Goal: Information Seeking & Learning: Find specific fact

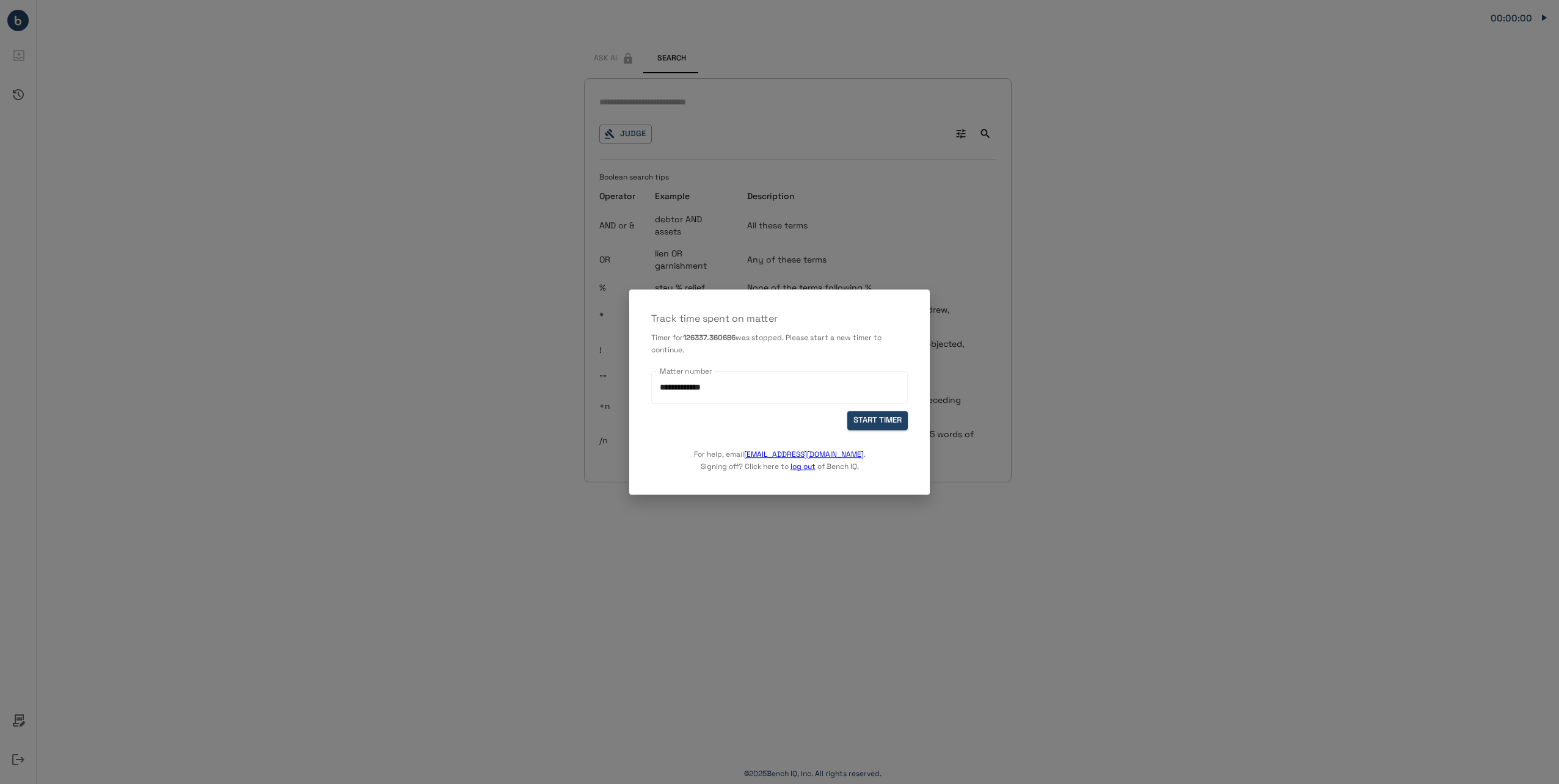
click at [847, 415] on div "START TIMER" at bounding box center [779, 420] width 256 height 19
click at [865, 415] on button "START TIMER" at bounding box center [877, 420] width 61 height 19
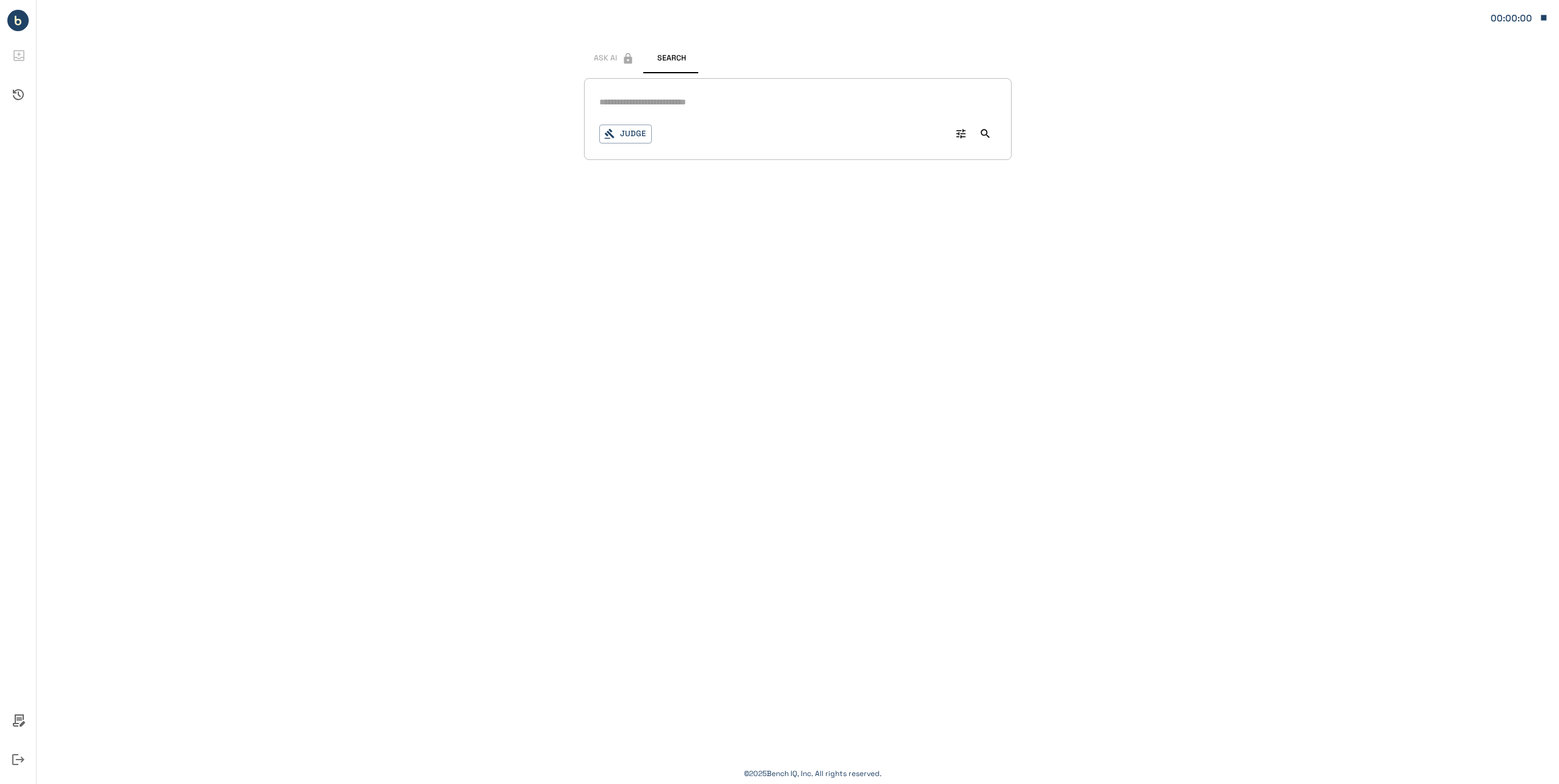
click at [679, 105] on input "text" at bounding box center [798, 103] width 397 height 18
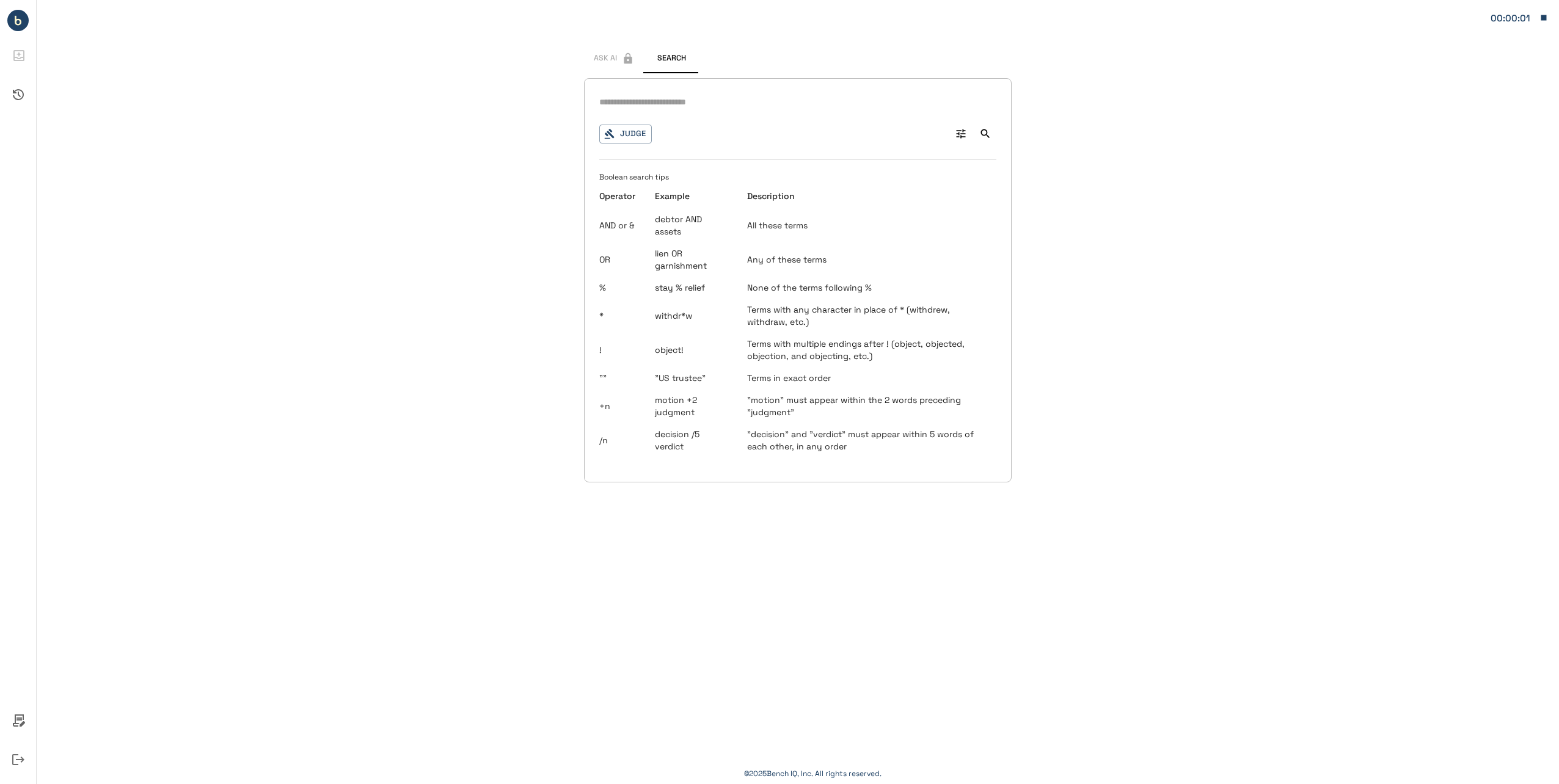
click at [872, 101] on input "text" at bounding box center [798, 103] width 397 height 18
type input "**********"
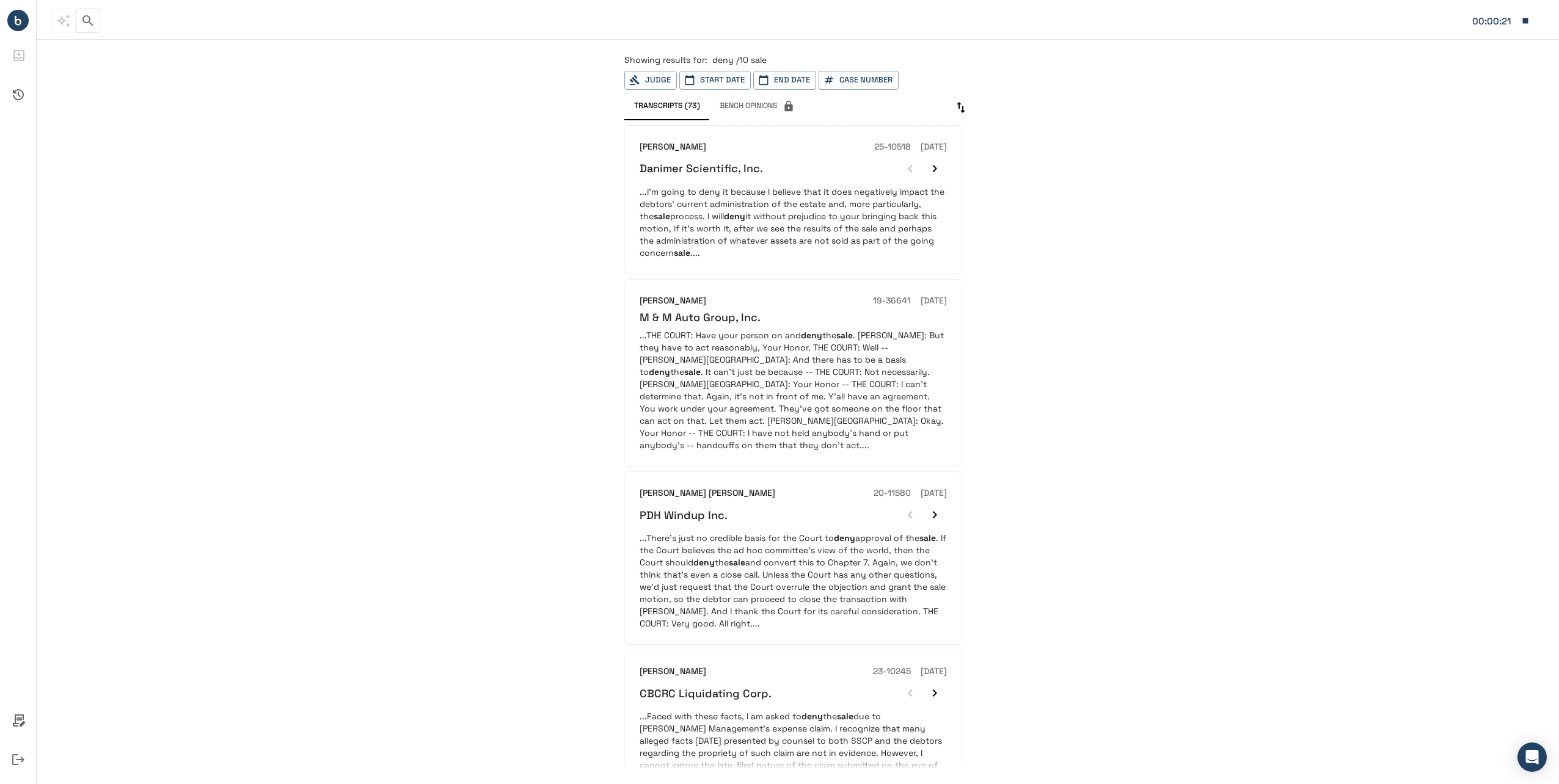
click at [758, 228] on p "...I'm going to deny it because I believe that it does negatively impact the de…" at bounding box center [793, 223] width 307 height 73
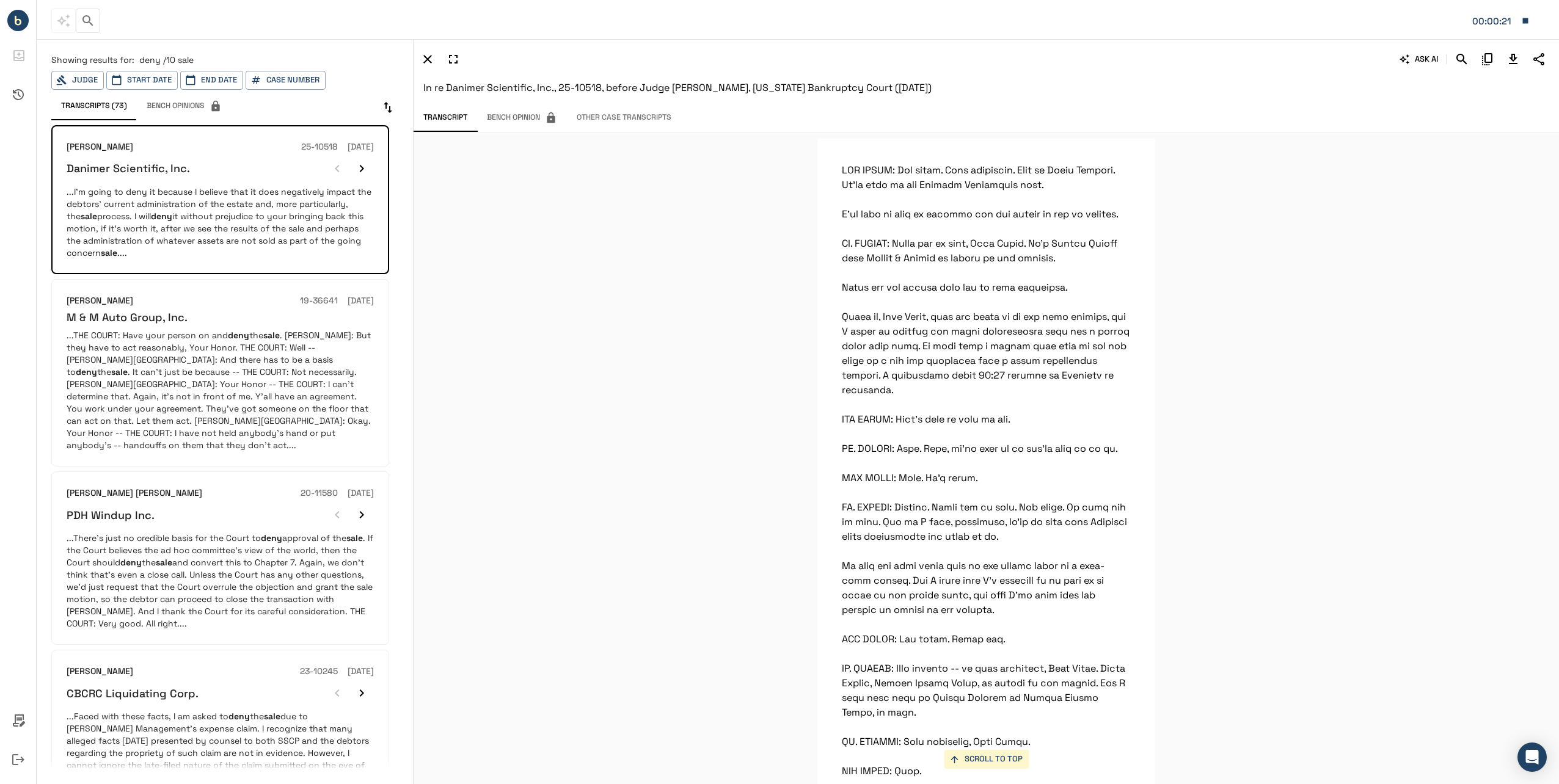
scroll to position [4313, 0]
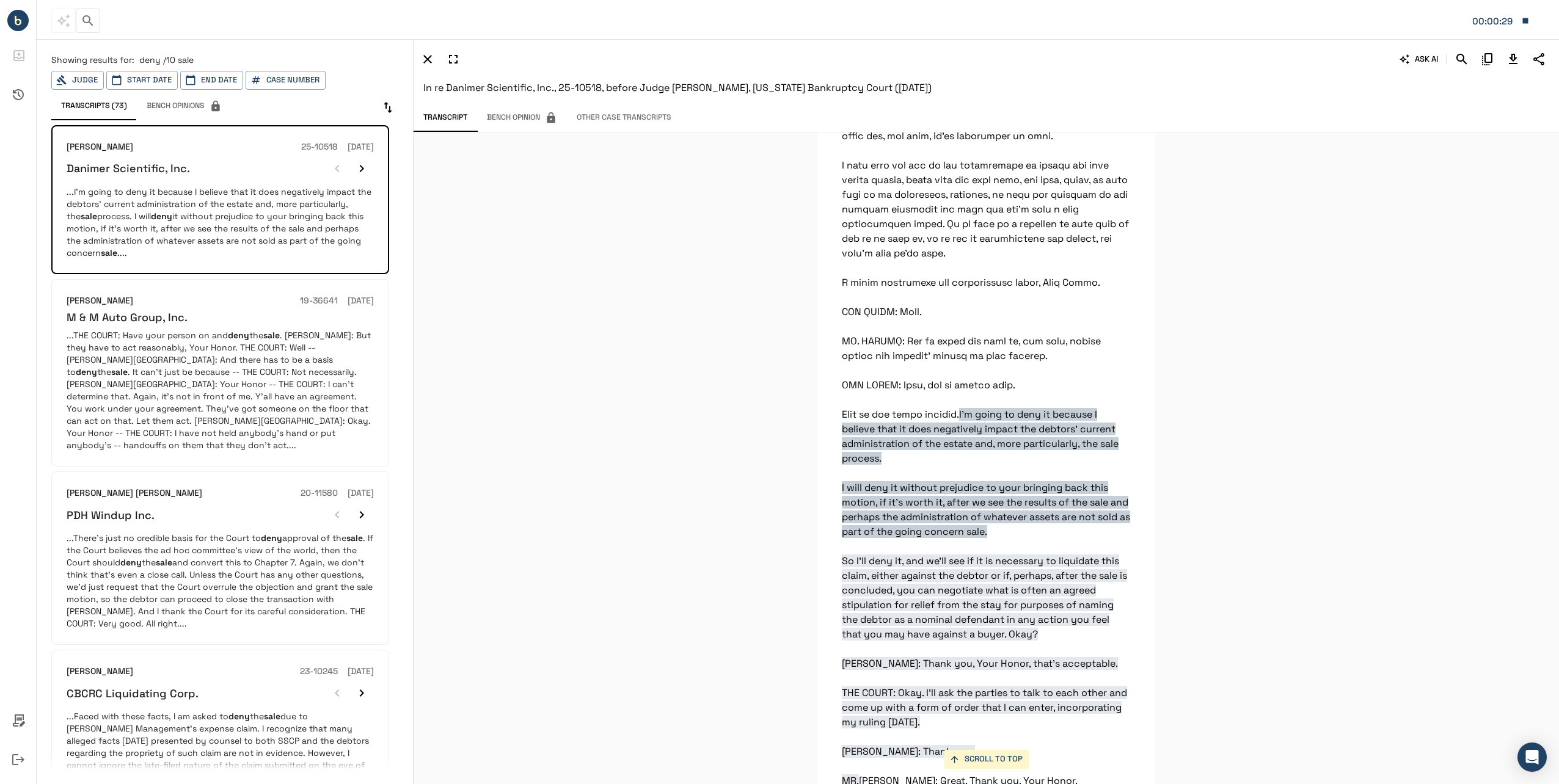
click at [206, 379] on p "...THE COURT: Have your person on and deny the sale . [PERSON_NAME]: But they h…" at bounding box center [220, 390] width 307 height 122
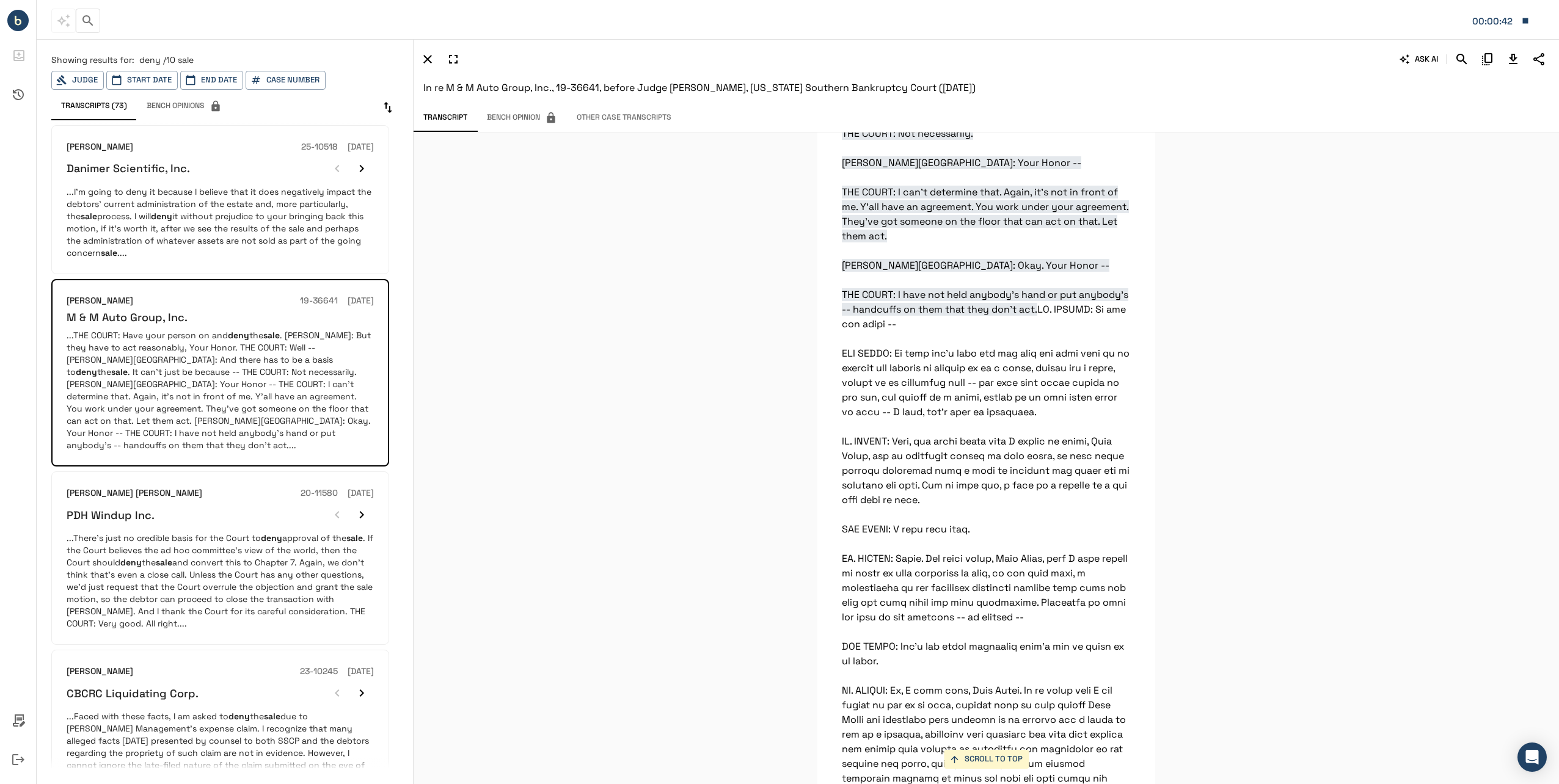
scroll to position [122, 0]
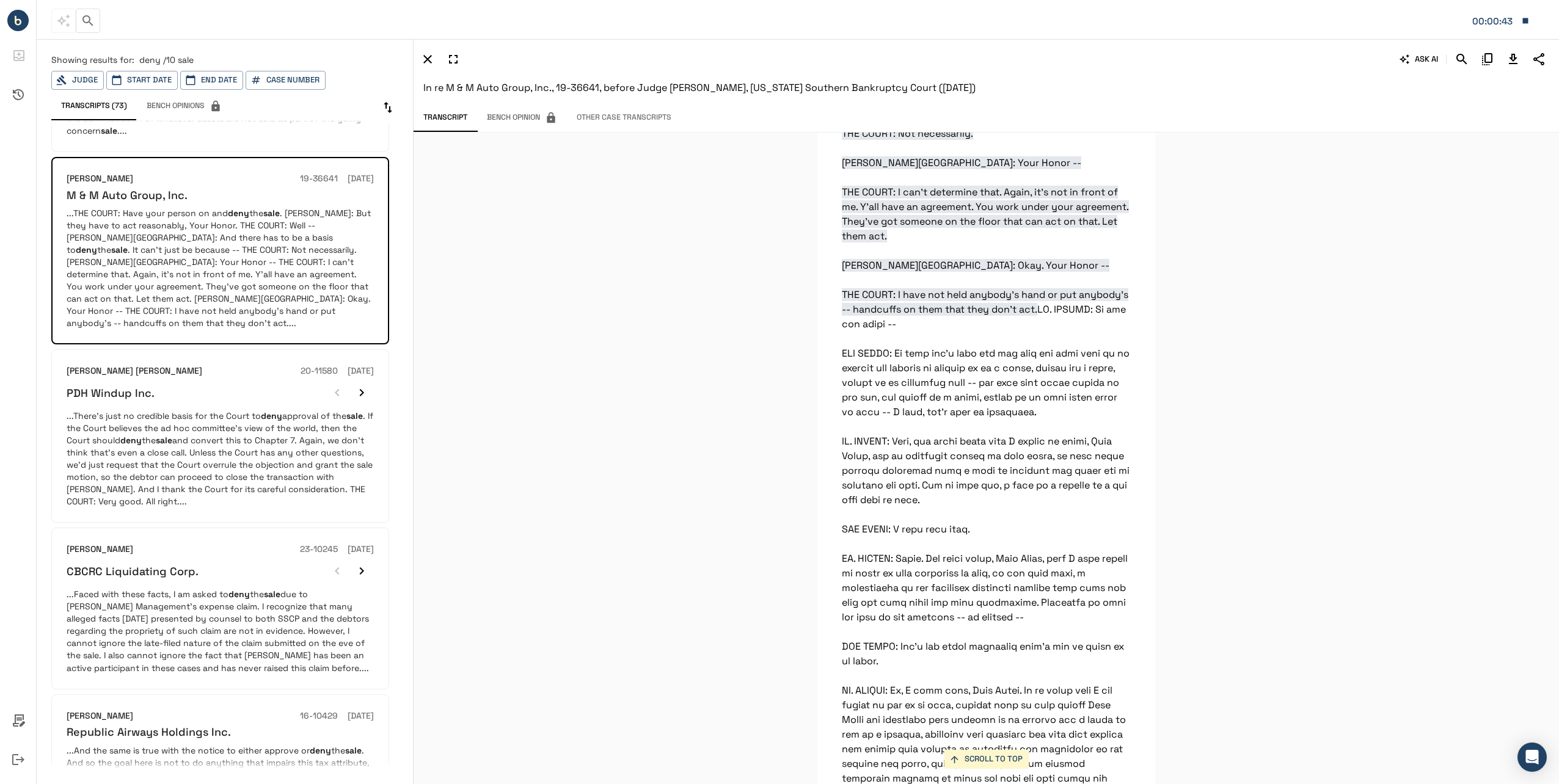
click at [216, 415] on p "...There's just no credible basis for the Court to deny approval of the sale . …" at bounding box center [220, 459] width 307 height 97
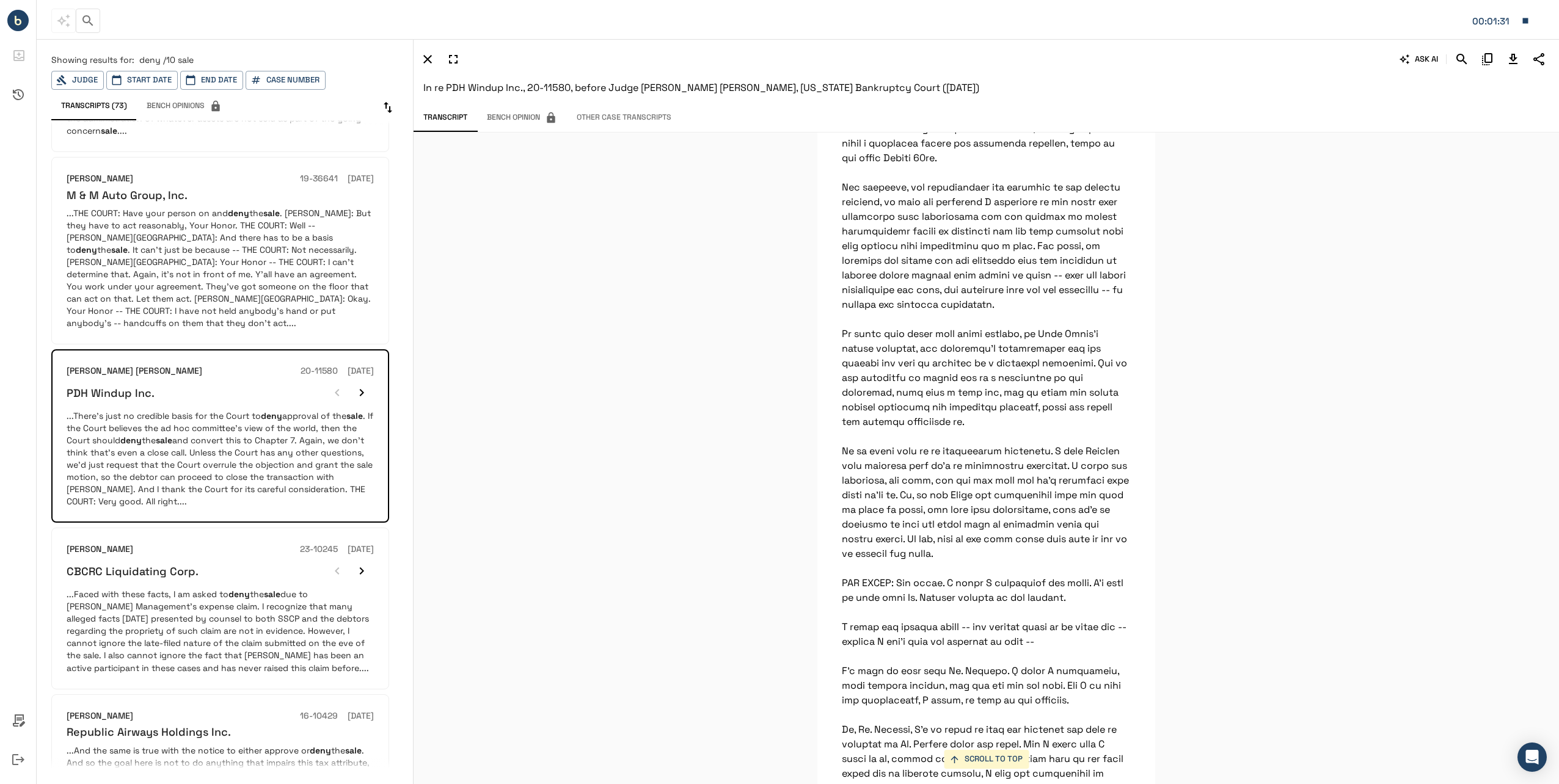
scroll to position [66402, 0]
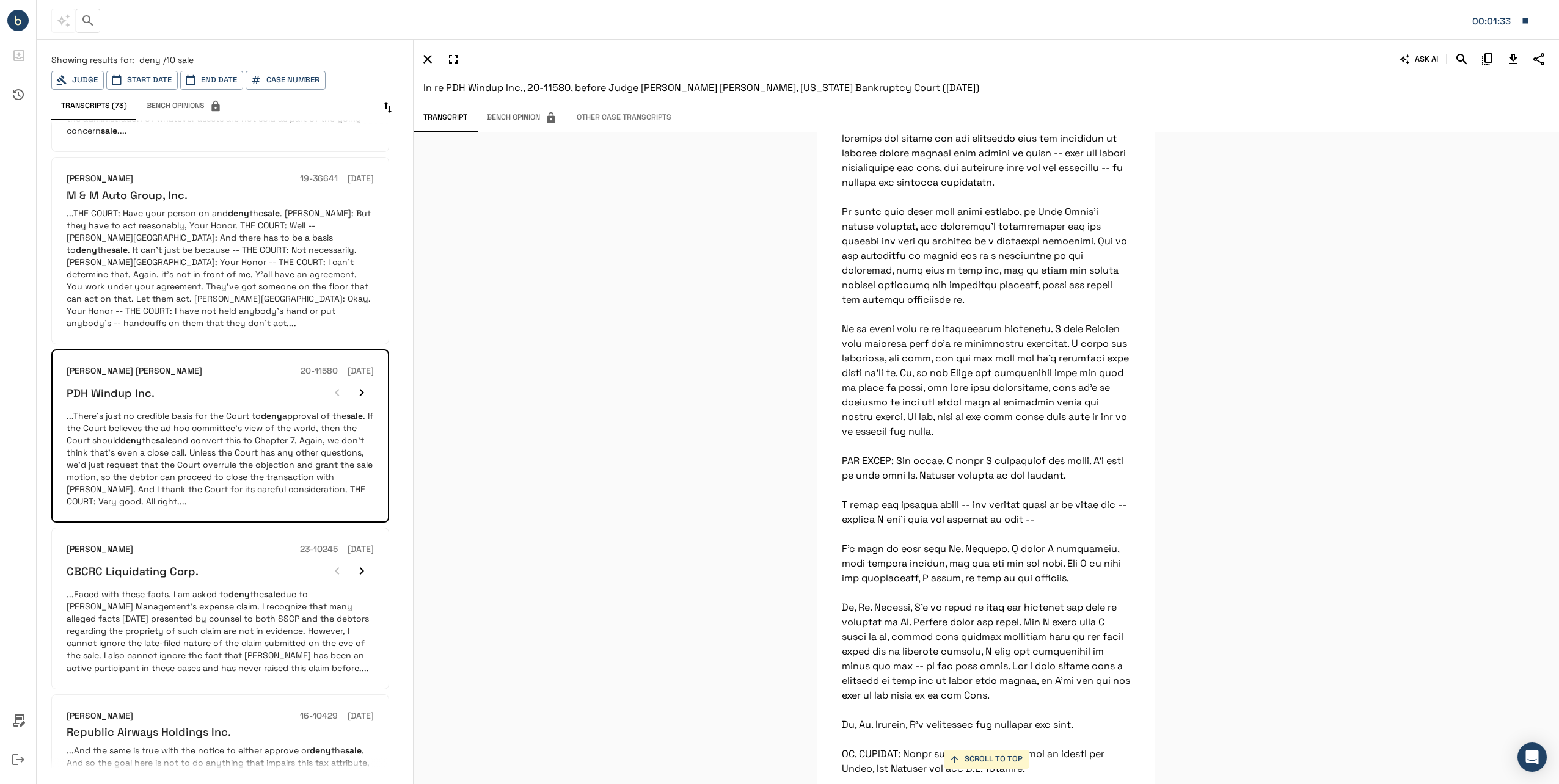
click at [1514, 56] on icon "Download Transcript" at bounding box center [1513, 59] width 8 height 10
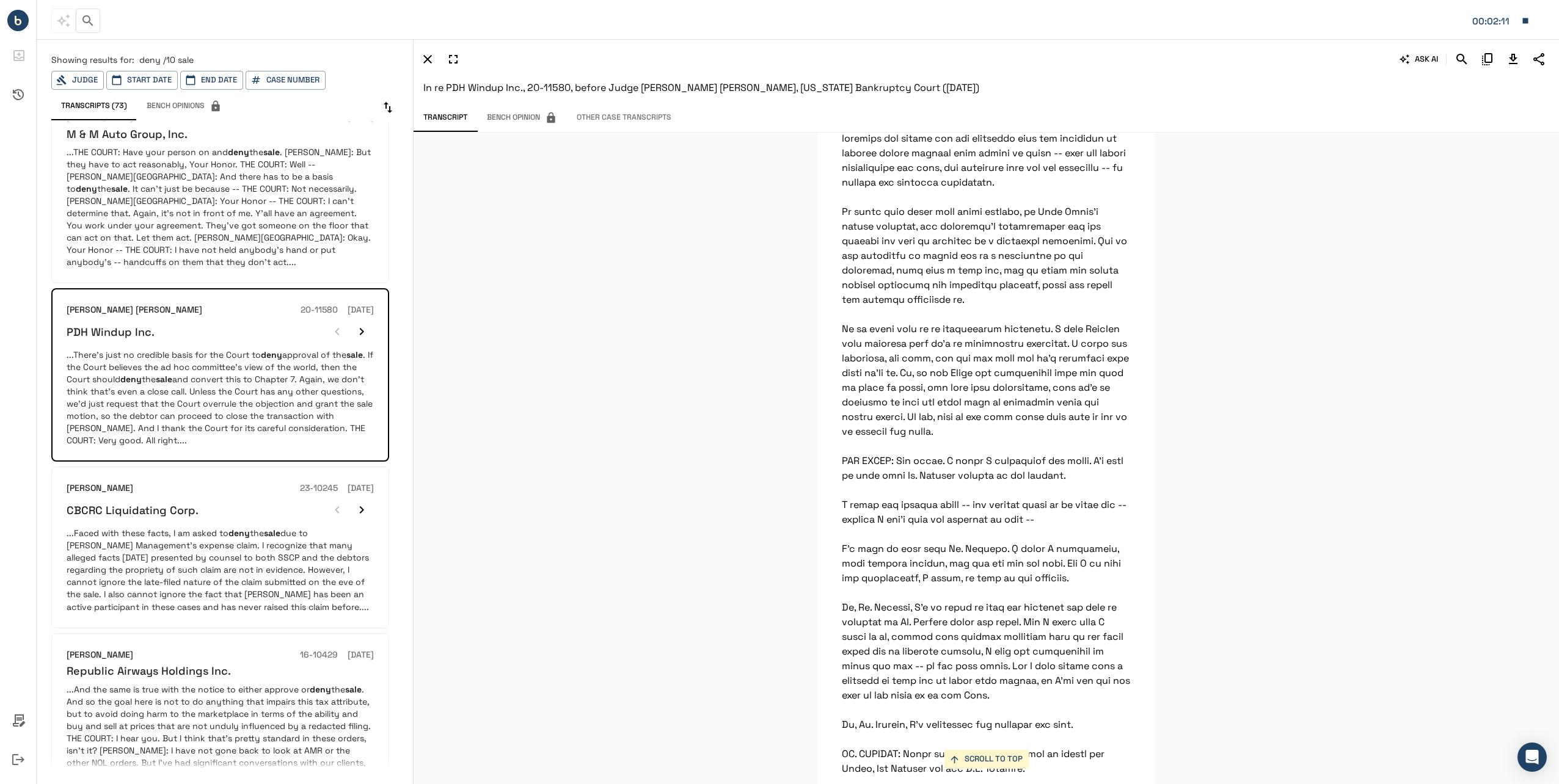
scroll to position [244, 0]
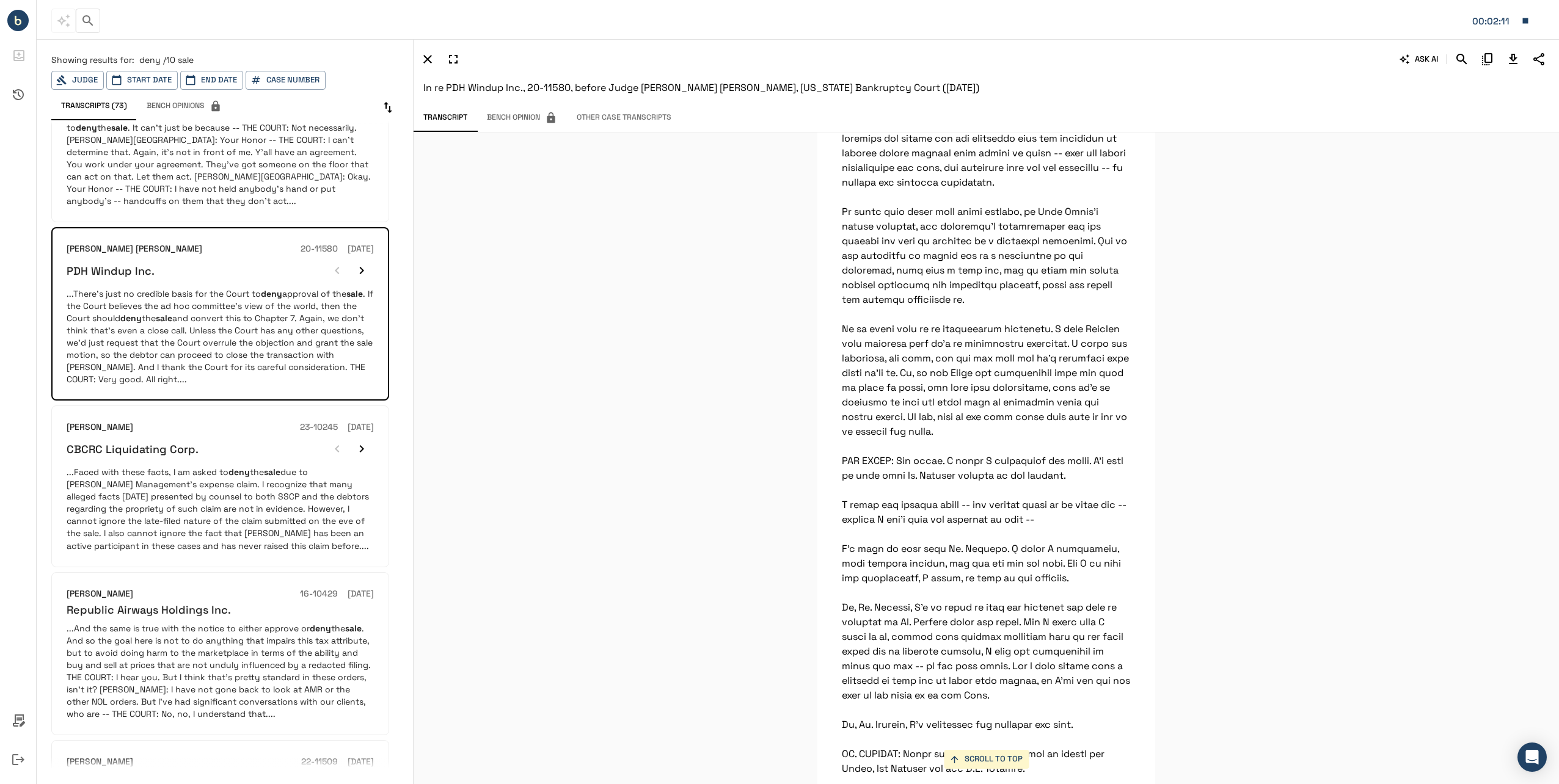
click at [187, 466] on p "...Faced with these facts, I am asked to deny the sale due to [PERSON_NAME] Man…" at bounding box center [220, 509] width 307 height 85
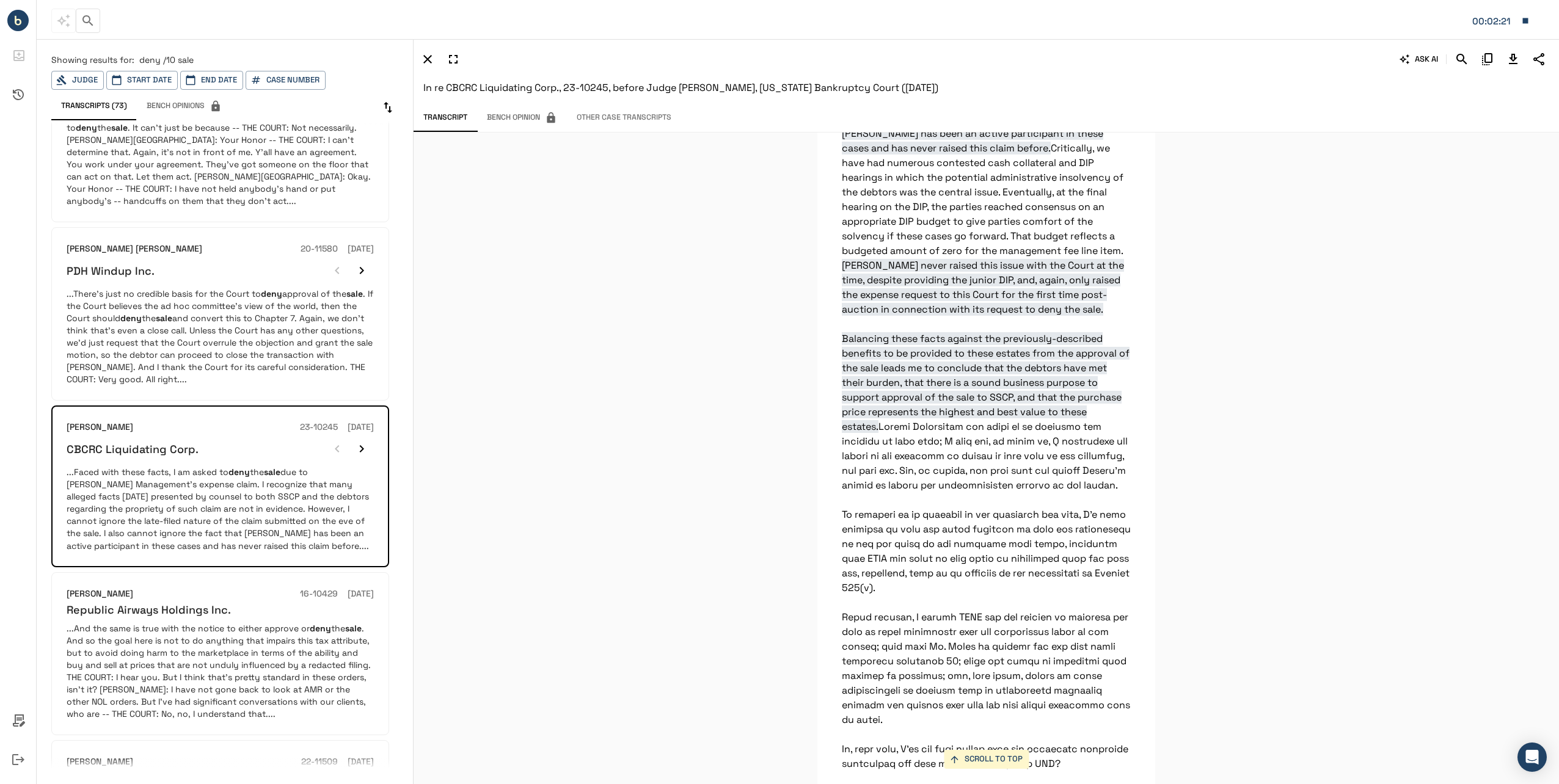
scroll to position [427, 0]
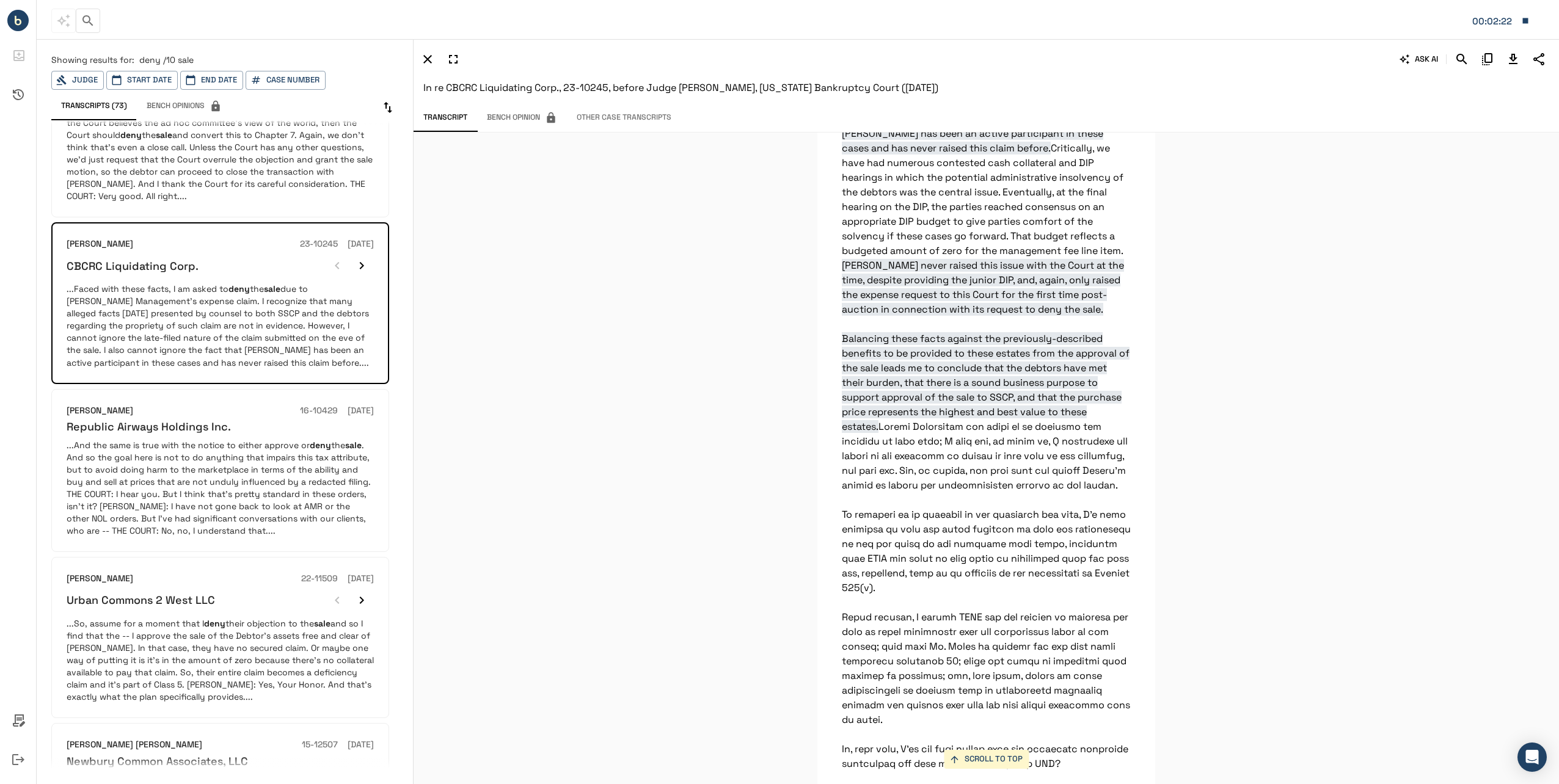
click at [282, 439] on p "...And the same is true with the notice to either approve or deny the sale . An…" at bounding box center [220, 488] width 307 height 97
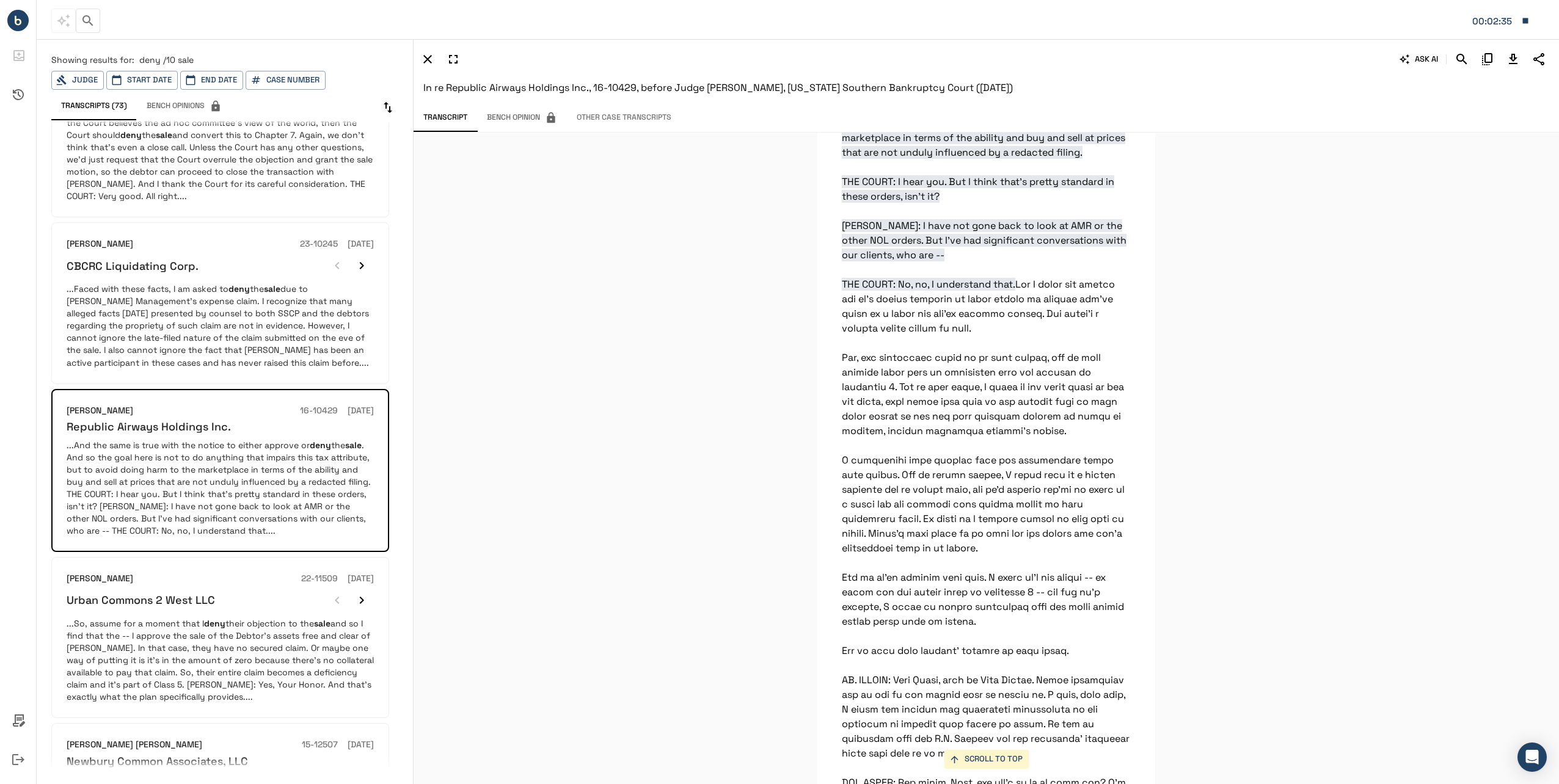
scroll to position [5283, 0]
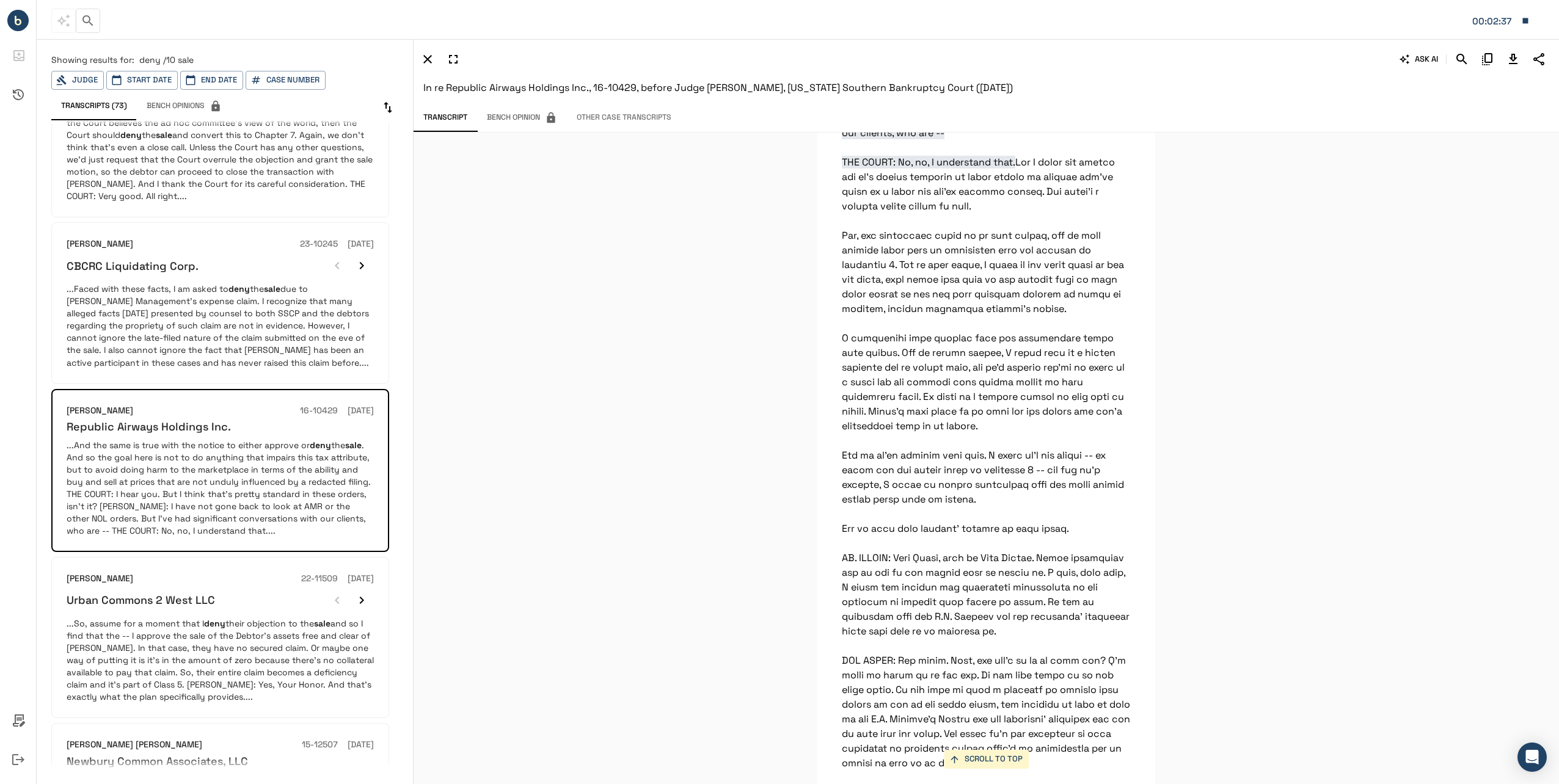
drag, startPoint x: 1420, startPoint y: 463, endPoint x: 1421, endPoint y: 456, distance: 7.1
click at [1421, 460] on div "SCROLL TO TOP And the same is true with the notice to either approve or deny th…" at bounding box center [986, 458] width 1145 height 651
click at [1455, 50] on div "ASK AI" at bounding box center [983, 59] width 1132 height 21
click at [1458, 56] on icon "Search" at bounding box center [1462, 59] width 10 height 10
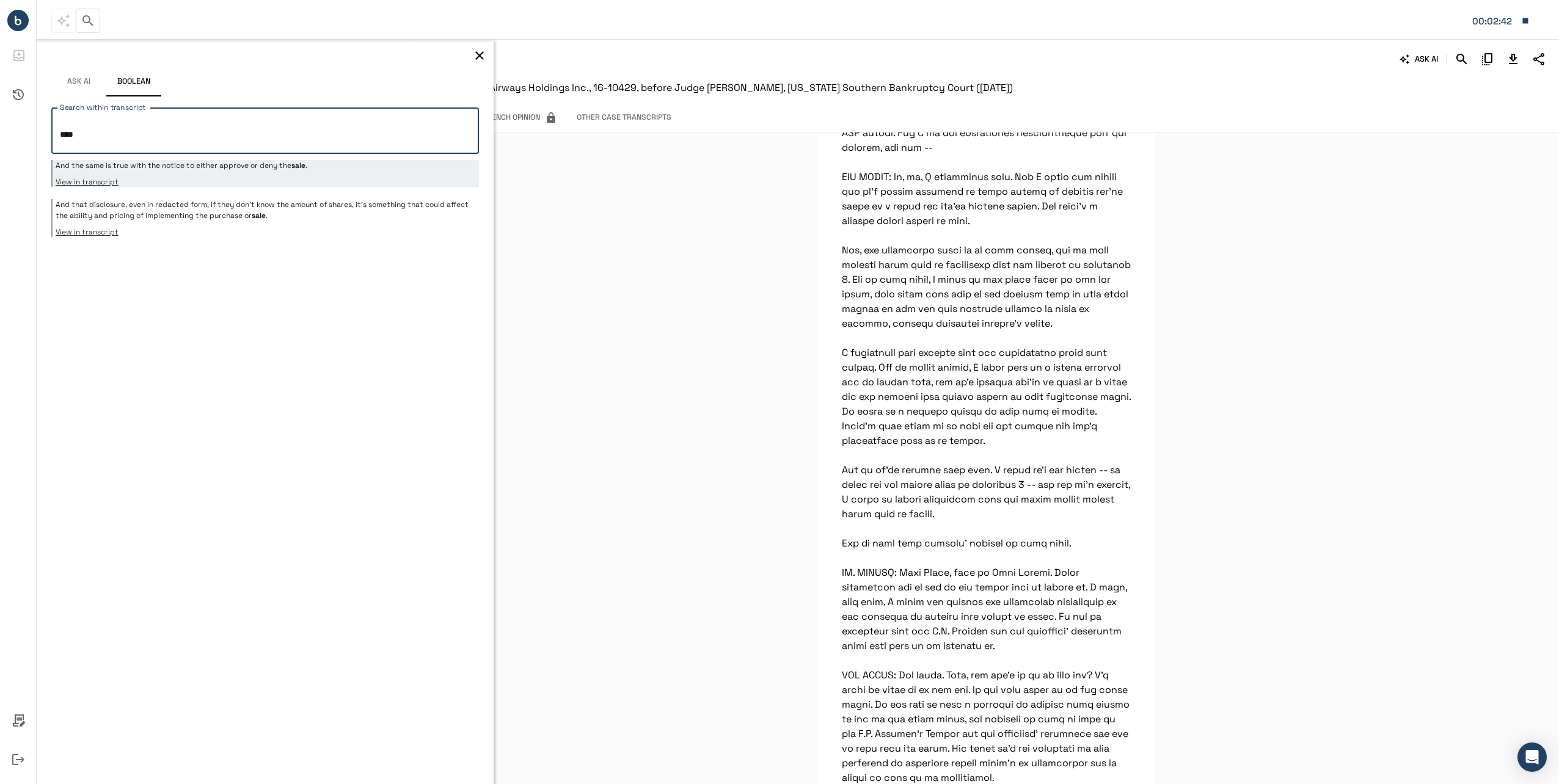
type textarea "****"
click at [228, 212] on p "And that disclosure, even in redacted form, if they don't know the amount of sh…" at bounding box center [265, 210] width 420 height 22
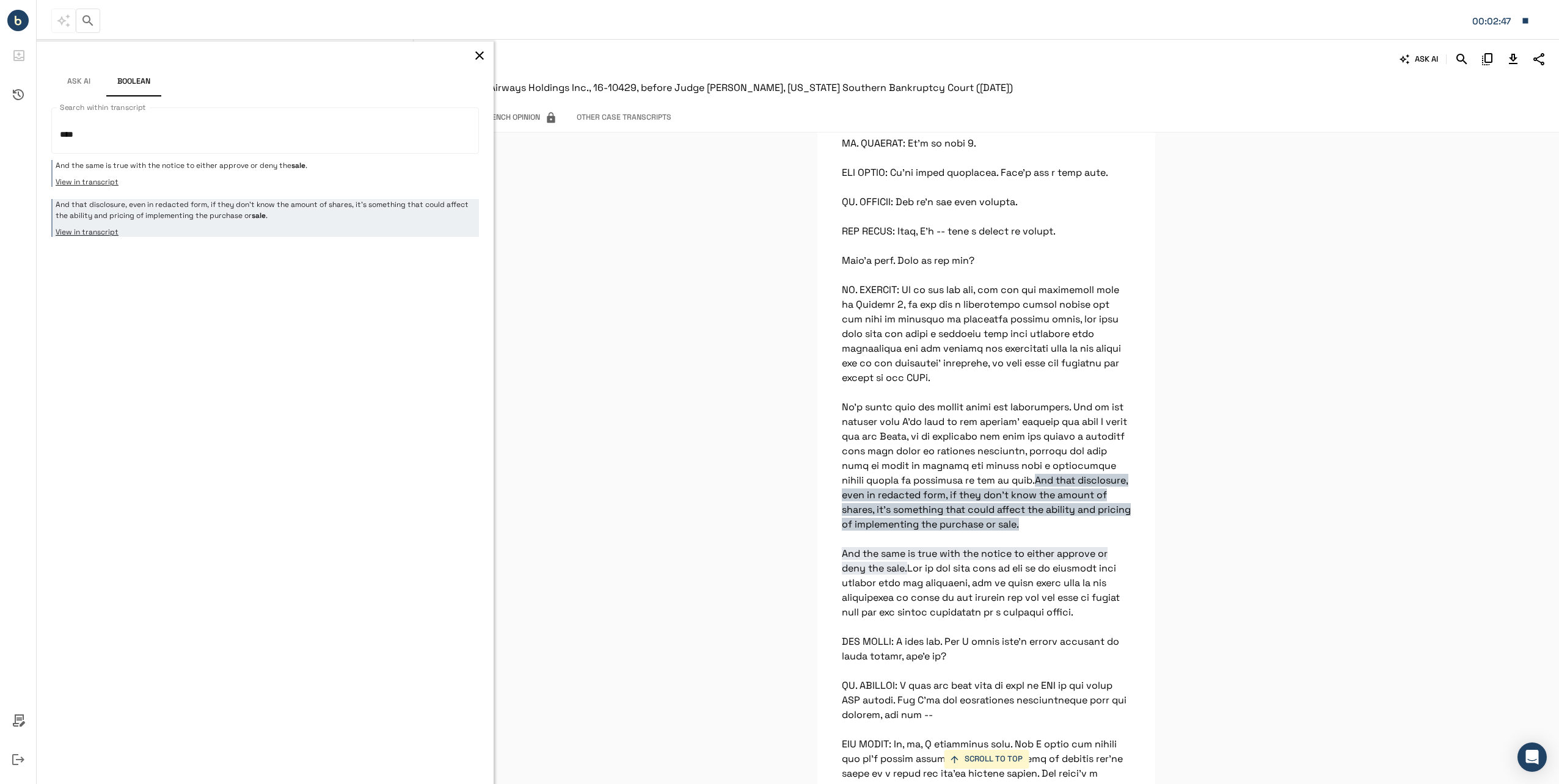
scroll to position [4900, 0]
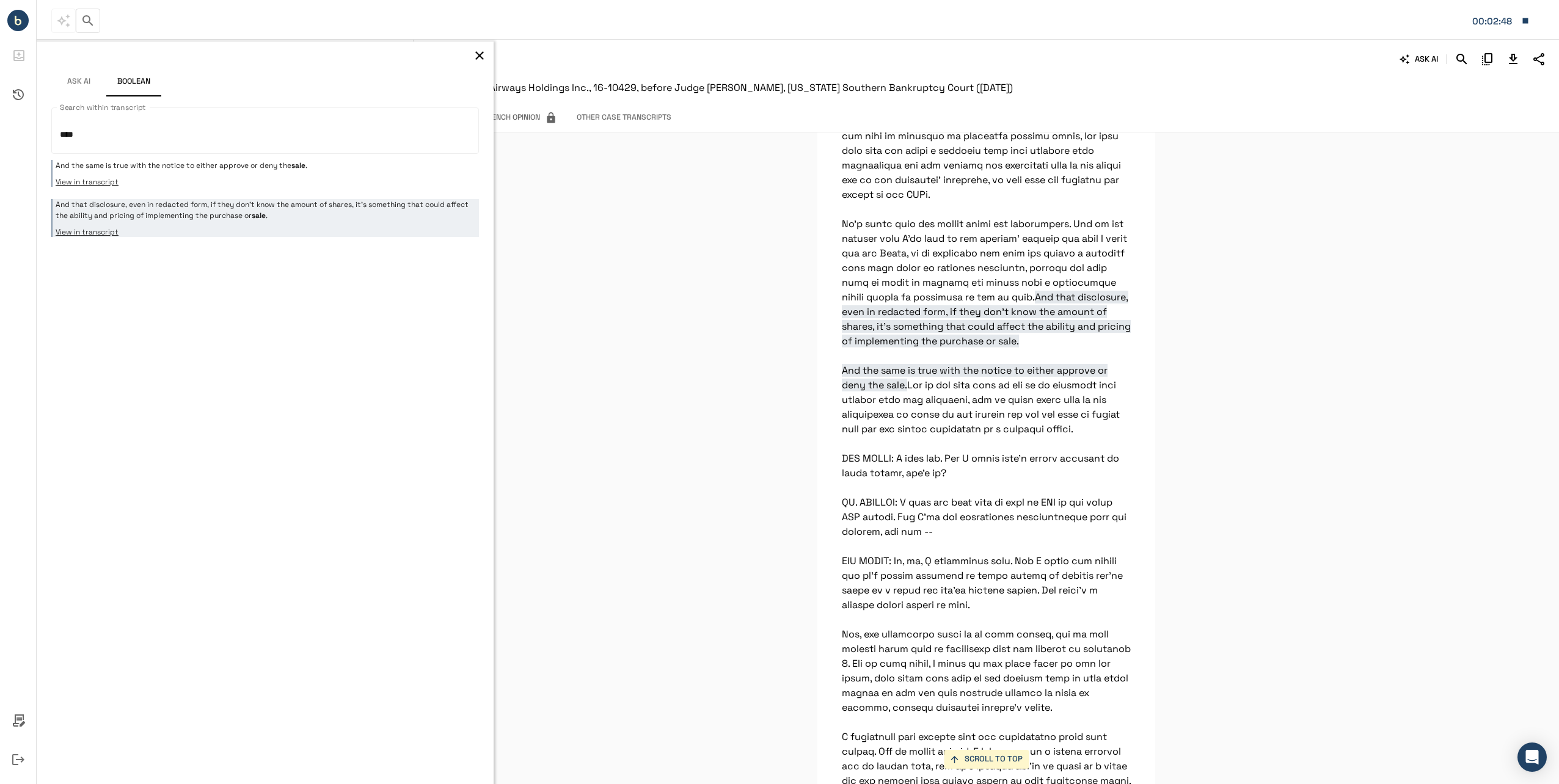
click at [481, 53] on icon "button" at bounding box center [480, 55] width 15 height 15
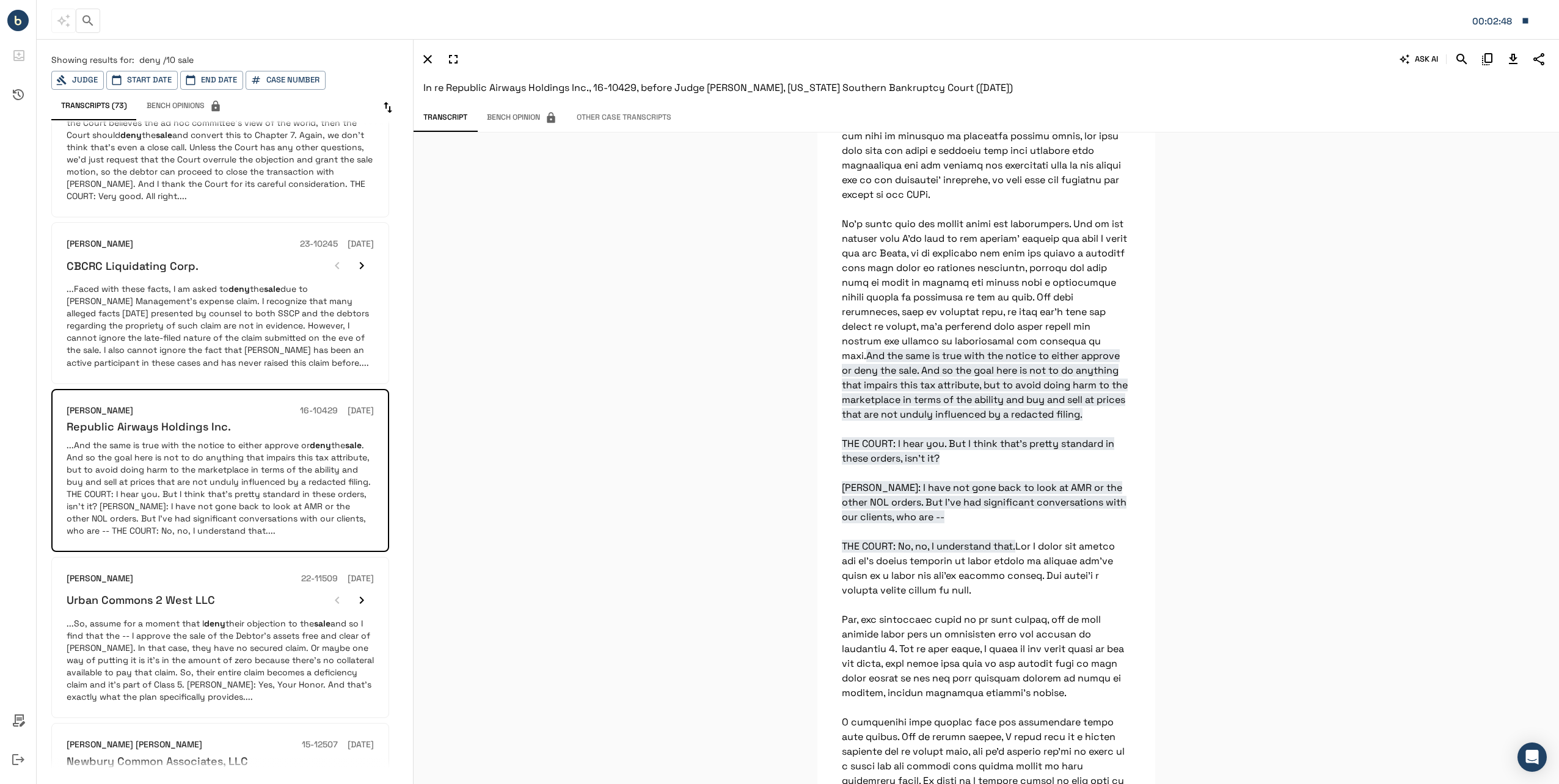
scroll to position [549, 0]
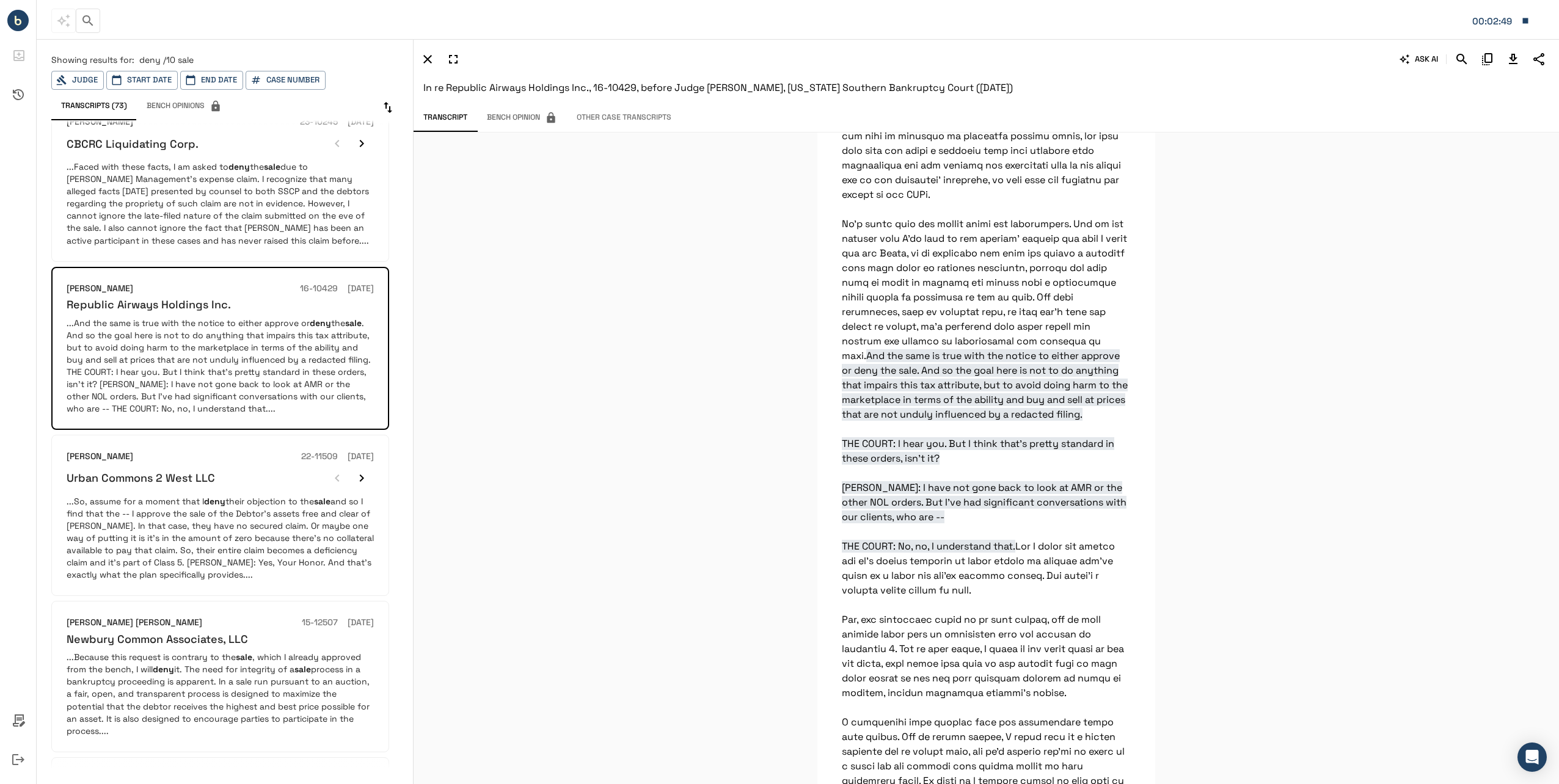
click at [175, 526] on p "...So, assume for a moment that I deny their objection to the sale and so I fin…" at bounding box center [220, 538] width 307 height 85
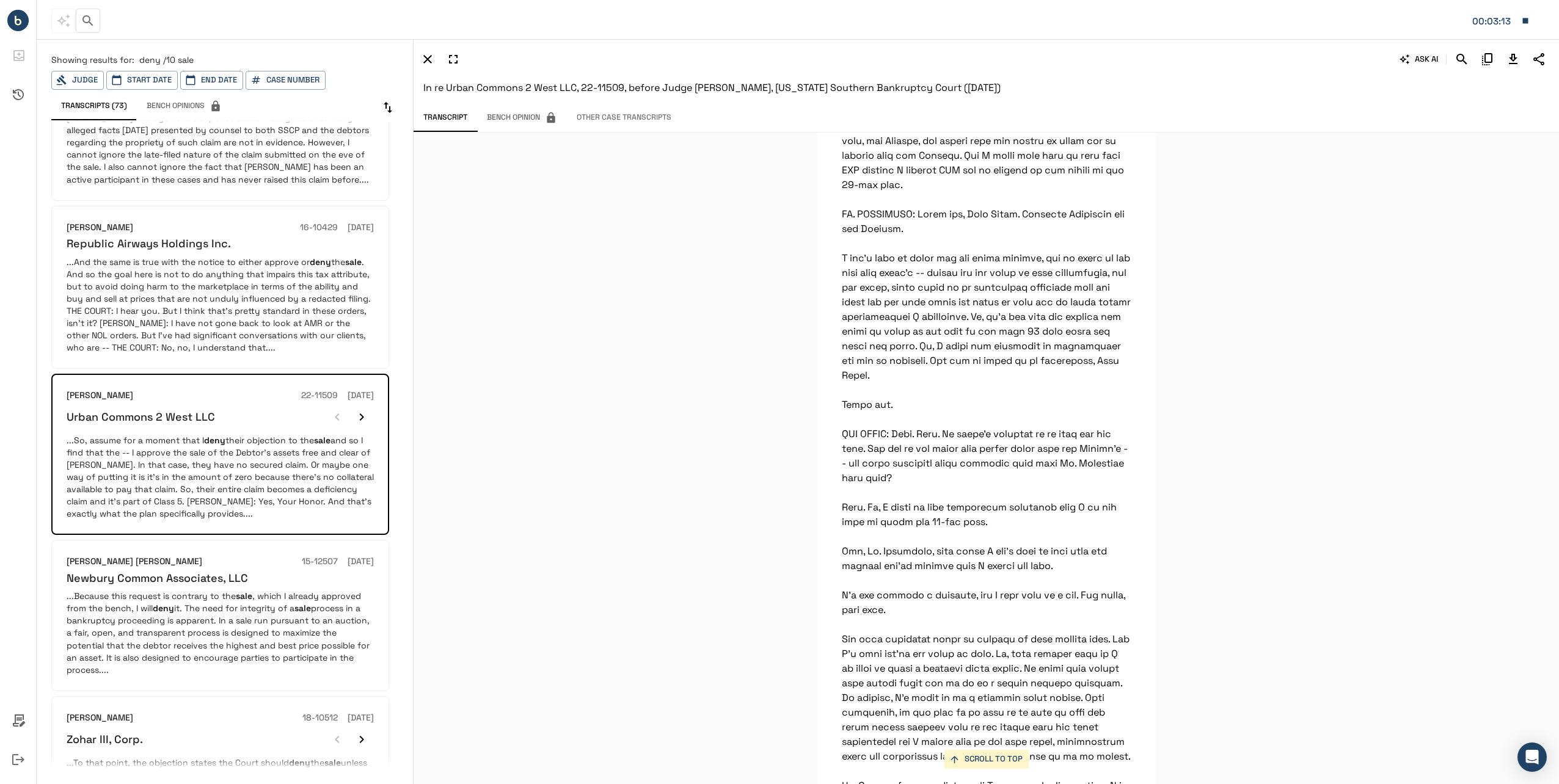
scroll to position [8558, 0]
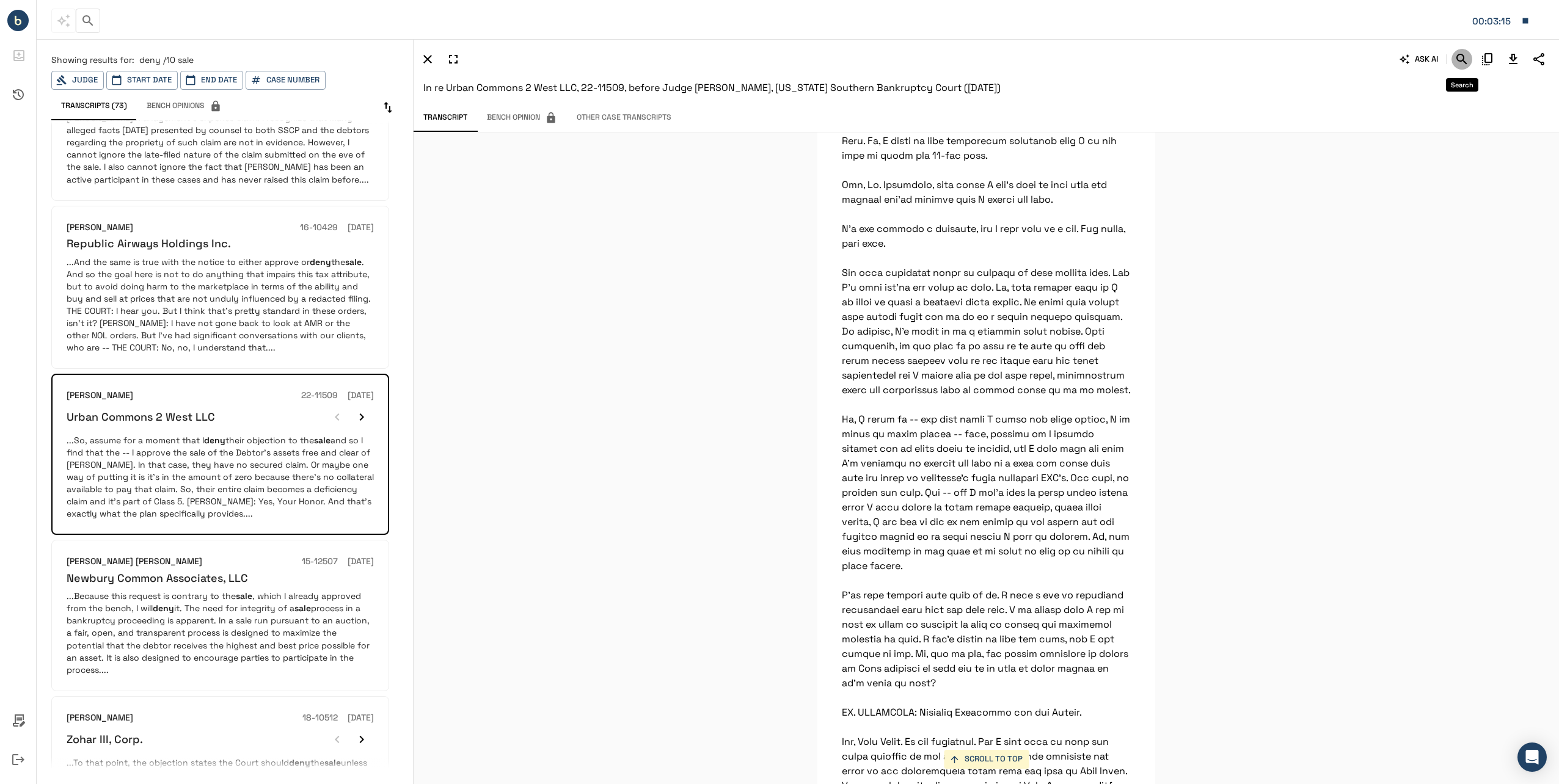
click at [1462, 58] on icon "Search" at bounding box center [1462, 59] width 15 height 15
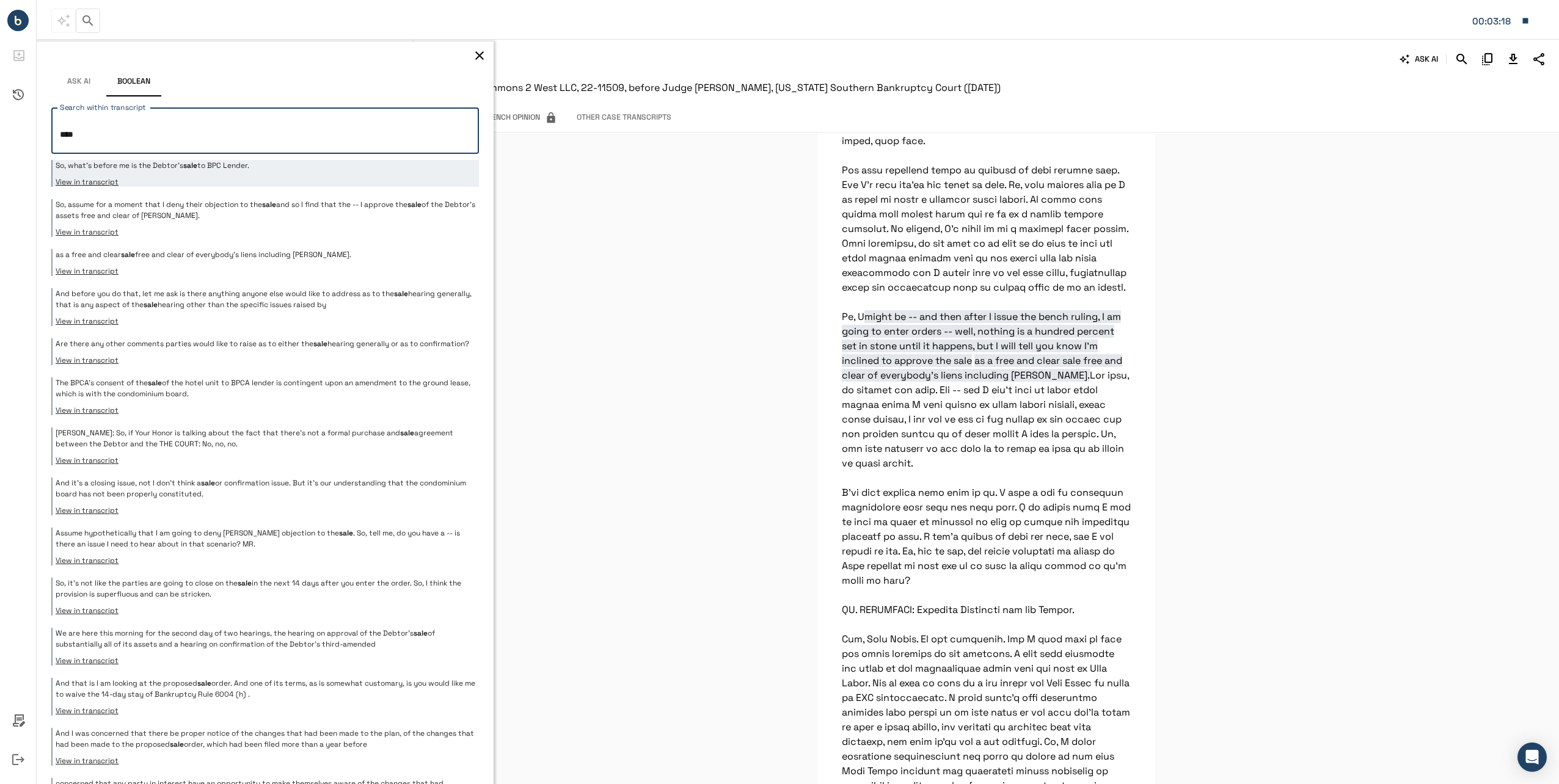
type textarea "****"
click at [244, 202] on p "So, assume for a moment that I deny their objection to the sale and so I find t…" at bounding box center [265, 210] width 420 height 22
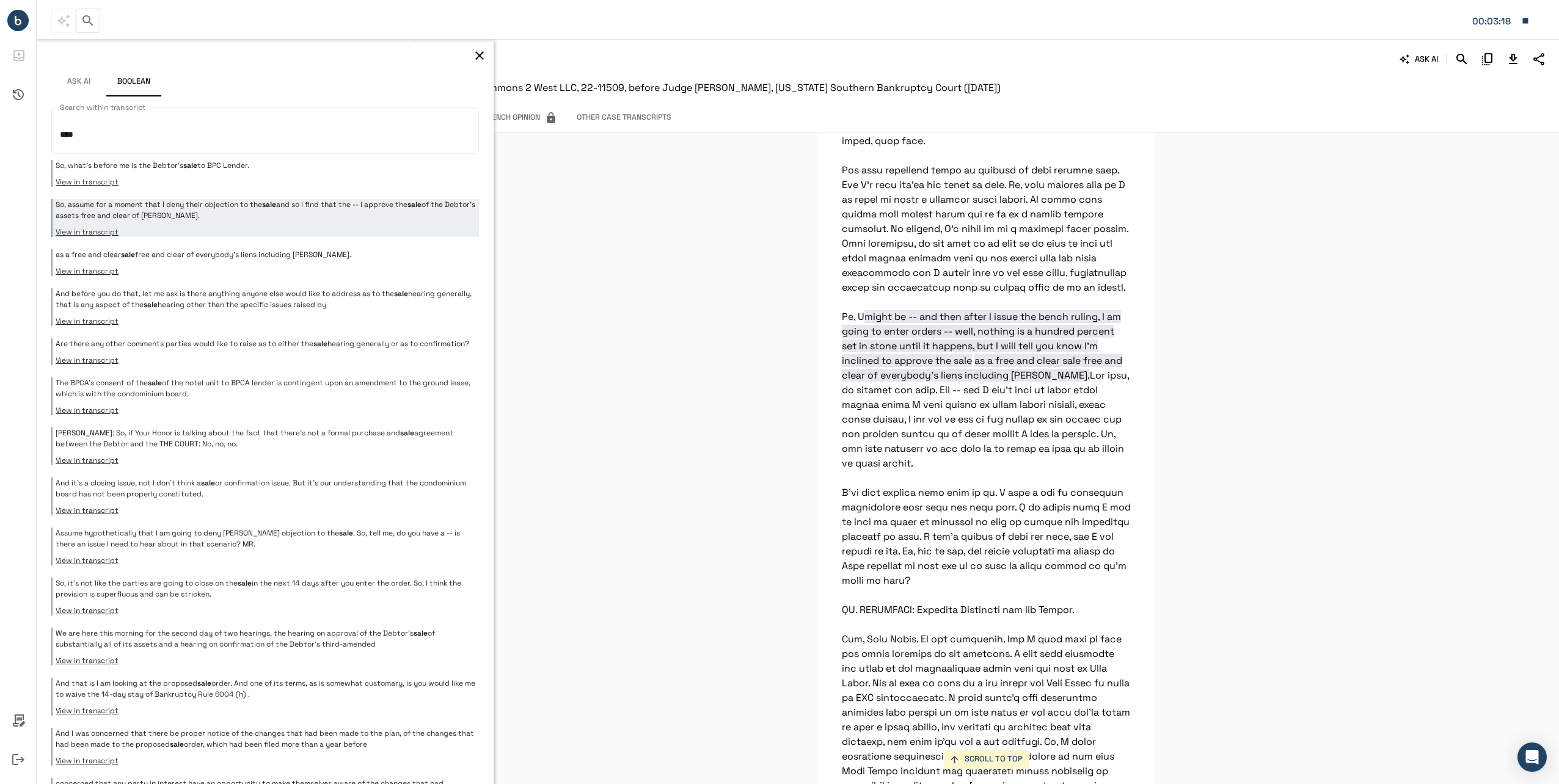
scroll to position [6233, 0]
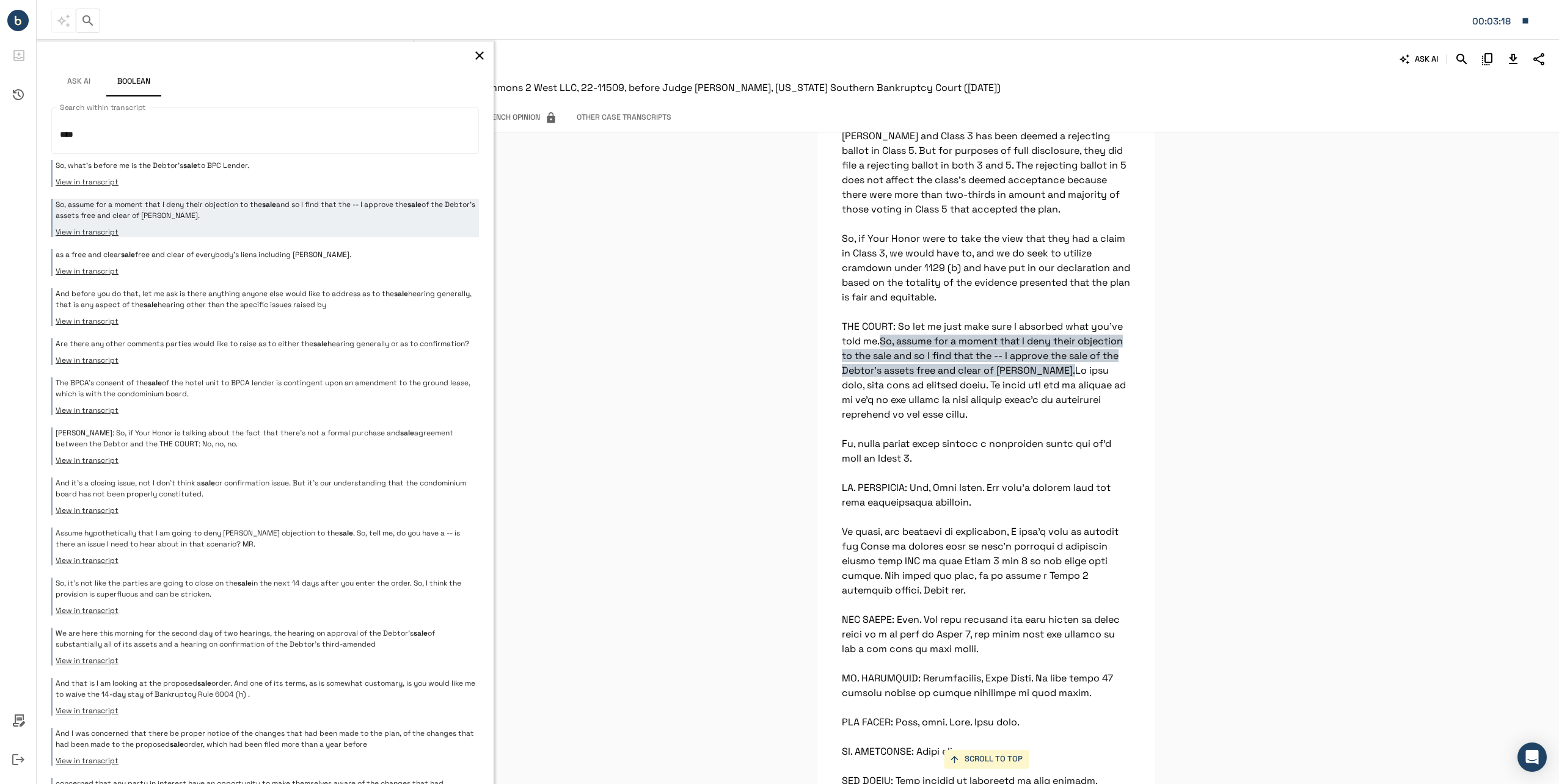
click at [239, 277] on div "So, what's before me is the Debtor's sale to BPC Lender. View in transcript So,…" at bounding box center [265, 713] width 427 height 1106
click at [221, 338] on p "Are there any other comments parties would like to raise as to either the sale …" at bounding box center [265, 343] width 420 height 11
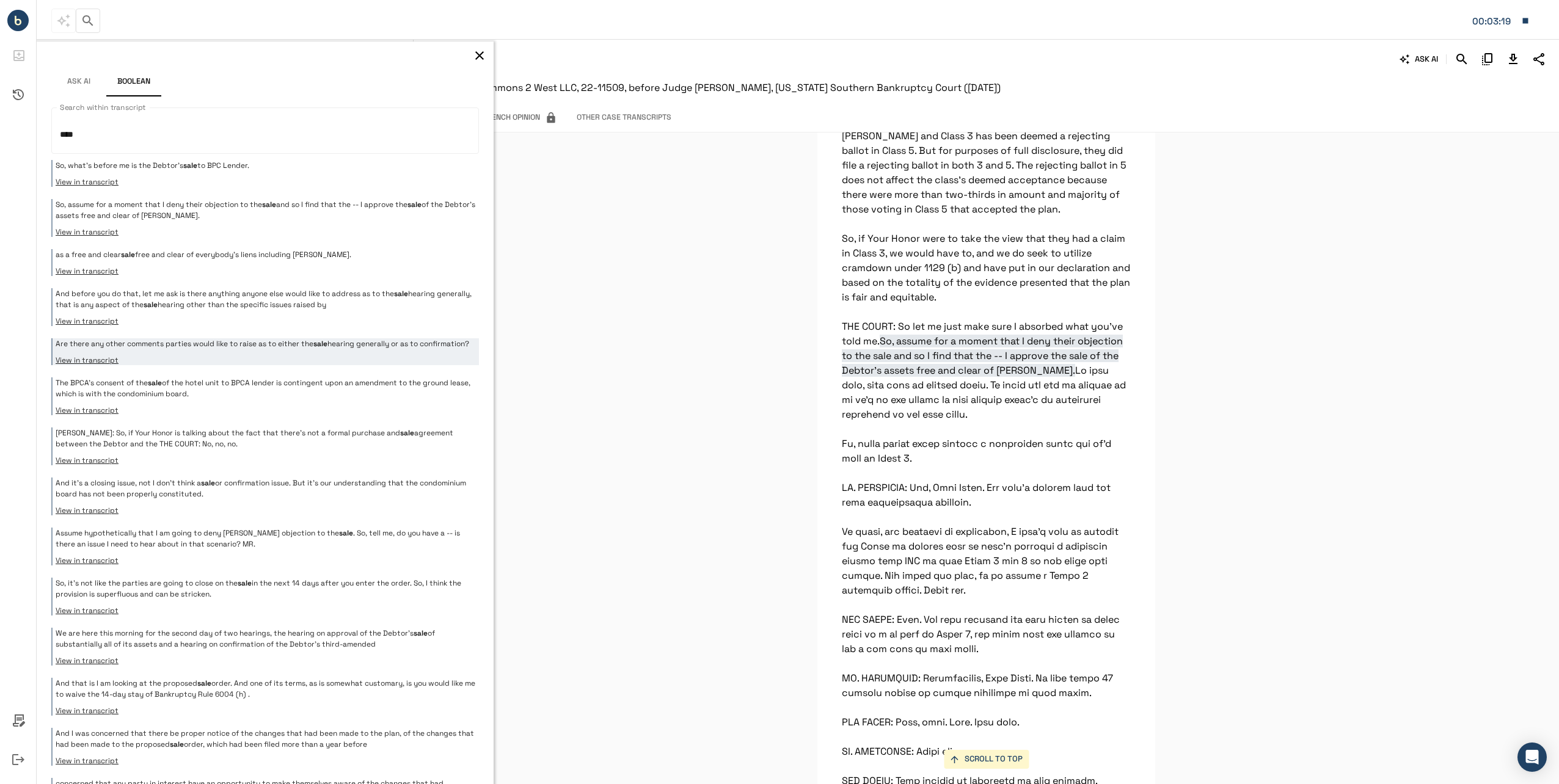
scroll to position [3236, 0]
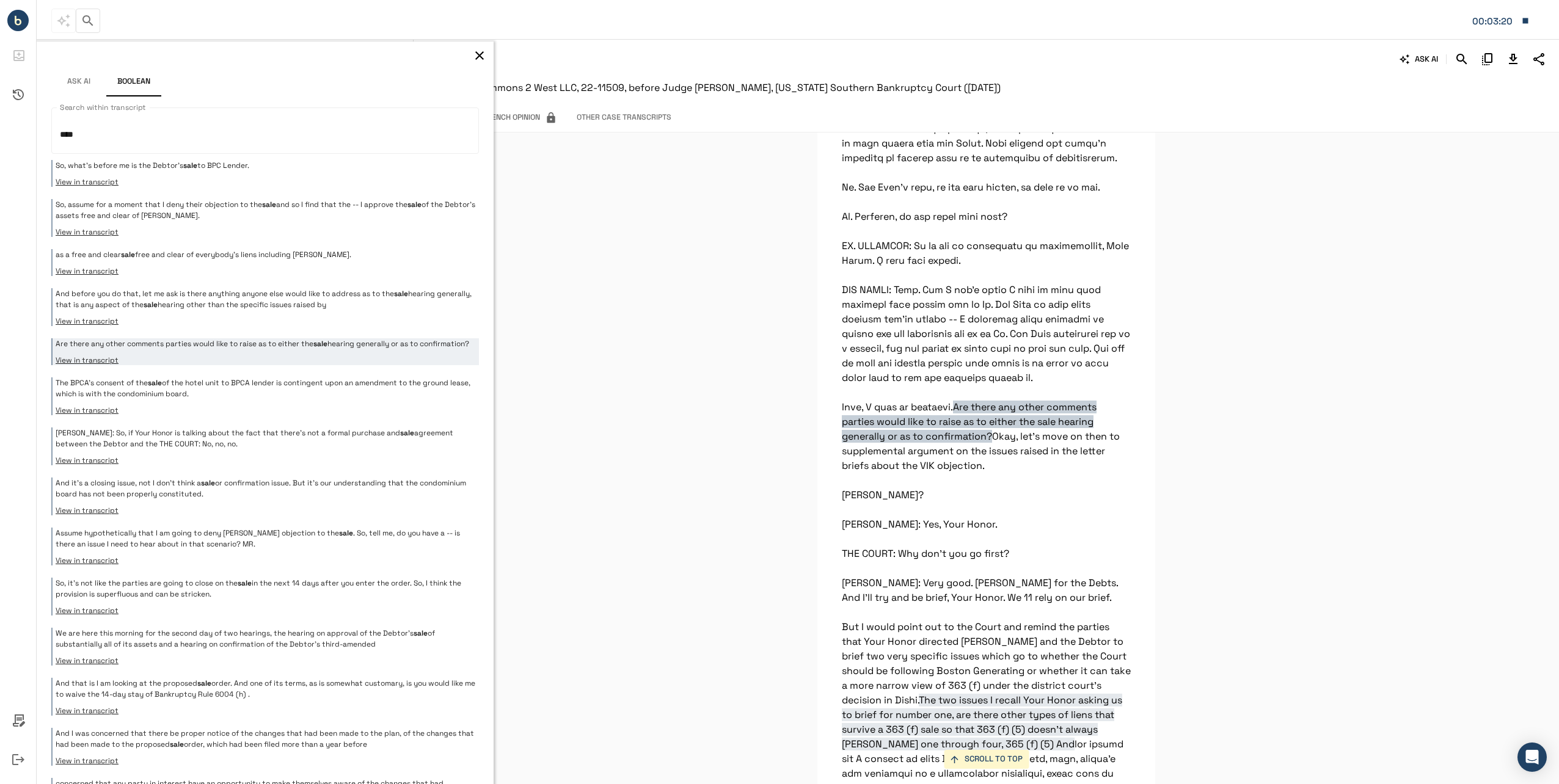
click at [210, 365] on div "Are there any other comments parties would like to raise as to either the sale …" at bounding box center [265, 352] width 427 height 27
click at [215, 398] on p "The BPCA's consent of the sale of the hotel unit to BPCA lender is contingent u…" at bounding box center [265, 388] width 420 height 22
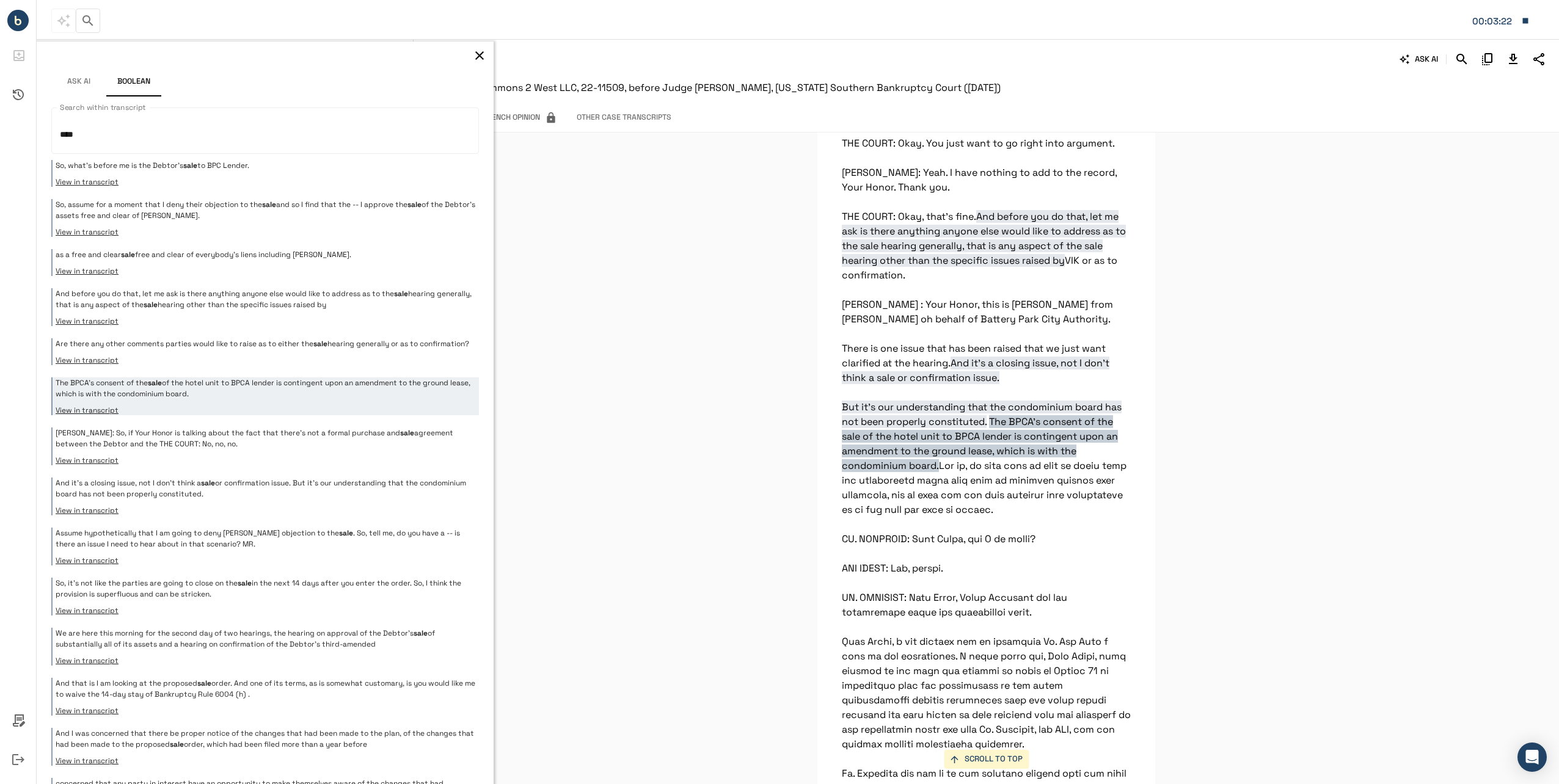
click at [262, 441] on p "[PERSON_NAME]: So, if Your Honor is talking about the fact that there's not a f…" at bounding box center [265, 438] width 420 height 22
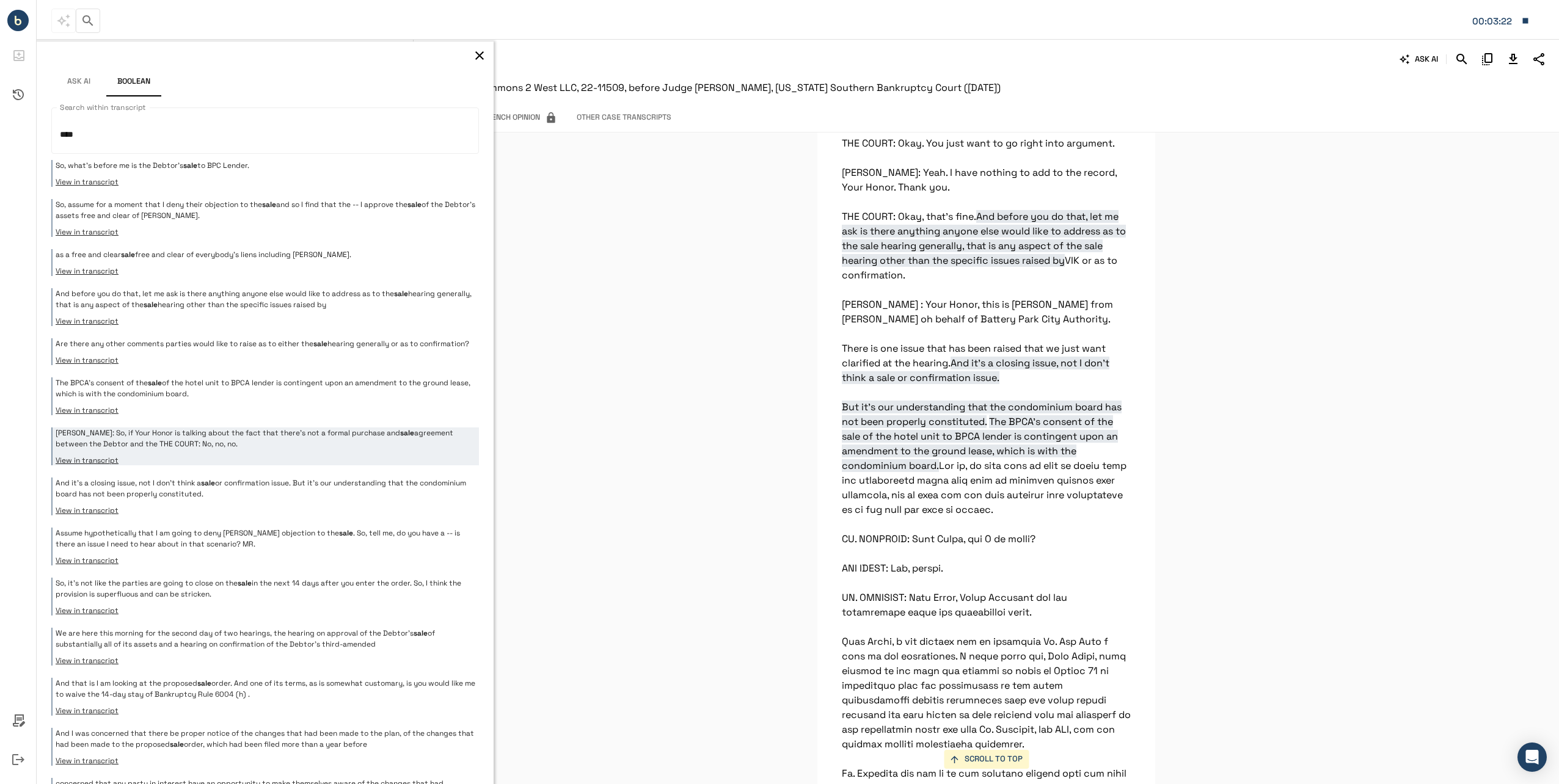
scroll to position [6804, 0]
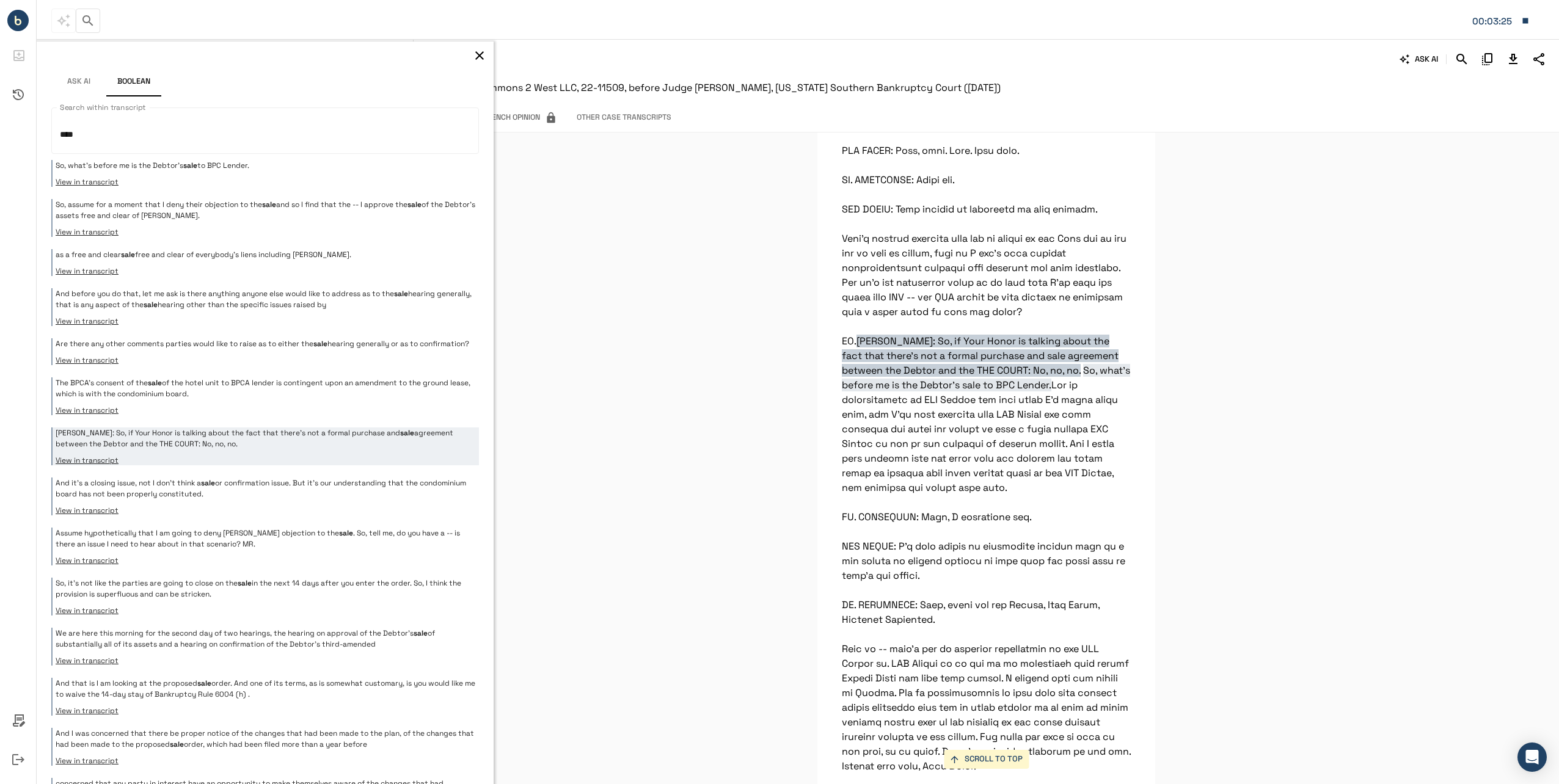
click at [259, 477] on div "So, what's before me is the Debtor's sale to BPC Lender. View in transcript So,…" at bounding box center [265, 713] width 427 height 1106
click at [264, 489] on p "And it's a closing issue, not I don't think a sale or confirmation issue. But i…" at bounding box center [265, 488] width 420 height 22
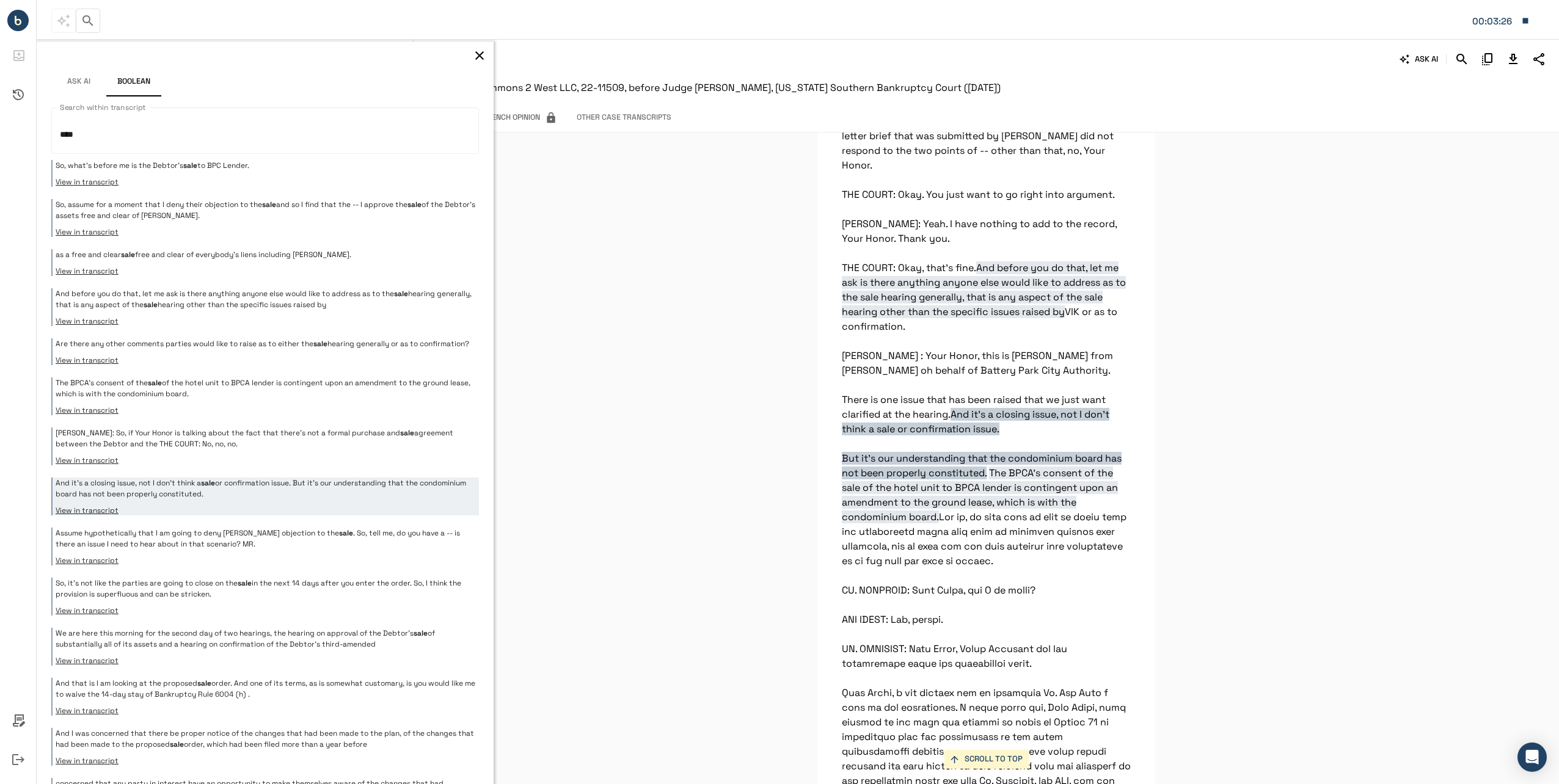
click at [265, 530] on div "So, what's before me is the Debtor's sale to BPC Lender. View in transcript So,…" at bounding box center [265, 713] width 427 height 1106
click at [268, 546] on p "Assume hypothetically that I am going to deny [PERSON_NAME] objection to the sa…" at bounding box center [265, 538] width 420 height 22
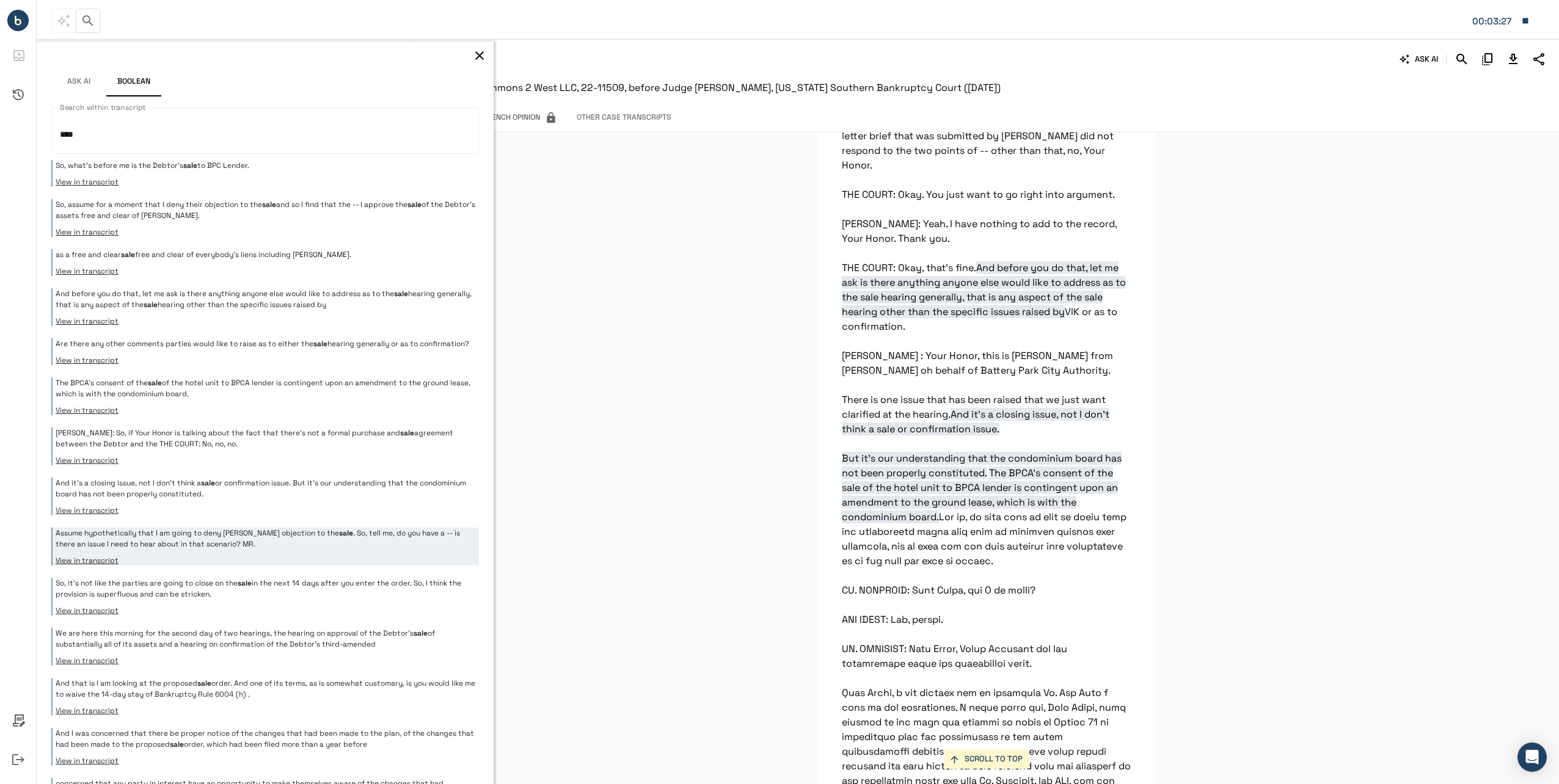
scroll to position [5925, 0]
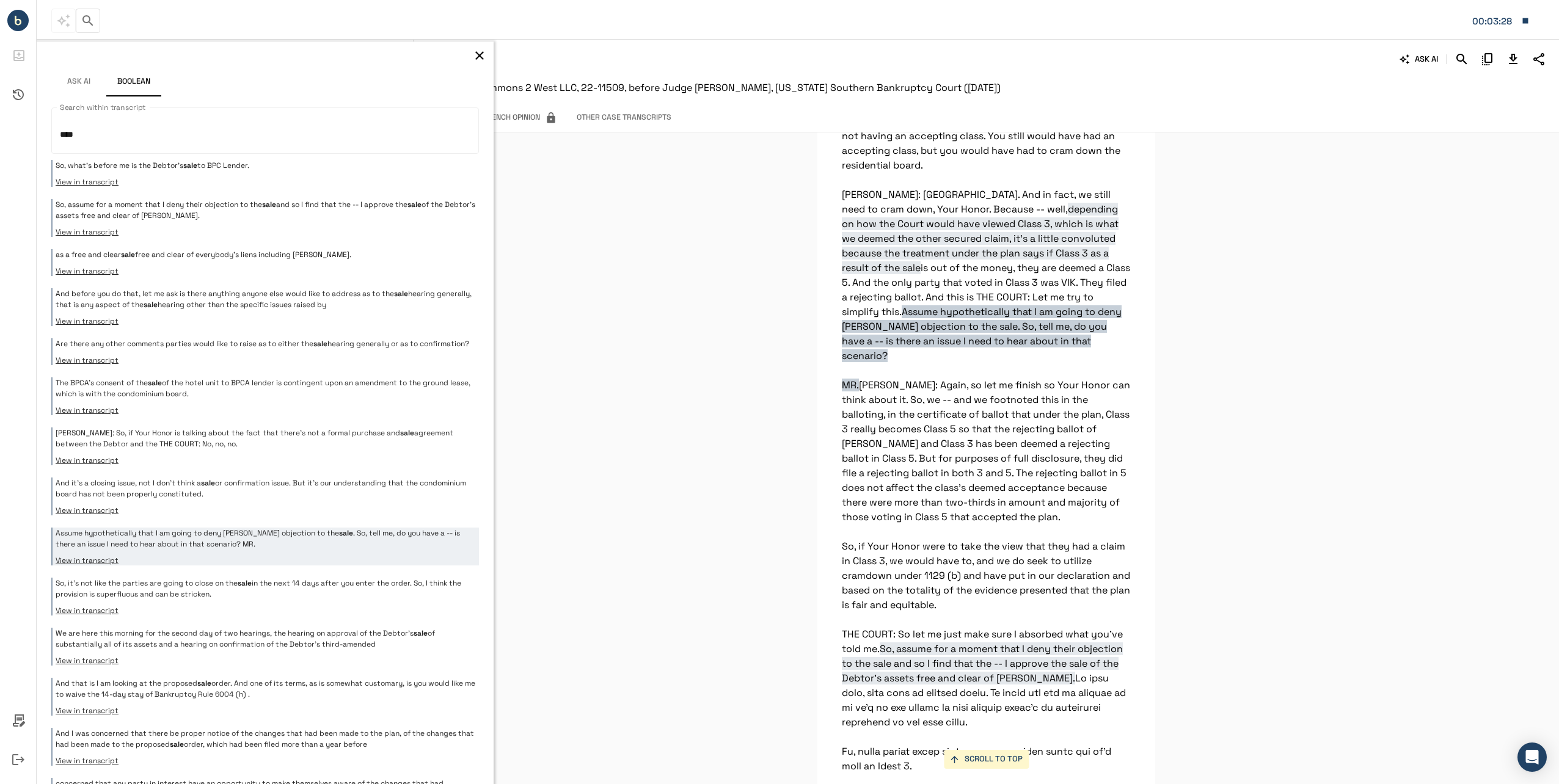
click at [298, 615] on div "So, it's not like the parties are going to close on the sale in the next 14 day…" at bounding box center [265, 597] width 427 height 38
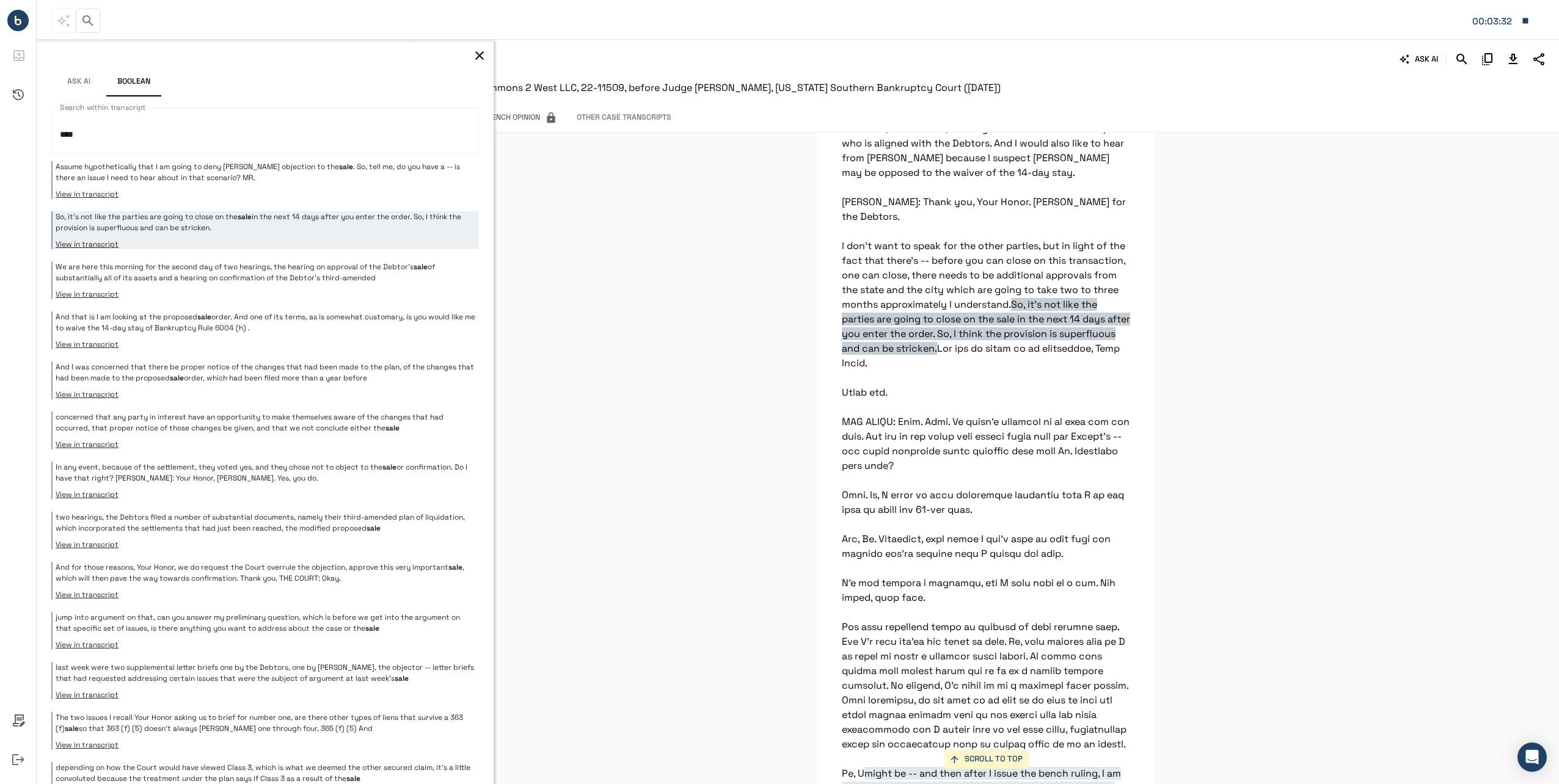
scroll to position [506, 0]
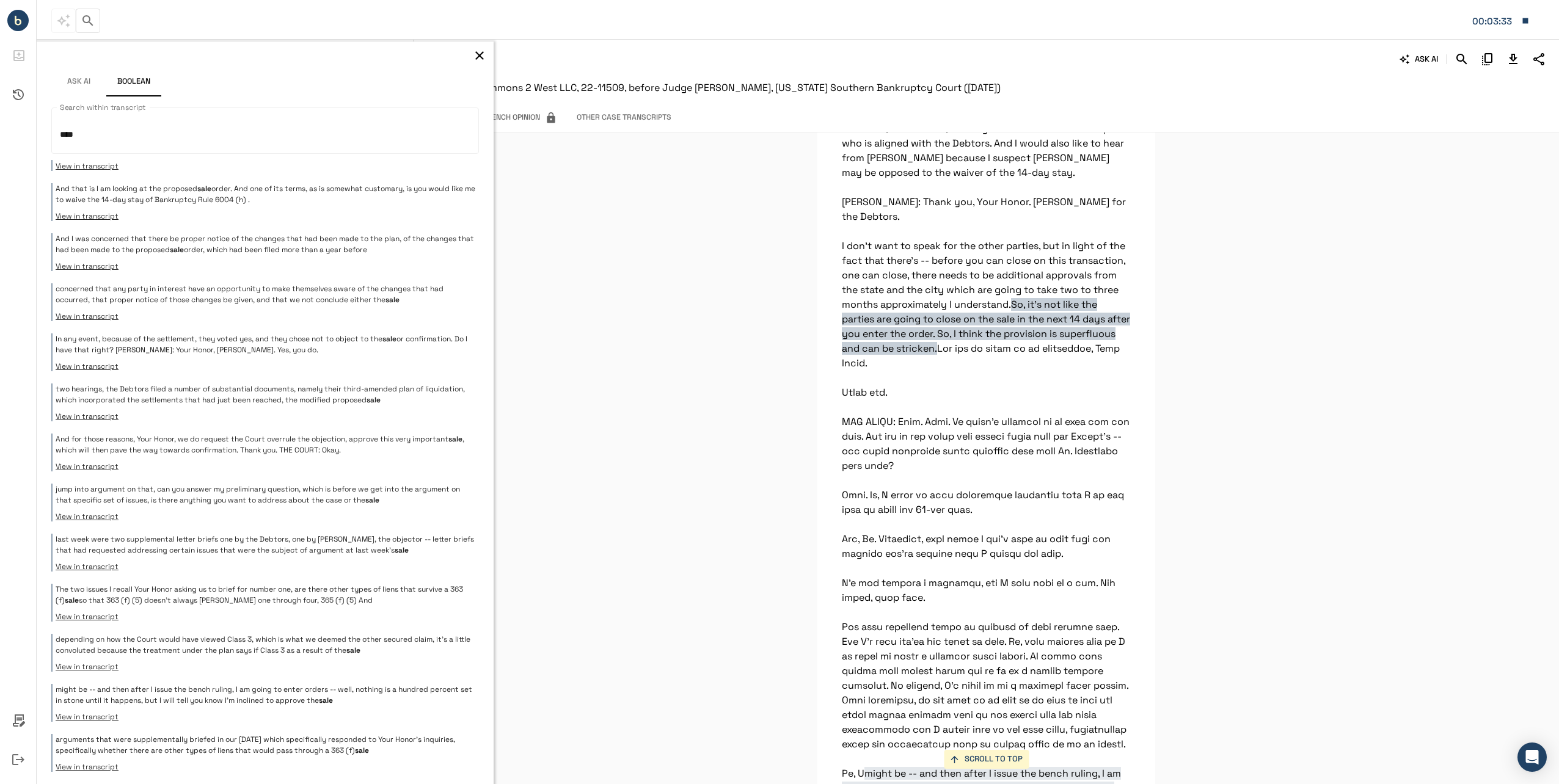
click at [301, 739] on p "arguments that were supplementally briefed in our [DATE] which specifically res…" at bounding box center [265, 744] width 420 height 22
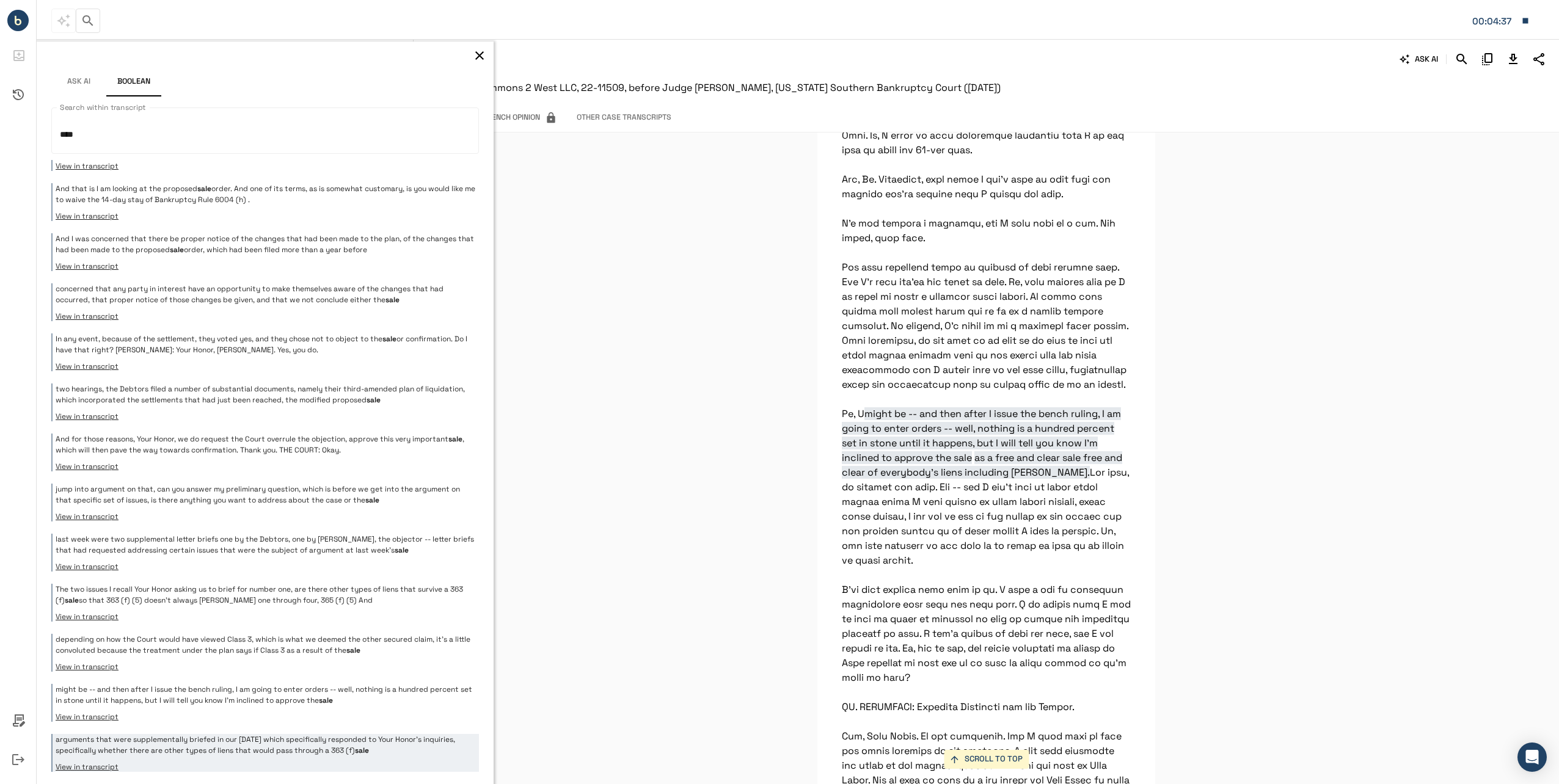
scroll to position [8584, 0]
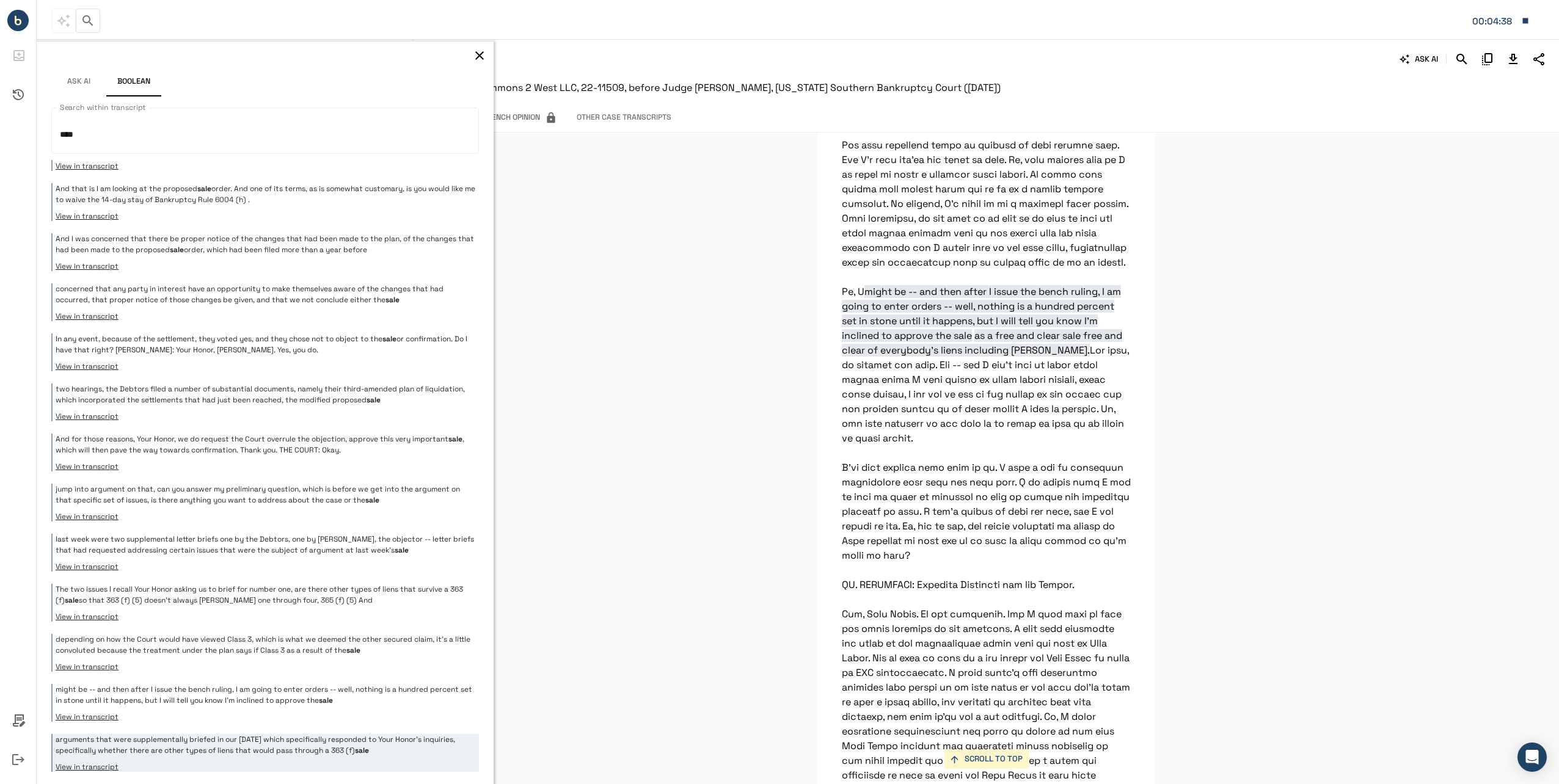
click at [472, 61] on icon "button" at bounding box center [480, 55] width 15 height 15
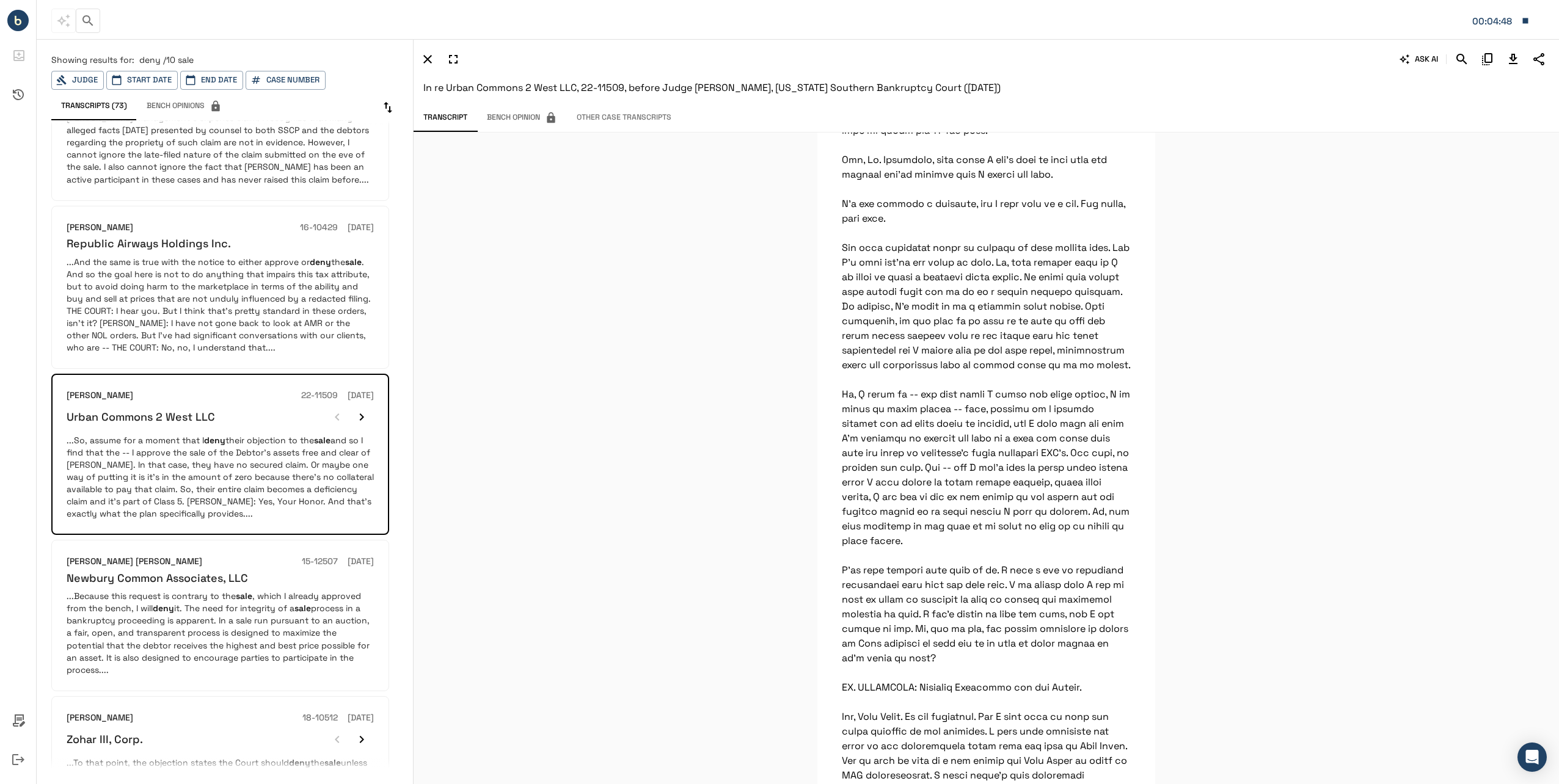
scroll to position [794, 0]
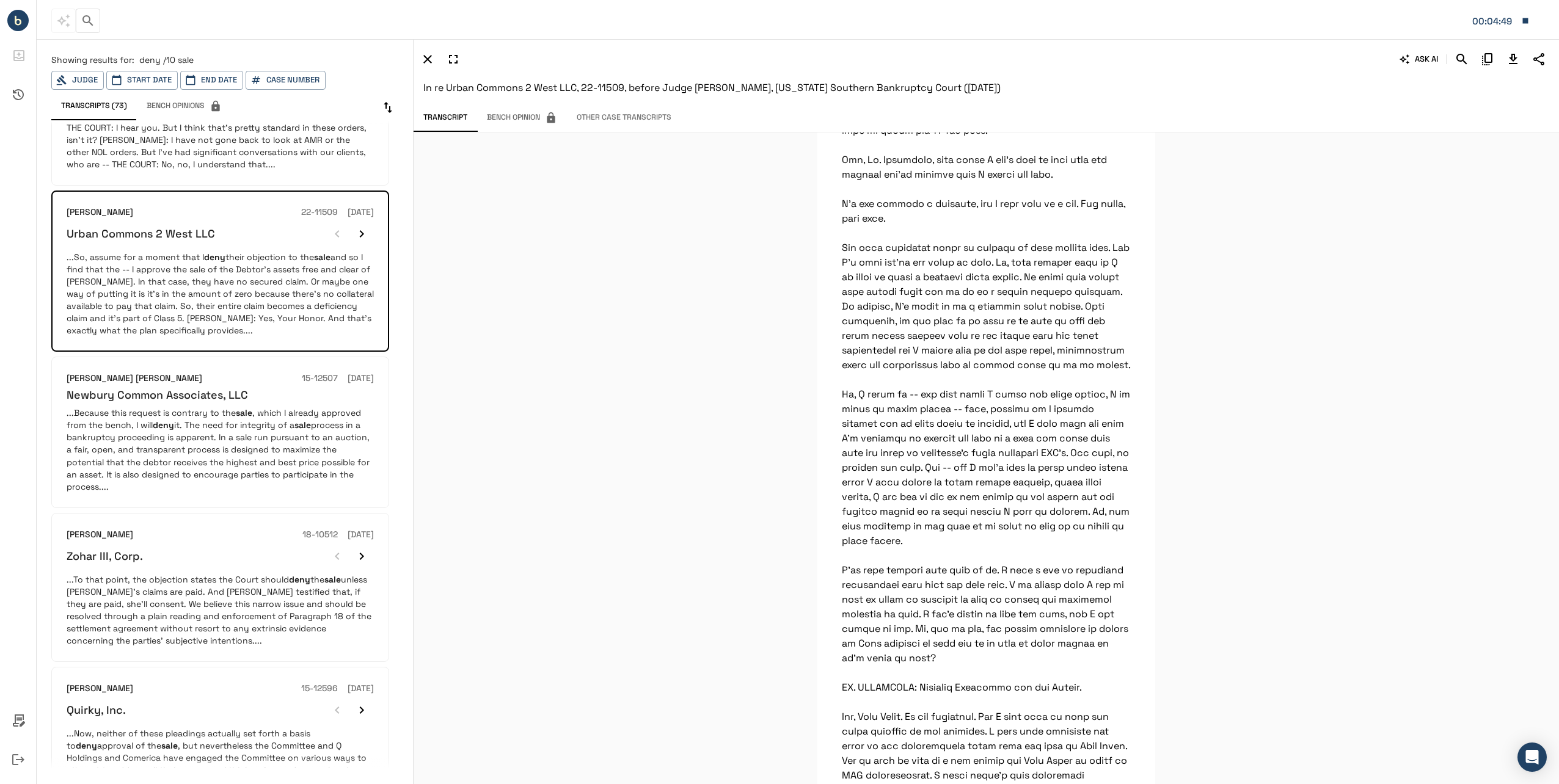
click at [178, 458] on p "...Because this request is contrary to the sale , which I already approved from…" at bounding box center [220, 450] width 307 height 85
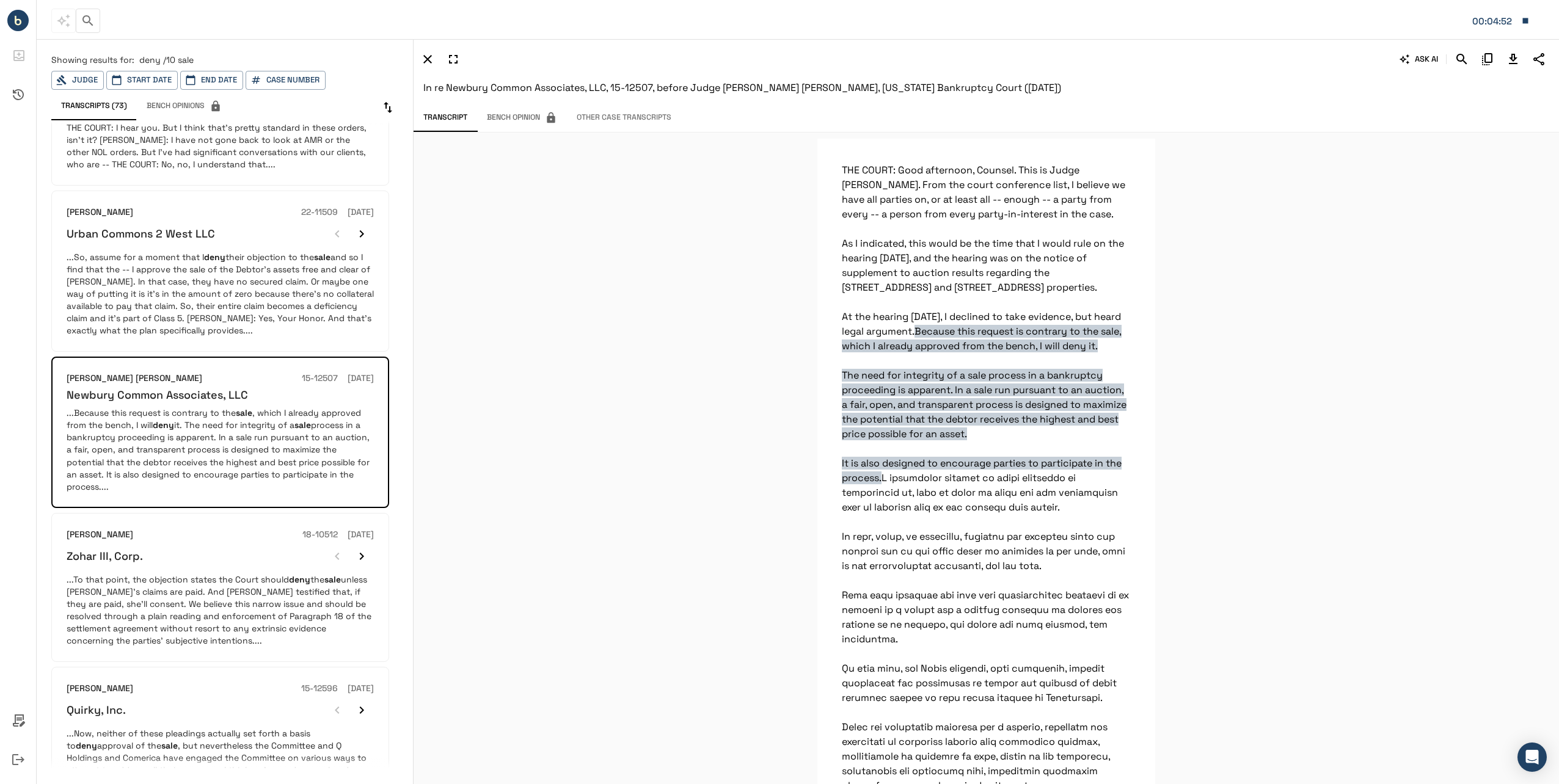
click at [202, 544] on div "Zohar III, Corp." at bounding box center [220, 556] width 307 height 25
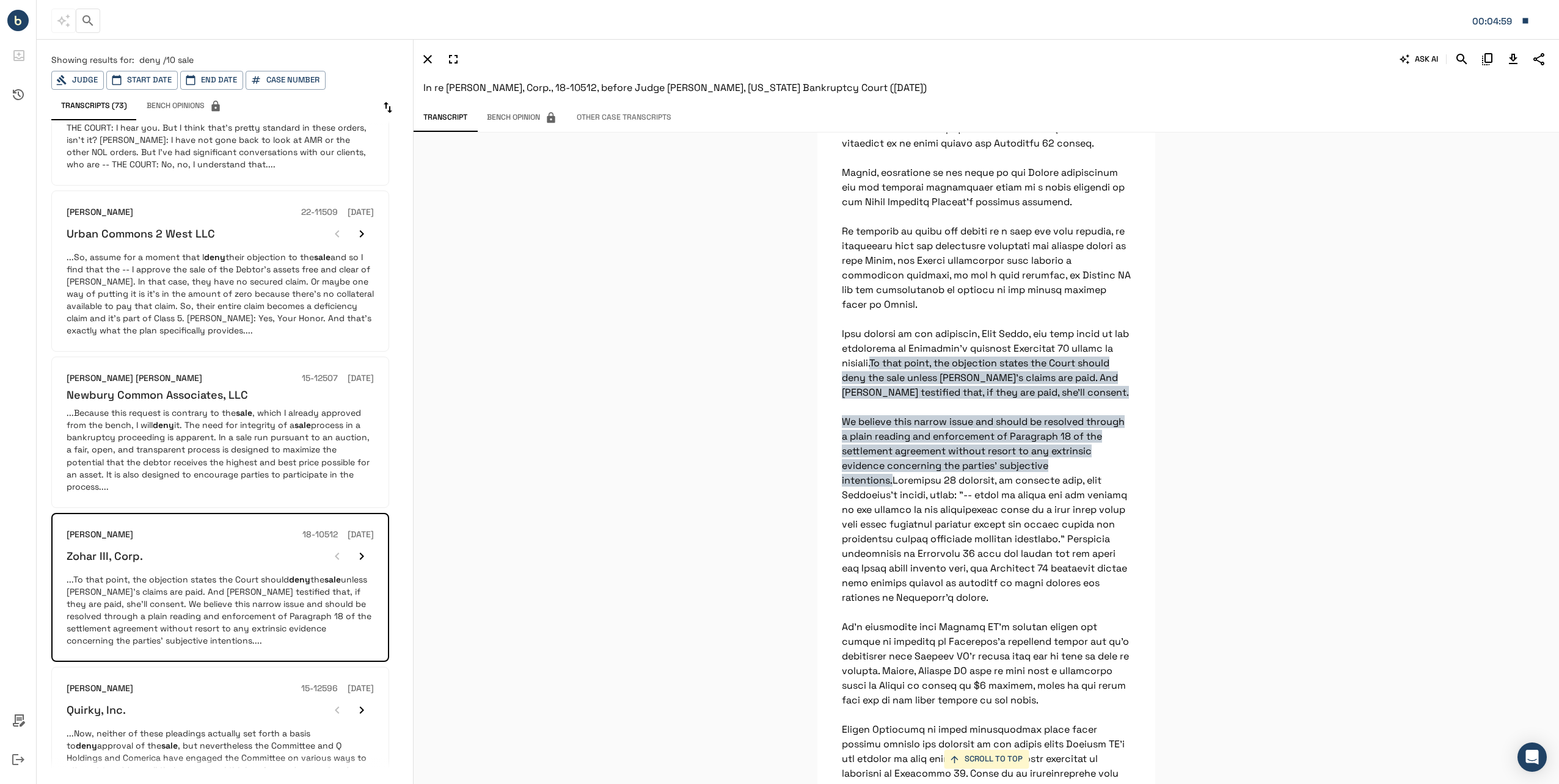
scroll to position [977, 0]
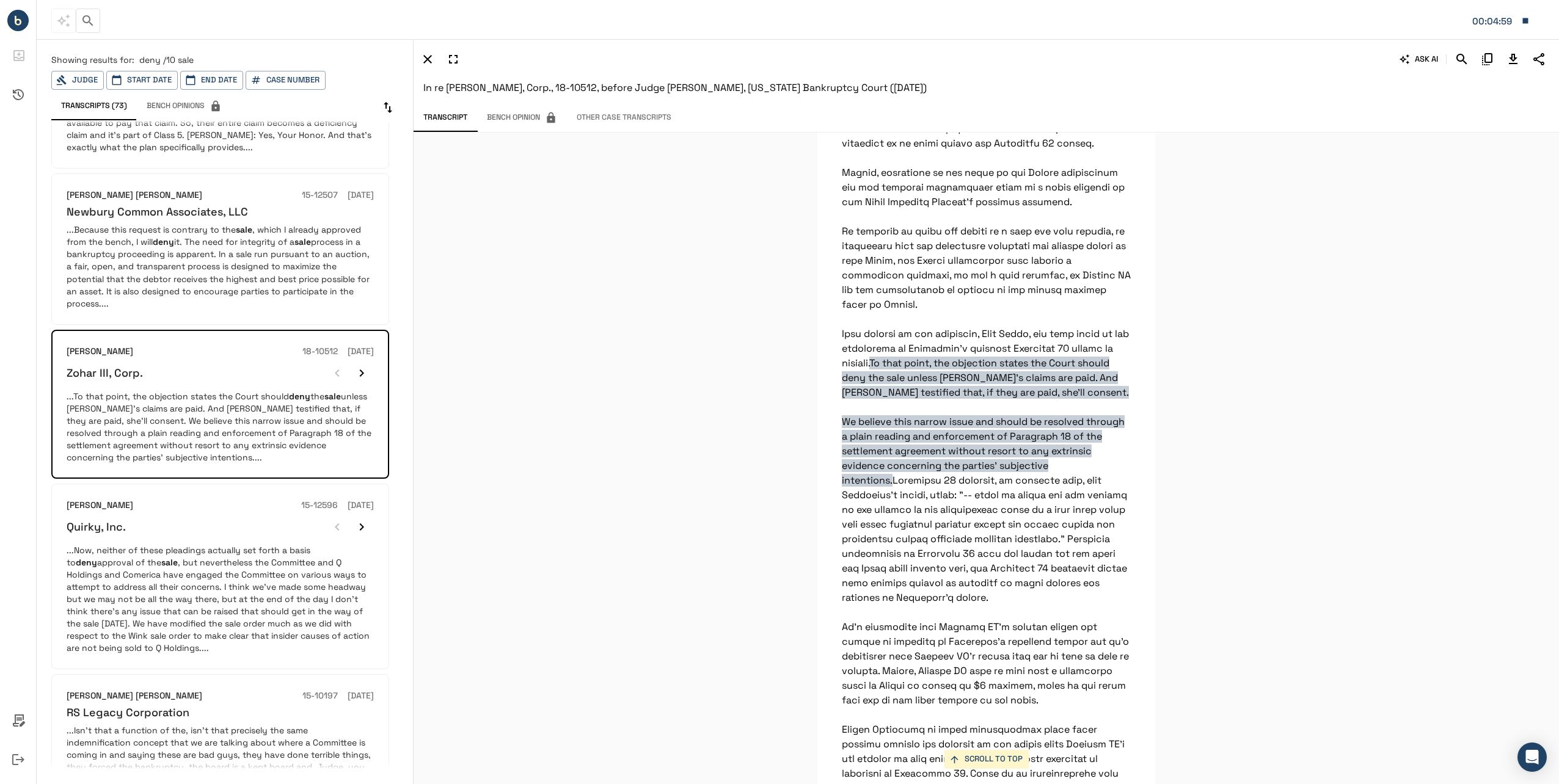
click at [201, 560] on p "...Now, neither of these pleadings actually set forth a basis to deny approval …" at bounding box center [220, 599] width 307 height 110
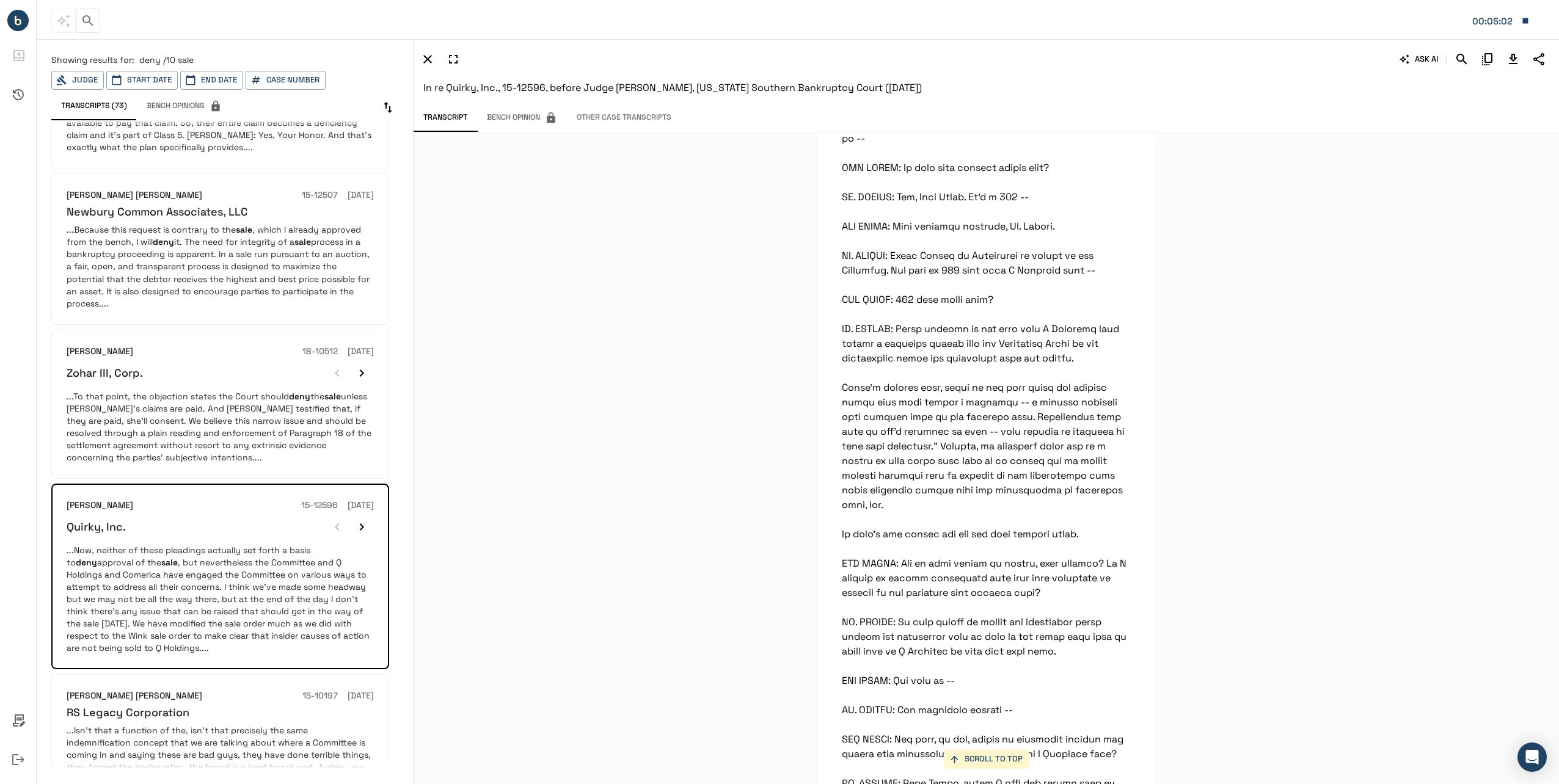
scroll to position [6216, 0]
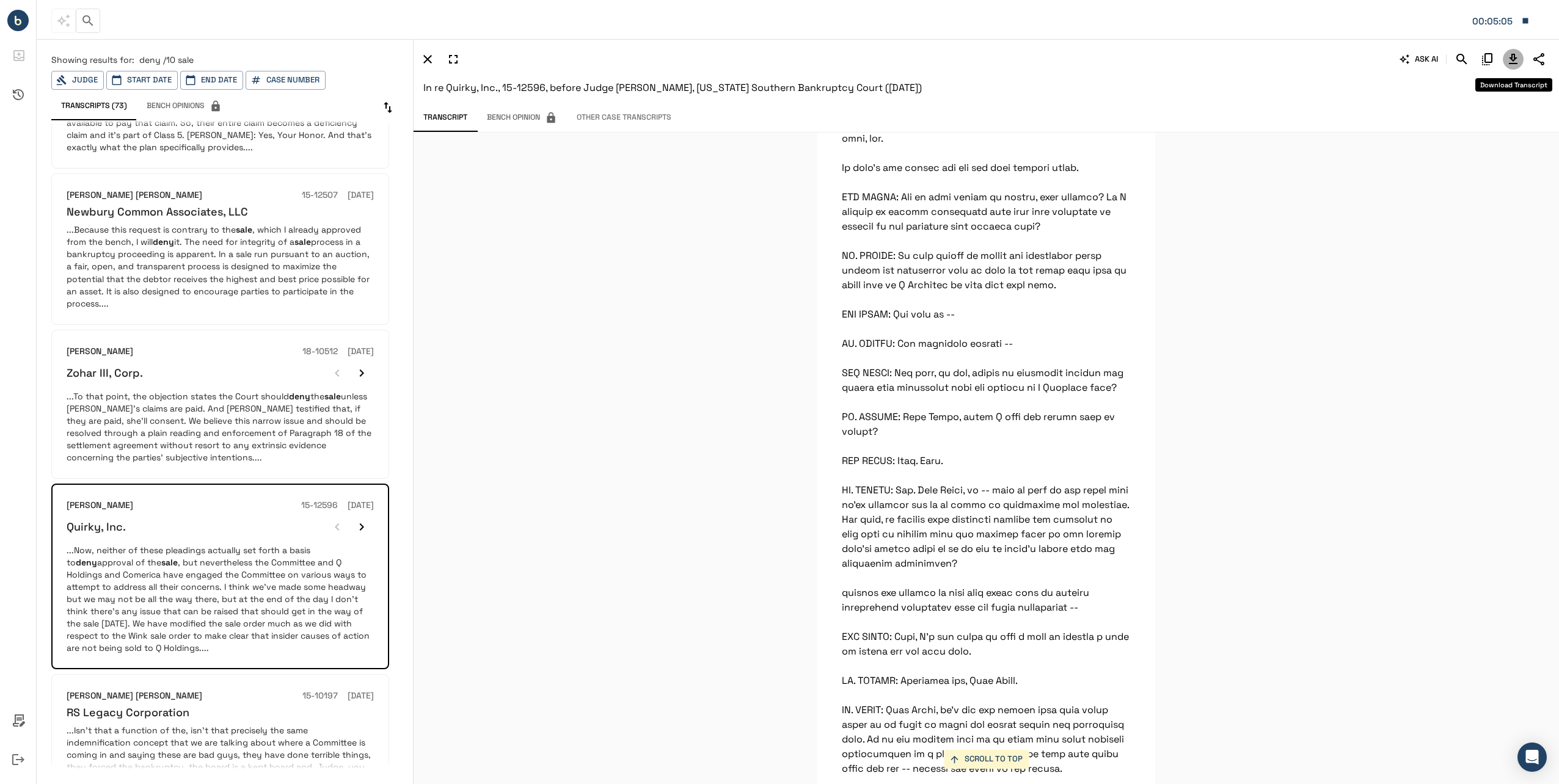
click at [1509, 61] on icon "Download Transcript" at bounding box center [1513, 59] width 15 height 15
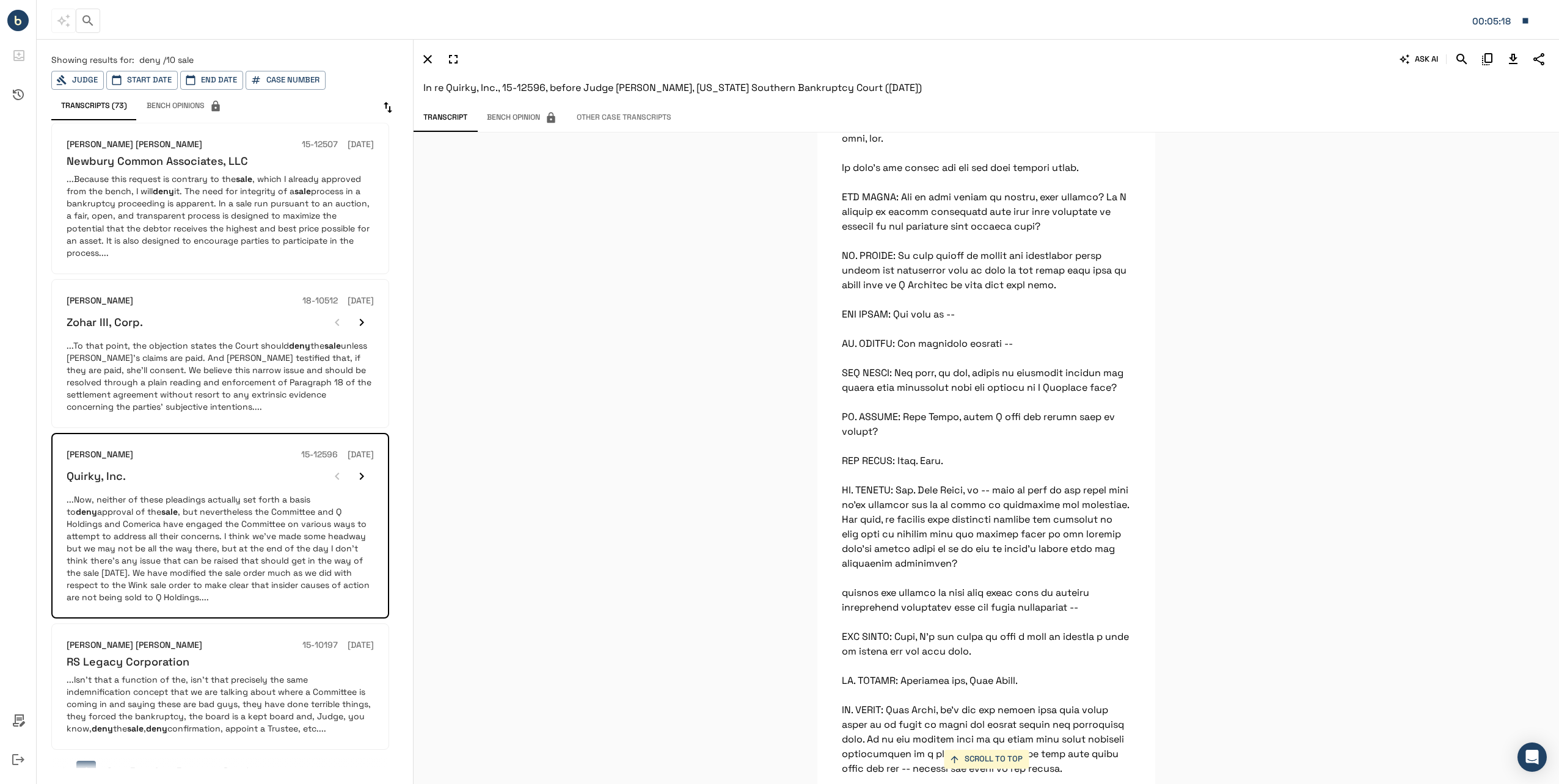
click at [221, 654] on div "RS Legacy Corporation" at bounding box center [220, 661] width 307 height 14
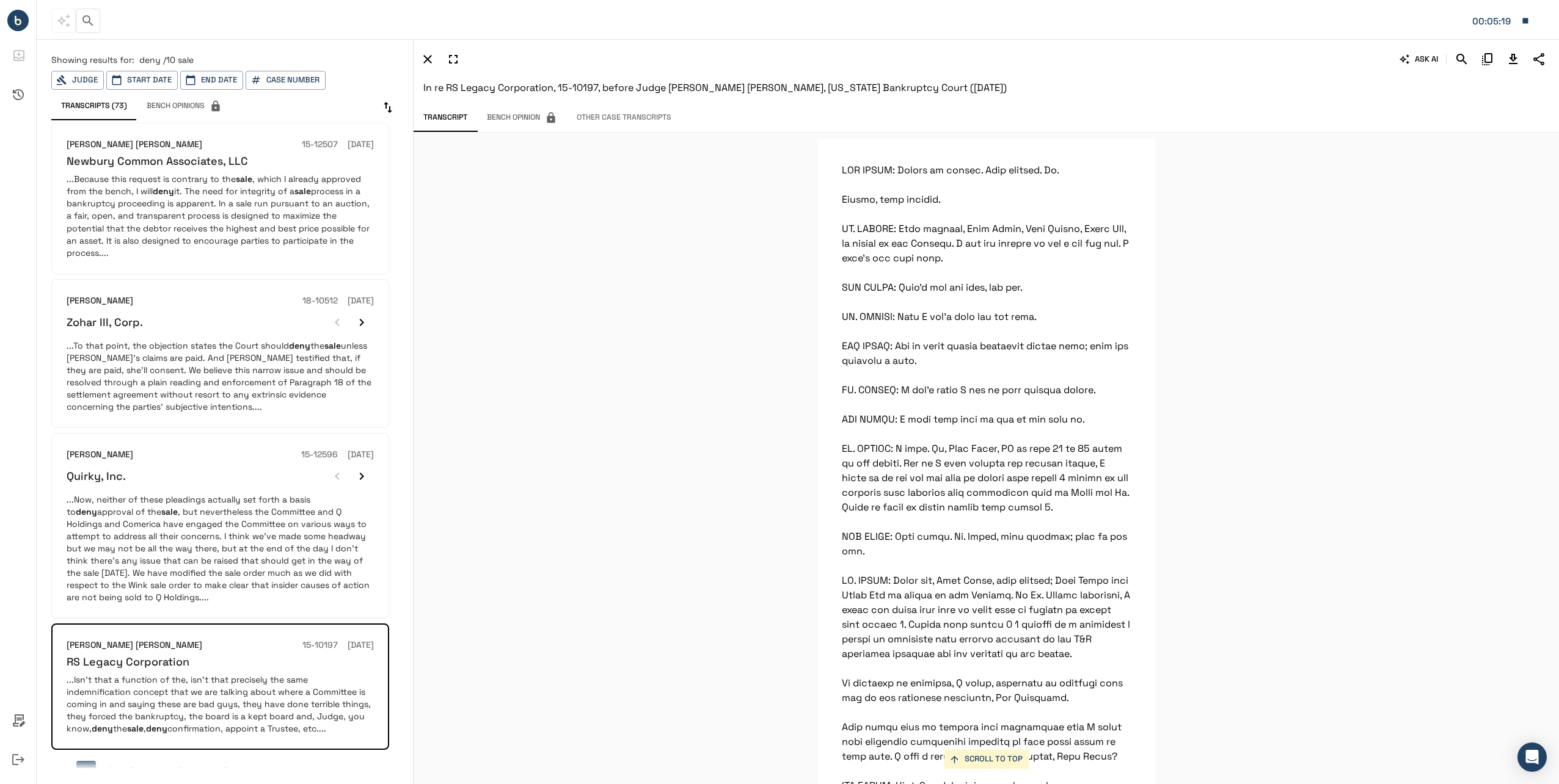
scroll to position [28588, 0]
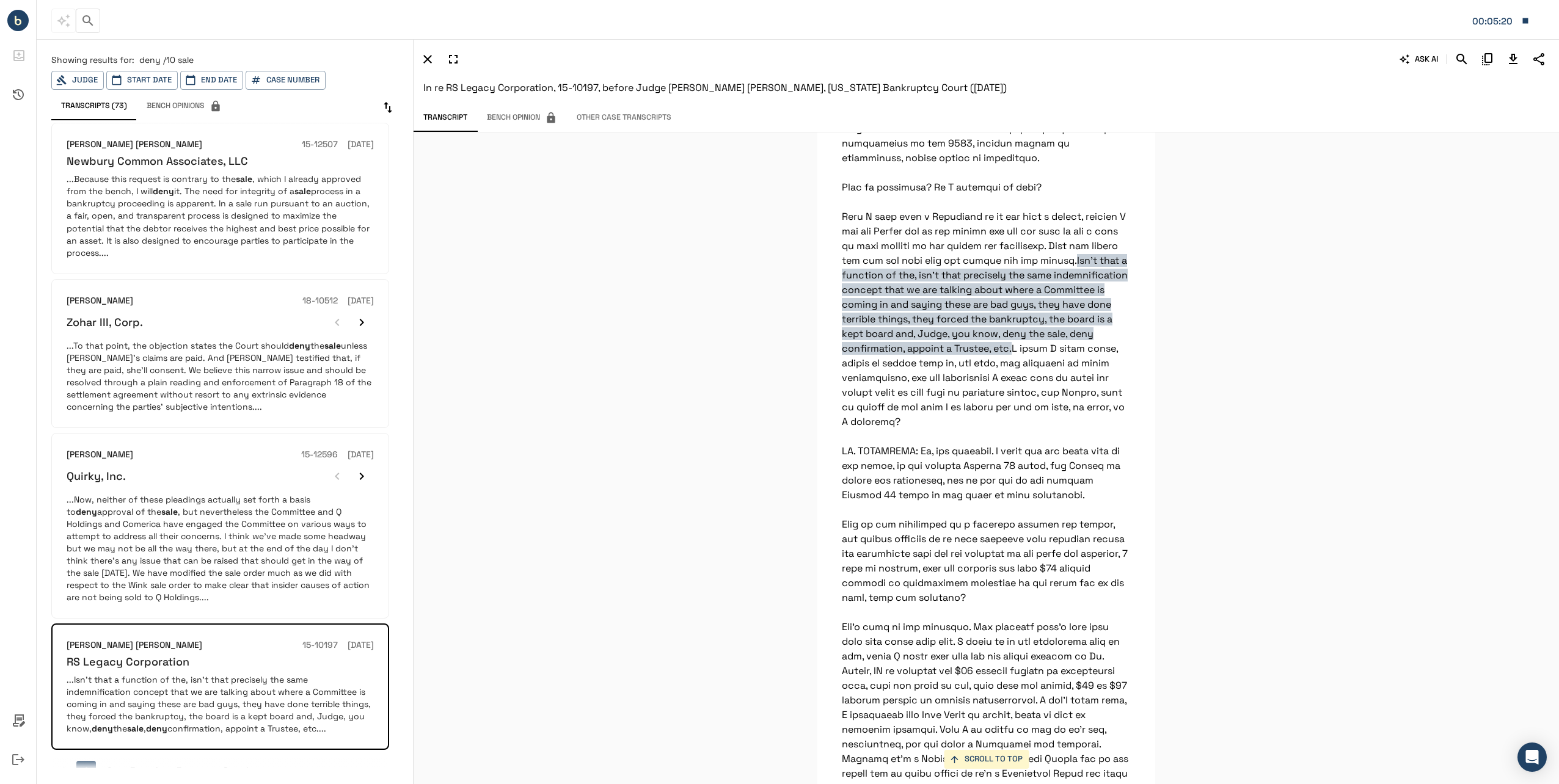
click at [1518, 61] on icon "Download Transcript" at bounding box center [1513, 59] width 15 height 15
click at [107, 761] on button "2" at bounding box center [109, 771] width 19 height 19
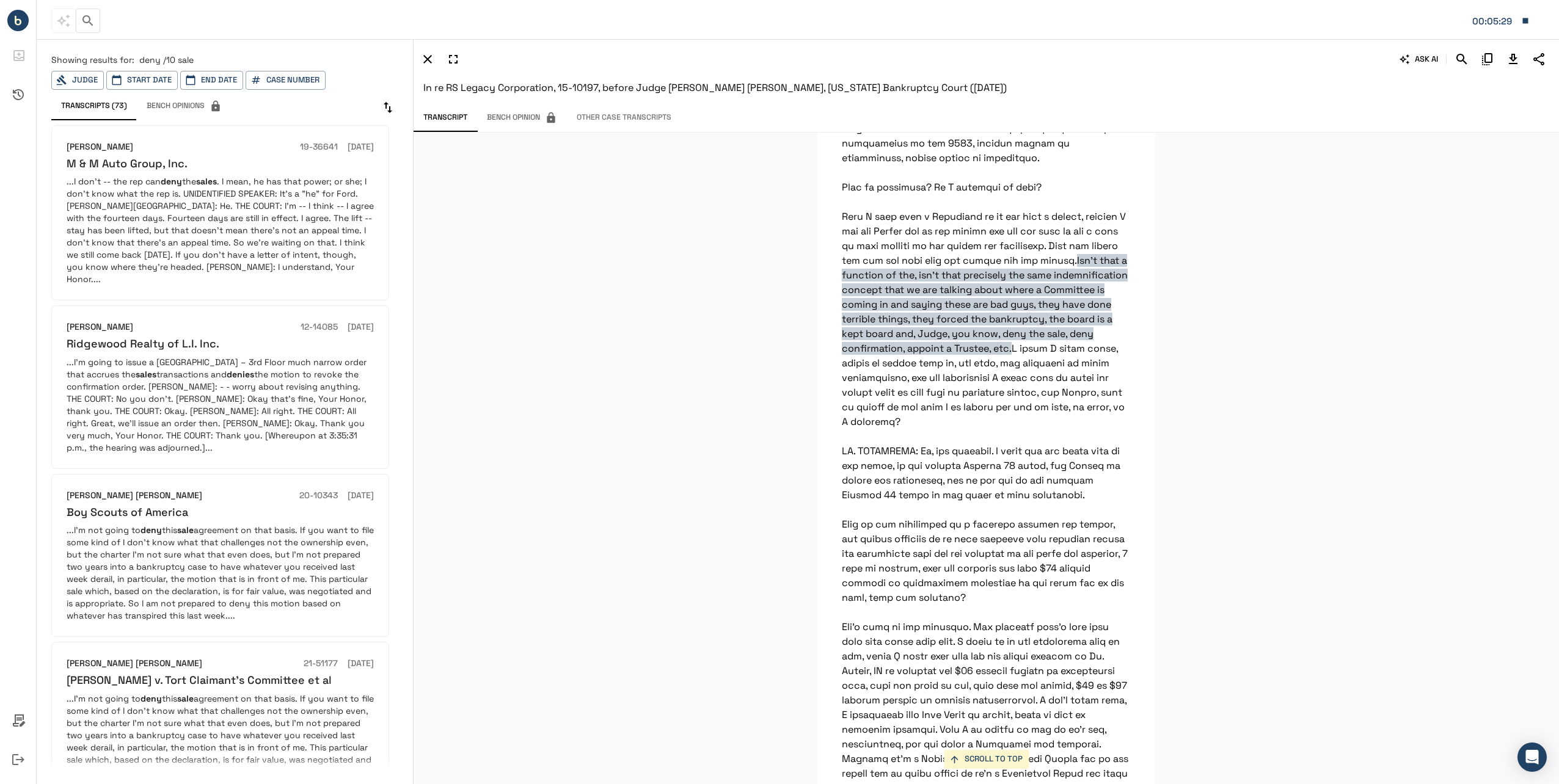
click at [189, 216] on p "...I don't -- the rep can deny the sales . I mean, he has that power; or she; I…" at bounding box center [220, 230] width 307 height 110
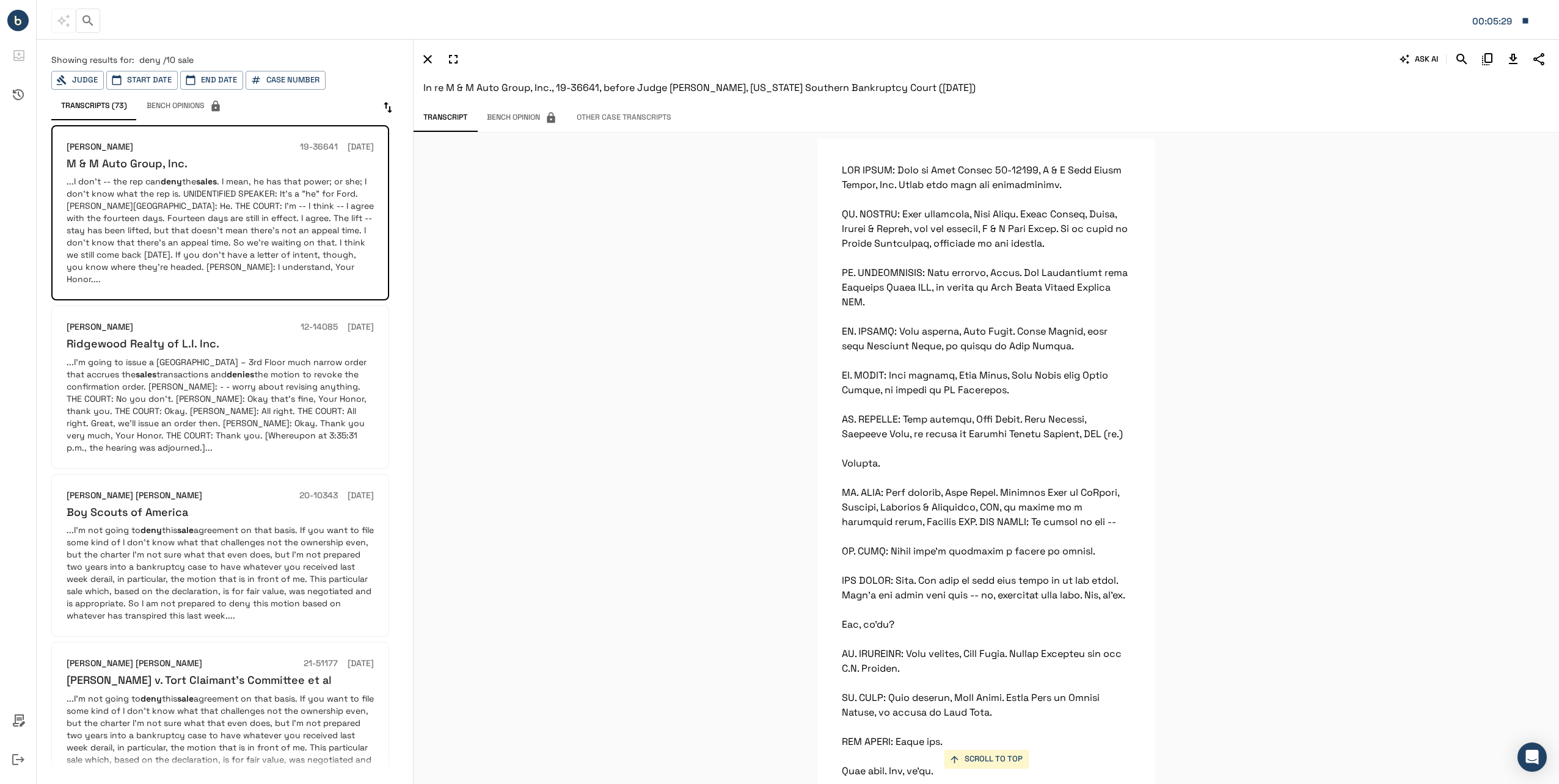
scroll to position [10409, 0]
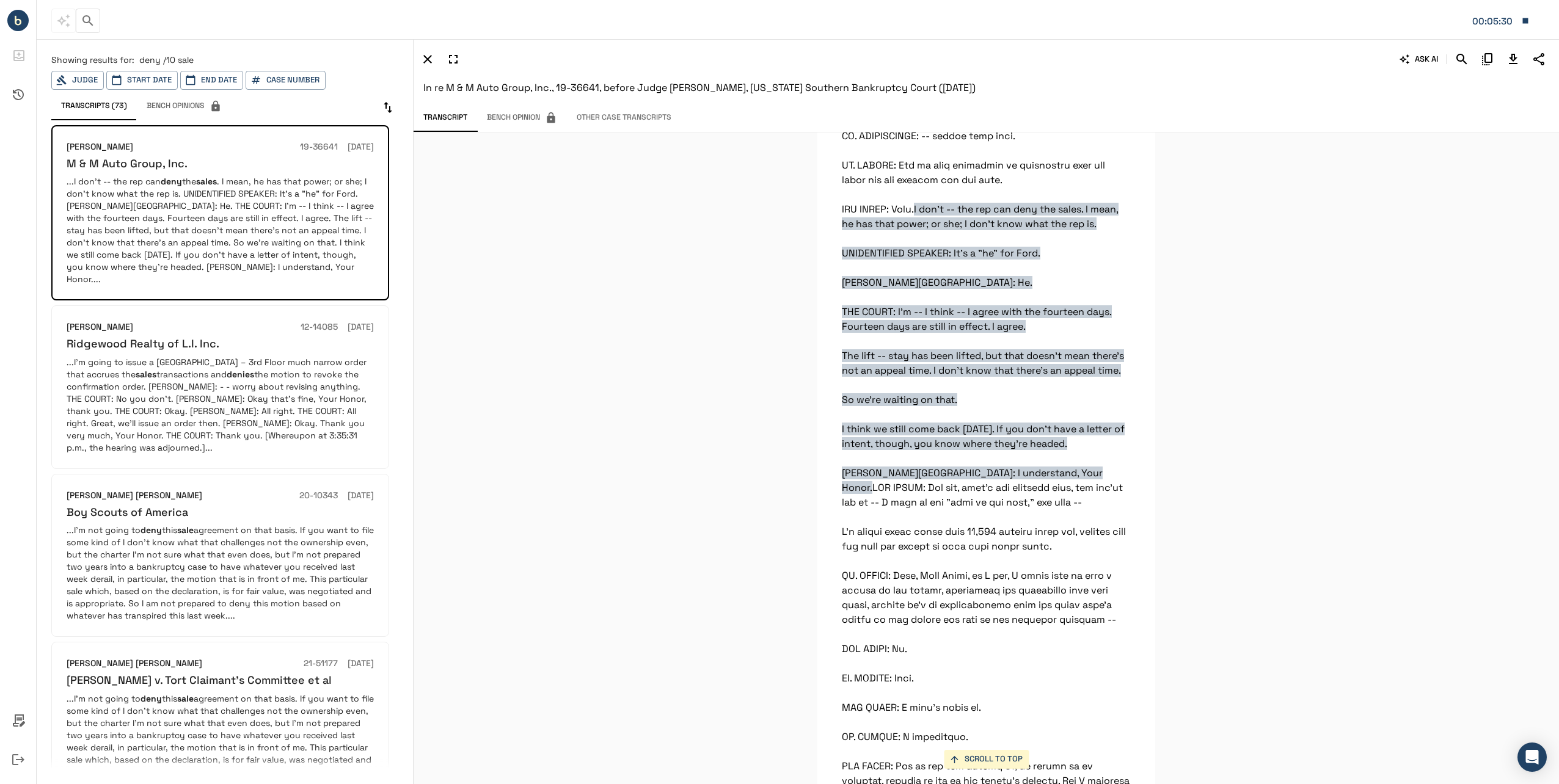
click at [196, 356] on p "...I'm going to issue a [GEOGRAPHIC_DATA] – 3rd Floor much narrow order that ac…" at bounding box center [220, 405] width 307 height 97
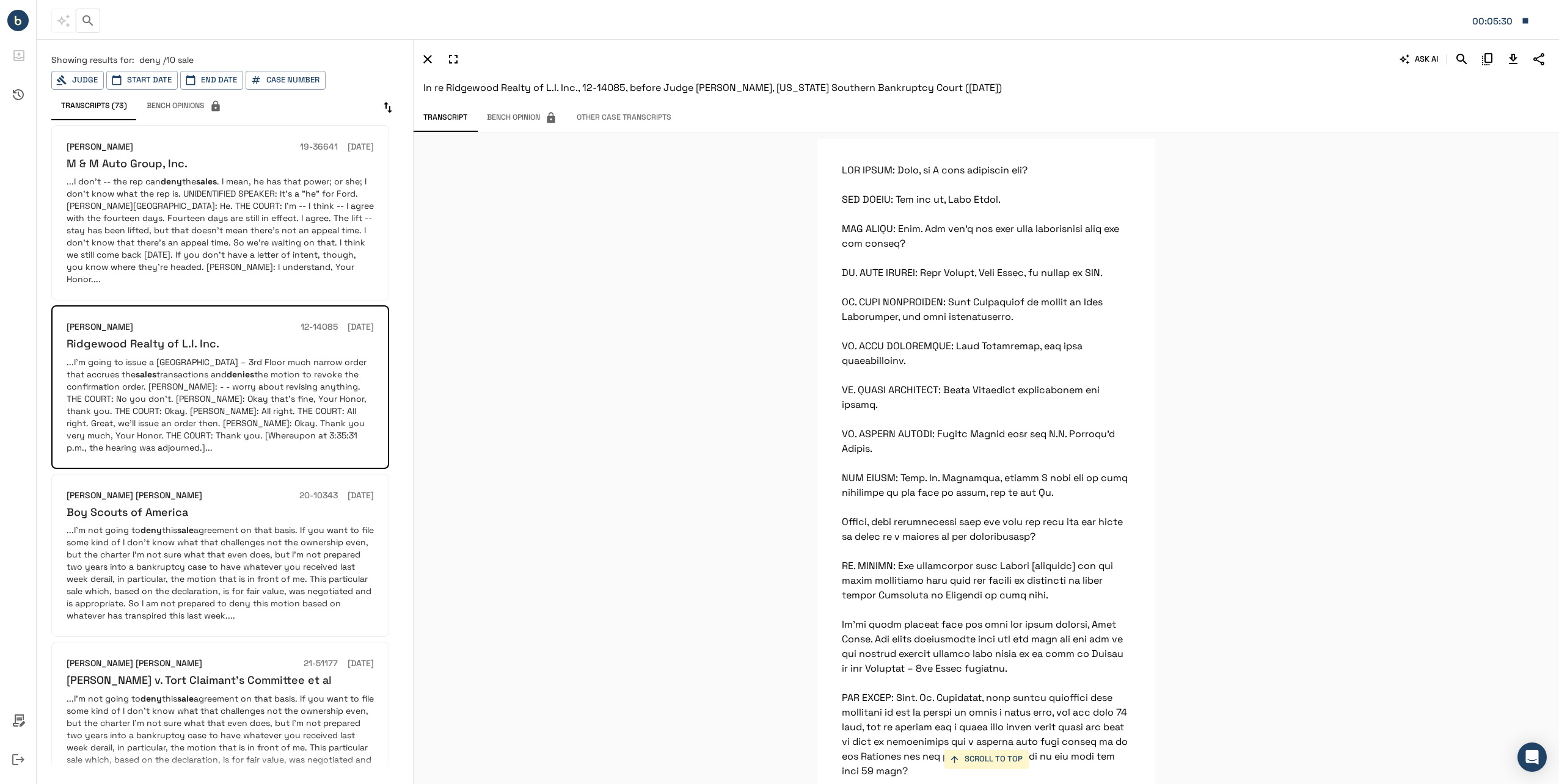
scroll to position [6827, 0]
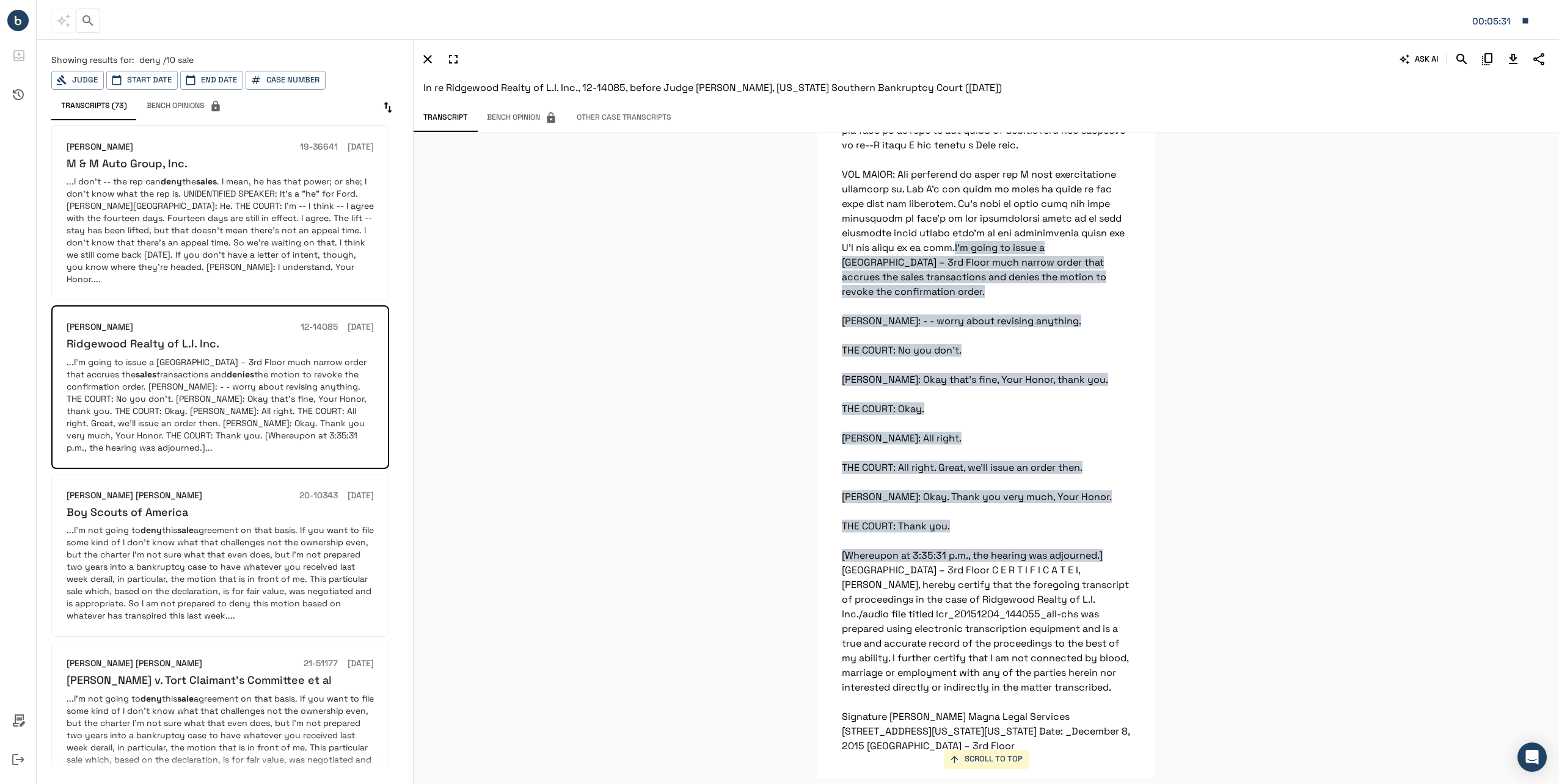
click at [216, 538] on p "...I’m not going to deny this sale agreement on that basis. If you want to file…" at bounding box center [220, 573] width 307 height 97
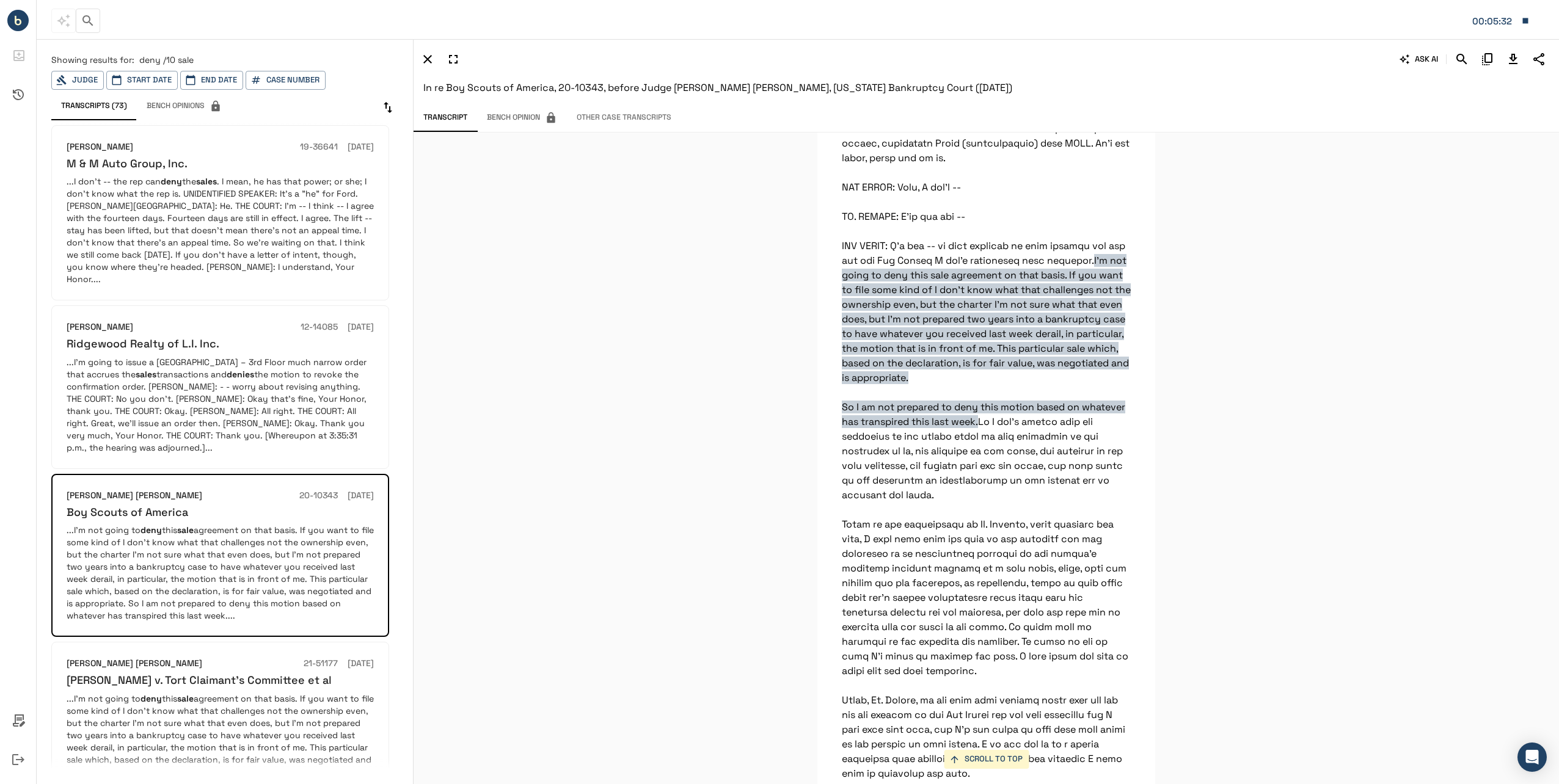
scroll to position [122, 0]
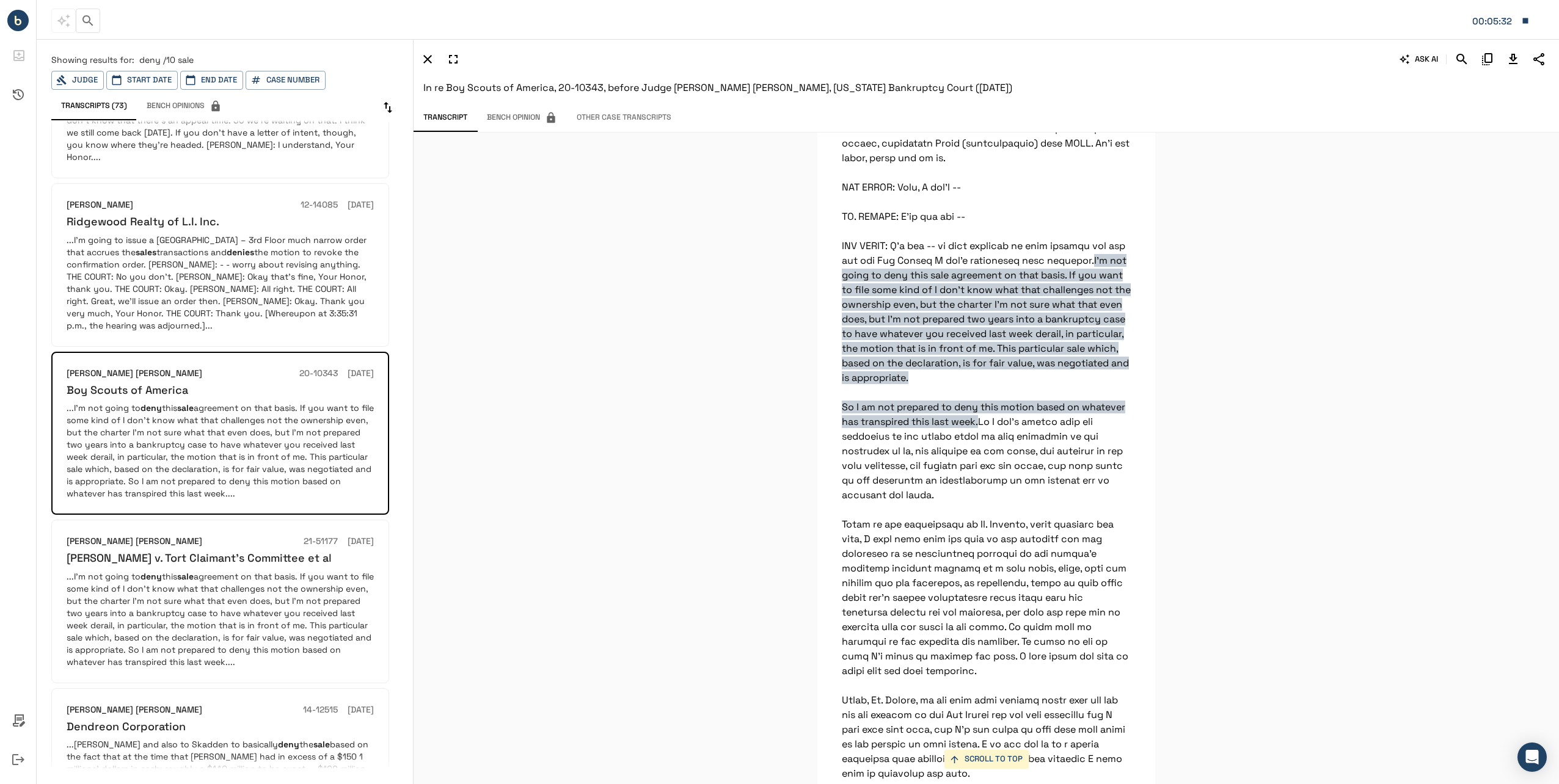
click at [229, 576] on p "...I’m not going to deny this sale agreement on that basis. If you want to file…" at bounding box center [220, 619] width 307 height 97
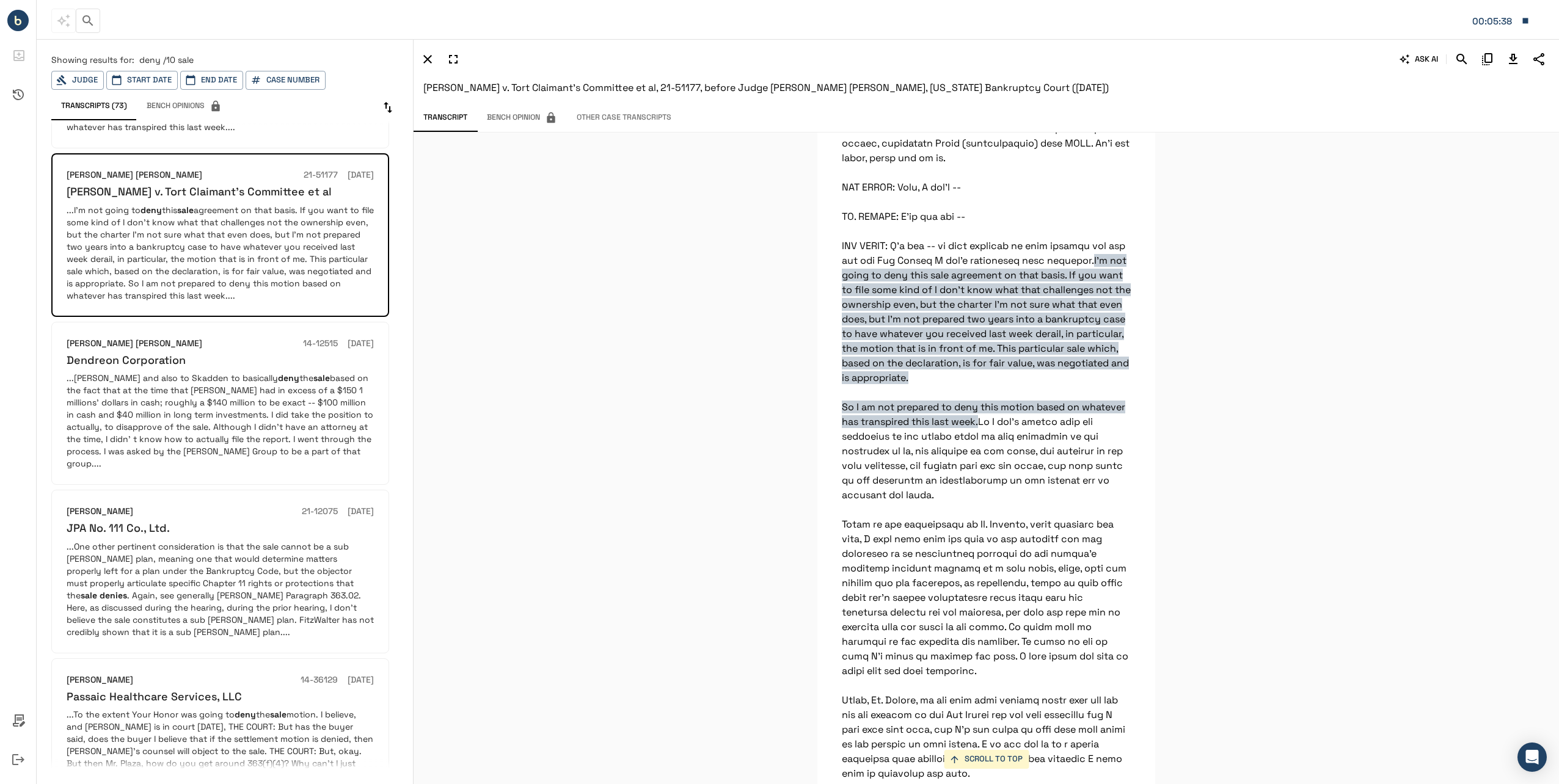
scroll to position [672, 0]
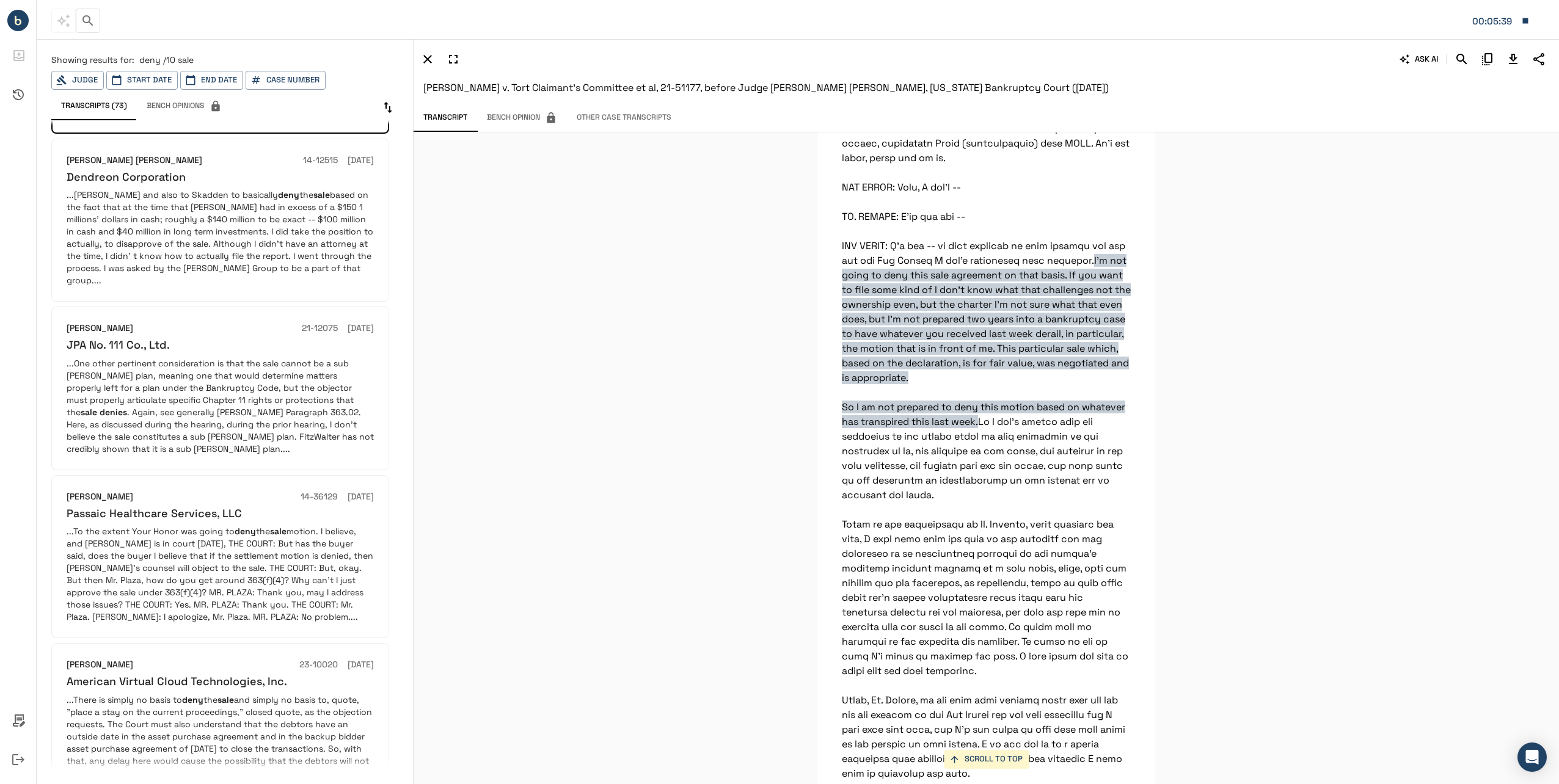
click at [216, 525] on p "...To the extent Your Honor was going to deny the sale motion. I believe, and […" at bounding box center [220, 574] width 307 height 97
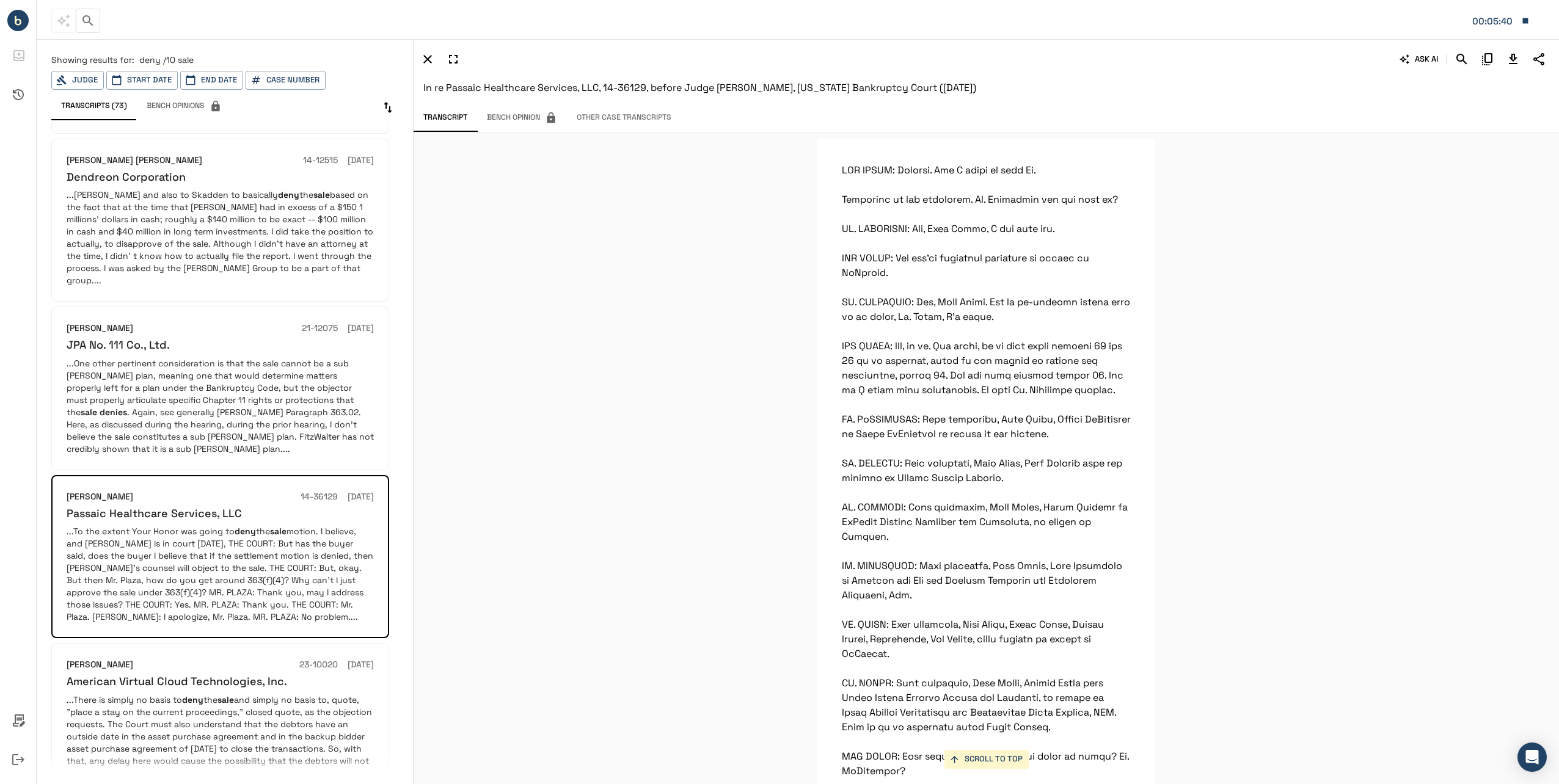
scroll to position [1698, 0]
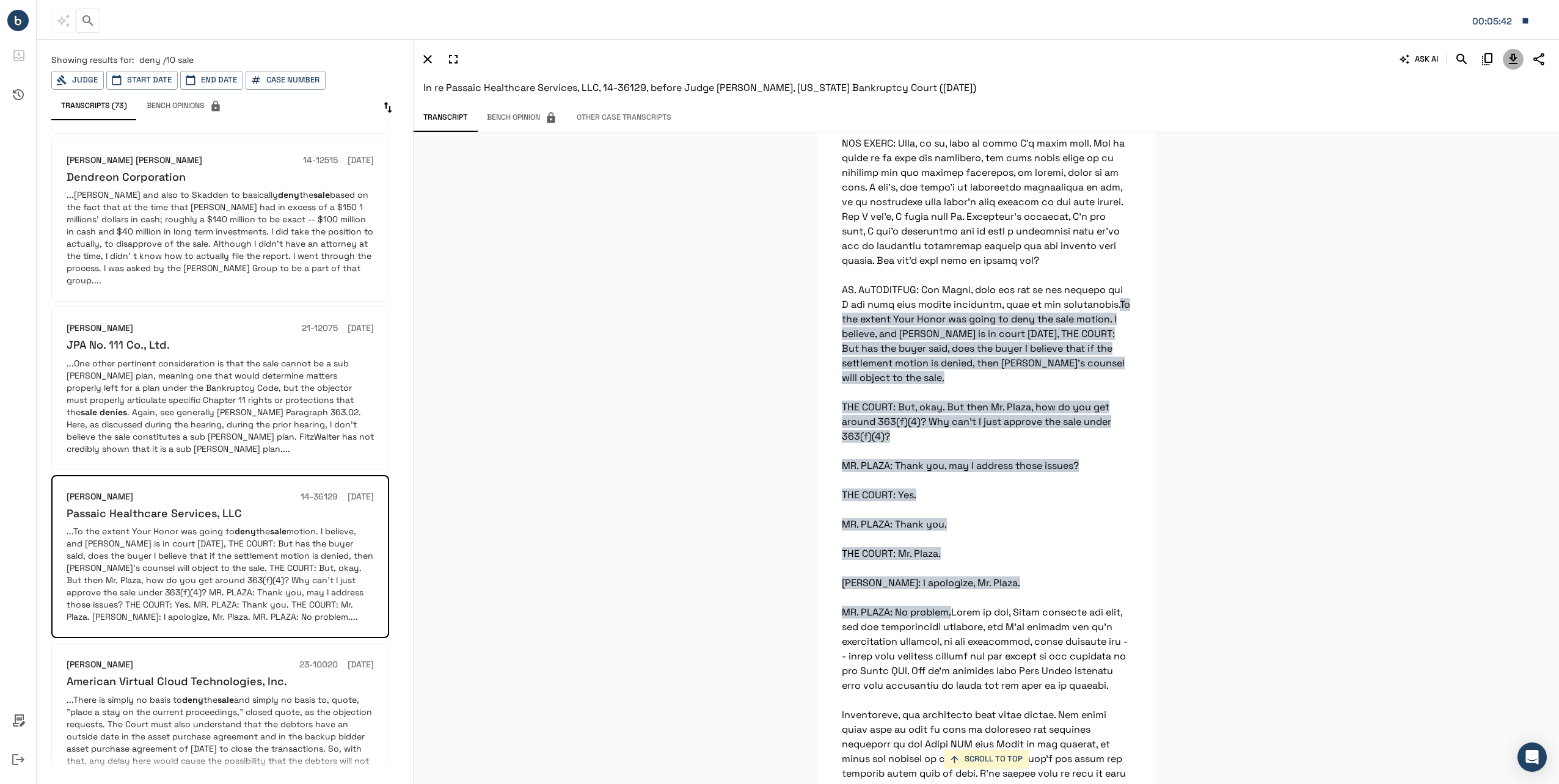
click at [1512, 61] on icon "Download Transcript" at bounding box center [1513, 59] width 8 height 10
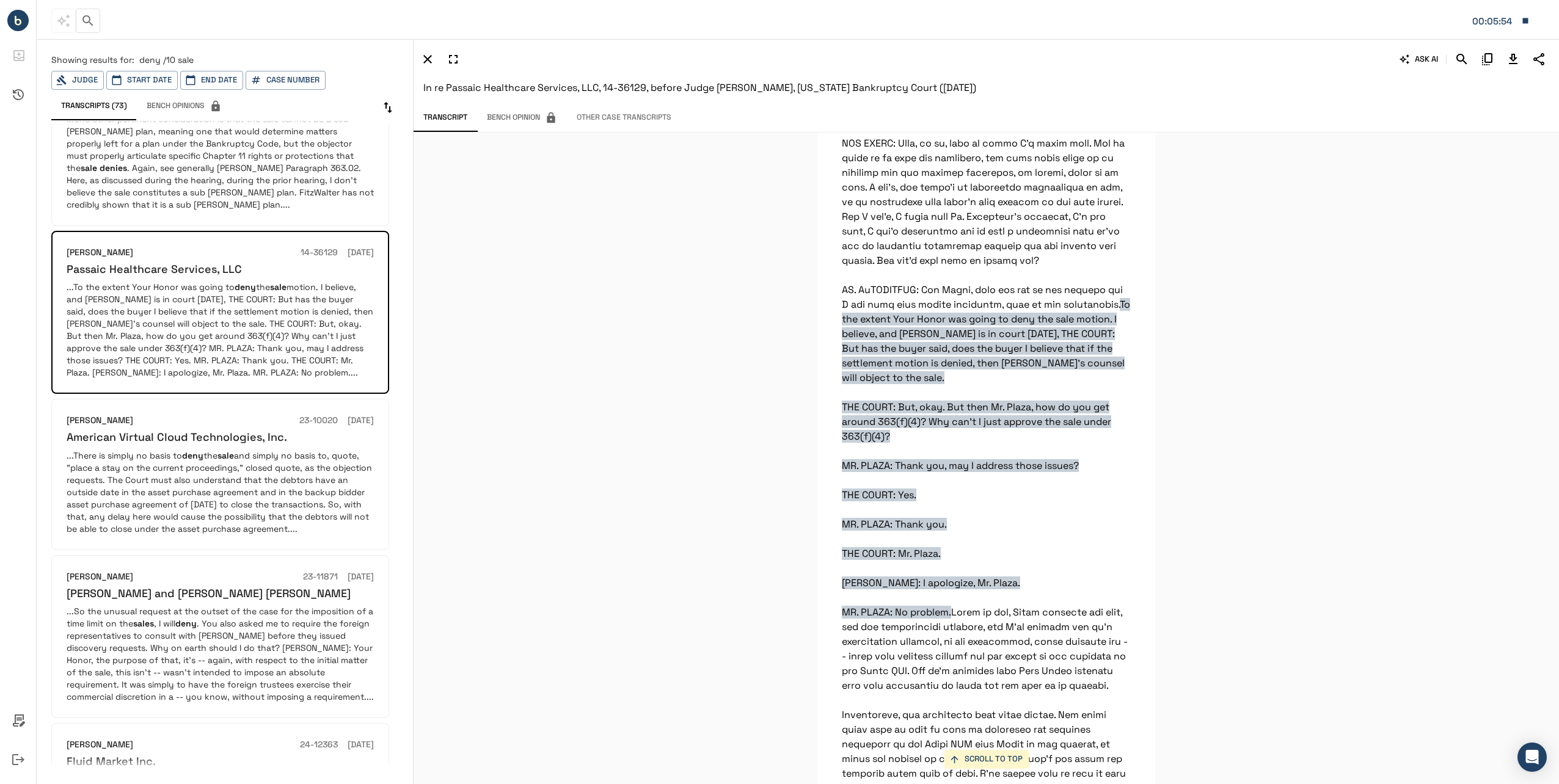
scroll to position [1052, 0]
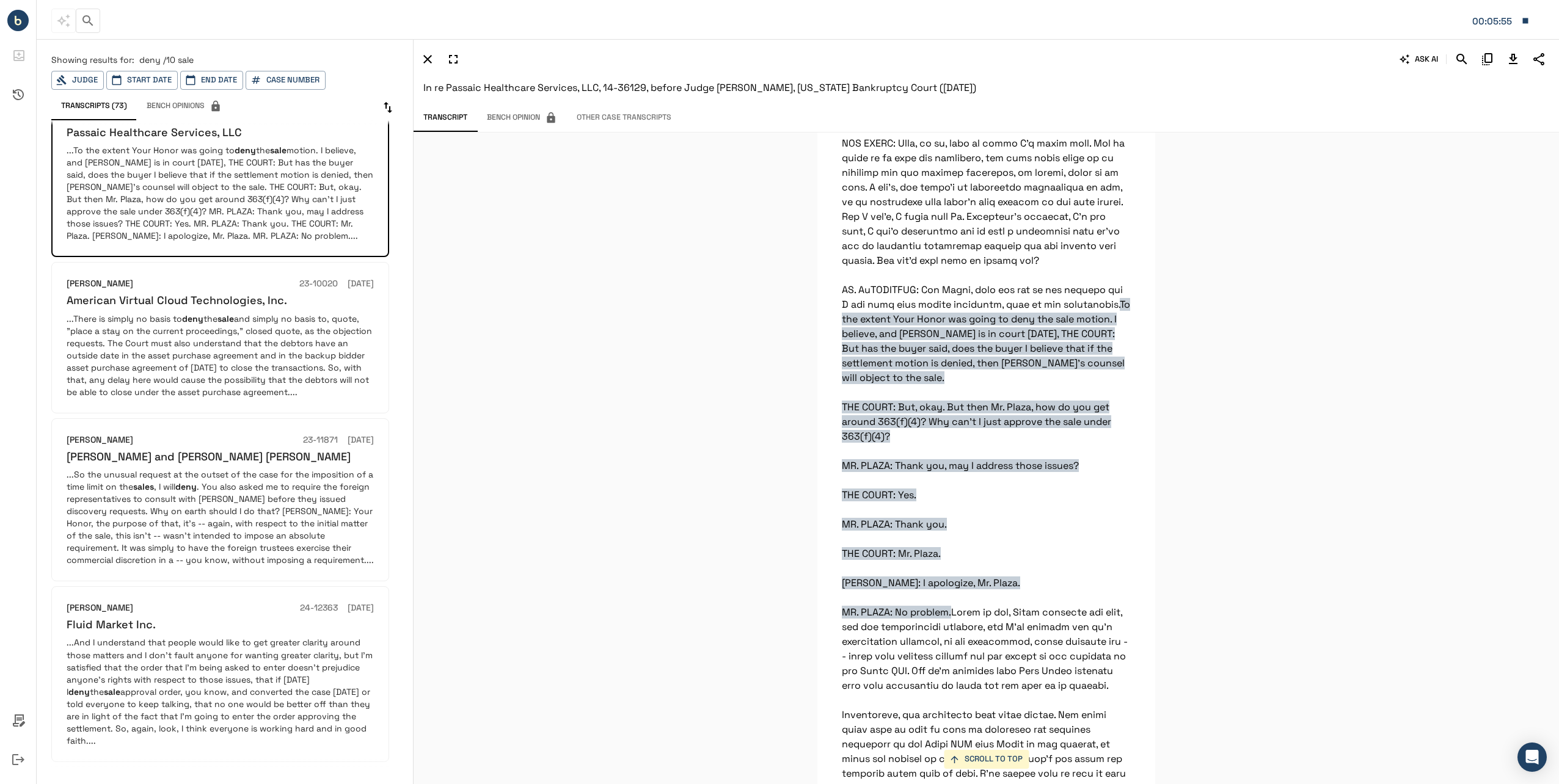
click at [201, 644] on p "...And I understand that people would like to get greater clarity around those …" at bounding box center [220, 691] width 307 height 110
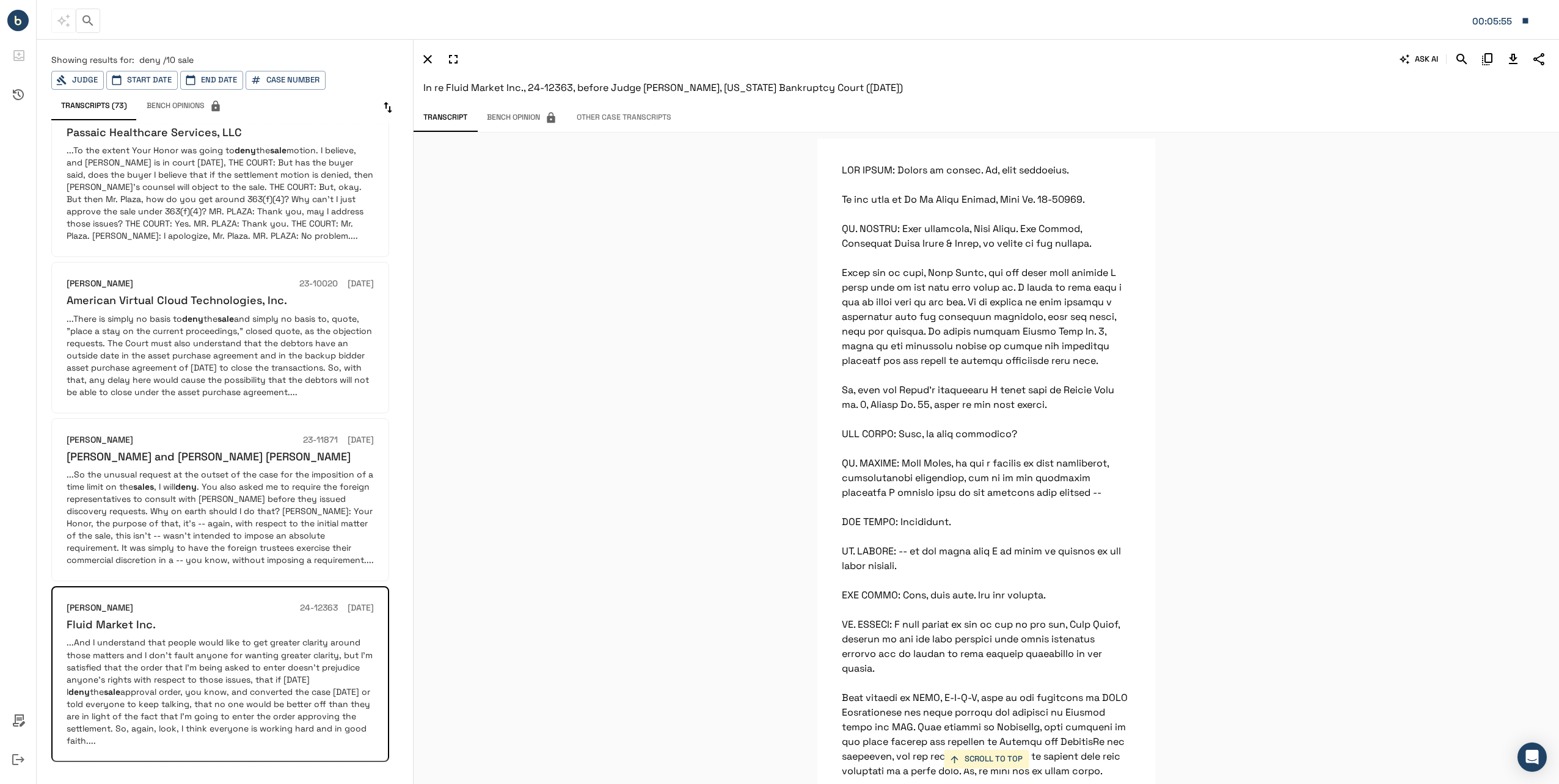
scroll to position [24434, 0]
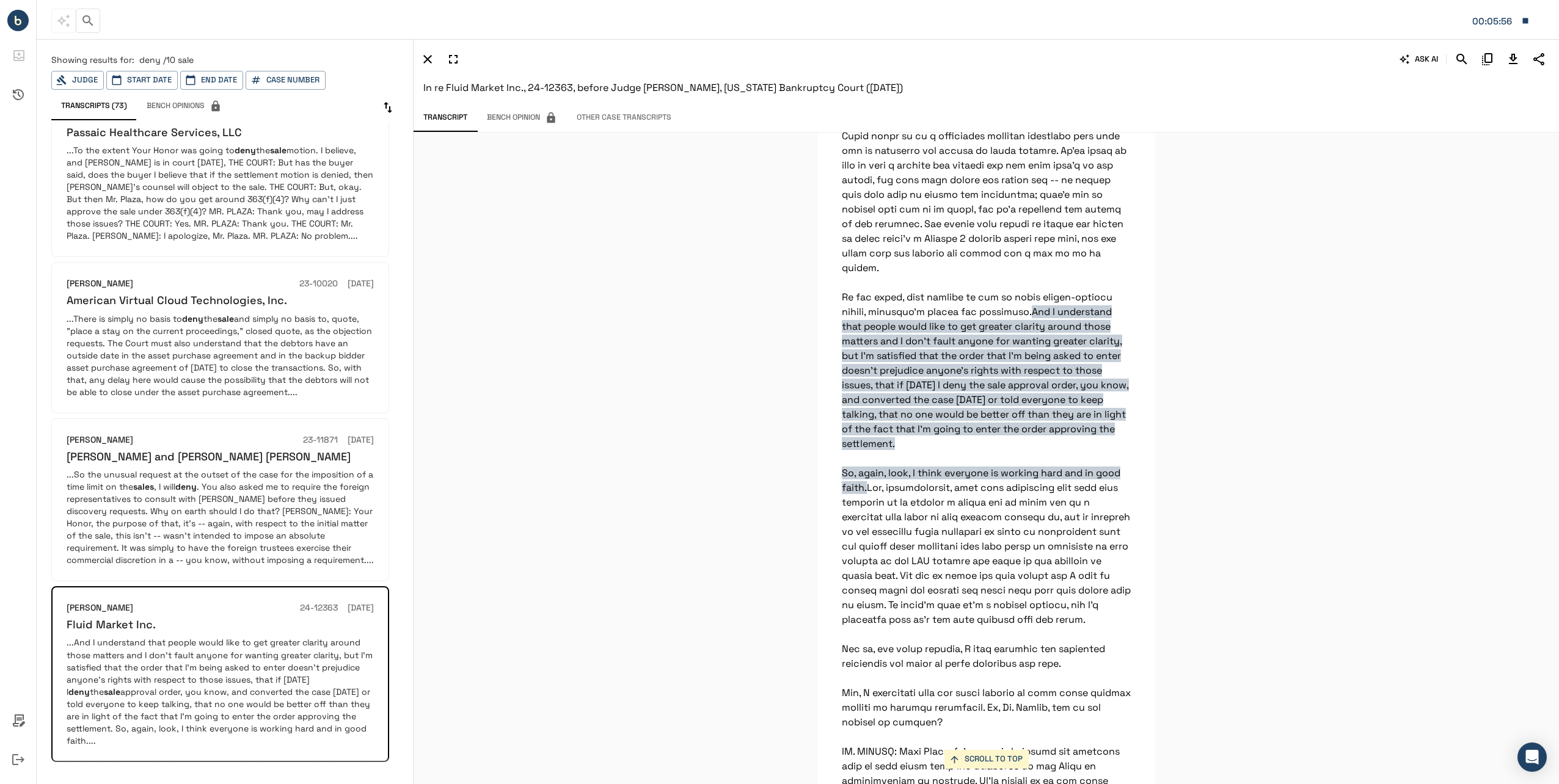
click at [1509, 55] on icon "Download Transcript" at bounding box center [1513, 59] width 15 height 15
click at [103, 26] on div "00:06:17" at bounding box center [793, 21] width 1485 height 25
click at [85, 15] on icon "button" at bounding box center [88, 21] width 15 height 15
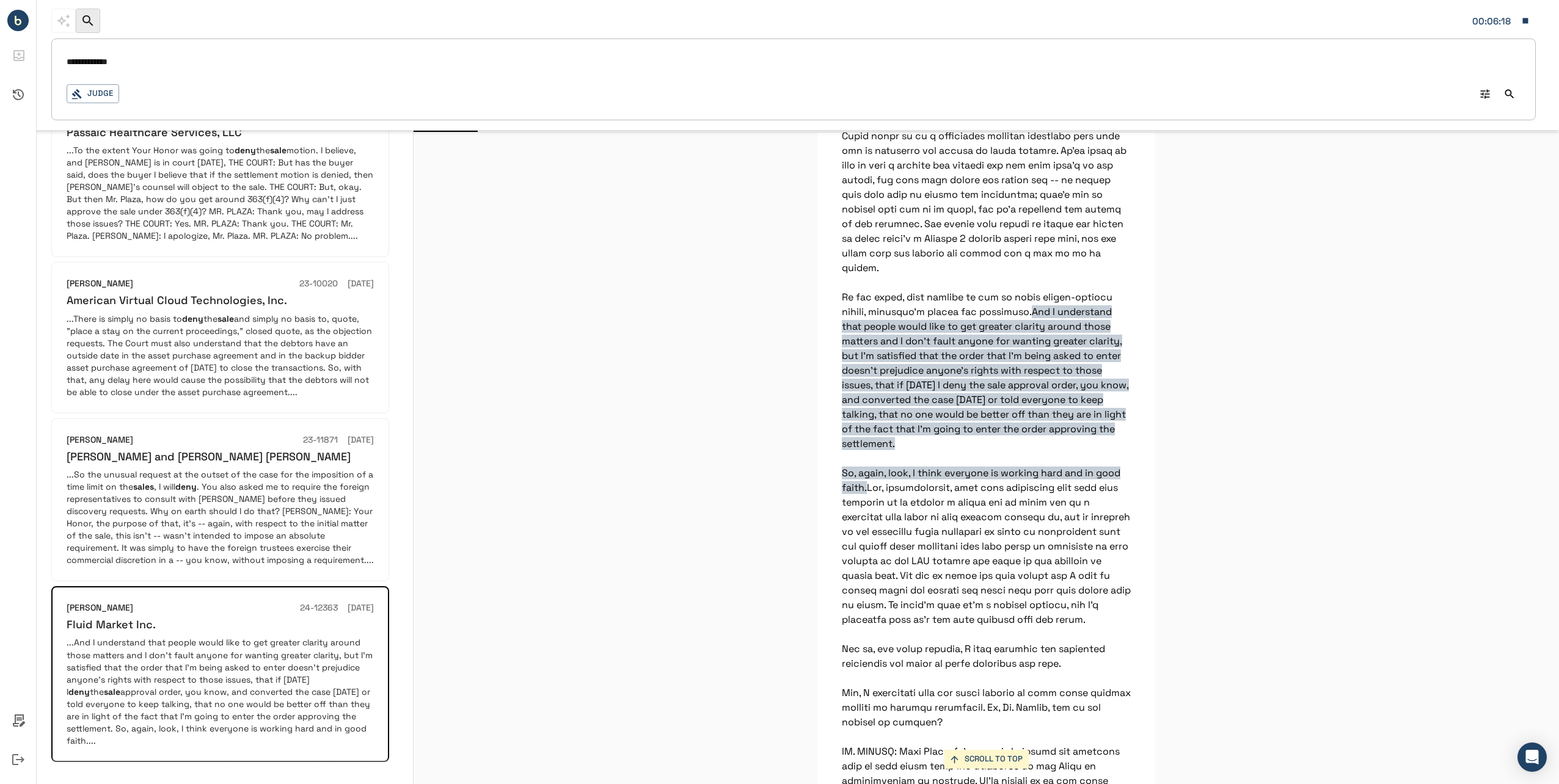
click at [254, 70] on input "**********" at bounding box center [793, 63] width 1454 height 18
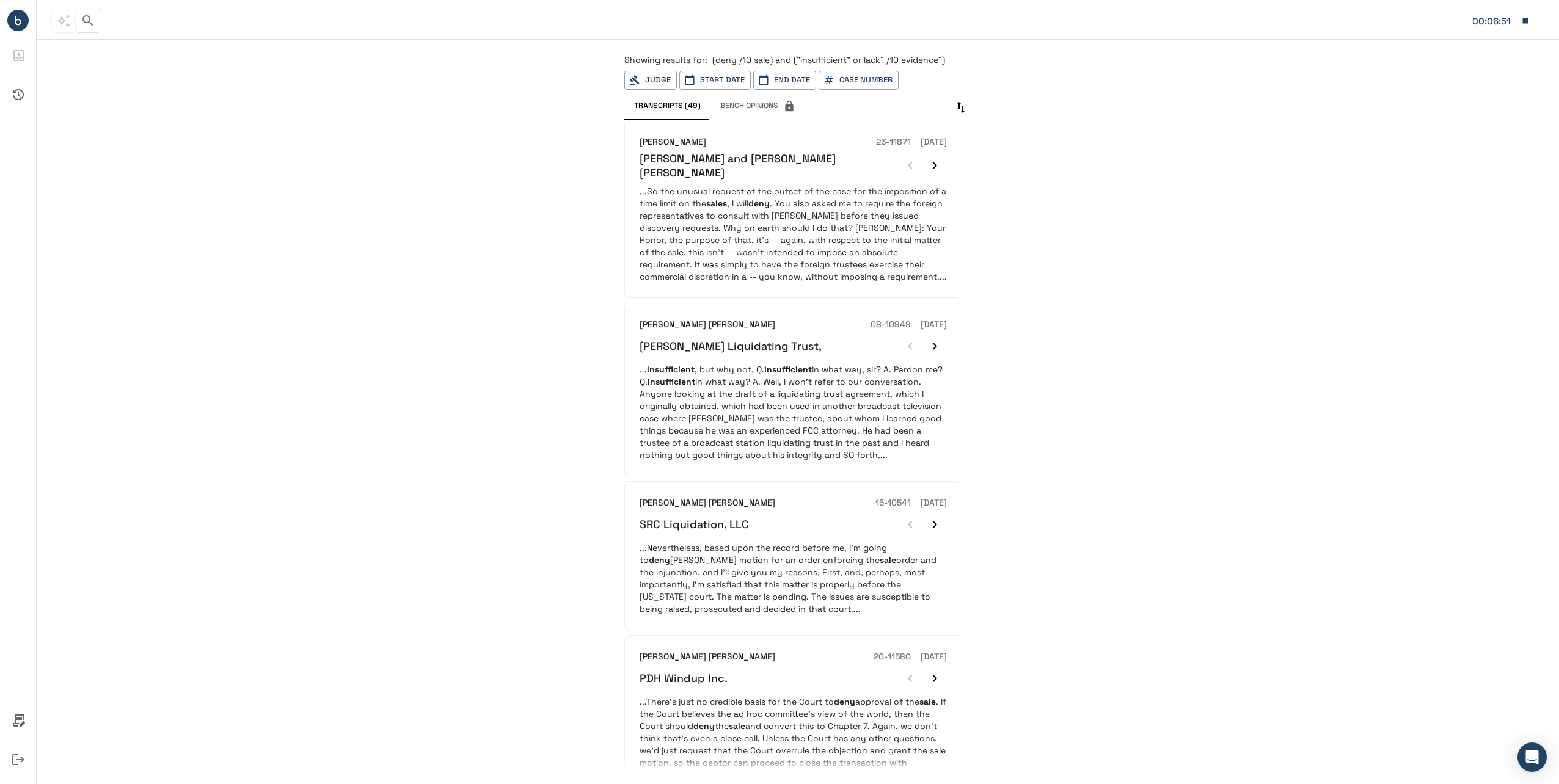
scroll to position [244, 0]
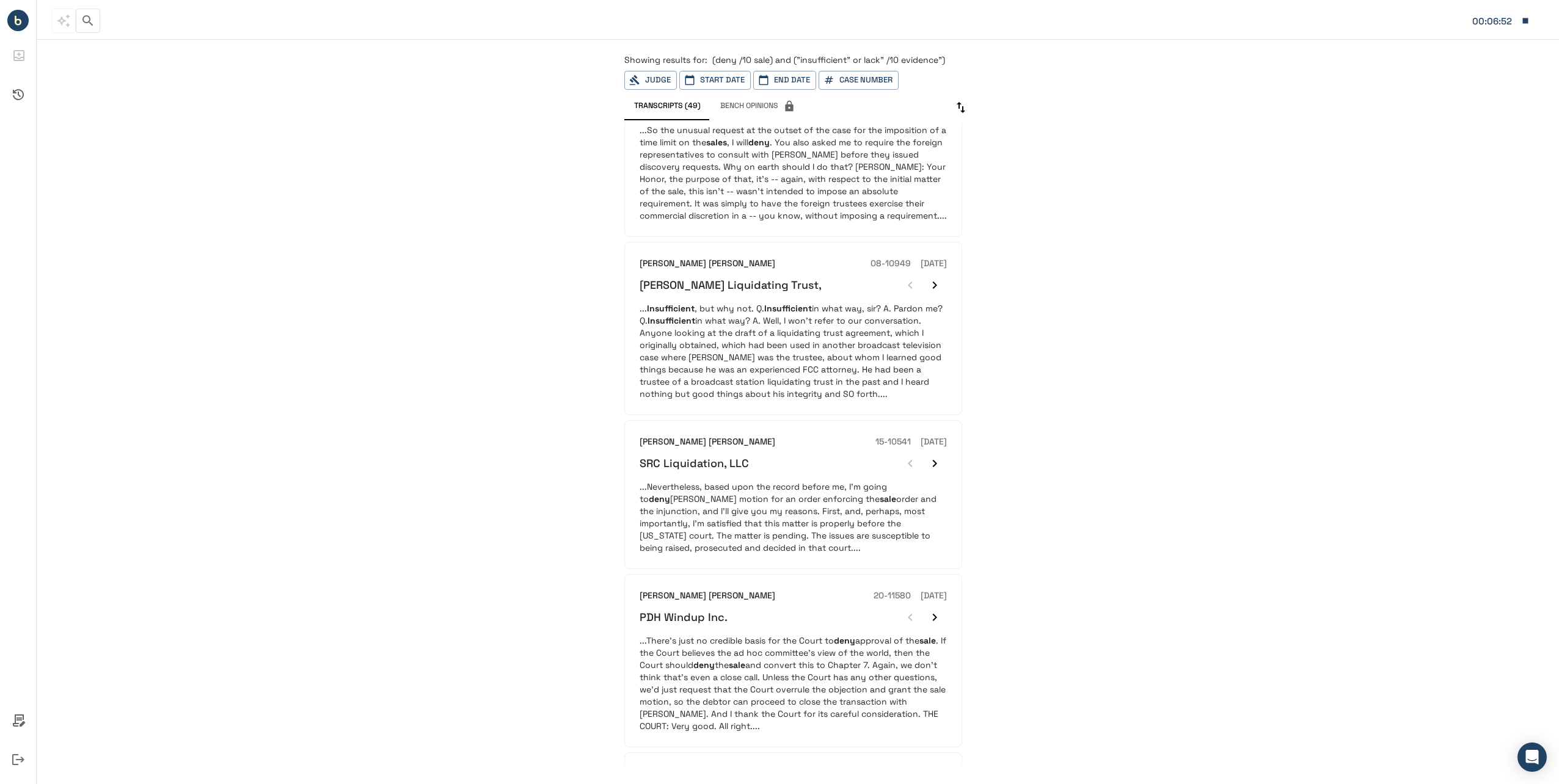
click at [706, 499] on p "...Nevertheless, based upon the record before me, I’m going to [PERSON_NAME] mo…" at bounding box center [793, 517] width 307 height 73
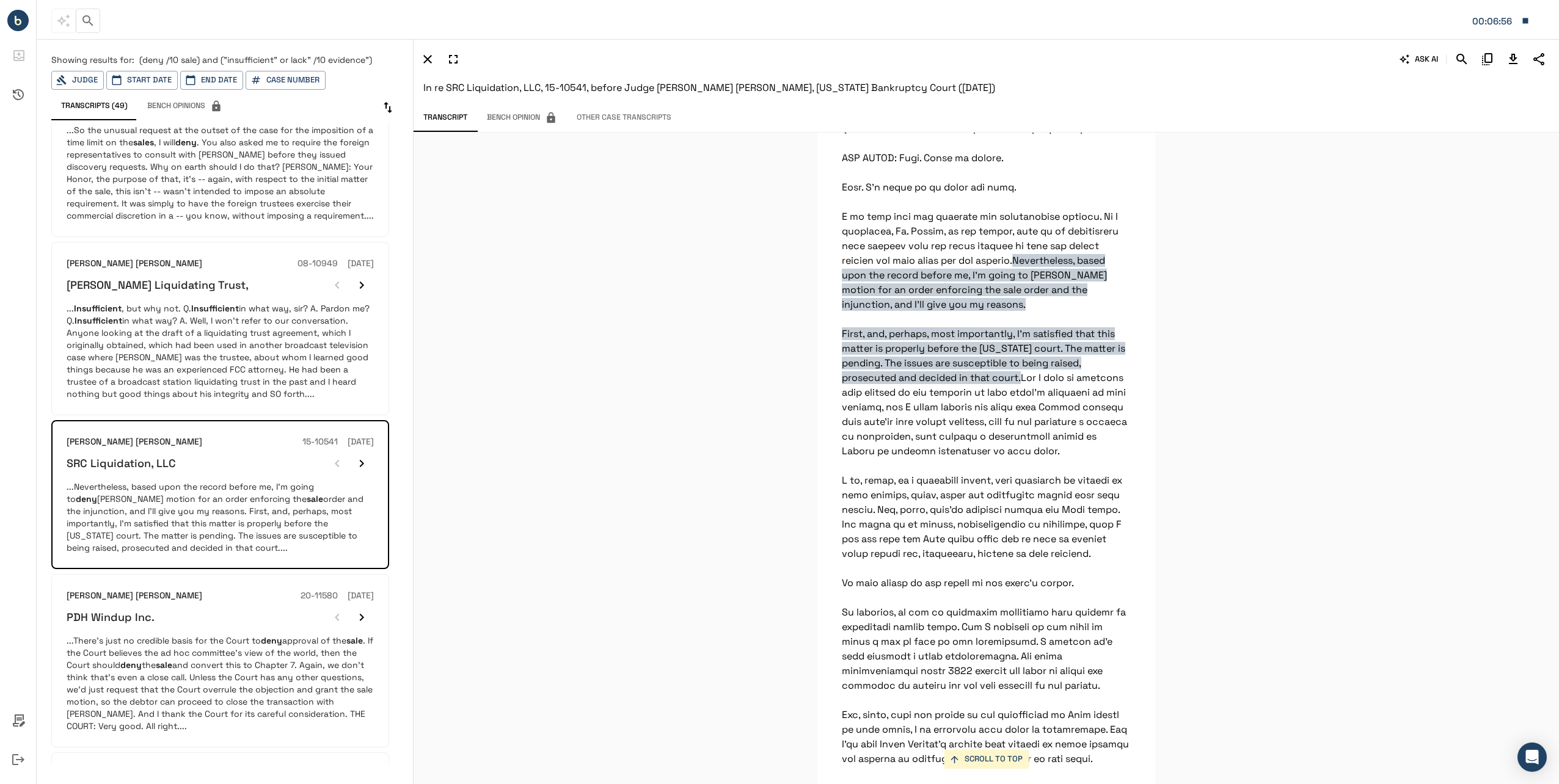
scroll to position [367, 0]
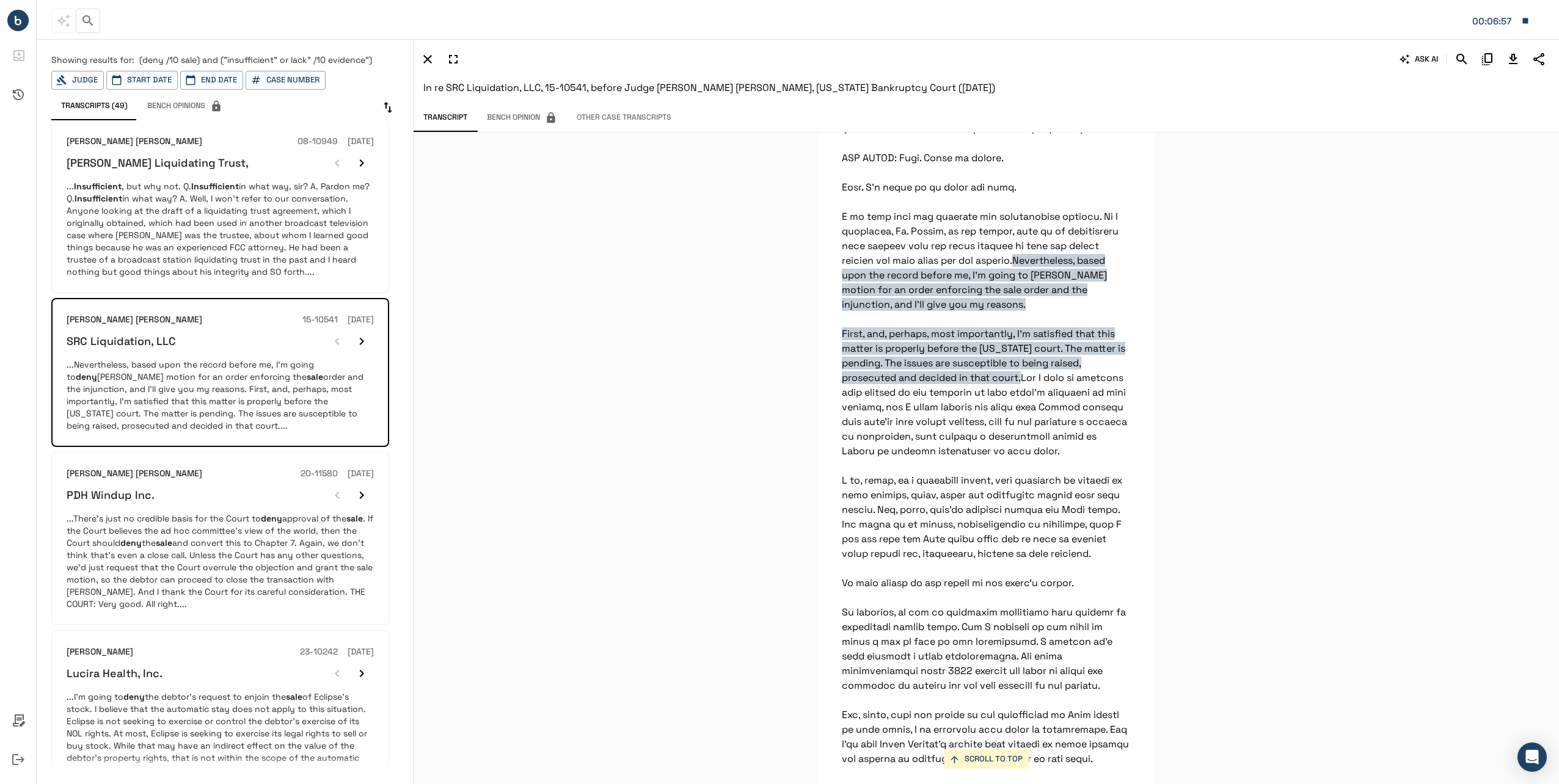
click at [201, 512] on p "...There's just no credible basis for the Court to deny approval of the sale . …" at bounding box center [220, 561] width 307 height 97
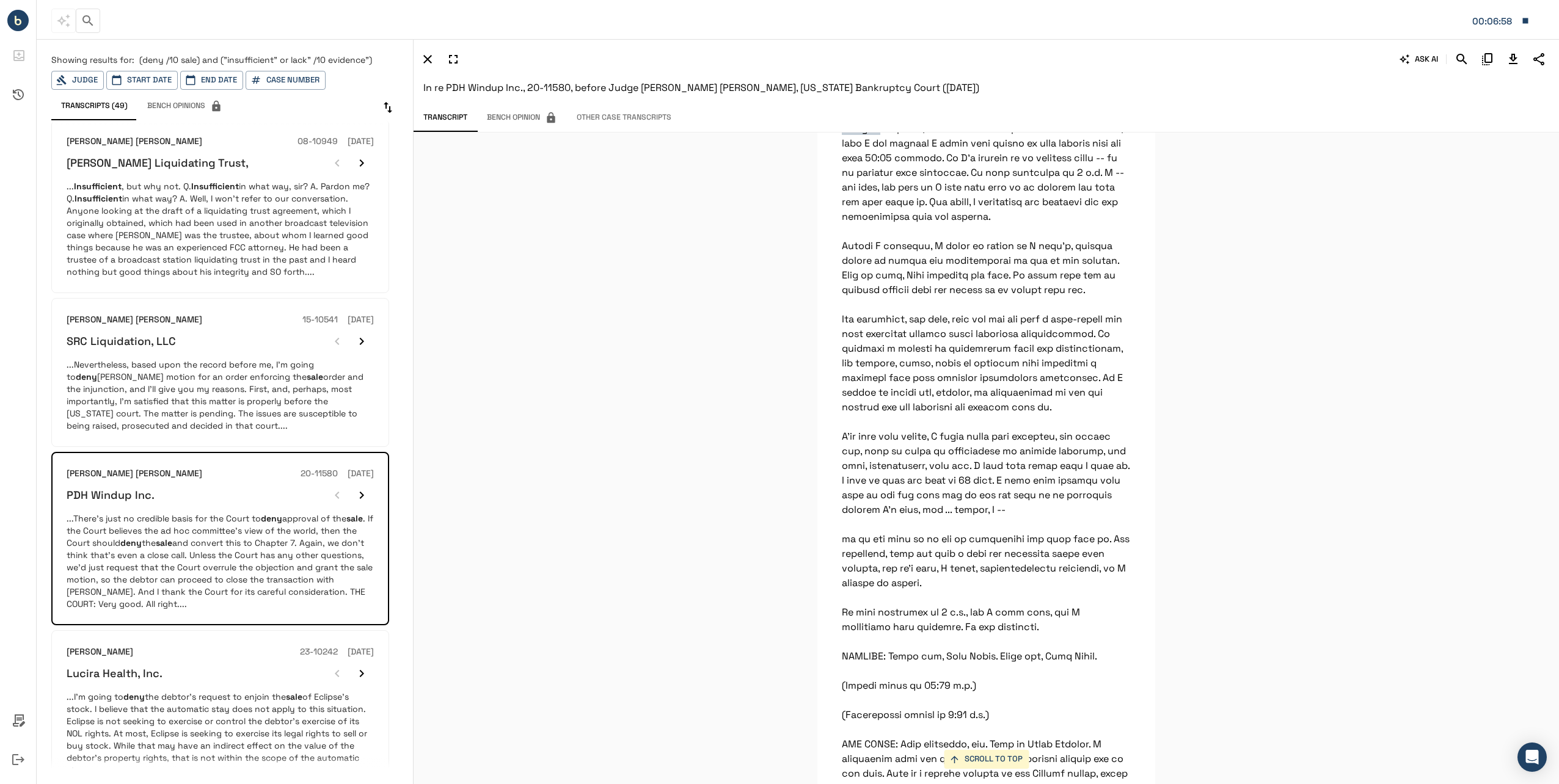
scroll to position [489, 0]
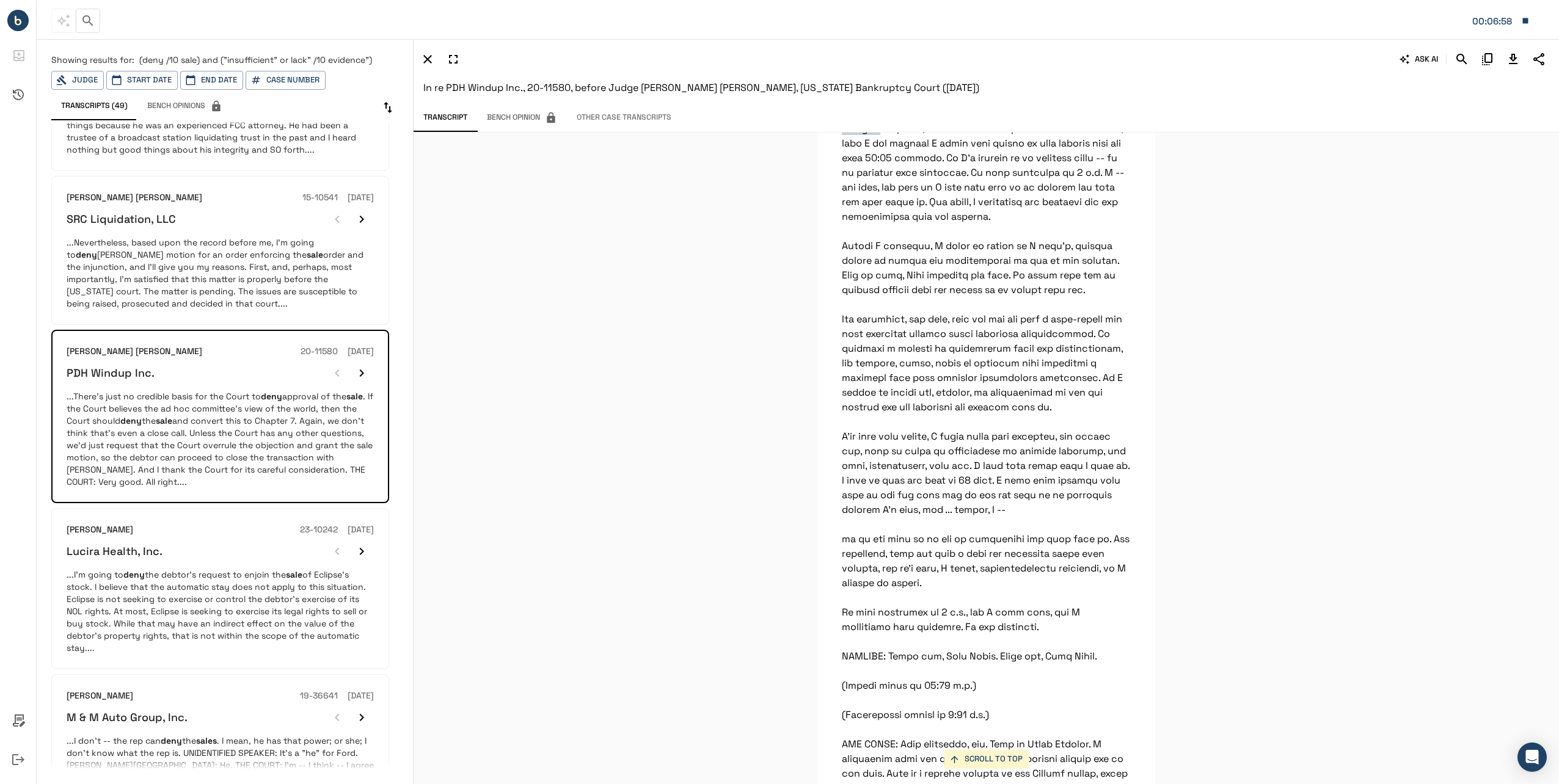
click at [163, 568] on p "...I'm going to deny the debtor's request to enjoin the sale of Eclipse's stock…" at bounding box center [220, 611] width 307 height 85
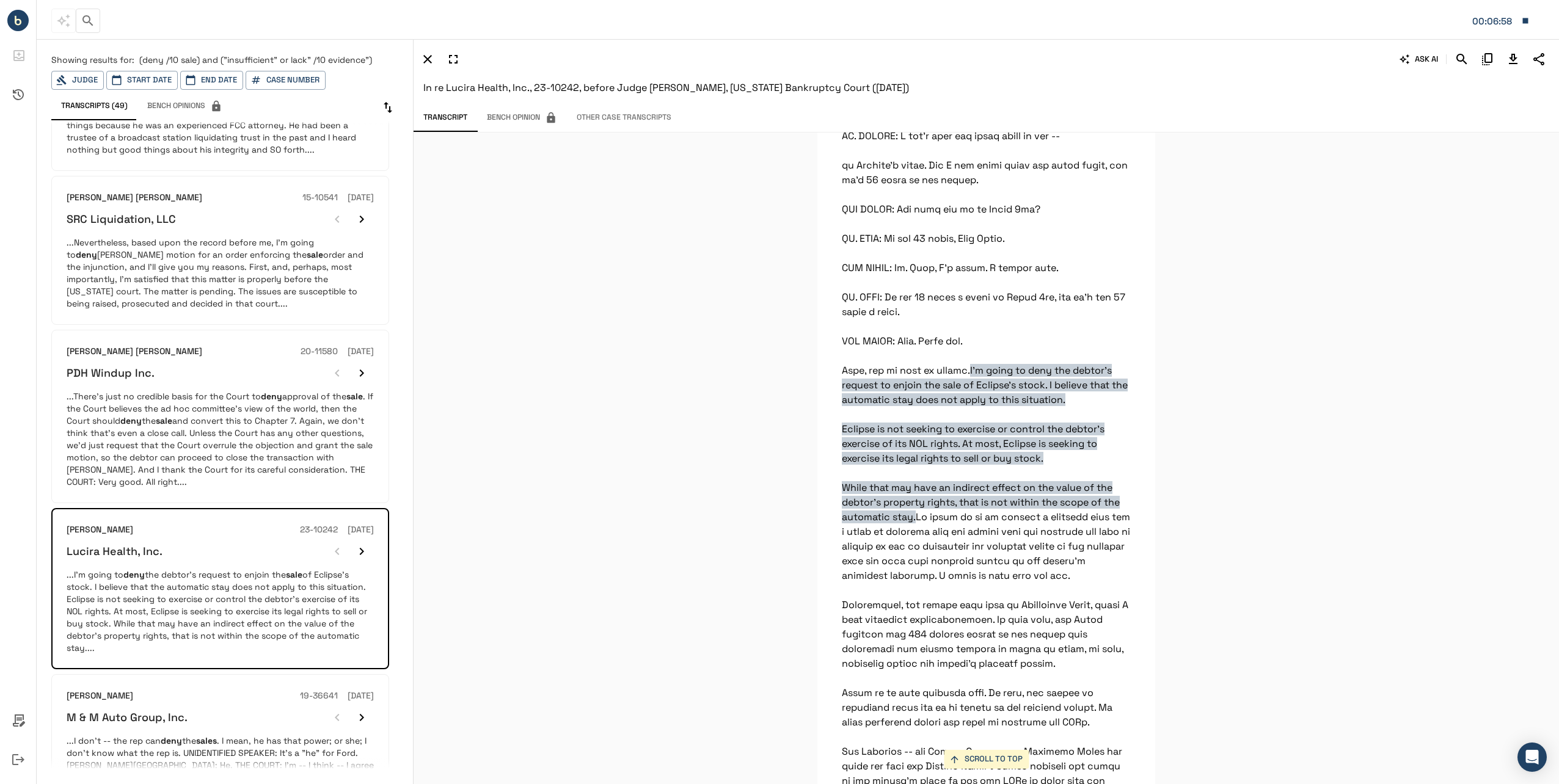
scroll to position [733, 0]
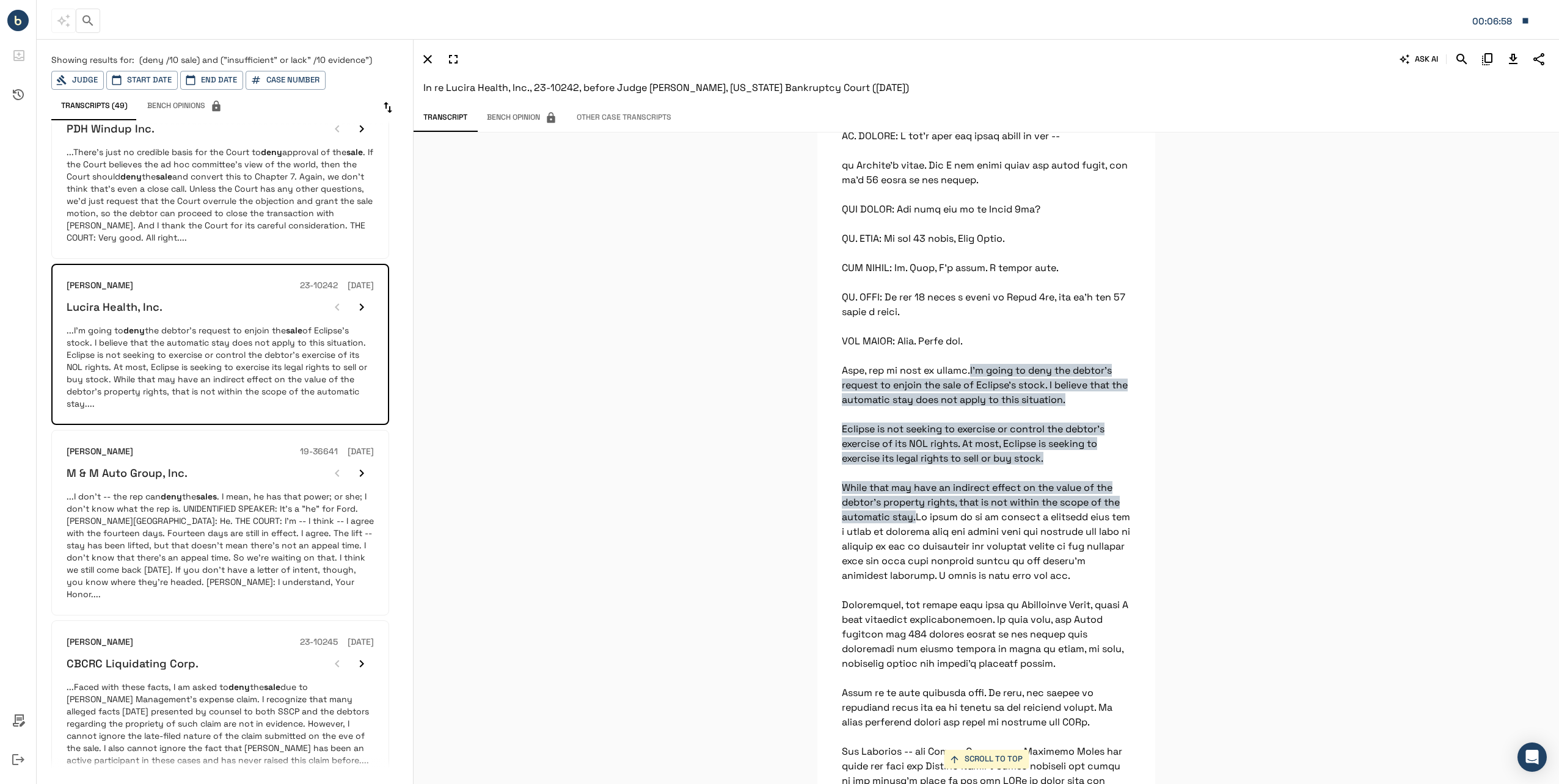
click at [187, 522] on p "...I don't -- the rep can deny the sales . I mean, he has that power; or she; I…" at bounding box center [220, 545] width 307 height 110
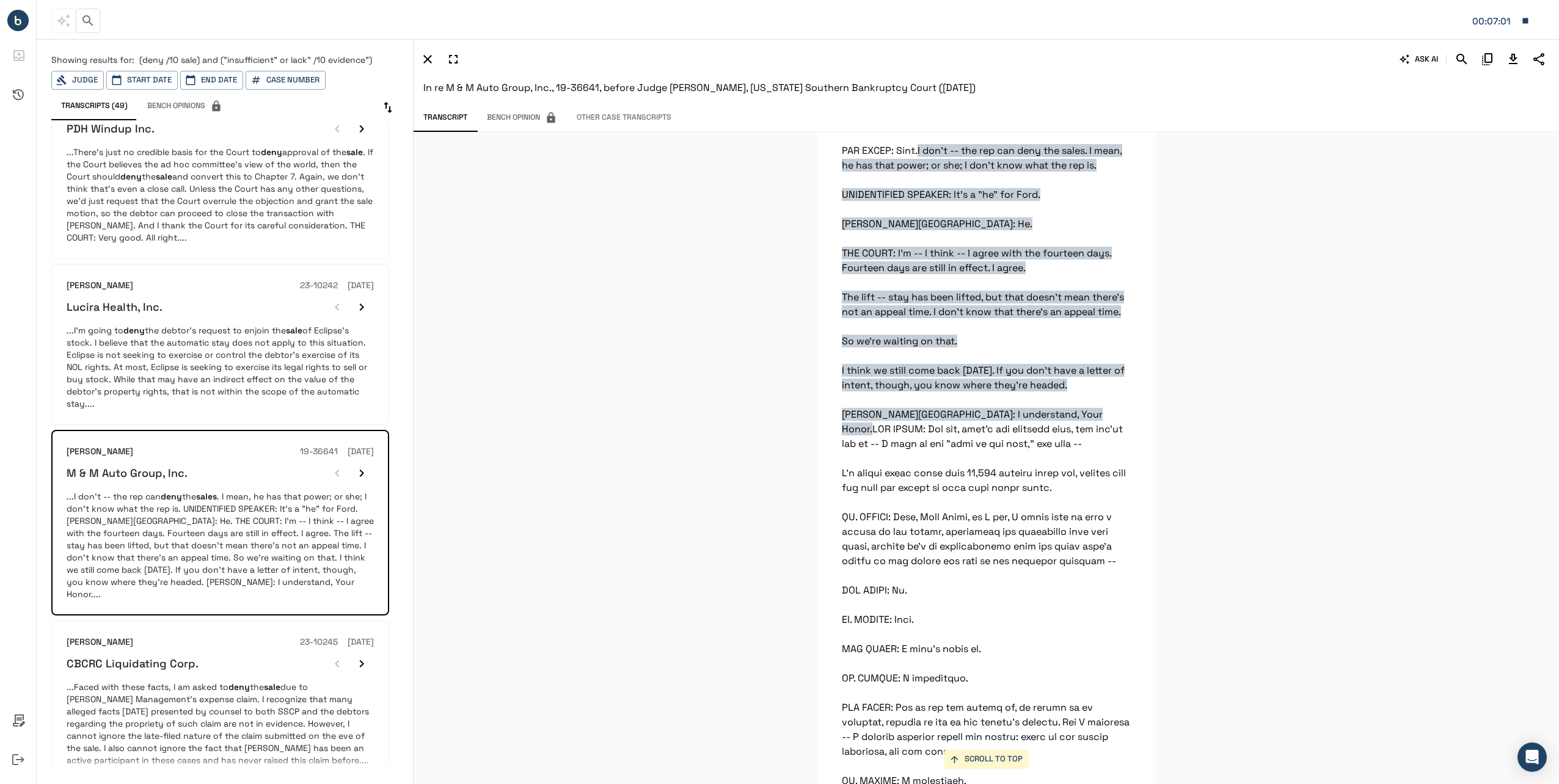
scroll to position [1038, 0]
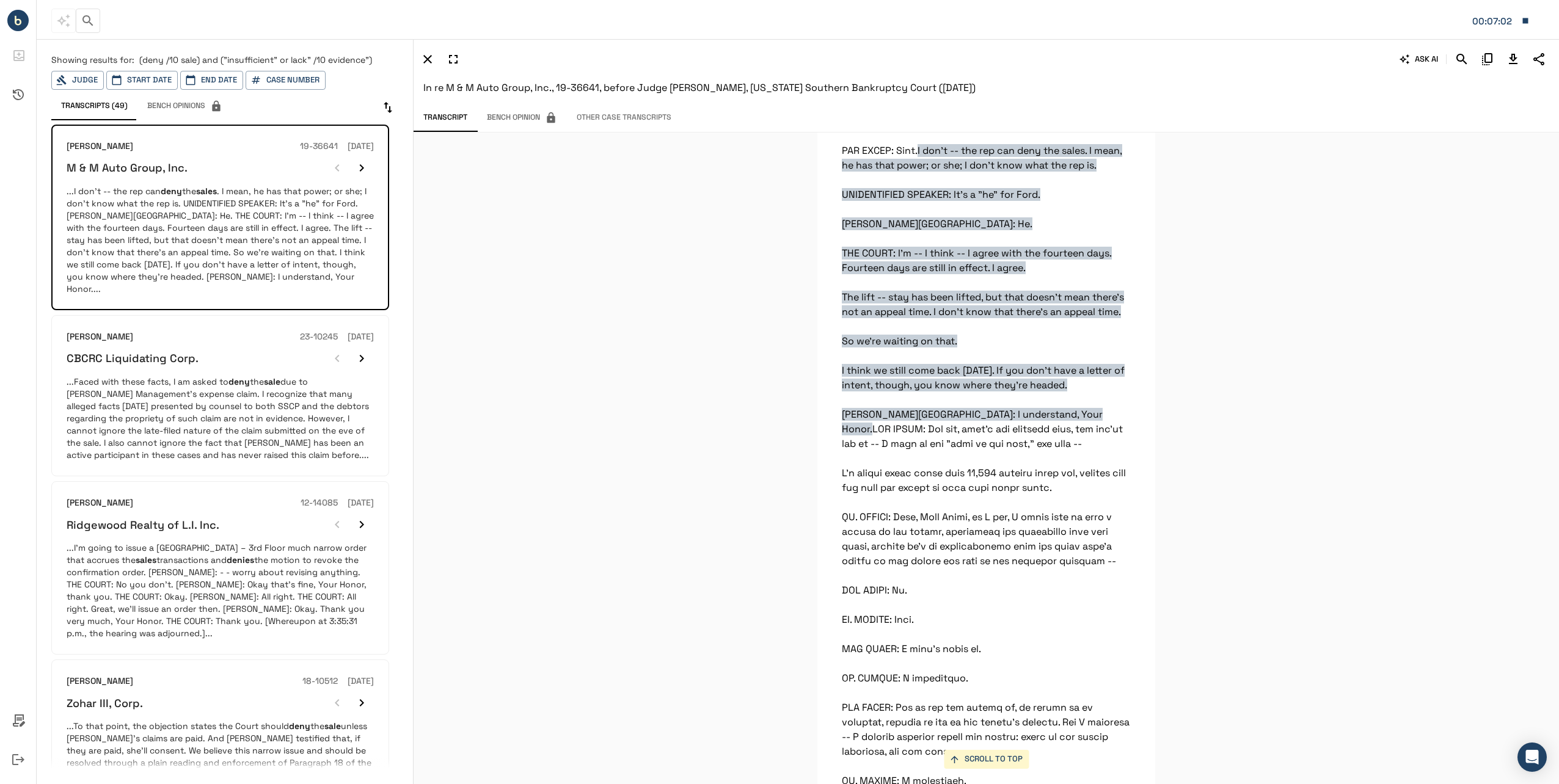
click at [182, 543] on p "...I'm going to issue a [GEOGRAPHIC_DATA] – 3rd Floor much narrow order that ac…" at bounding box center [220, 591] width 307 height 97
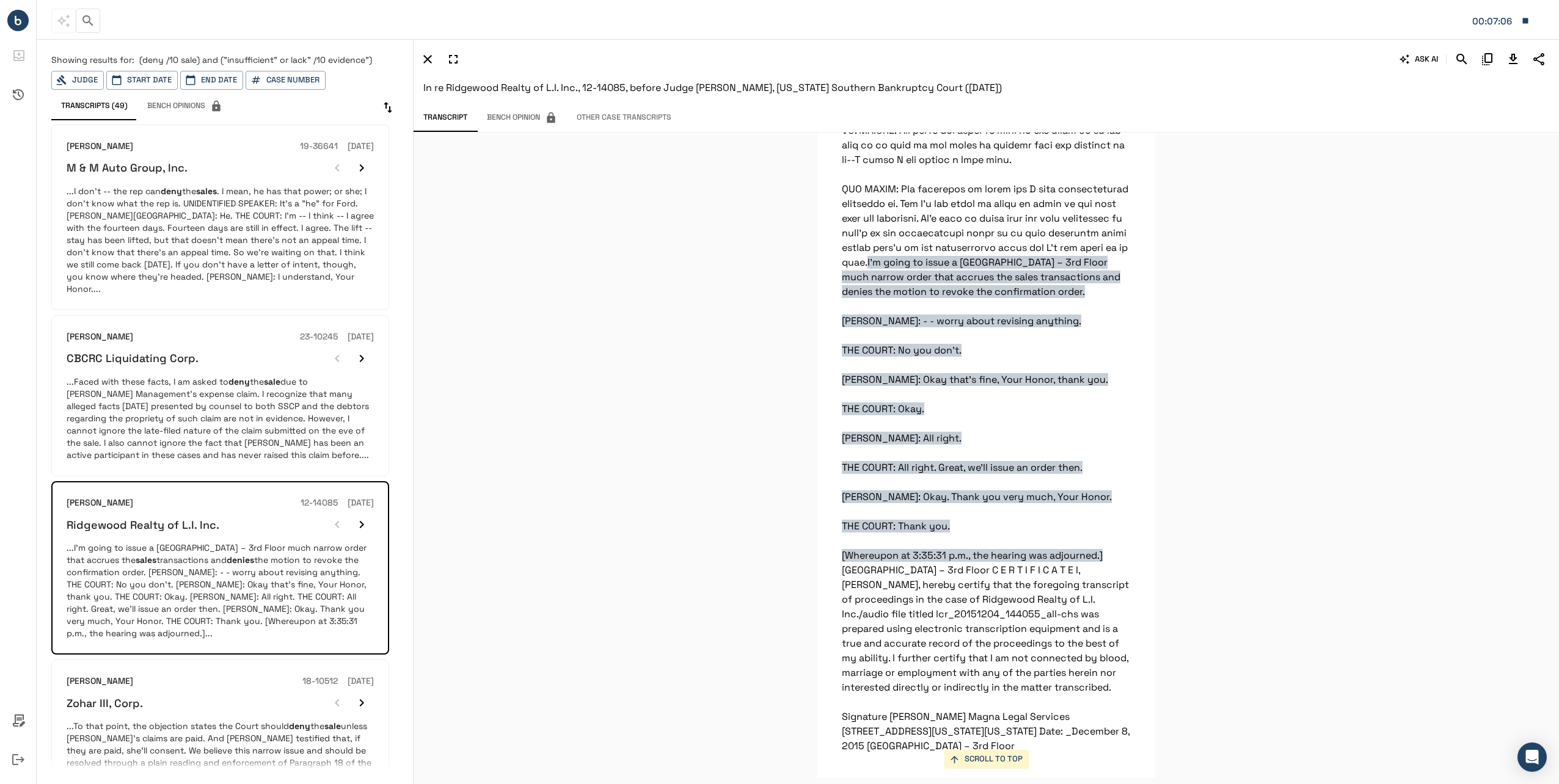
scroll to position [1093, 0]
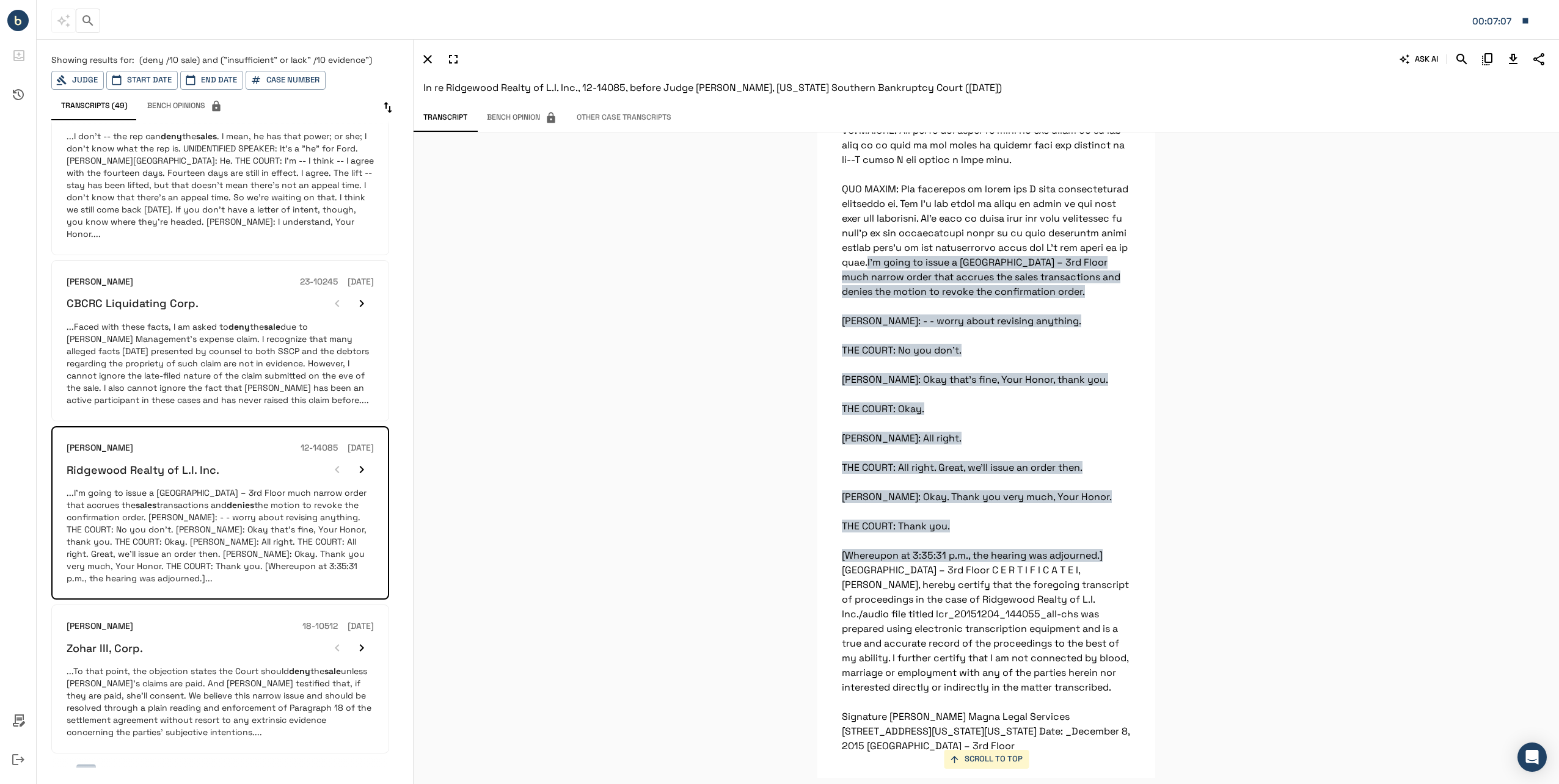
click at [140, 687] on p "...To that point, the objection states the Court should deny the sale unless [P…" at bounding box center [220, 702] width 307 height 73
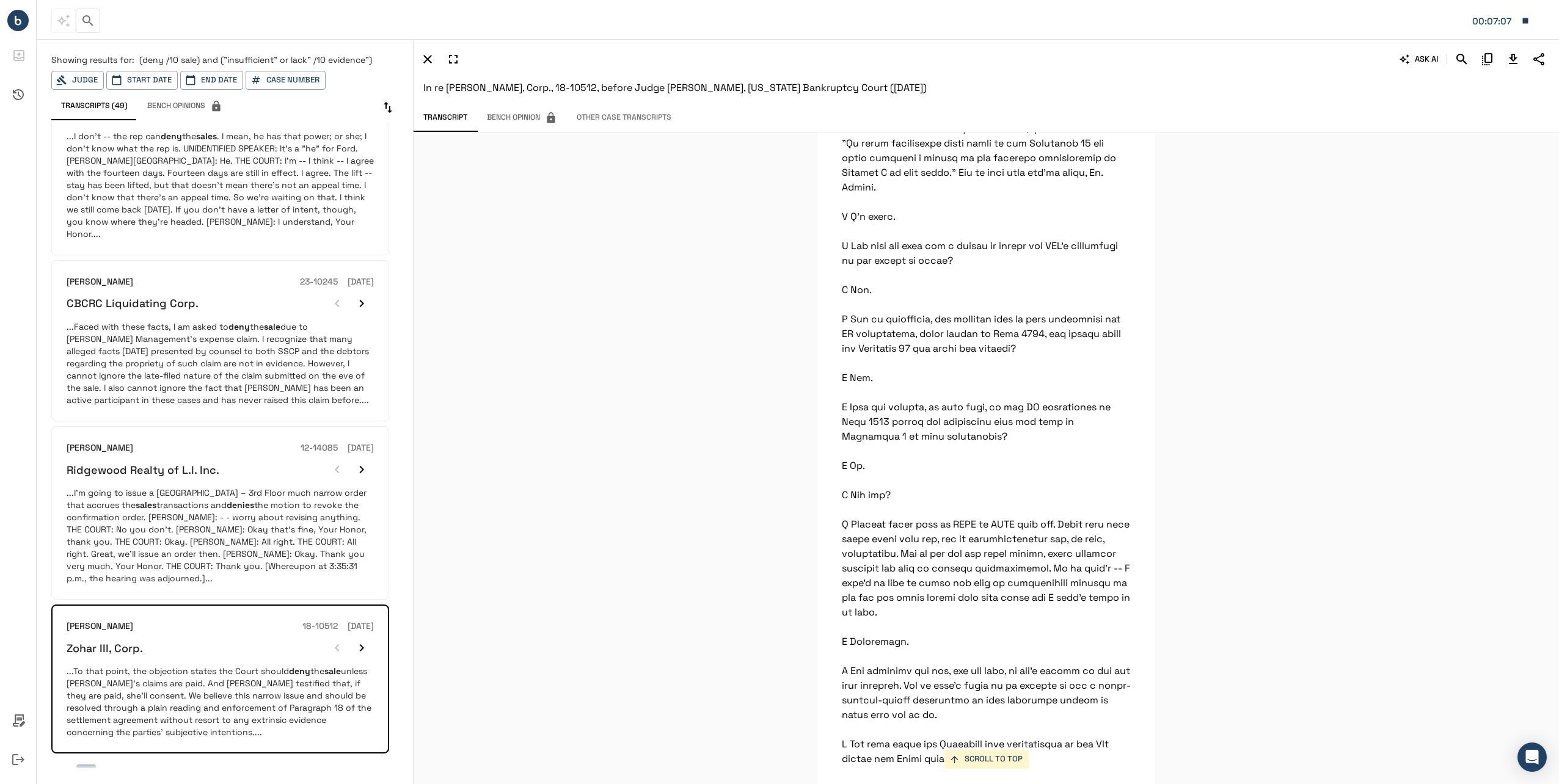
scroll to position [8453, 0]
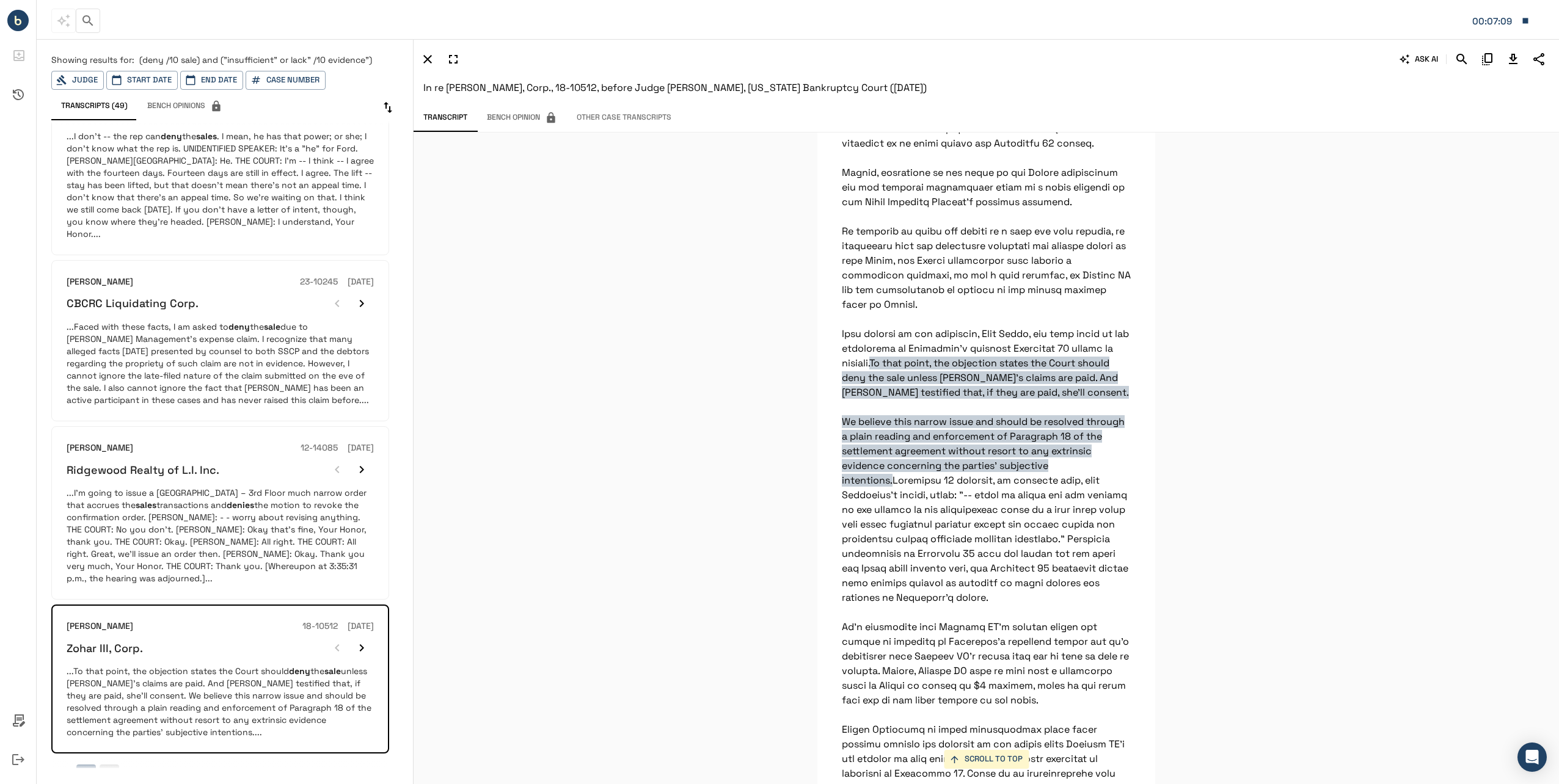
click at [117, 765] on button "2" at bounding box center [109, 774] width 19 height 19
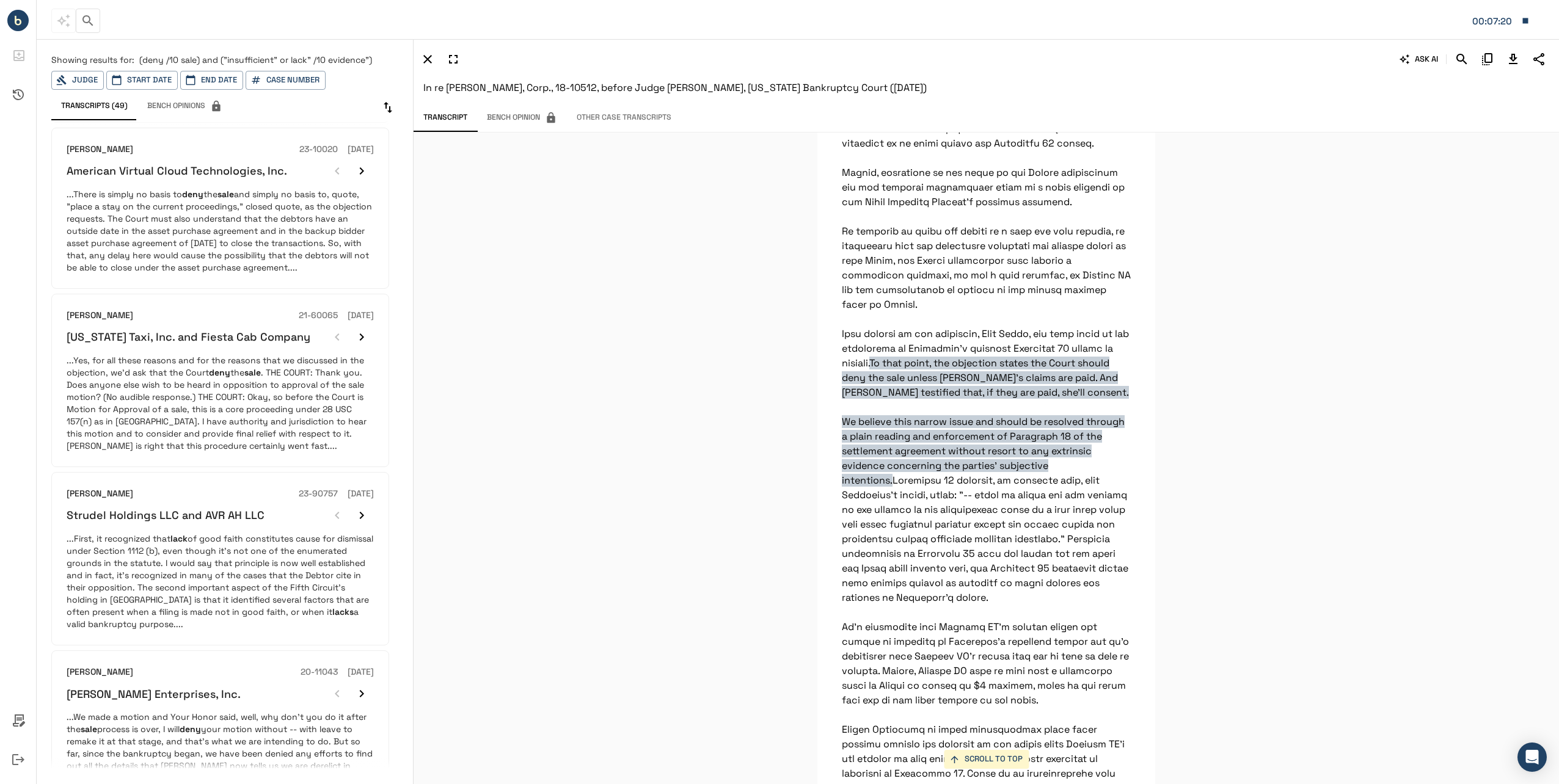
scroll to position [489, 0]
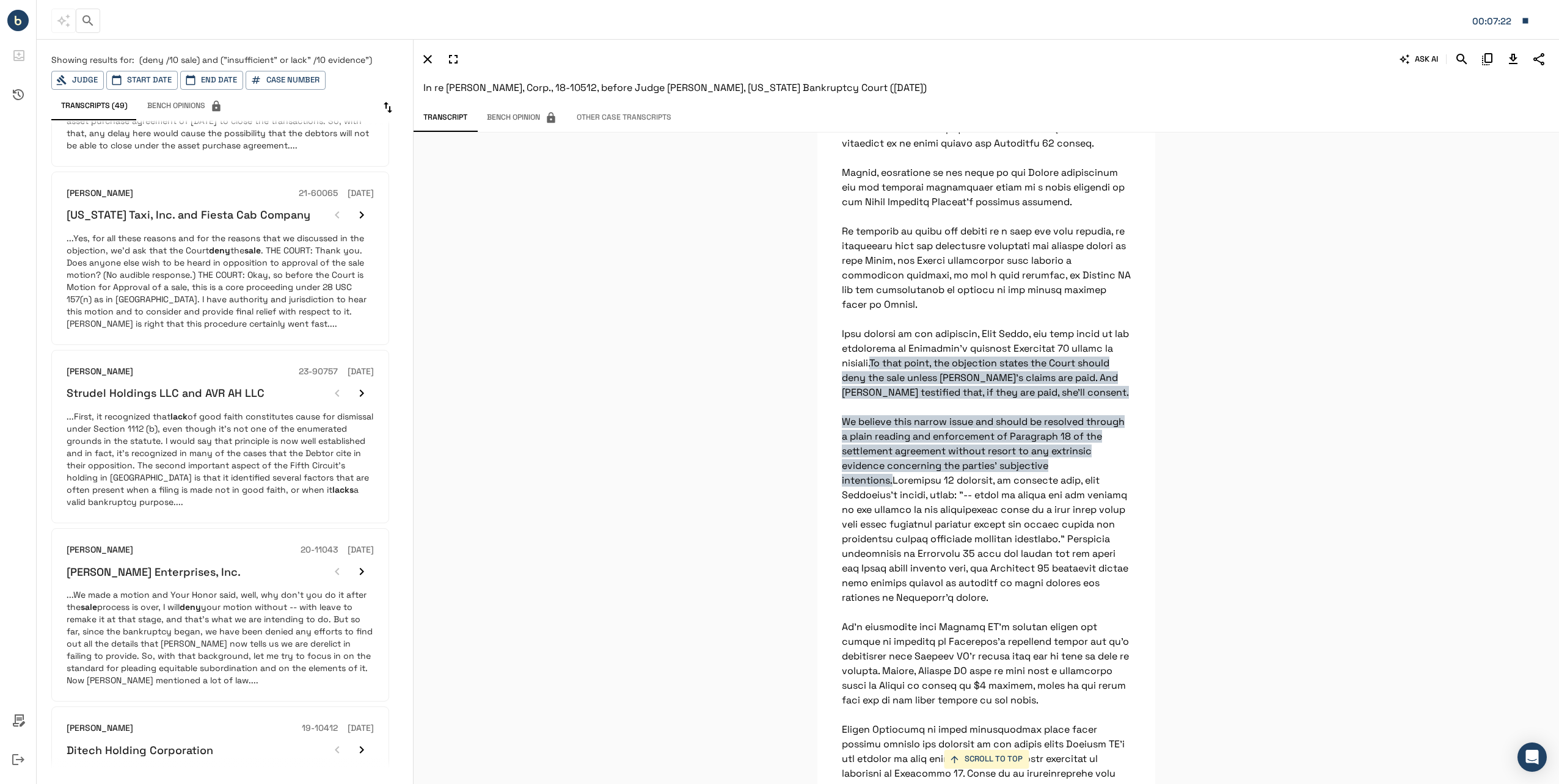
click at [226, 628] on p "...We made a motion and Your Honor said, well, why don't you do it after the sa…" at bounding box center [220, 637] width 307 height 97
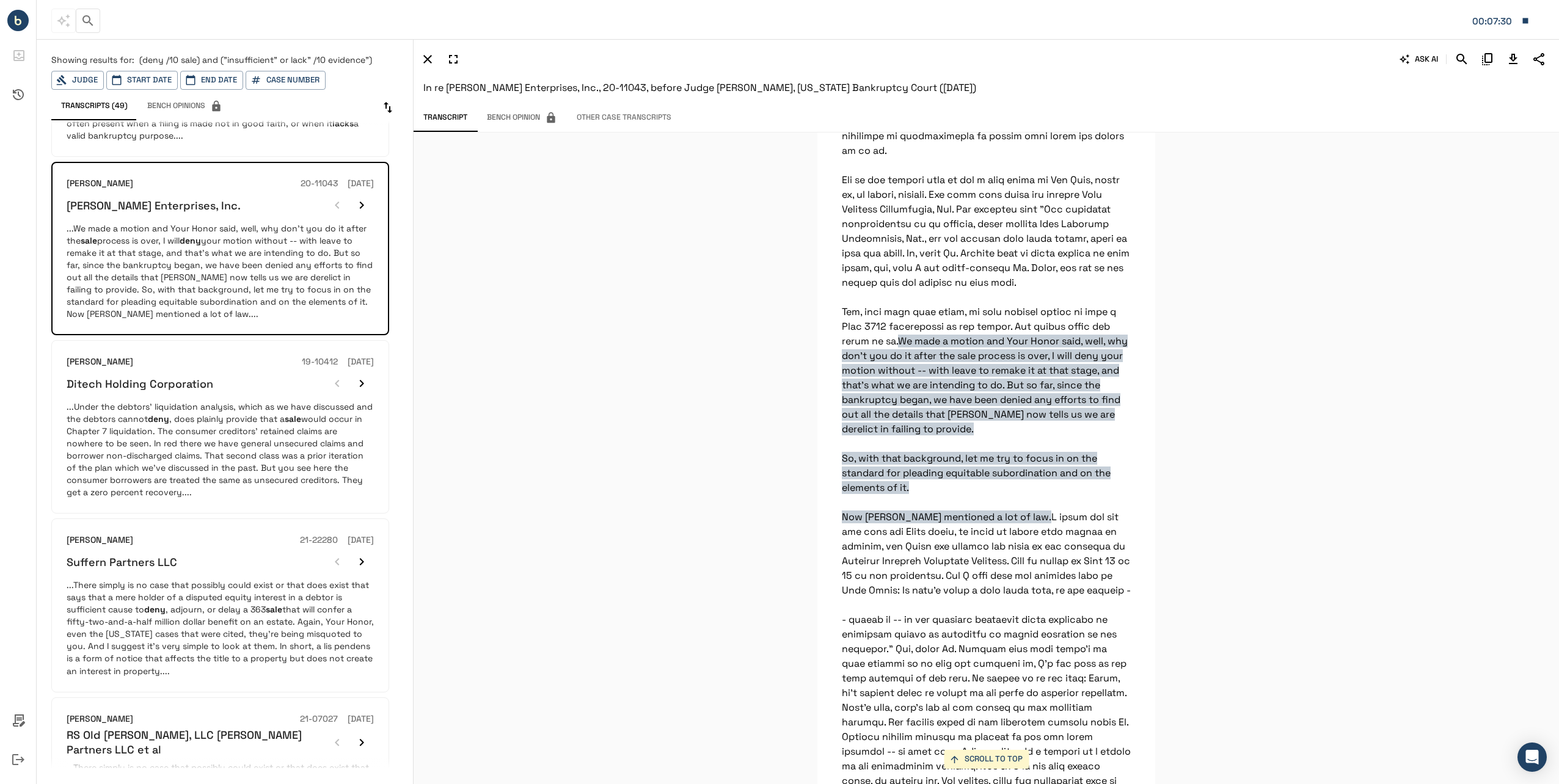
scroll to position [1038, 0]
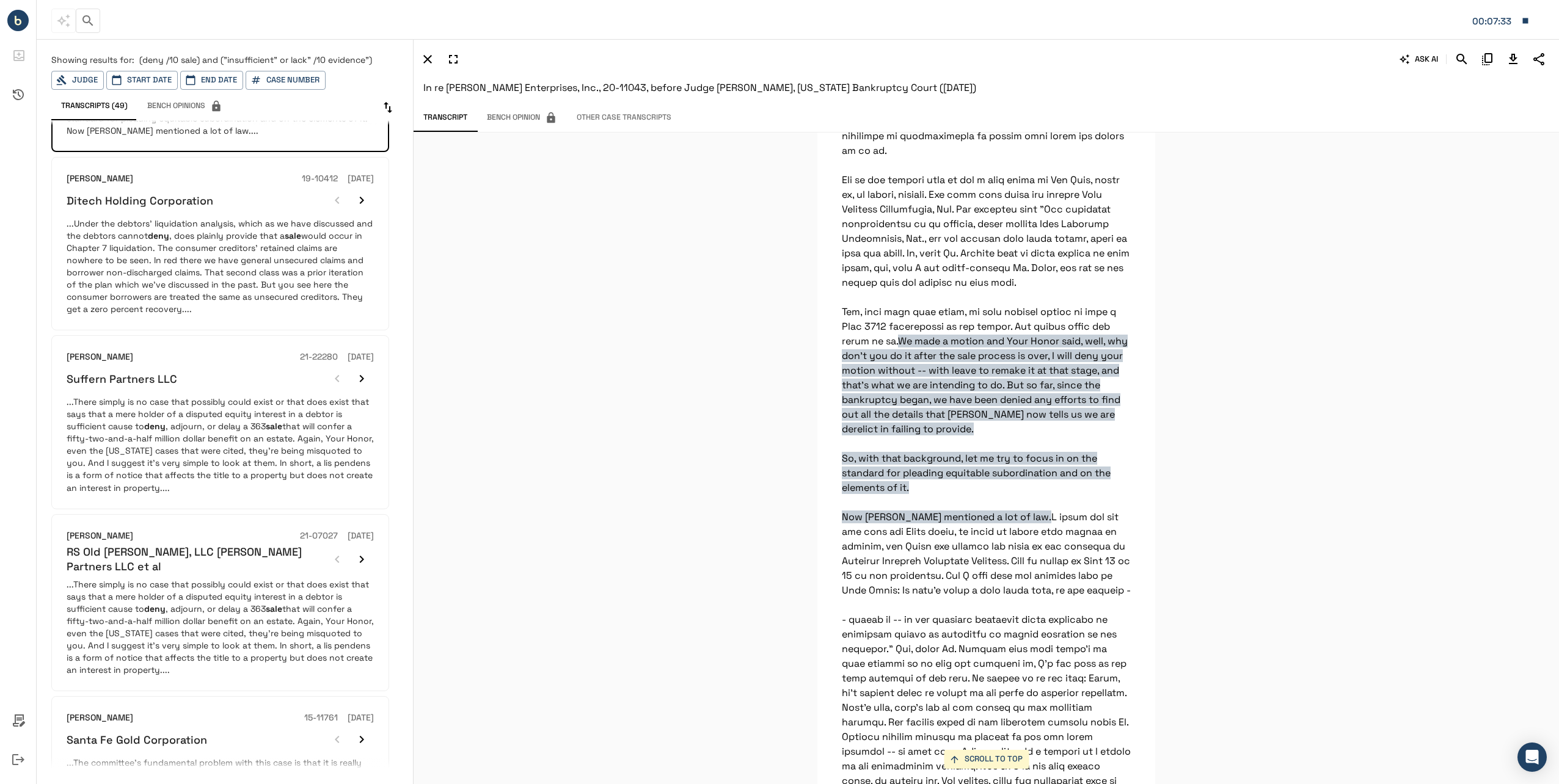
click at [194, 624] on p "...There simply is no case that possibly could exist or that does exist that sa…" at bounding box center [220, 627] width 307 height 97
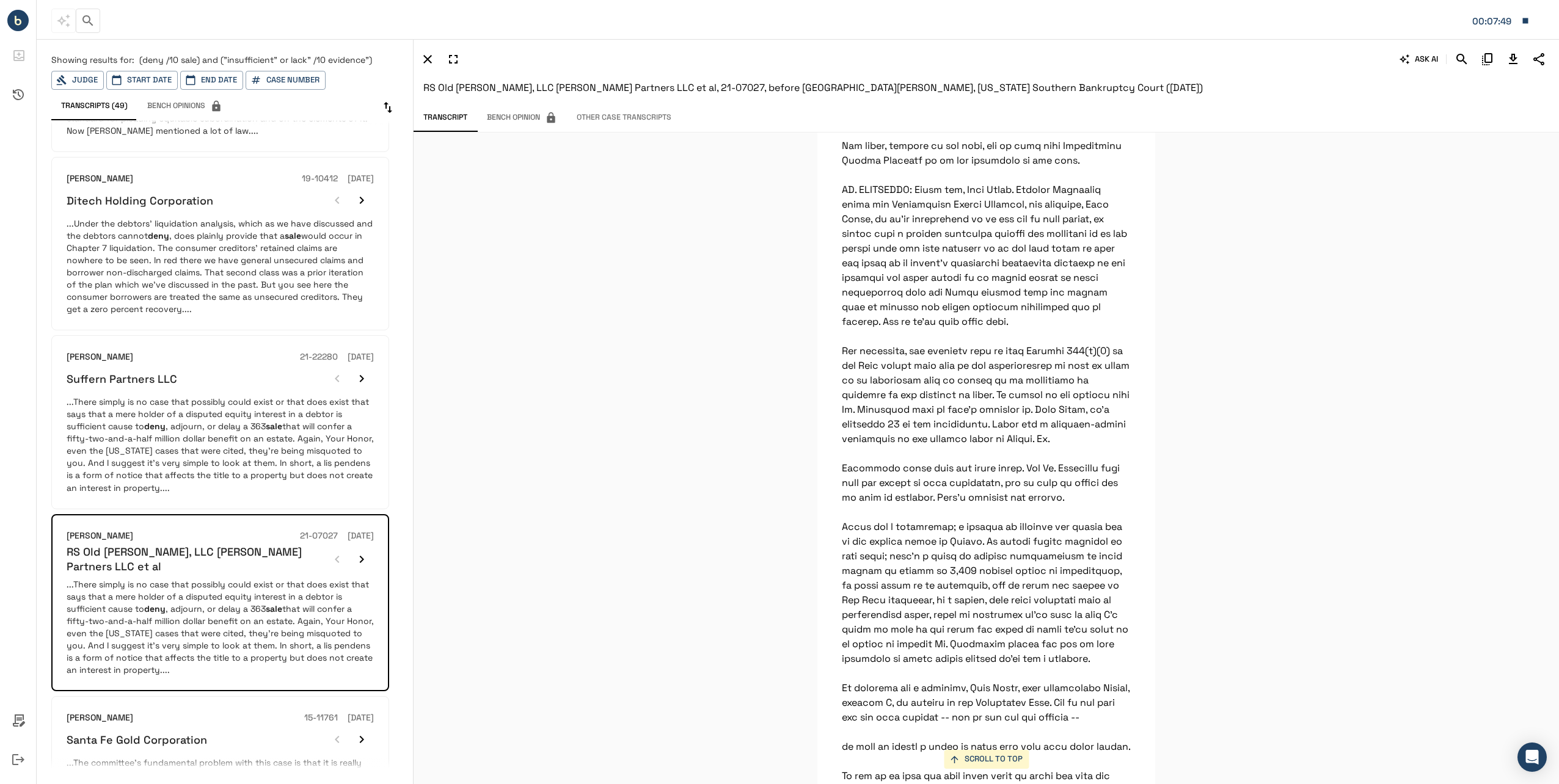
scroll to position [1166, 0]
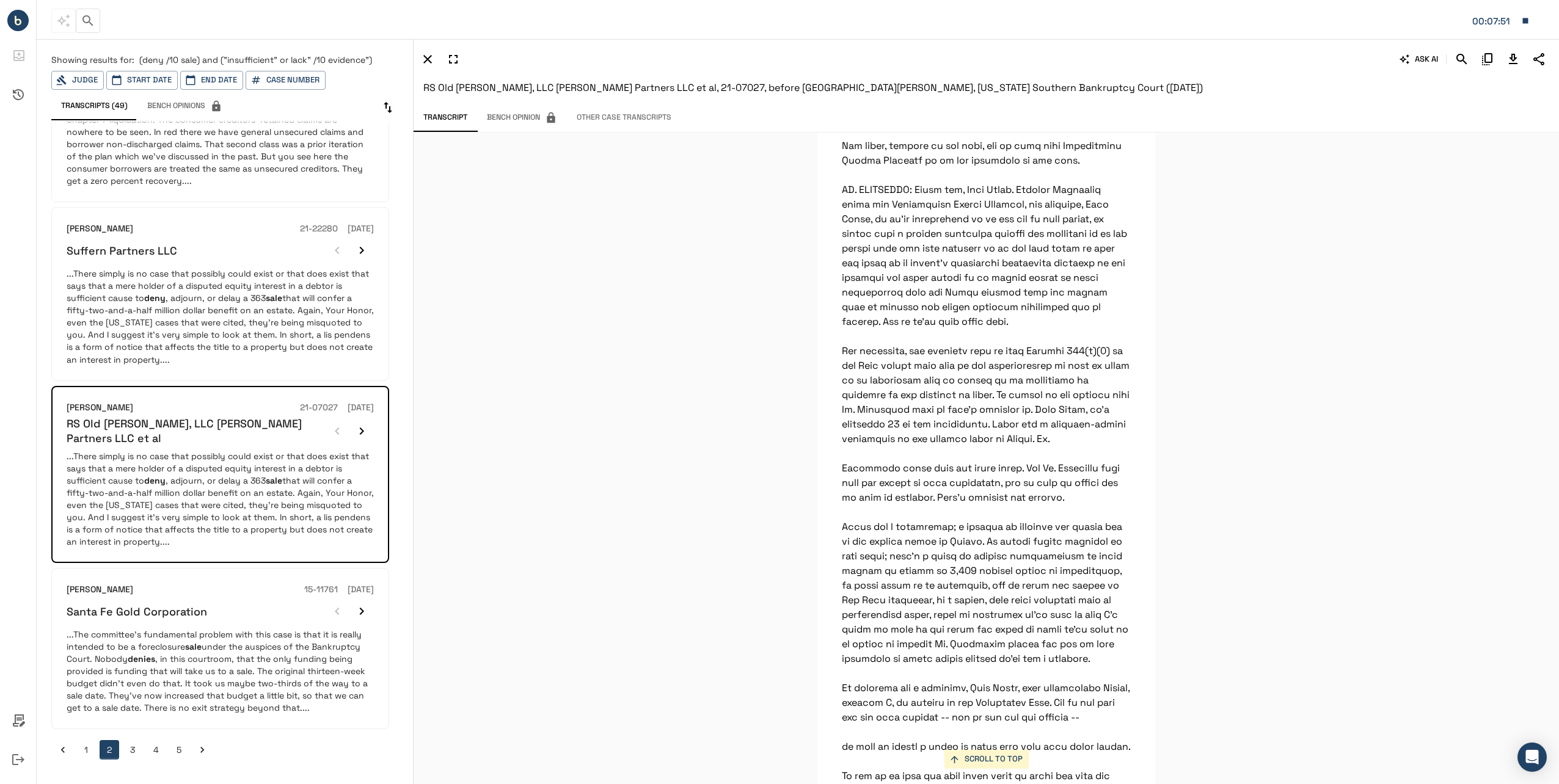
click at [127, 748] on button "3" at bounding box center [133, 750] width 19 height 19
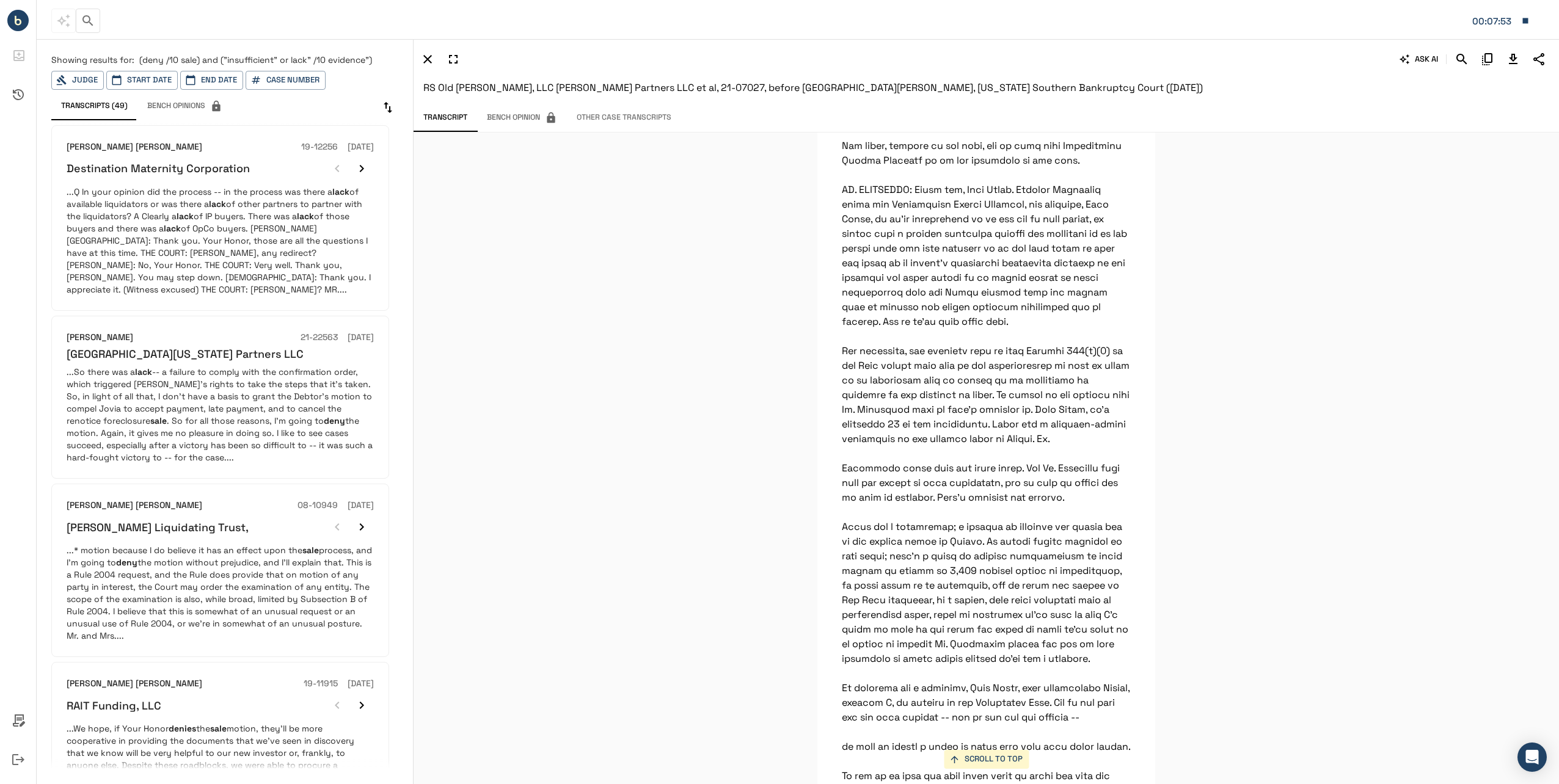
click at [236, 226] on p "...Q In your opinion did the process -- in the process was there a lack of avai…" at bounding box center [220, 241] width 307 height 110
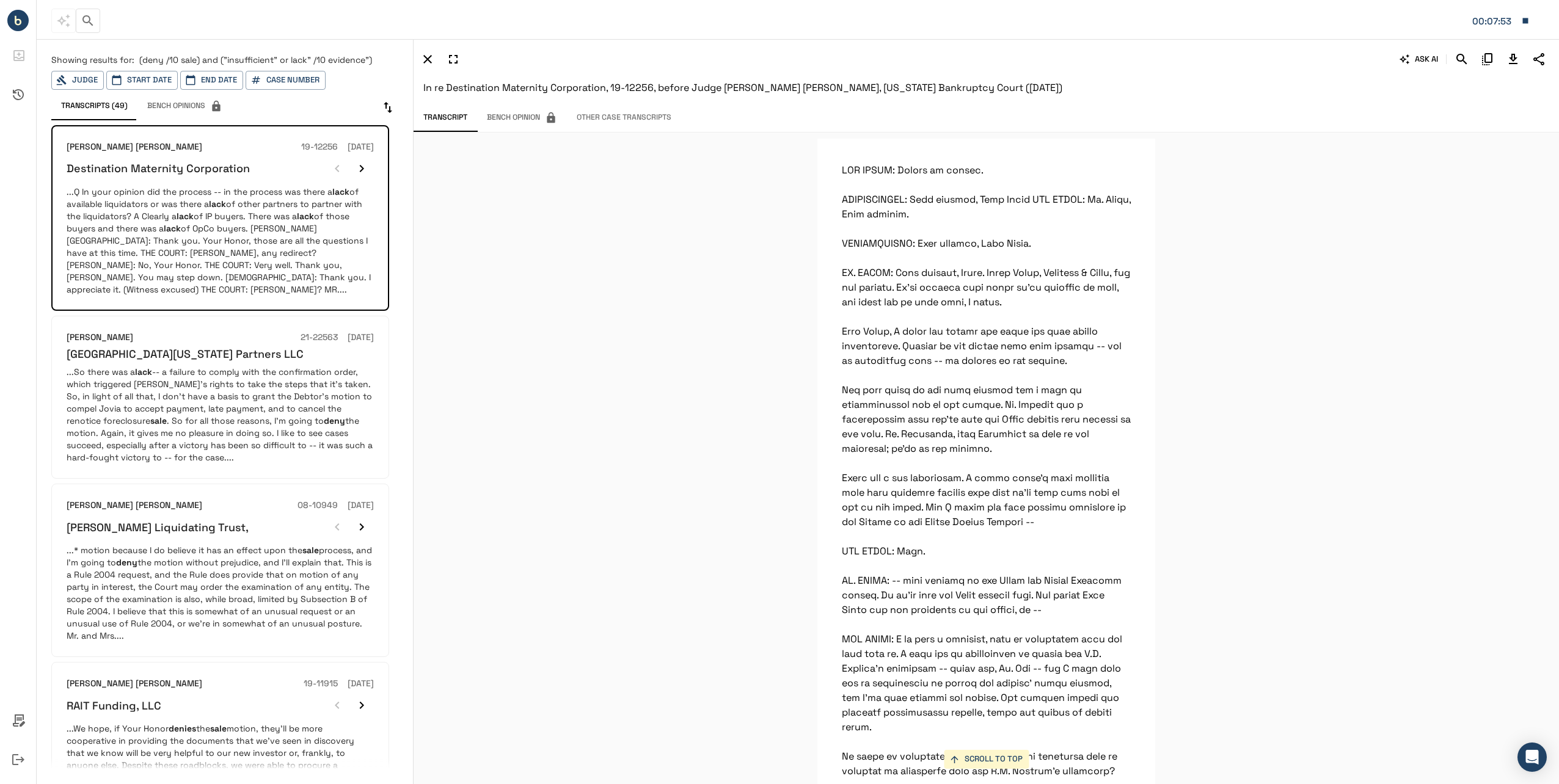
scroll to position [29753, 0]
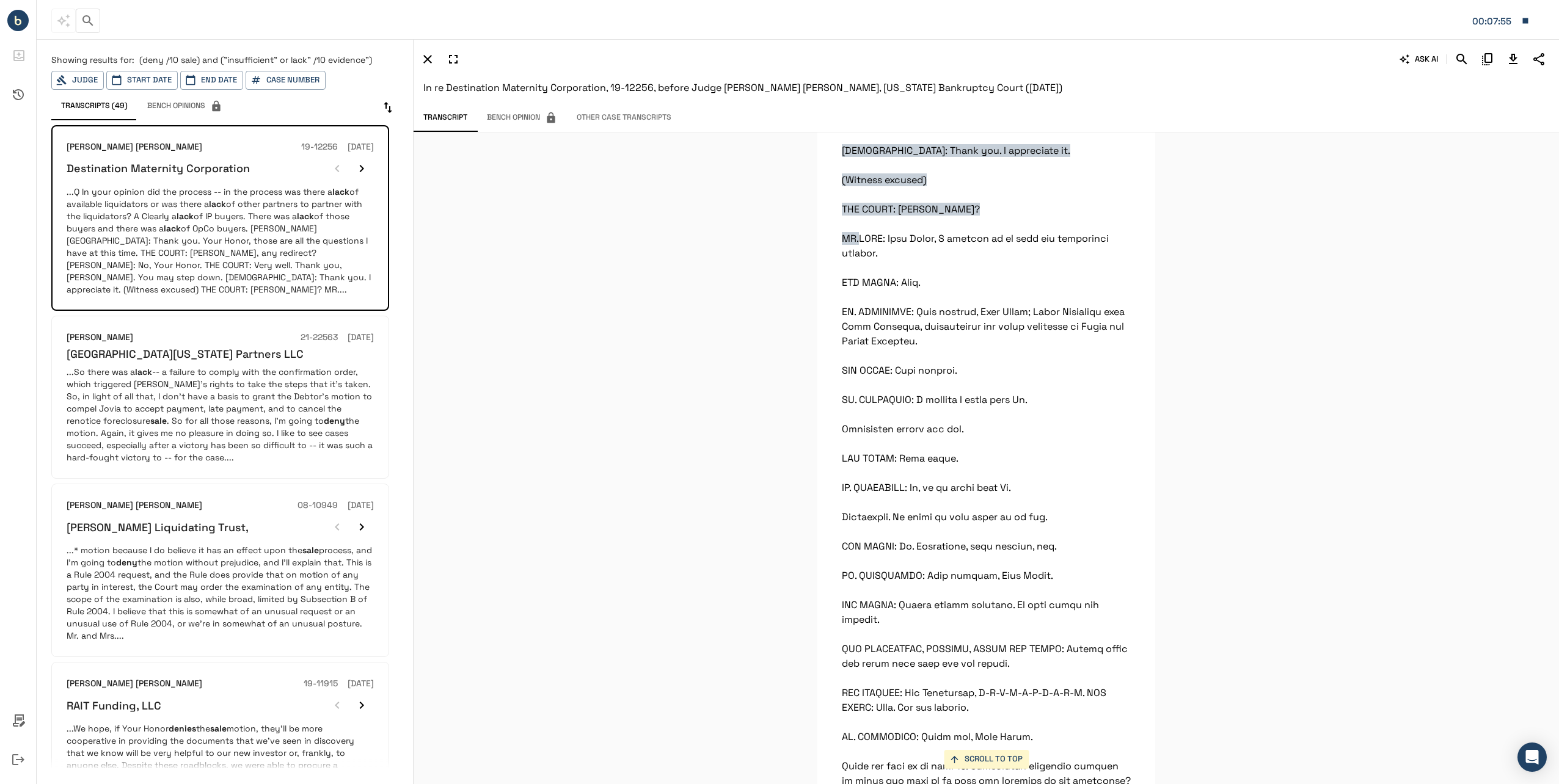
click at [1510, 52] on icon "Download Transcript" at bounding box center [1513, 59] width 15 height 15
click at [176, 379] on p "...So there was a lack -- a failure to comply with the confirmation order, whic…" at bounding box center [220, 414] width 307 height 97
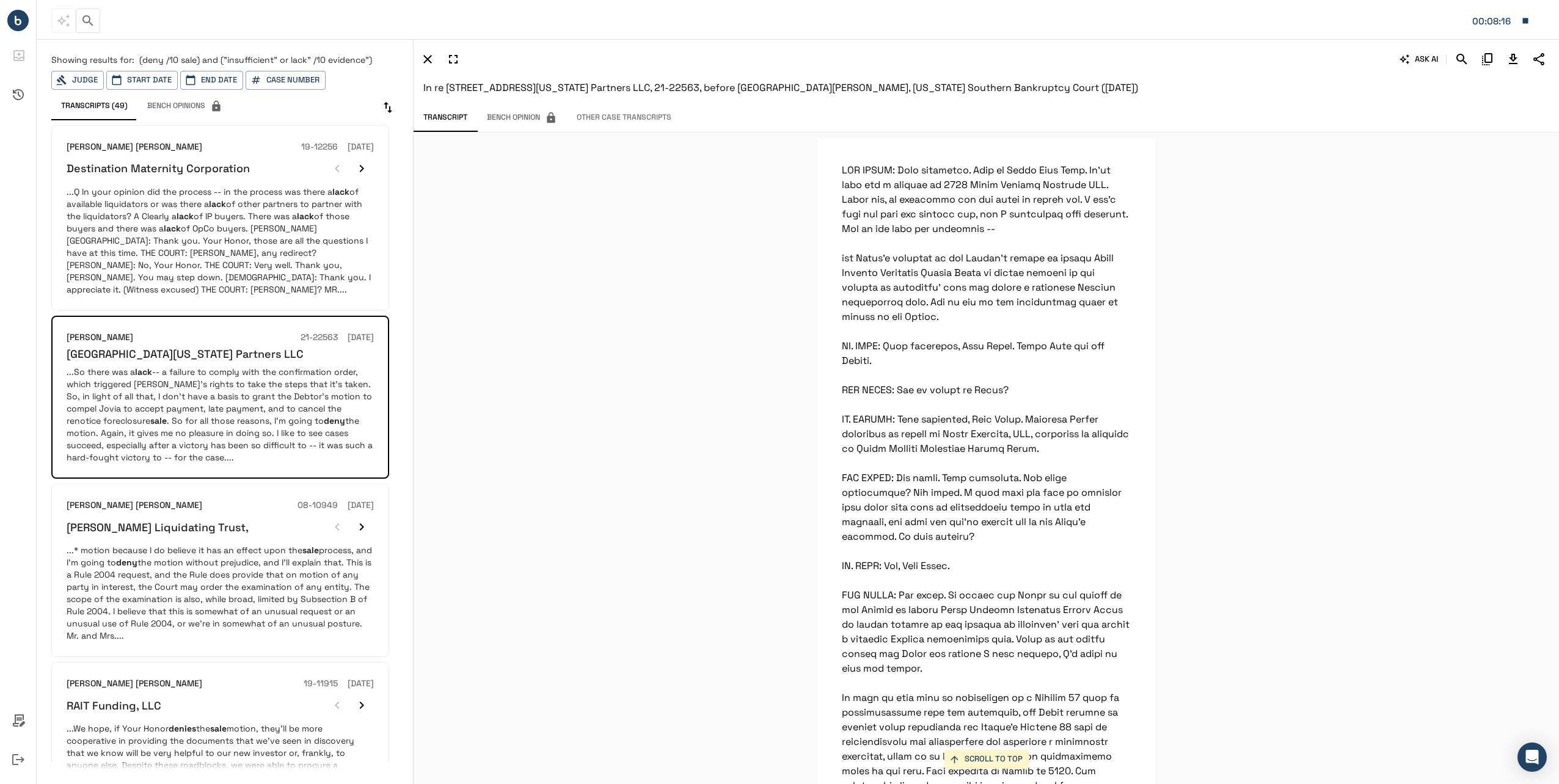
scroll to position [3317, 0]
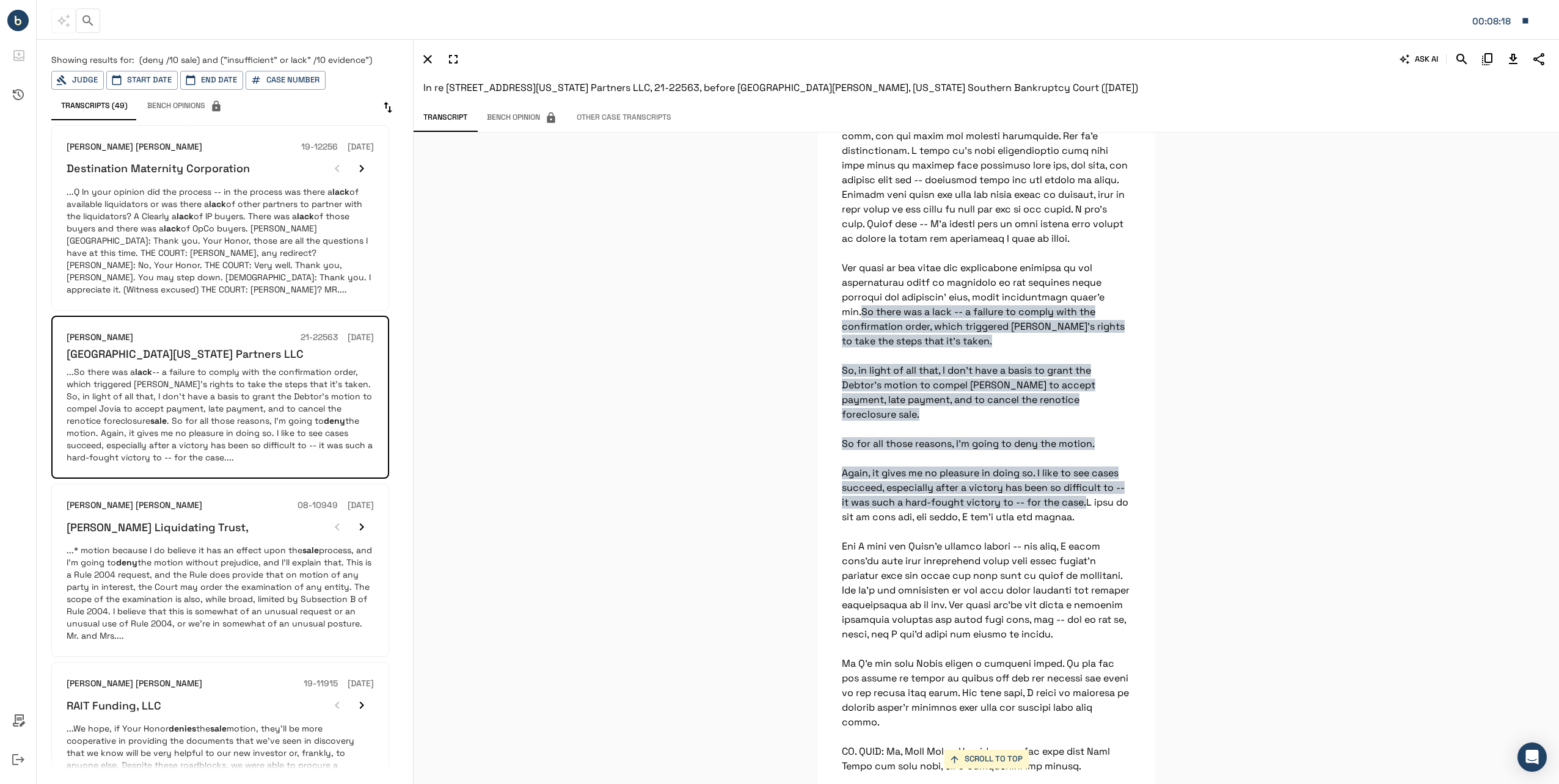
click at [177, 637] on div "[PERSON_NAME] [PERSON_NAME] 08-10949 [DATE] [PERSON_NAME] Liquidating Trust, ..…" at bounding box center [220, 570] width 338 height 173
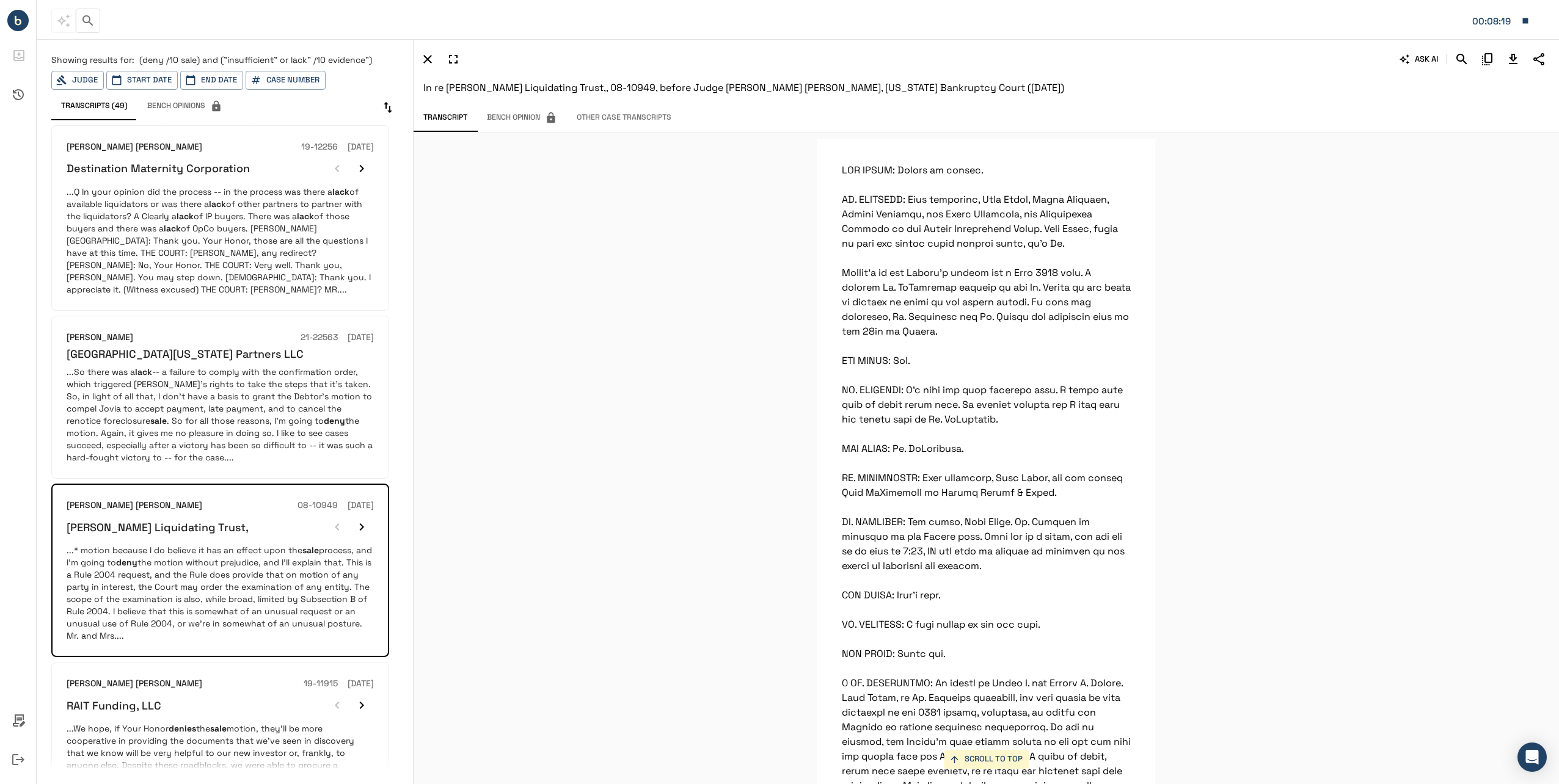
scroll to position [62572, 0]
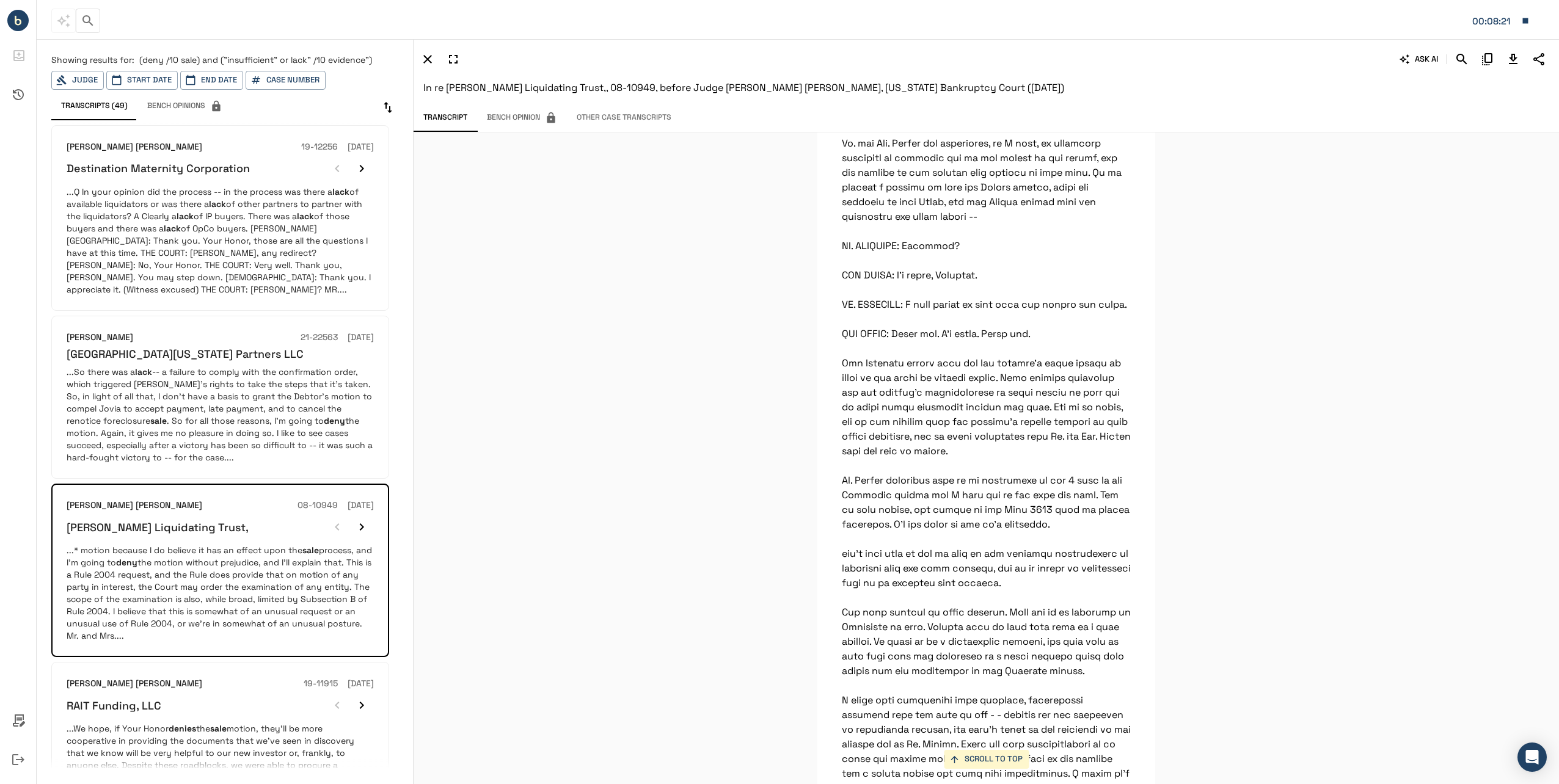
click at [1510, 64] on icon "Download Transcript" at bounding box center [1513, 59] width 8 height 10
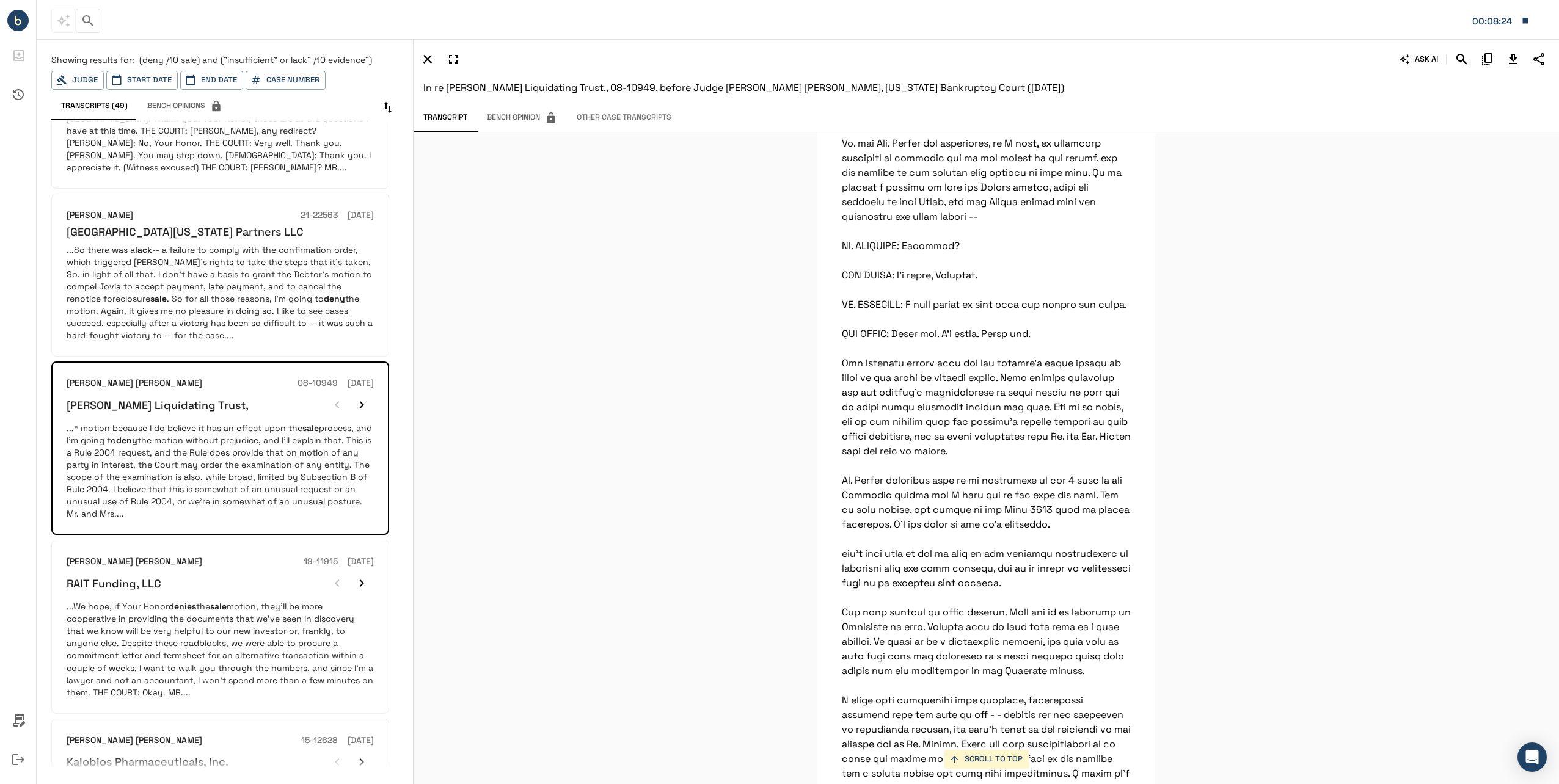
click at [218, 621] on p "...We hope, if Your Honor denies the sale motion, they'll be more cooperative i…" at bounding box center [220, 649] width 307 height 97
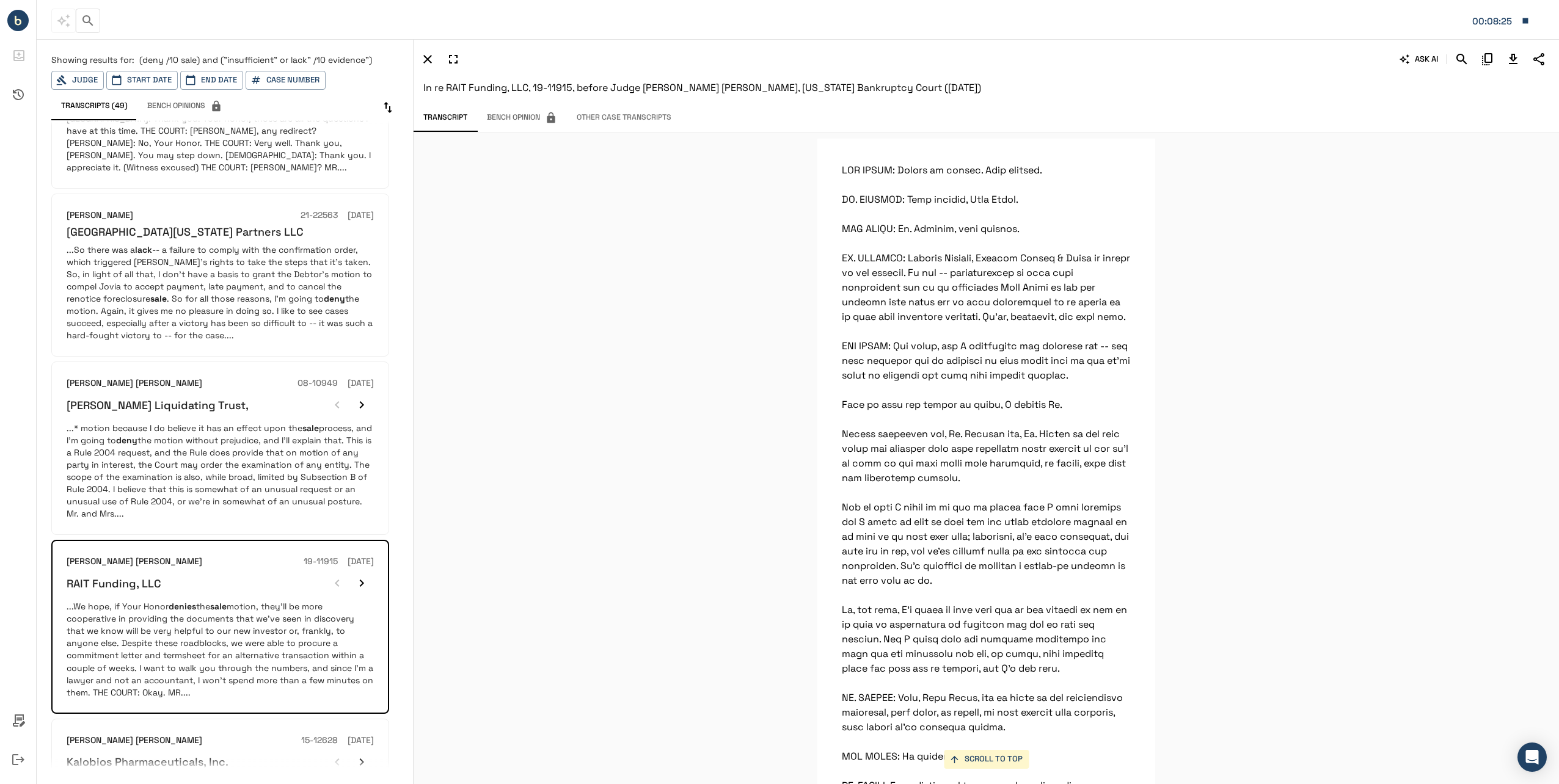
scroll to position [66470, 0]
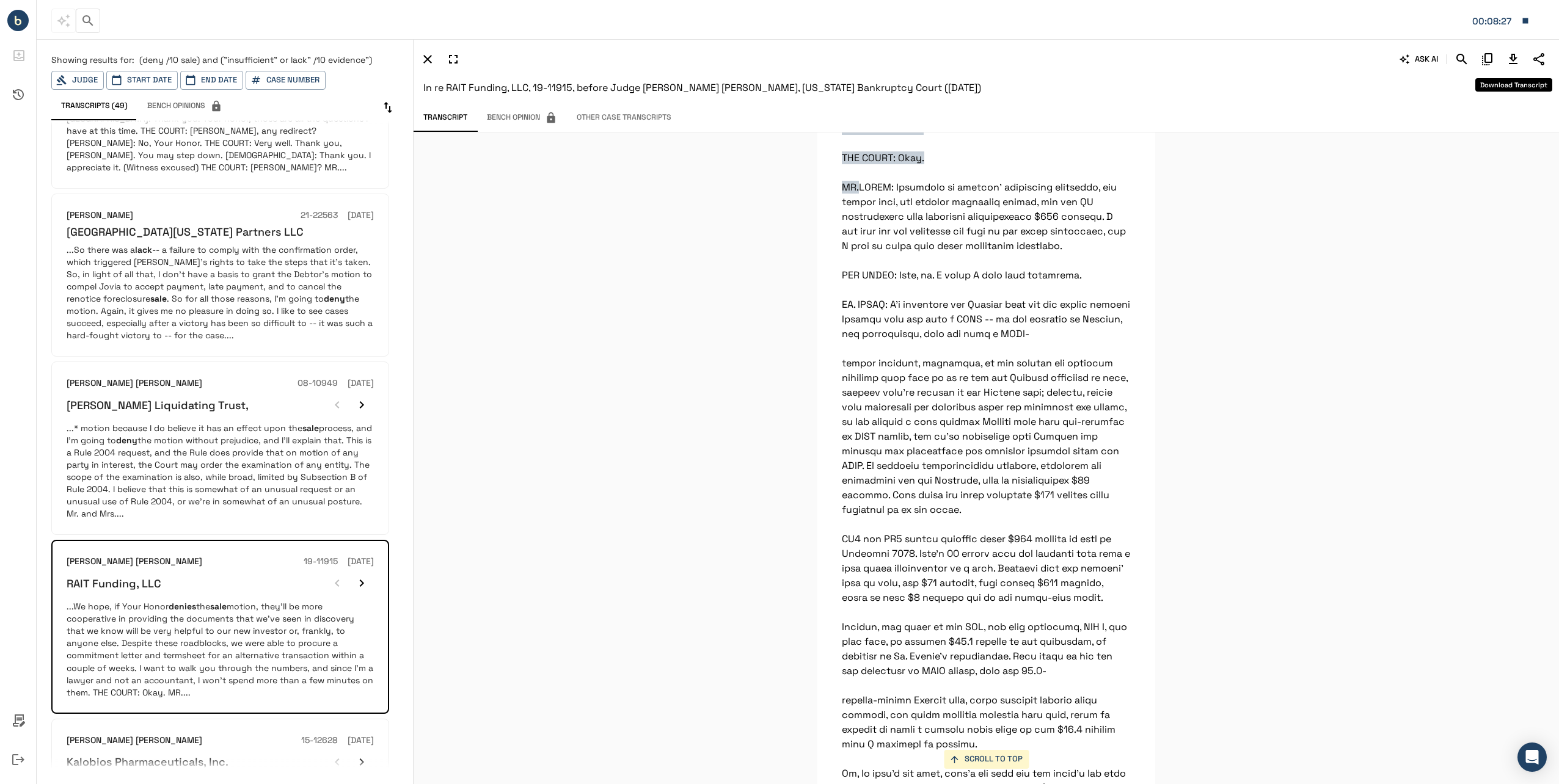
click at [1515, 61] on icon "Download Transcript" at bounding box center [1513, 59] width 15 height 15
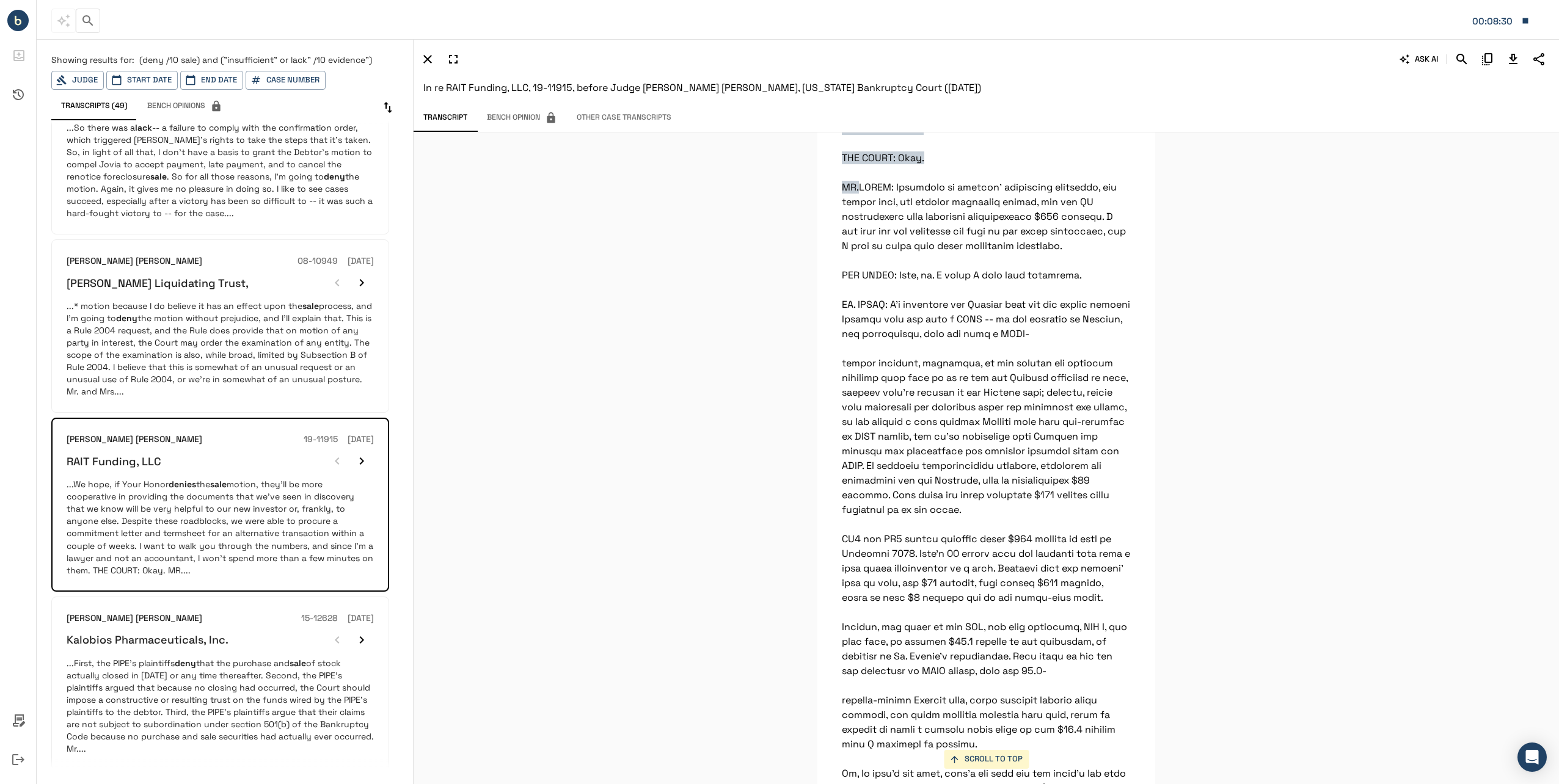
click at [193, 638] on div "Kalobios Pharmaceuticals, Inc." at bounding box center [220, 639] width 307 height 25
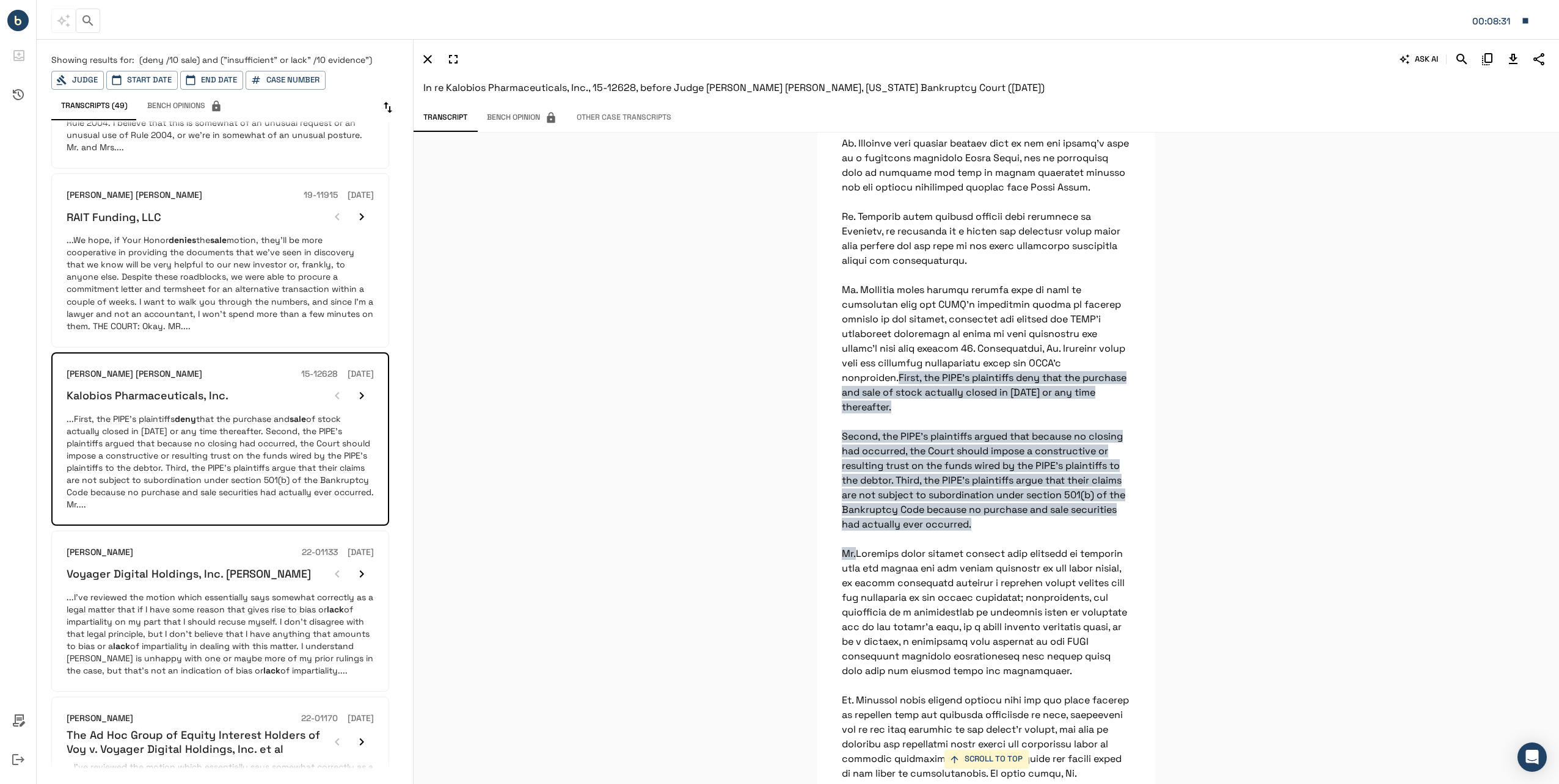
scroll to position [549, 0]
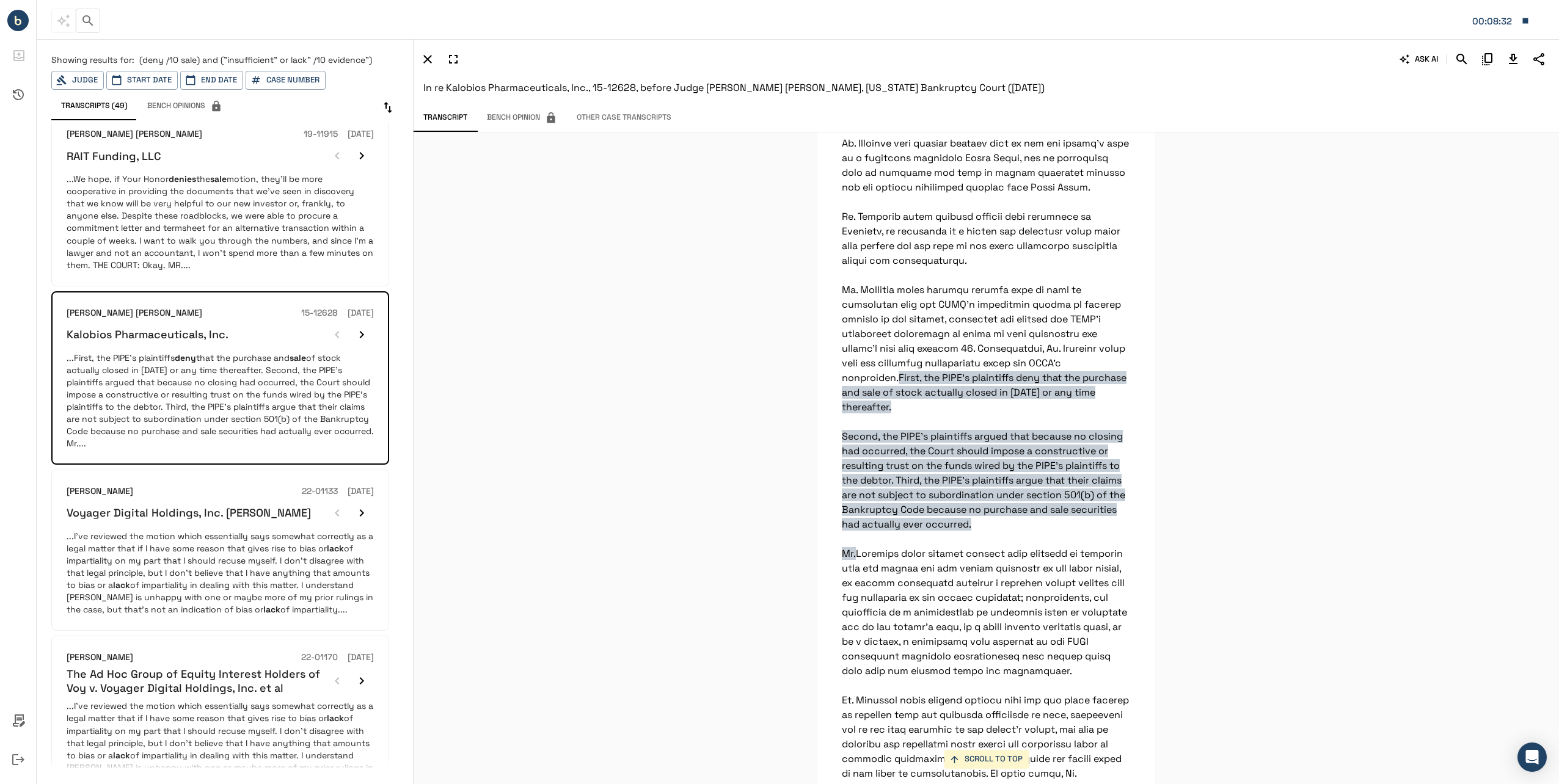
click at [175, 553] on p "...I've reviewed the motion which essentially says somewhat correctly as a lega…" at bounding box center [220, 573] width 307 height 85
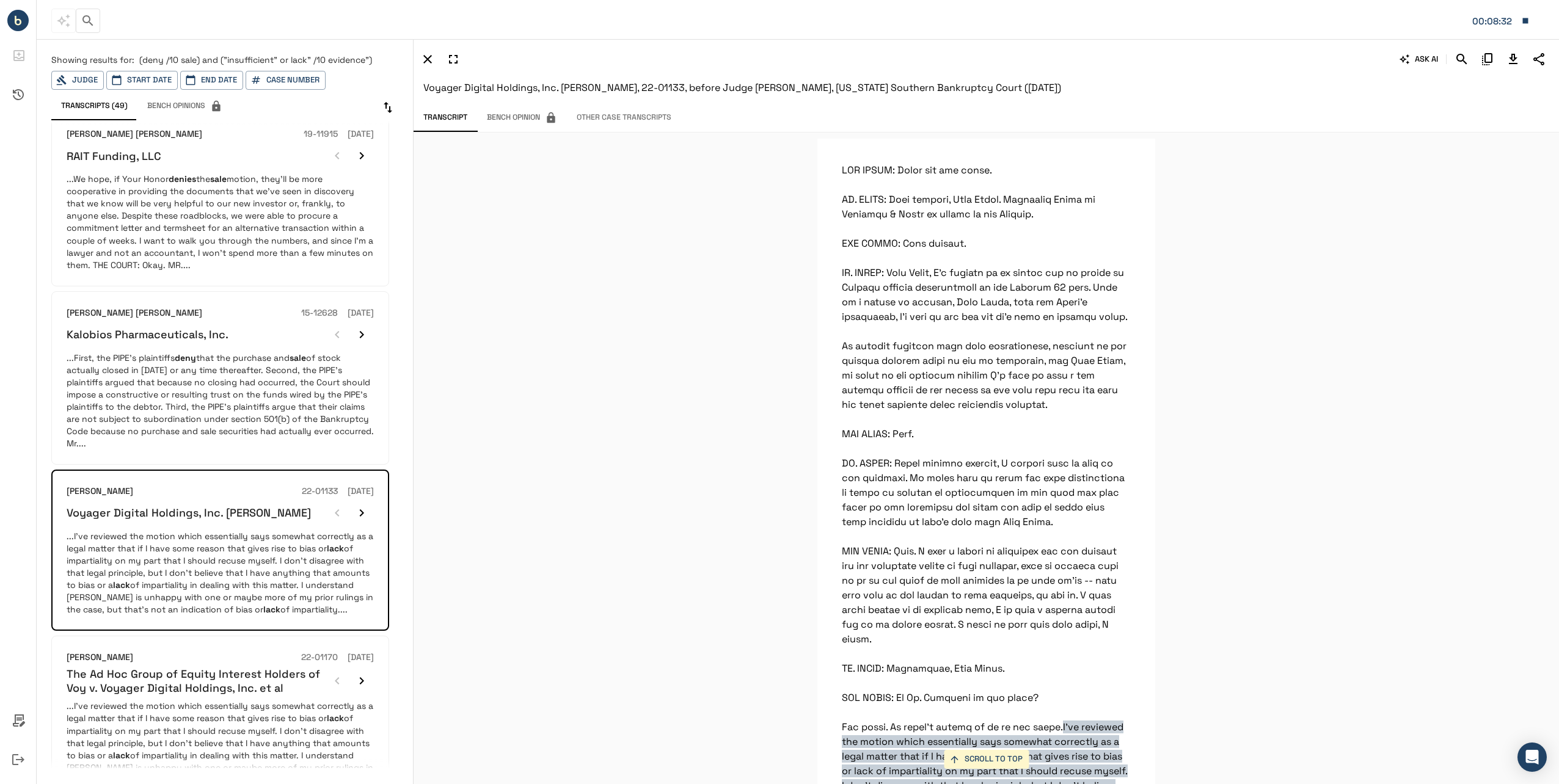
scroll to position [371, 0]
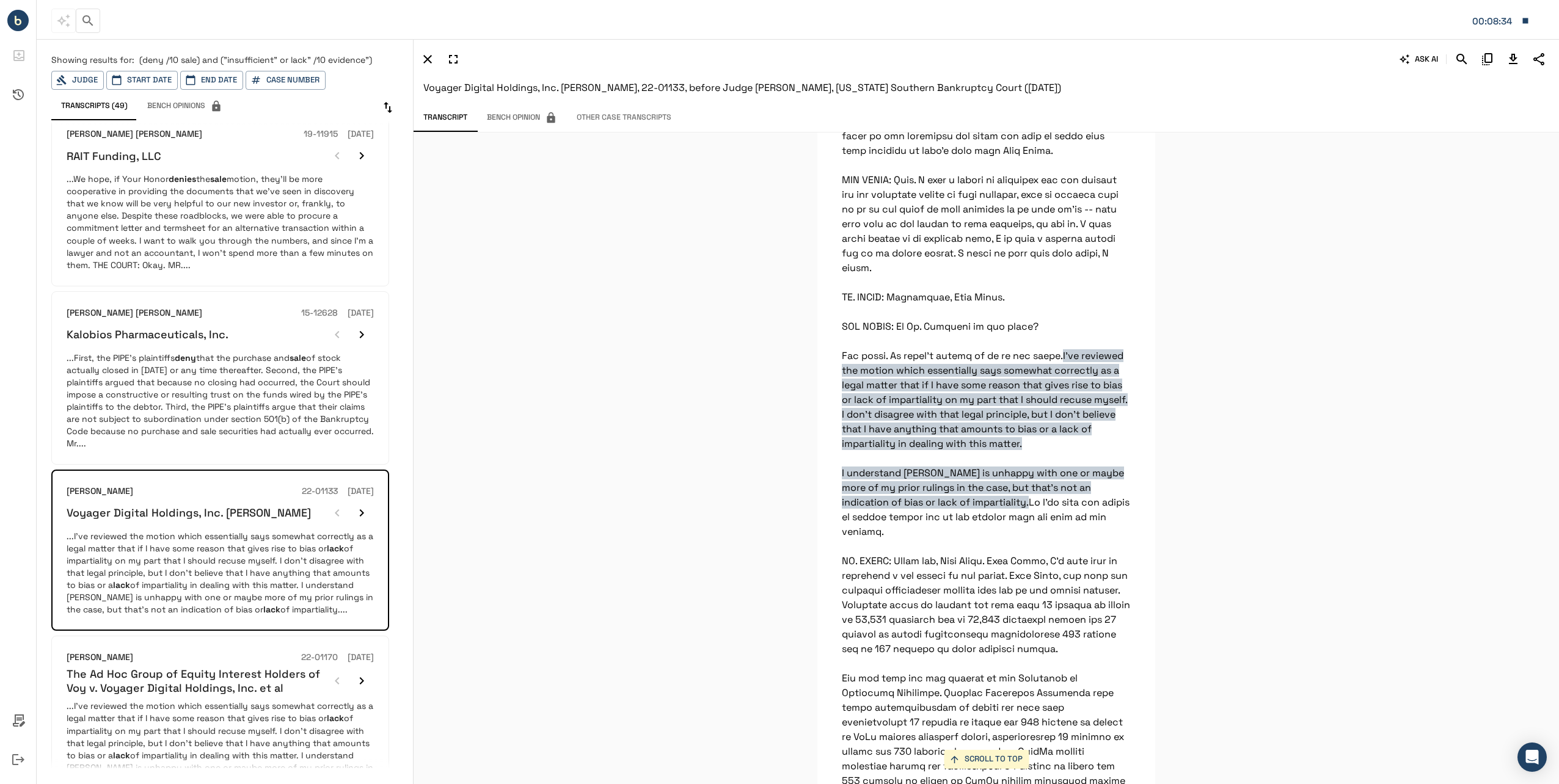
click at [1510, 54] on icon "Download Transcript" at bounding box center [1513, 59] width 15 height 15
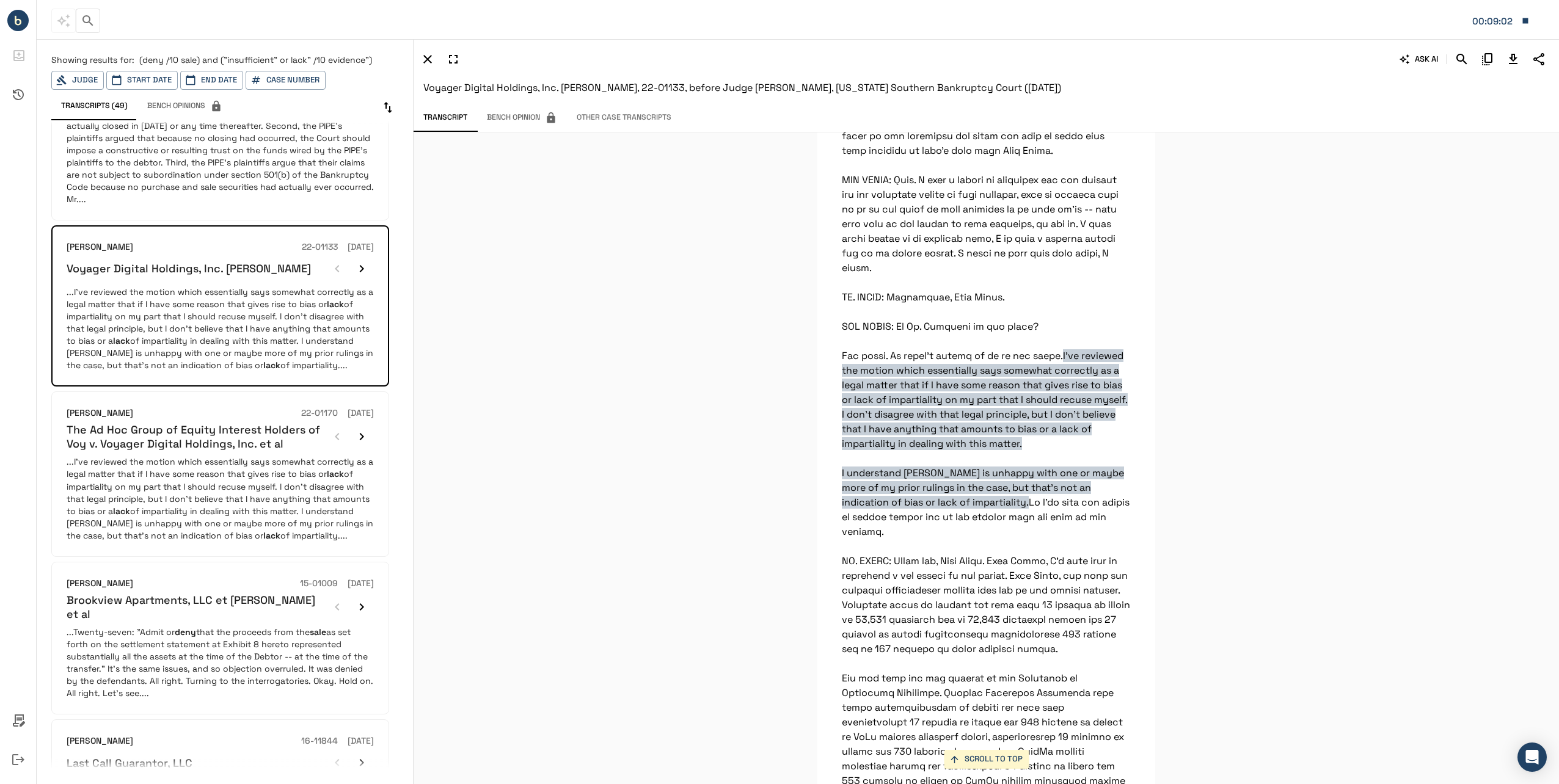
click at [163, 432] on h6 "The Ad Hoc Group of Equity Interest Holders of Voy v. Voyager Digital Holdings,…" at bounding box center [196, 437] width 259 height 28
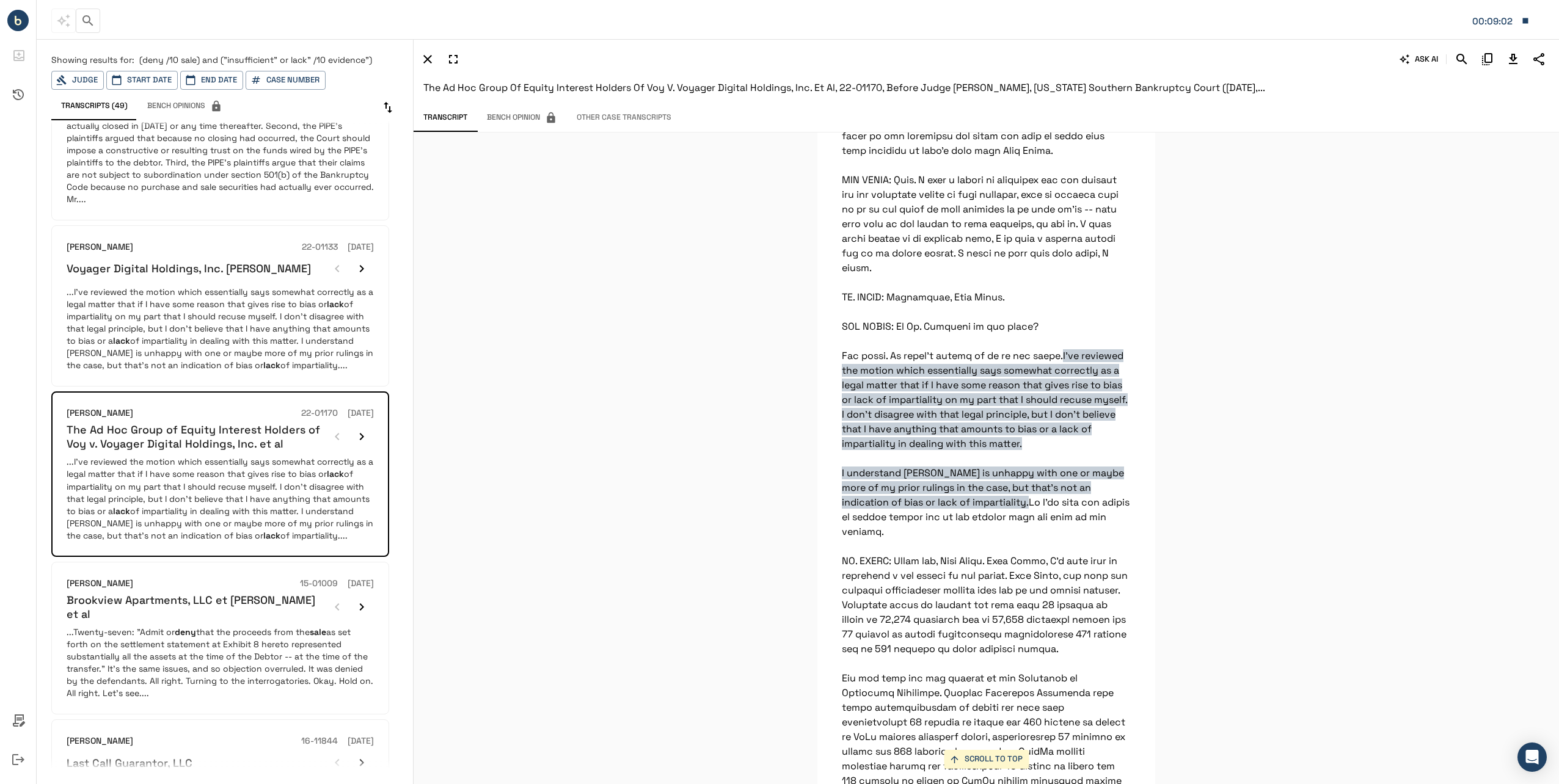
scroll to position [916, 0]
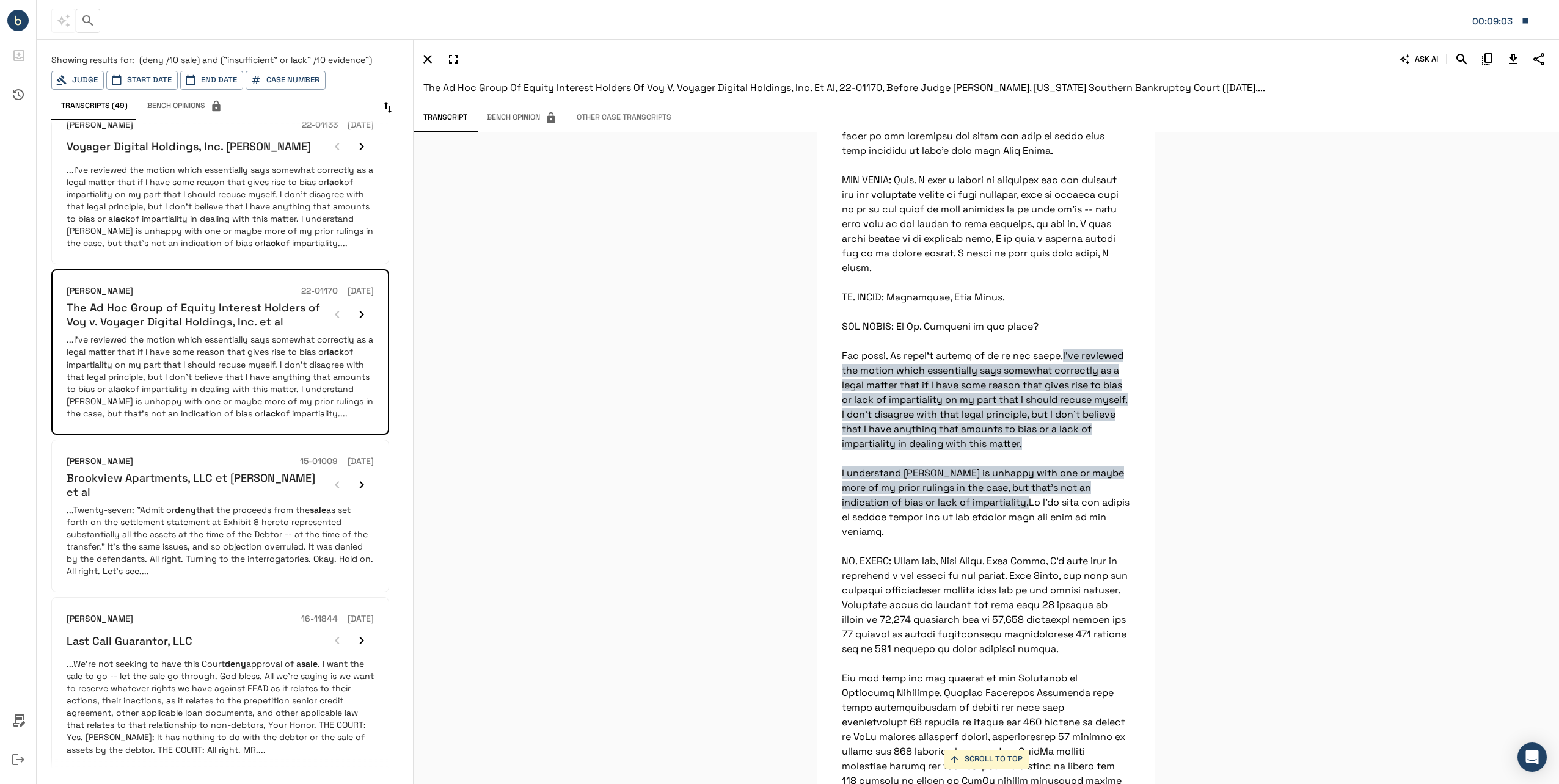
click at [157, 528] on p "...Twenty-seven: "Admit or deny that the proceeds from the sale as set forth on…" at bounding box center [220, 540] width 307 height 73
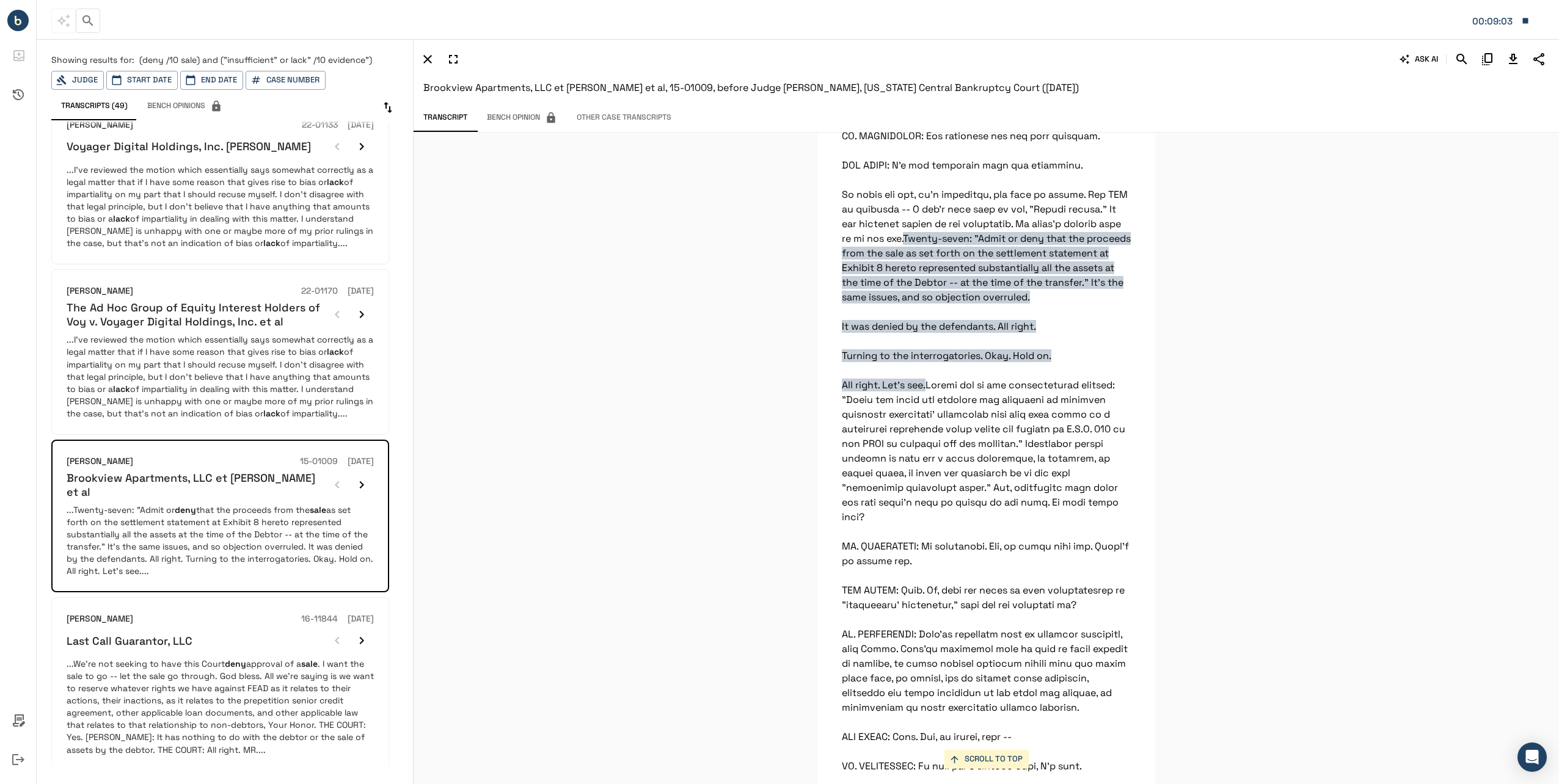
scroll to position [1112, 0]
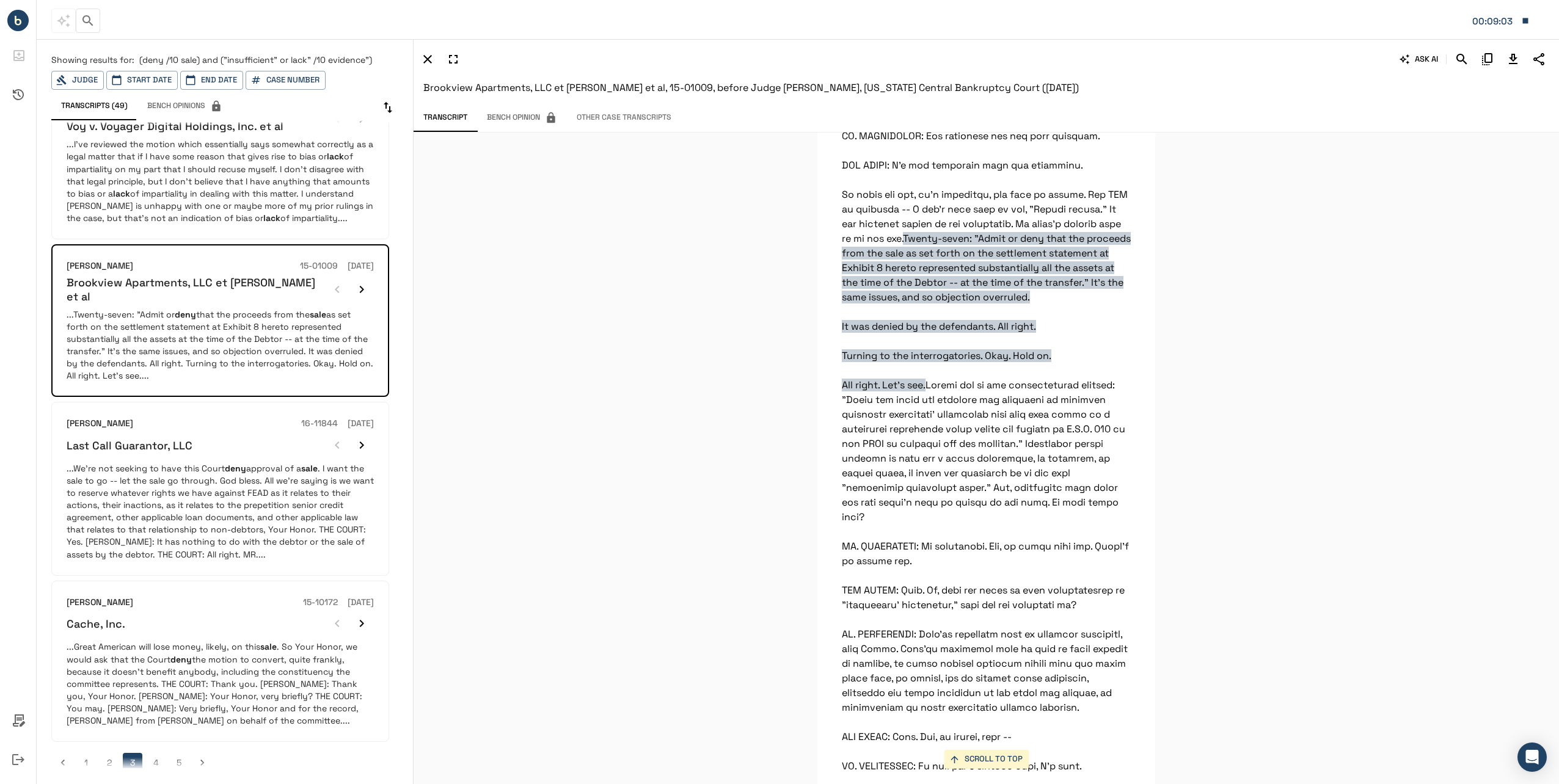
click at [167, 492] on p "...We're not seeking to have this Court deny approval of a sale . I want the sa…" at bounding box center [220, 511] width 307 height 97
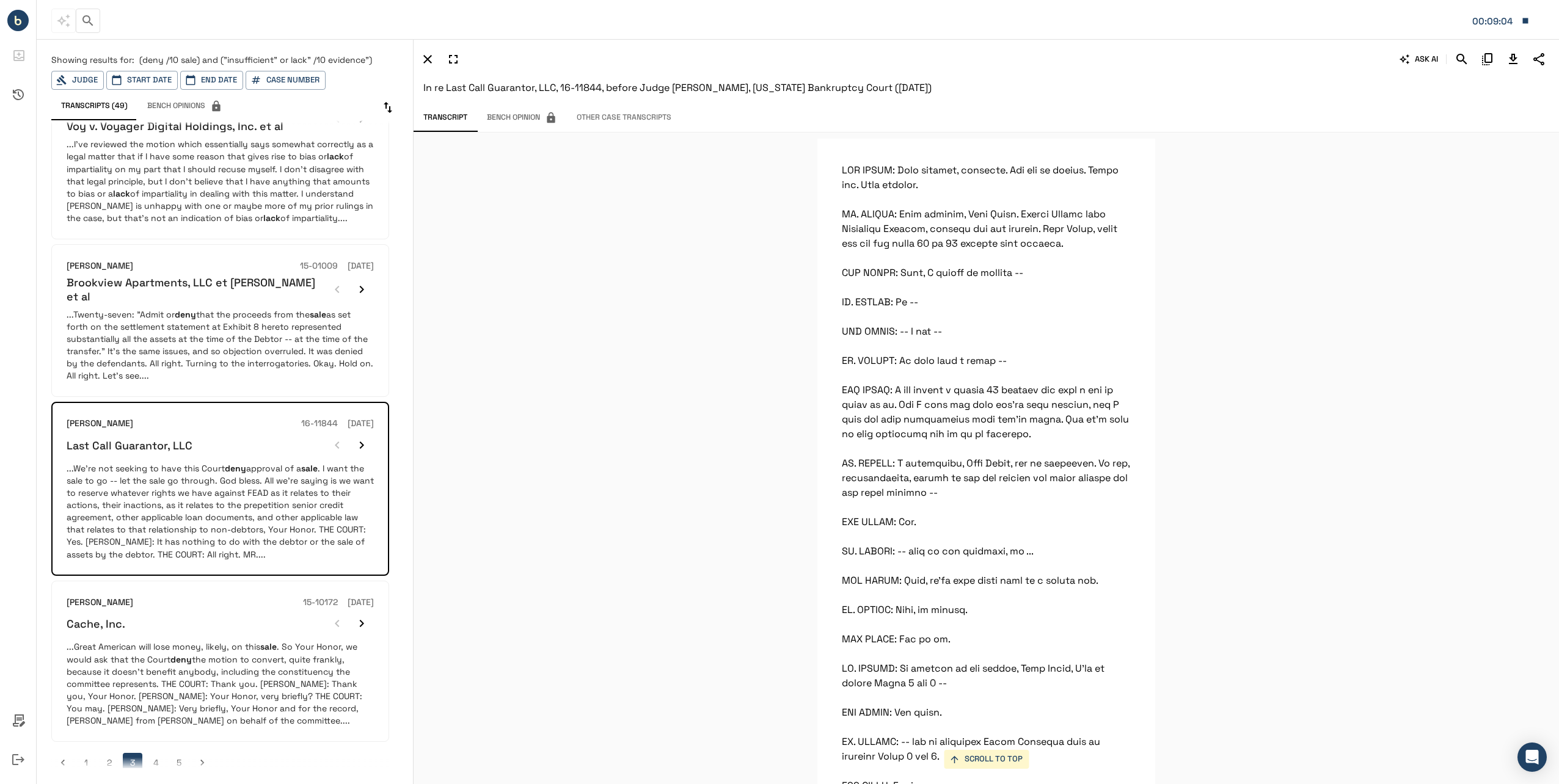
scroll to position [20873, 0]
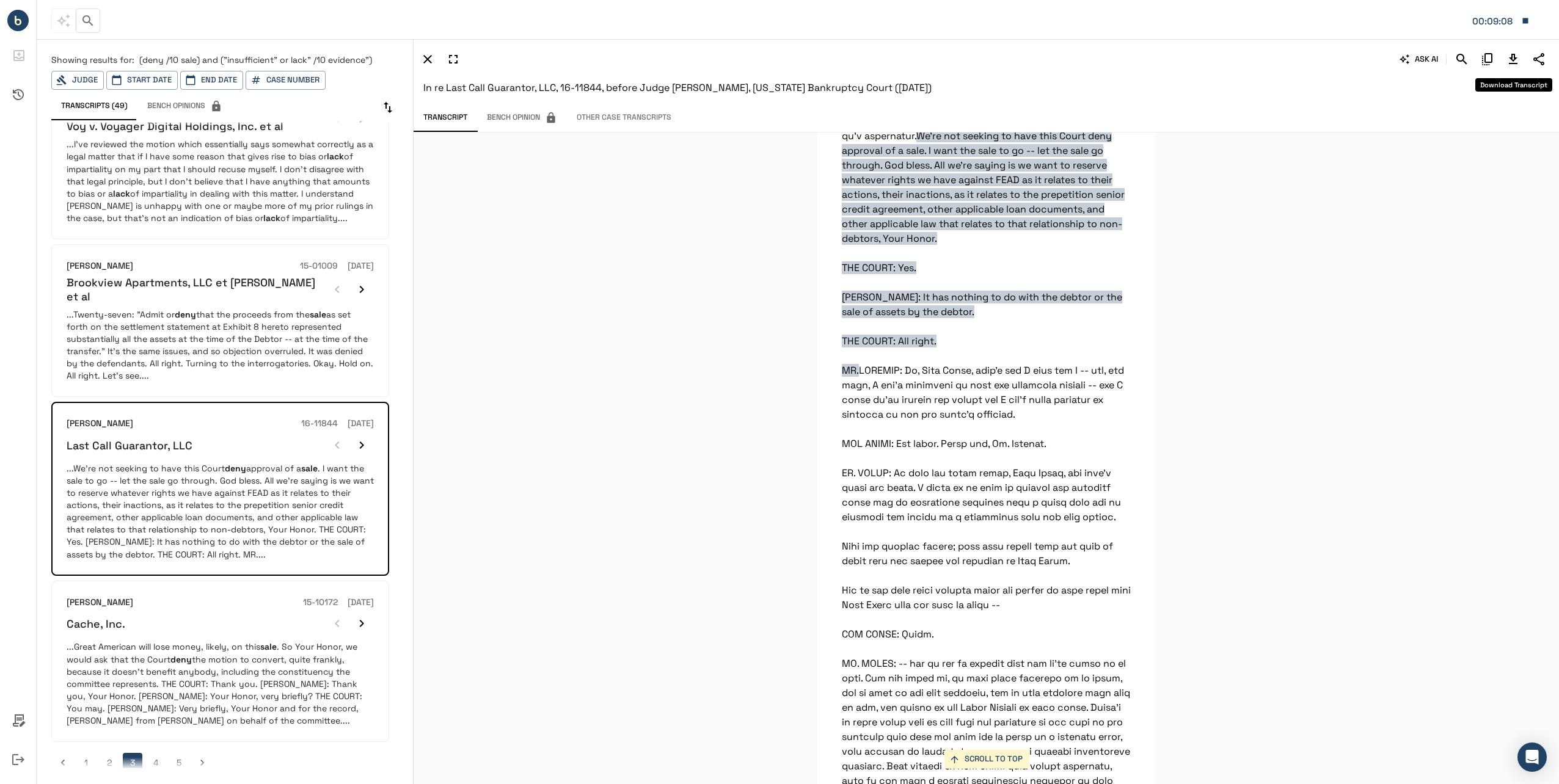
click at [1507, 64] on icon "Download Transcript" at bounding box center [1513, 59] width 15 height 15
click at [160, 753] on button "4" at bounding box center [156, 762] width 19 height 19
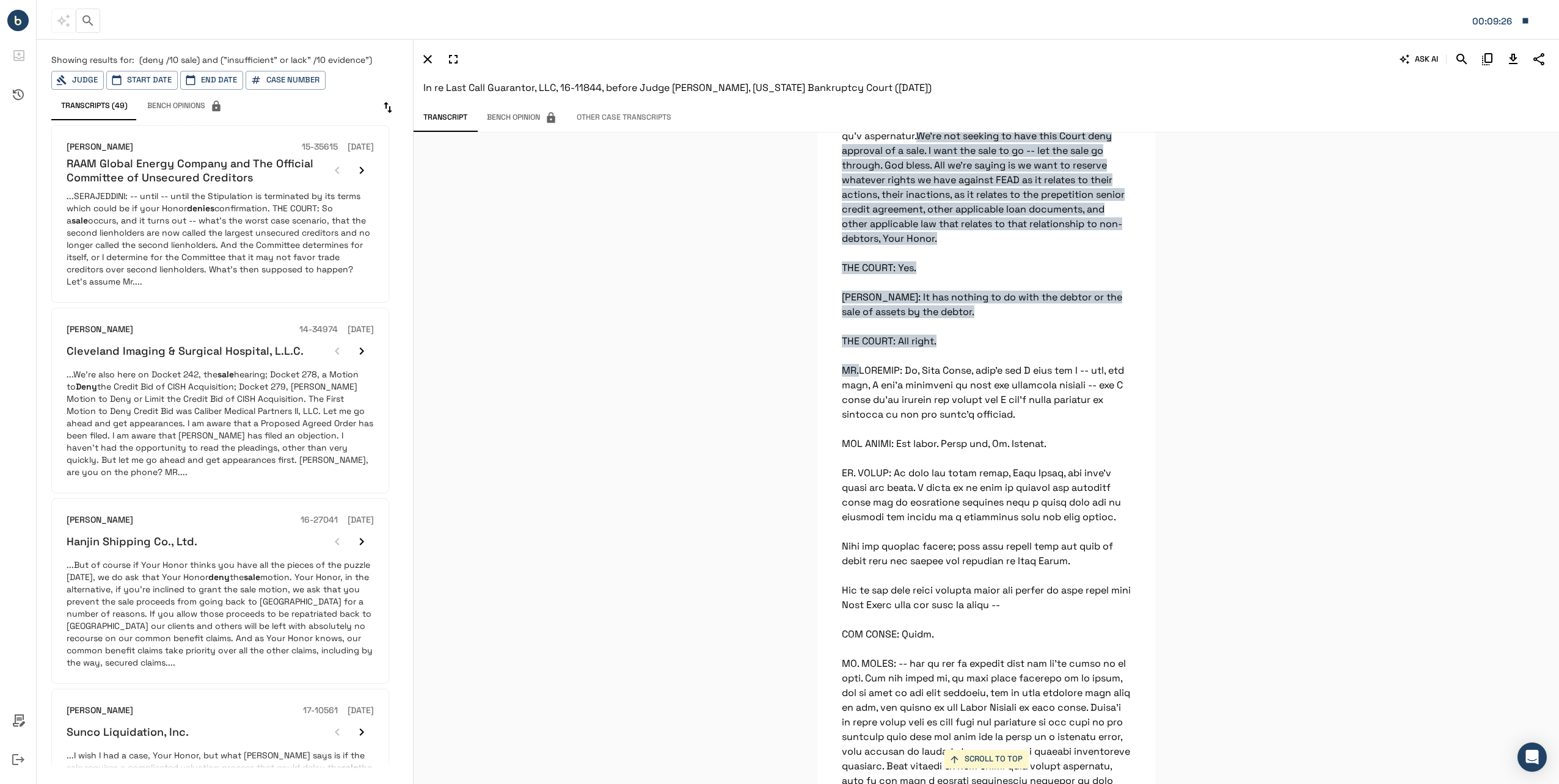
click at [188, 588] on p "...But of course if Your Honor thinks you have all the pieces of the puzzle [DA…" at bounding box center [220, 613] width 307 height 110
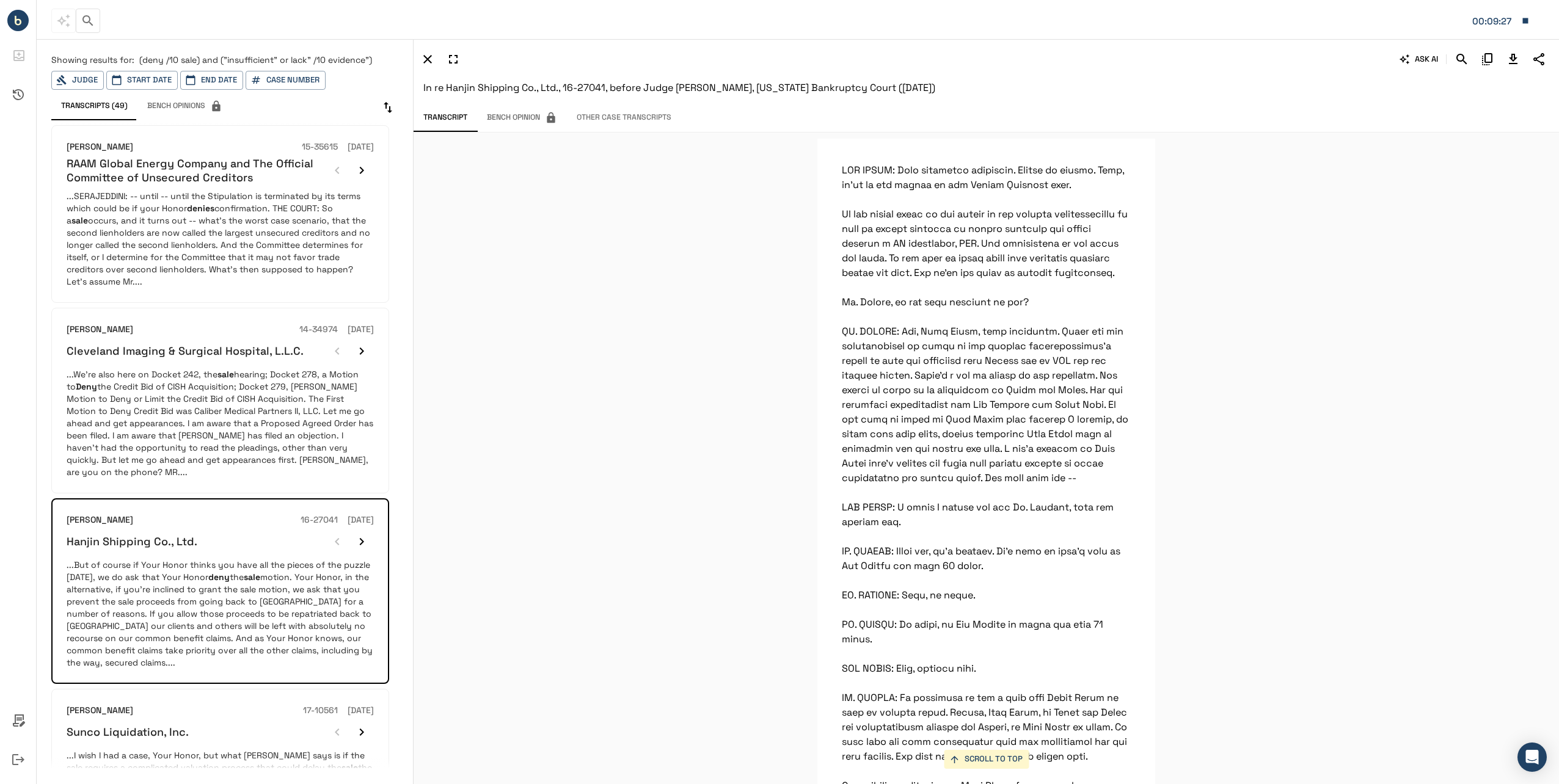
scroll to position [15927, 0]
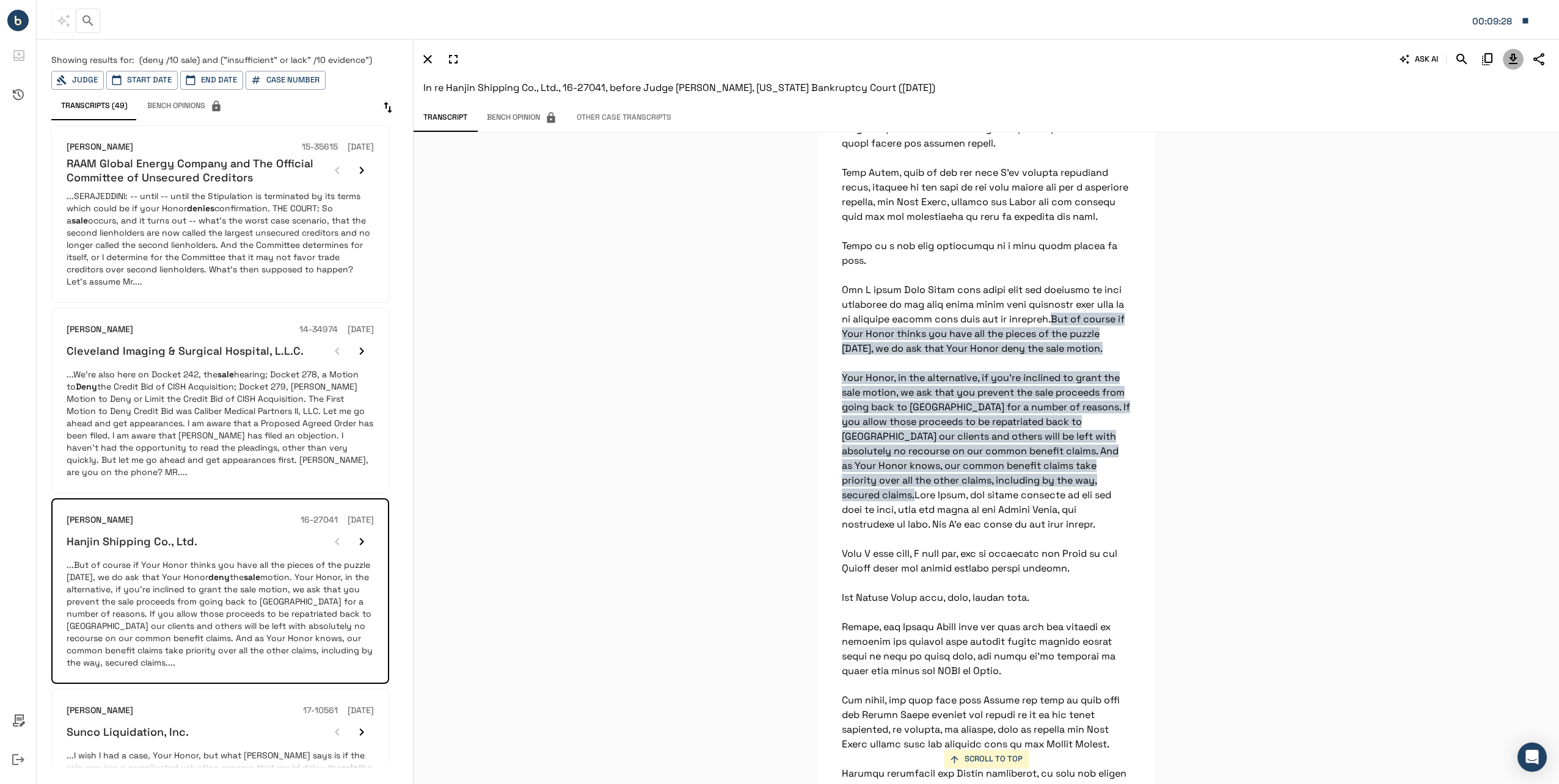
click at [1507, 56] on icon "Download Transcript" at bounding box center [1513, 59] width 15 height 15
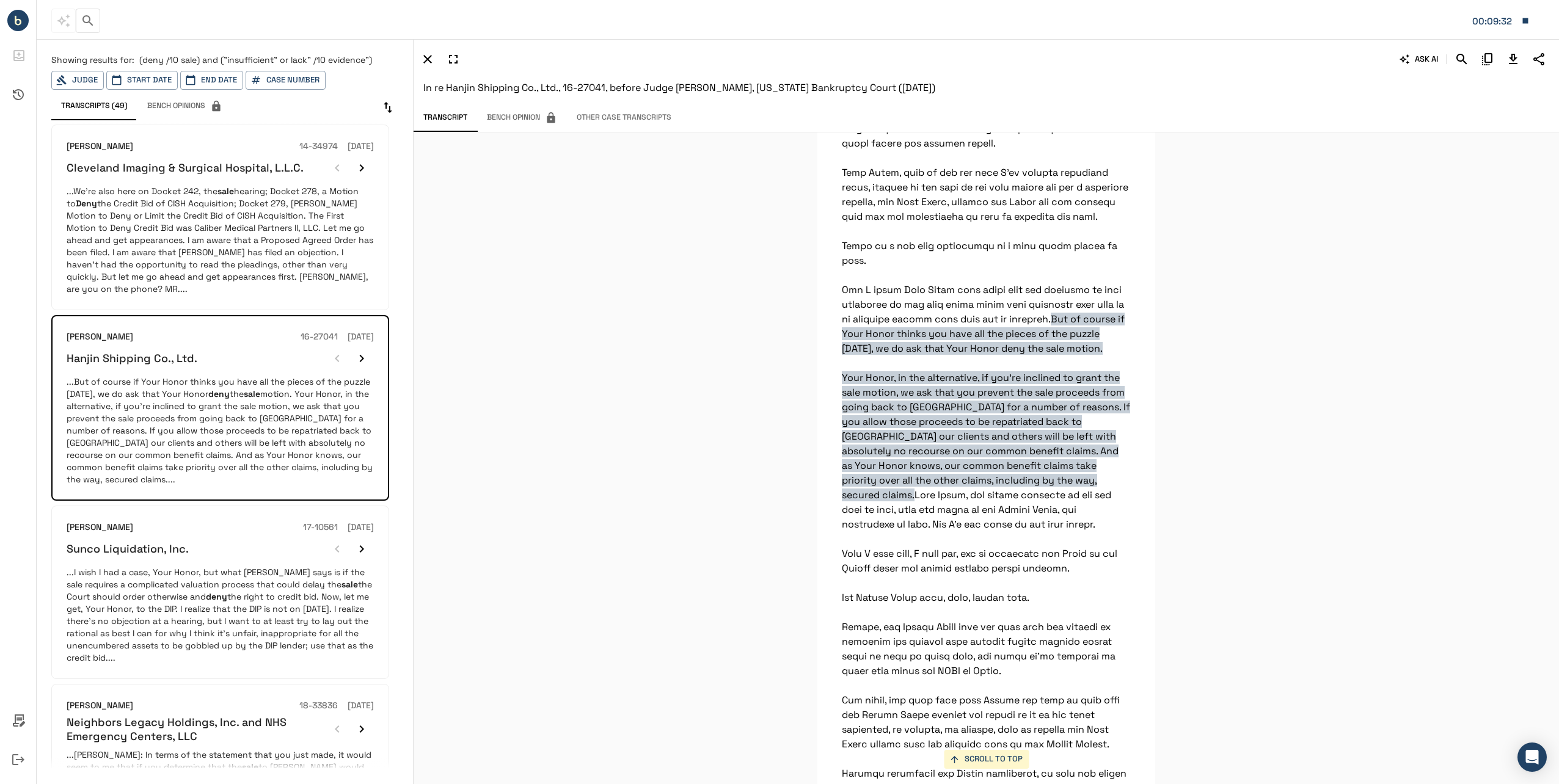
click at [193, 612] on p "...I wish I had a case, Your Honor, but what [PERSON_NAME] says is if the sale …" at bounding box center [220, 615] width 307 height 97
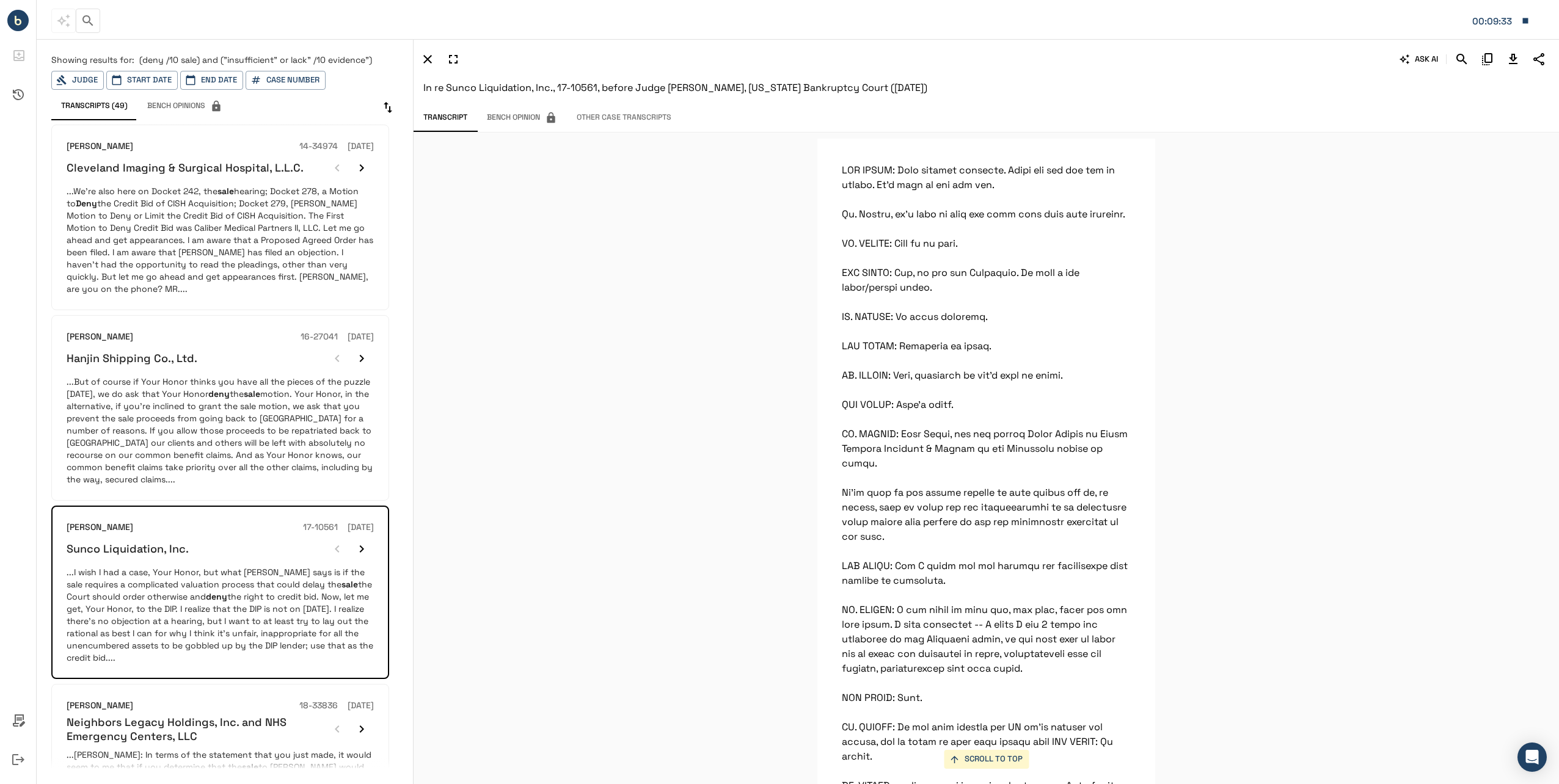
scroll to position [17686, 0]
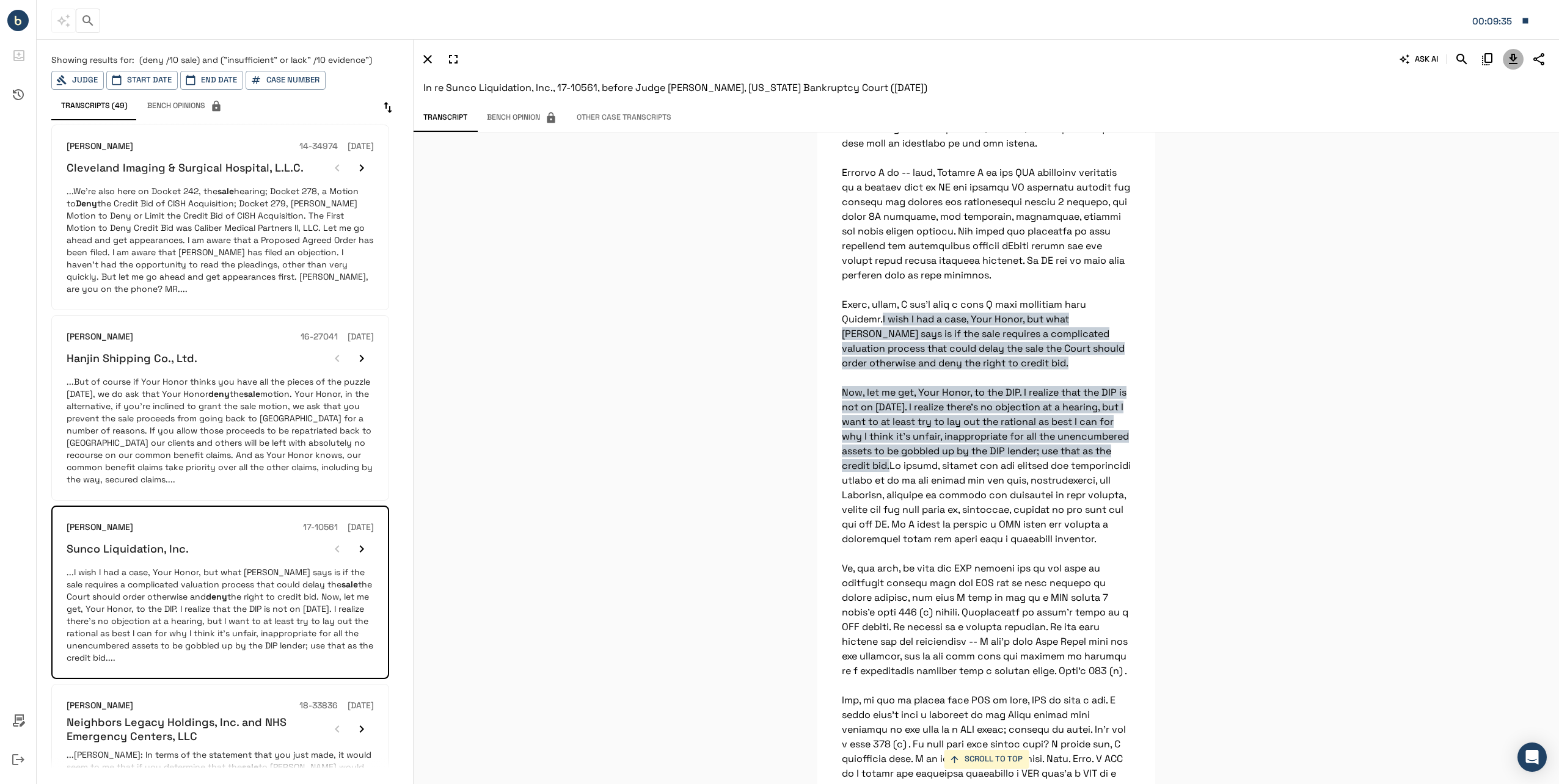
click at [1511, 60] on icon "Download Transcript" at bounding box center [1513, 59] width 8 height 10
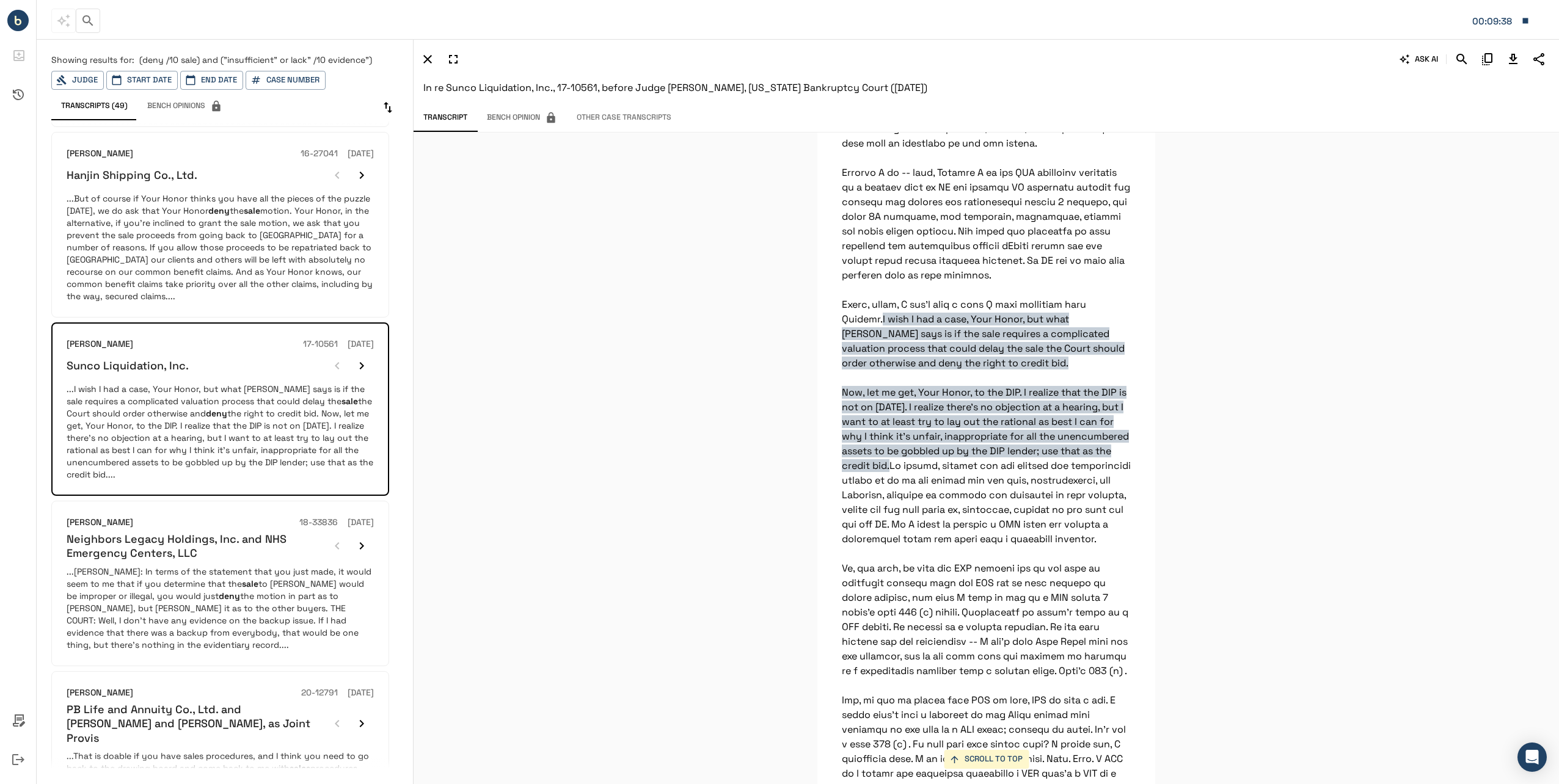
click at [179, 565] on p "...[PERSON_NAME]: In terms of the statement that you just made, it would seem t…" at bounding box center [220, 608] width 307 height 85
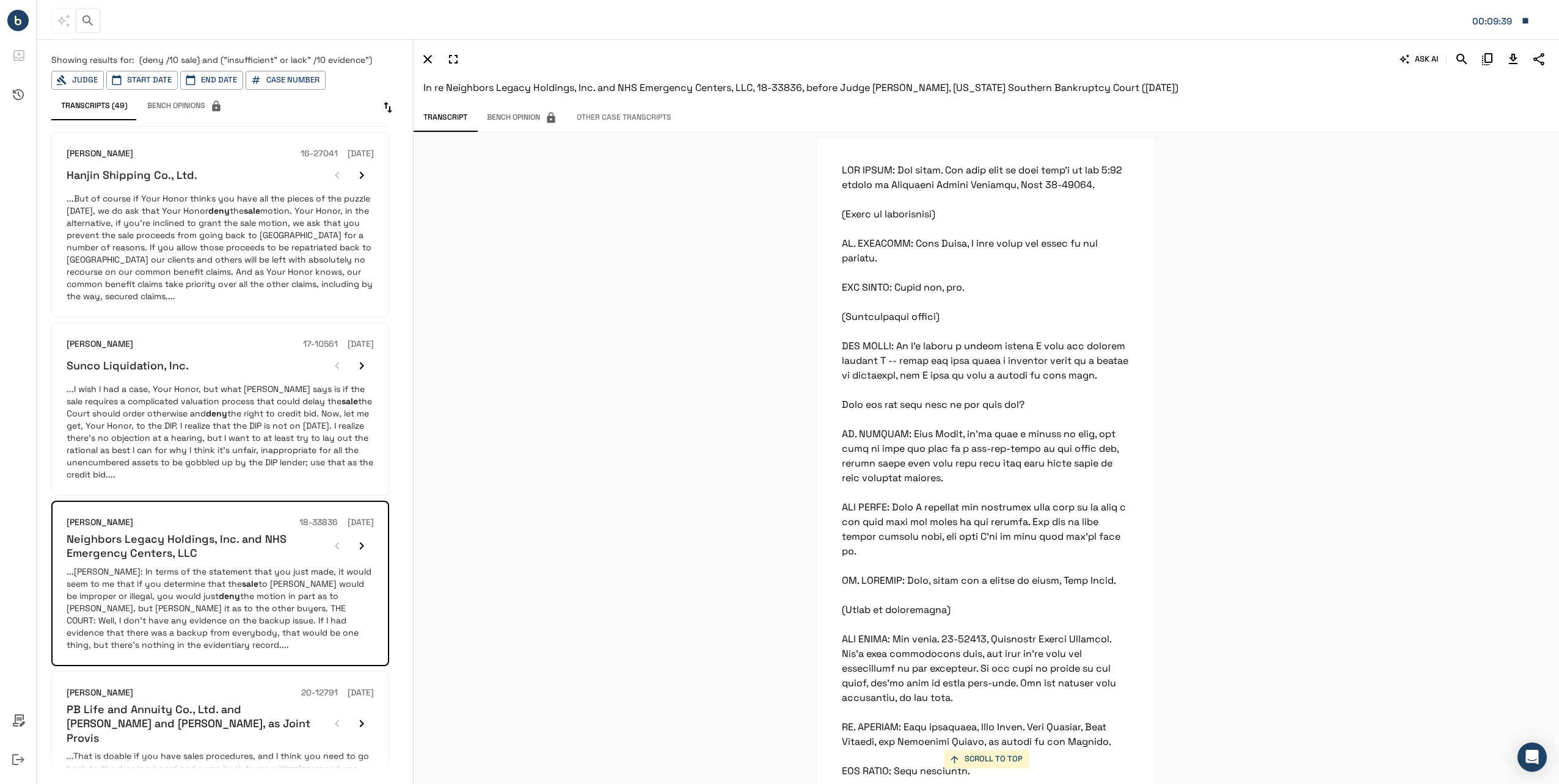
scroll to position [38524, 0]
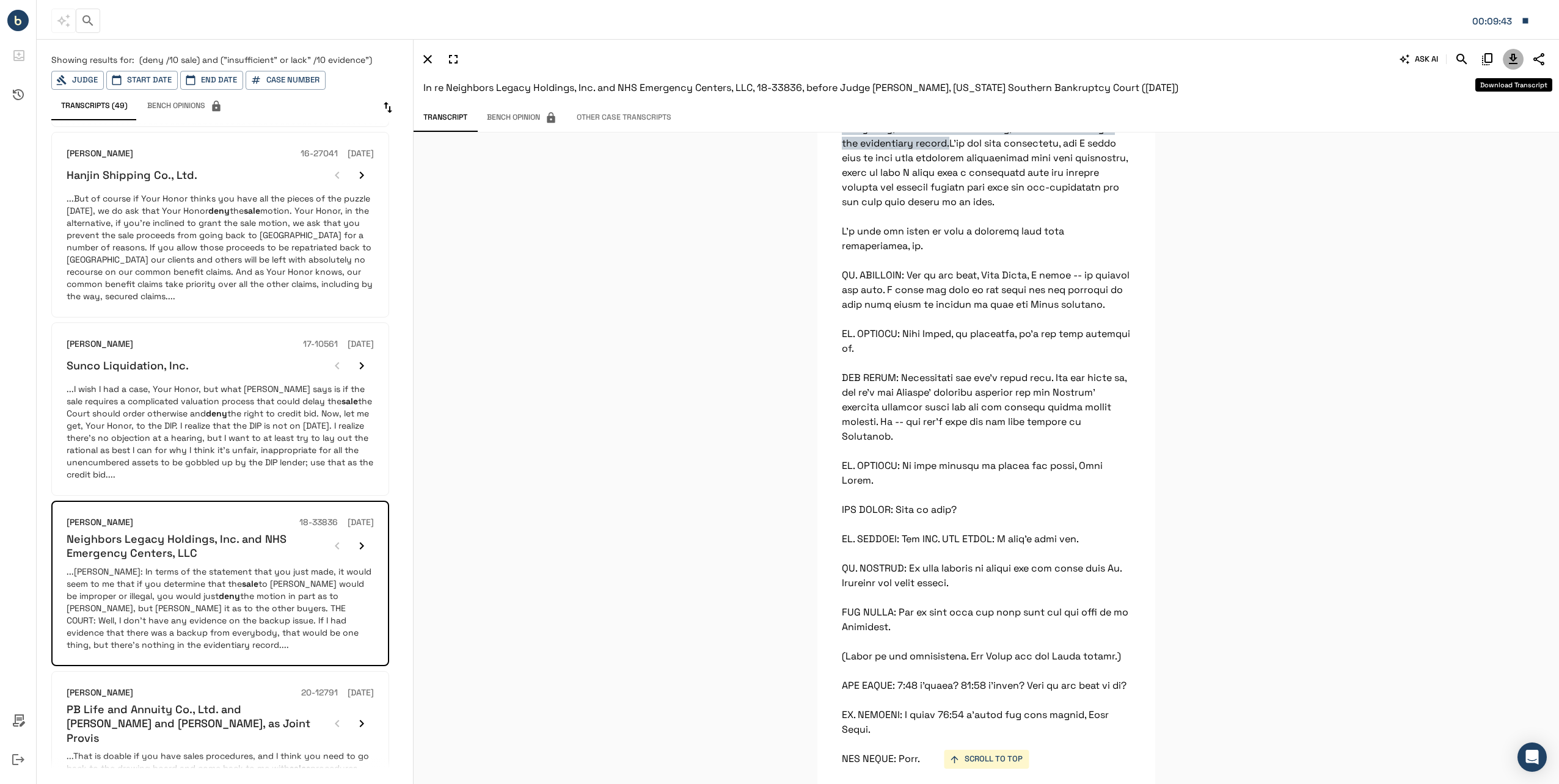
click at [1514, 58] on icon "Download Transcript" at bounding box center [1513, 59] width 8 height 10
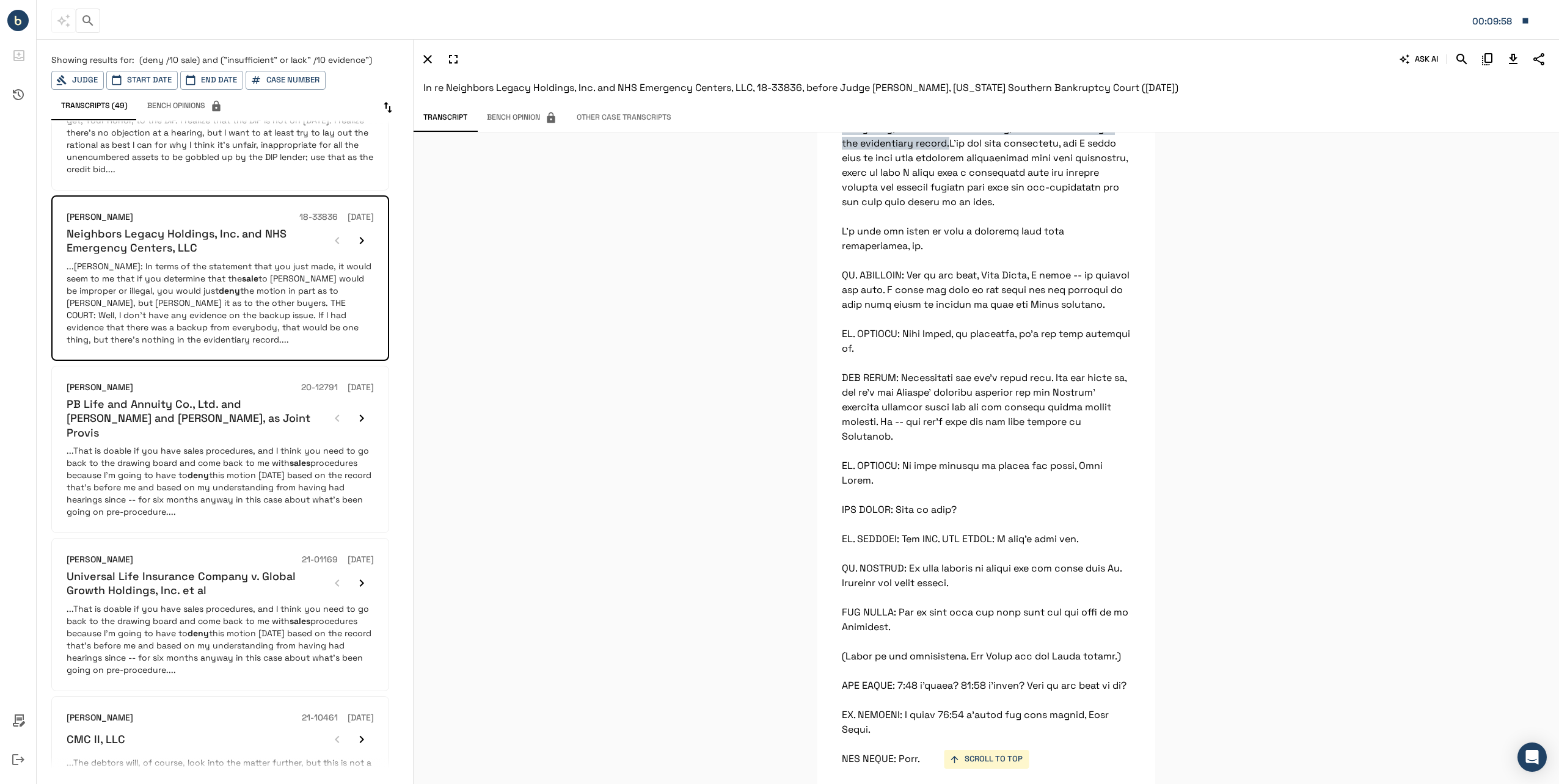
scroll to position [855, 0]
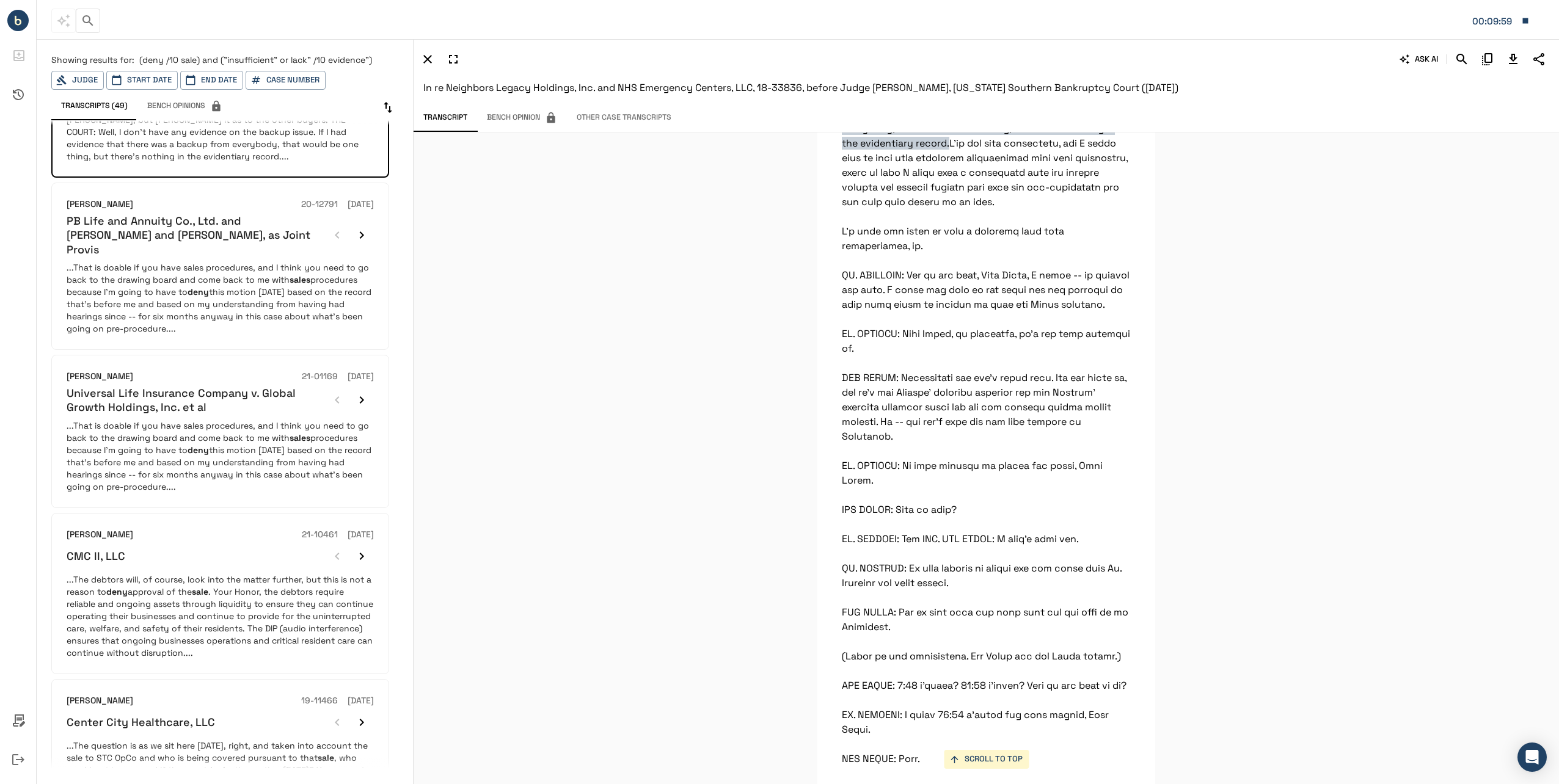
click at [210, 573] on p "...The debtors will, of course, look into the matter further, but this is not a…" at bounding box center [220, 616] width 307 height 85
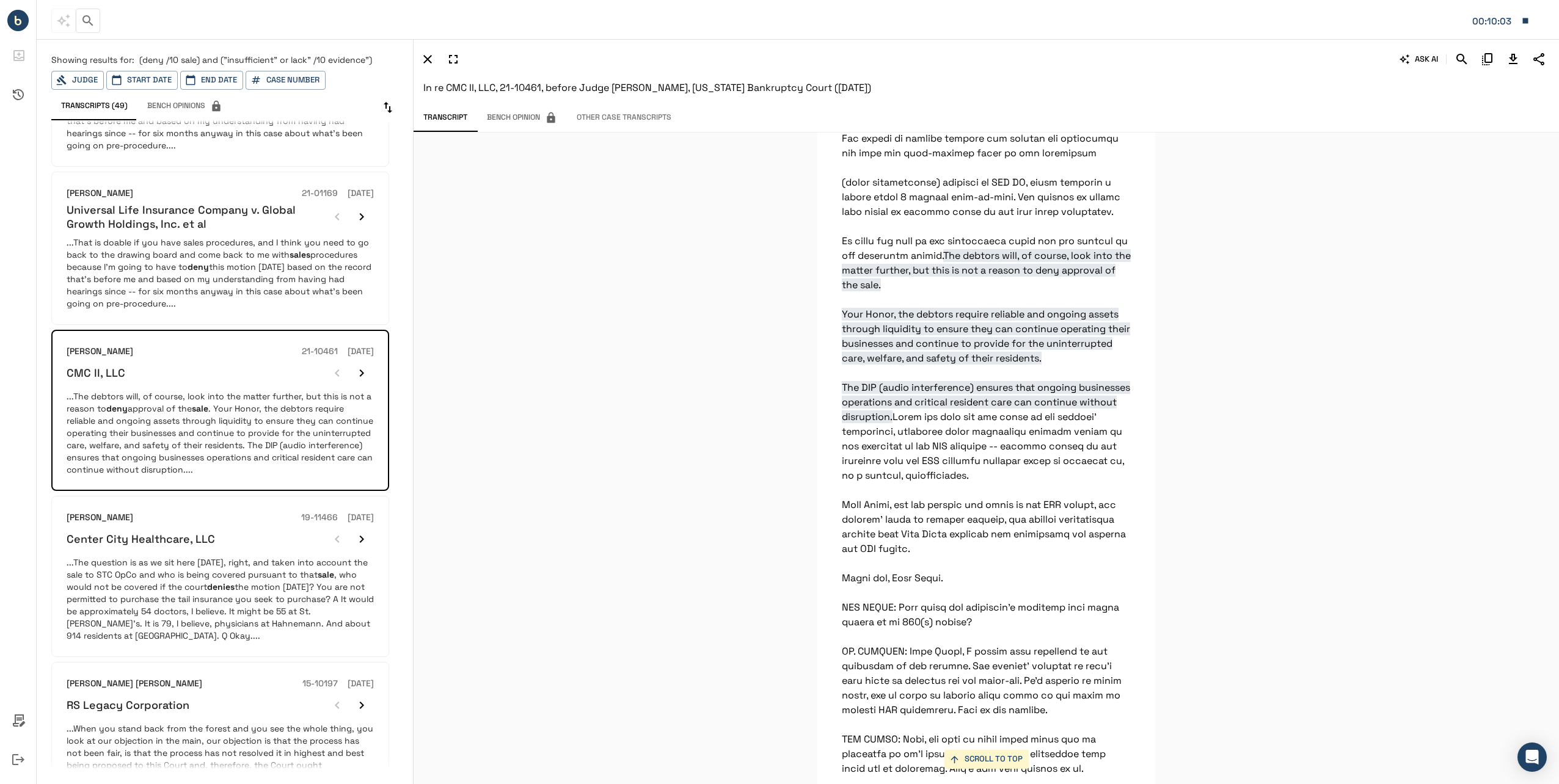
scroll to position [1097, 0]
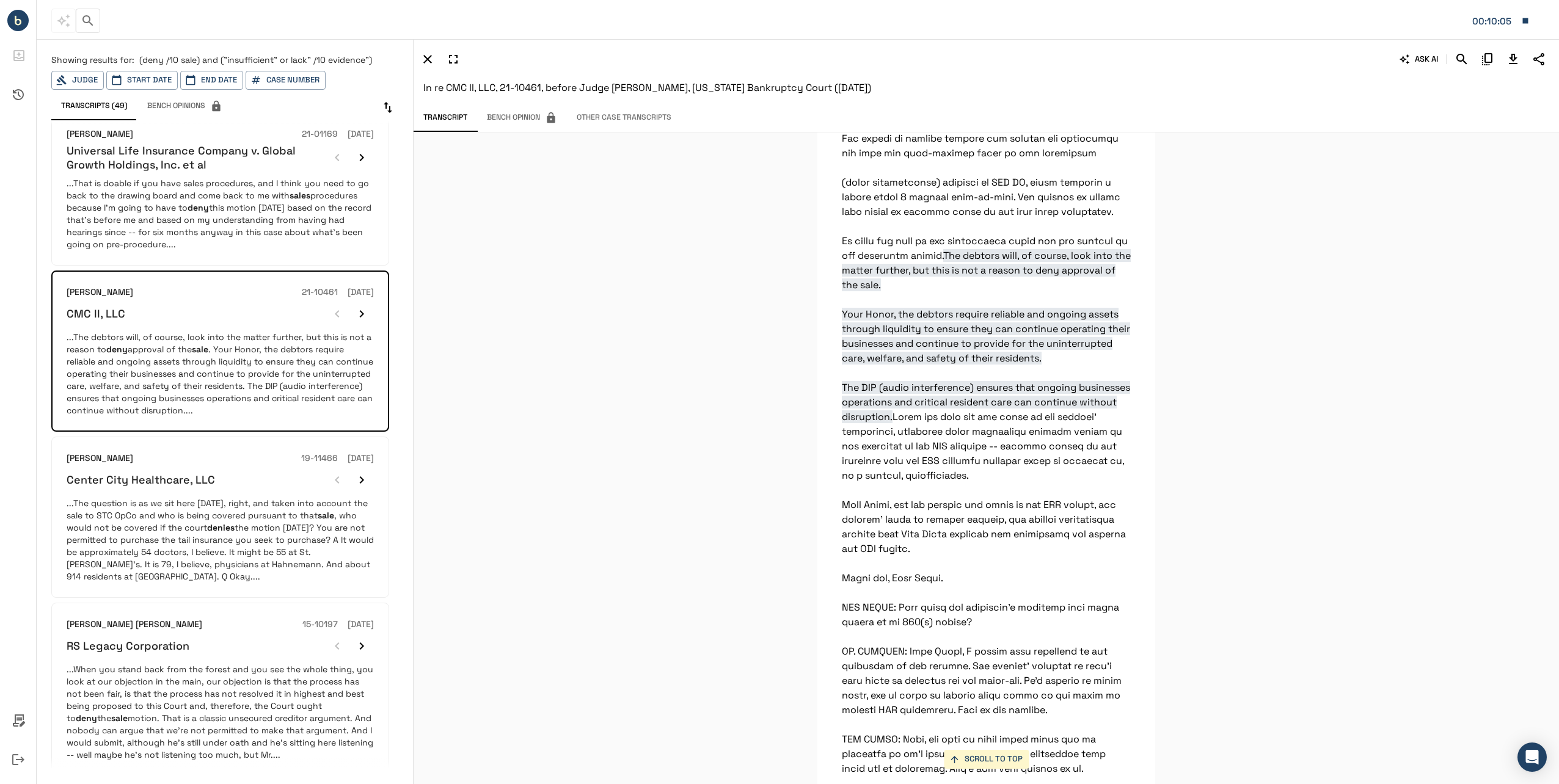
click at [180, 783] on button "5" at bounding box center [179, 797] width 19 height 19
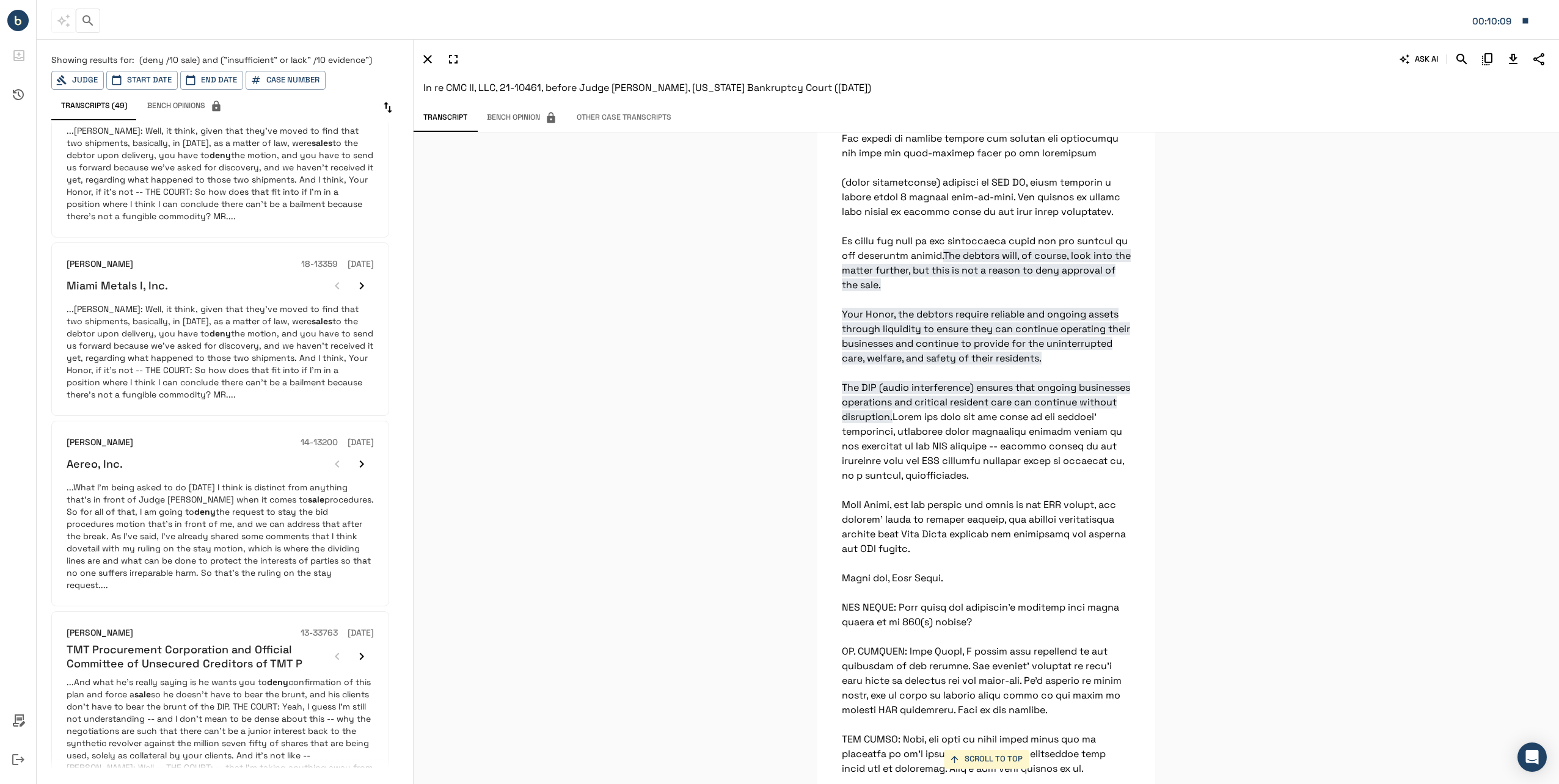
scroll to position [183, 0]
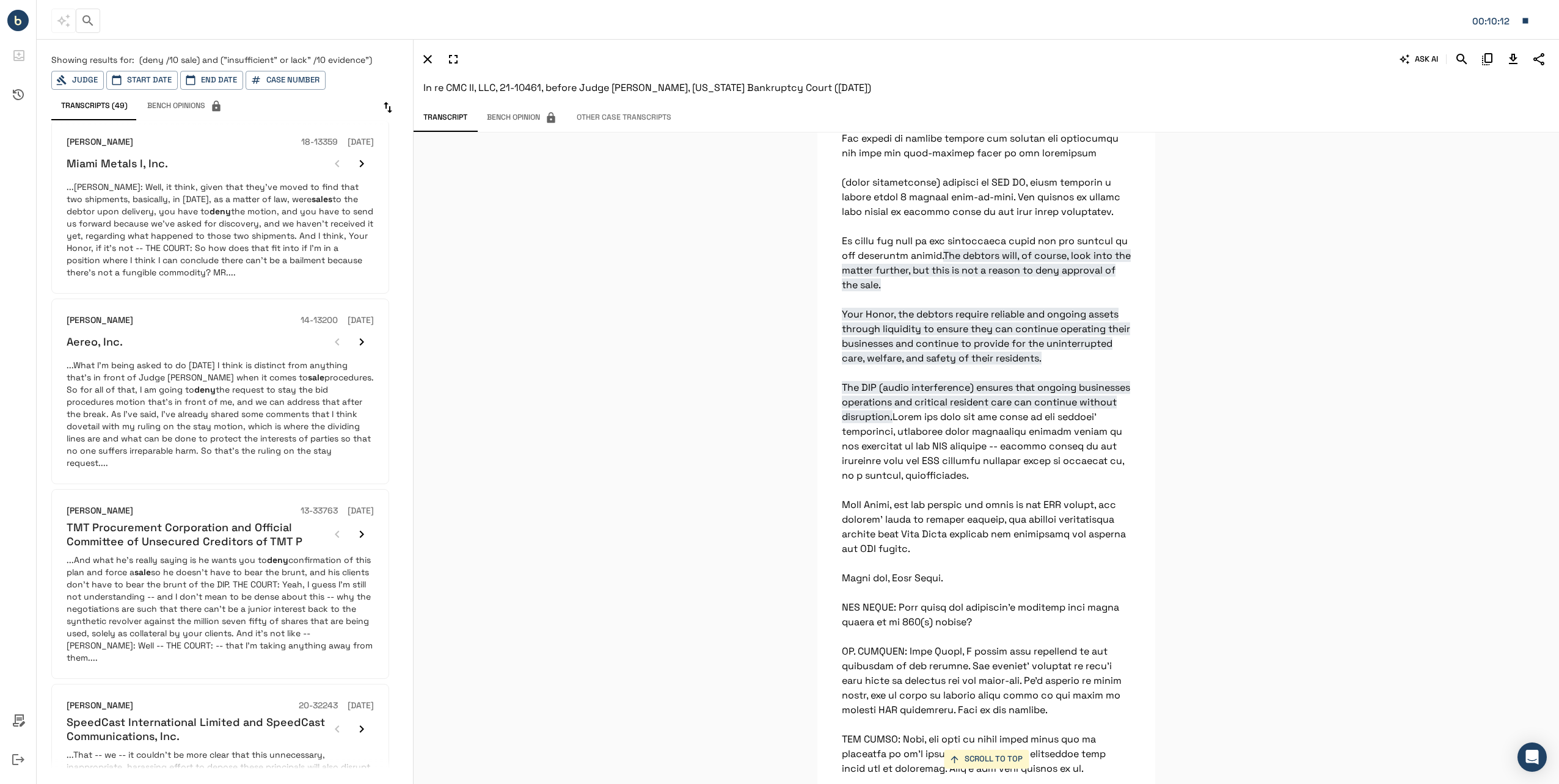
click at [211, 404] on p "...What I'm being asked to do [DATE] I think is distinct from anything that's i…" at bounding box center [220, 414] width 307 height 110
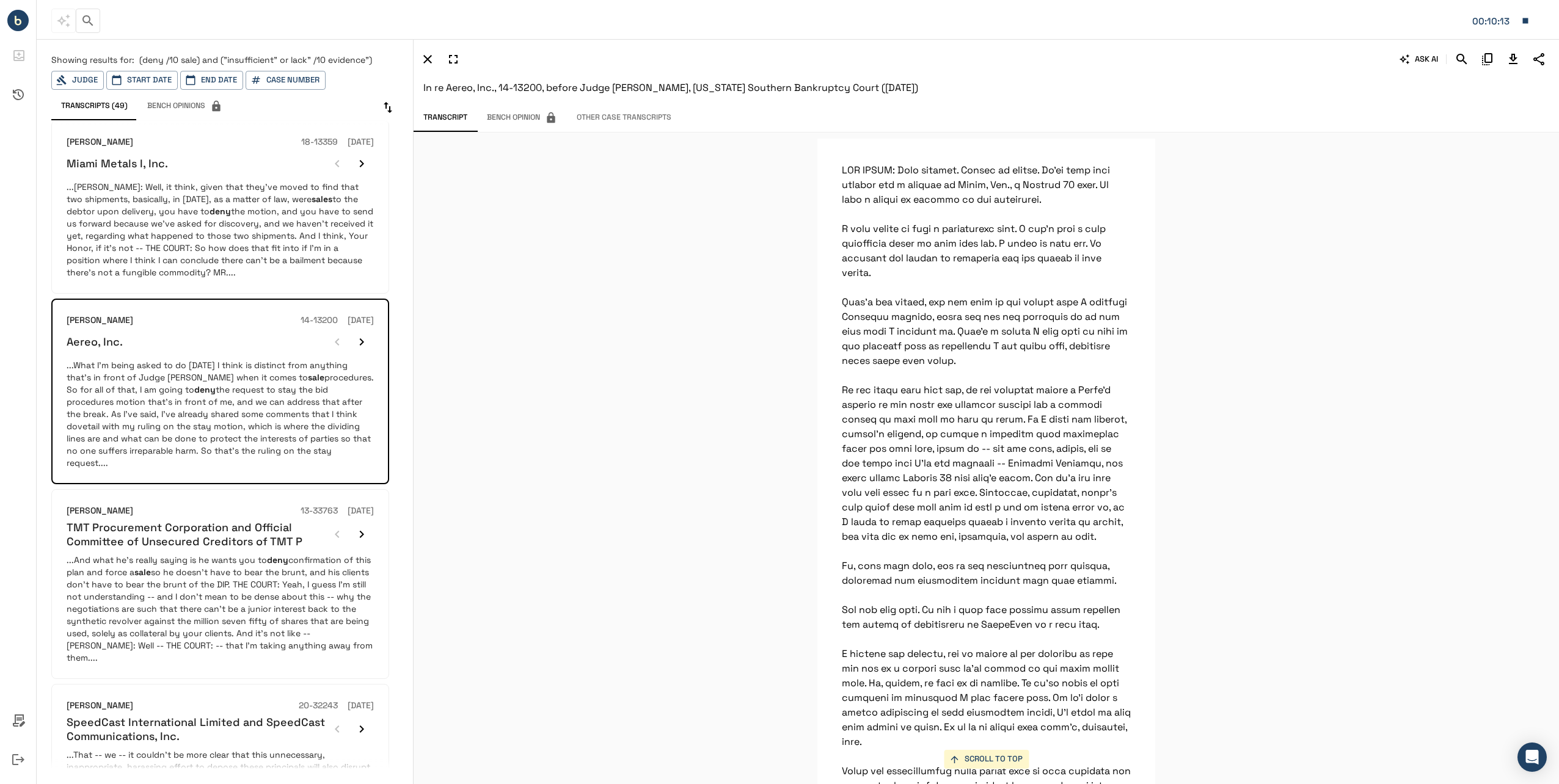
scroll to position [53361, 0]
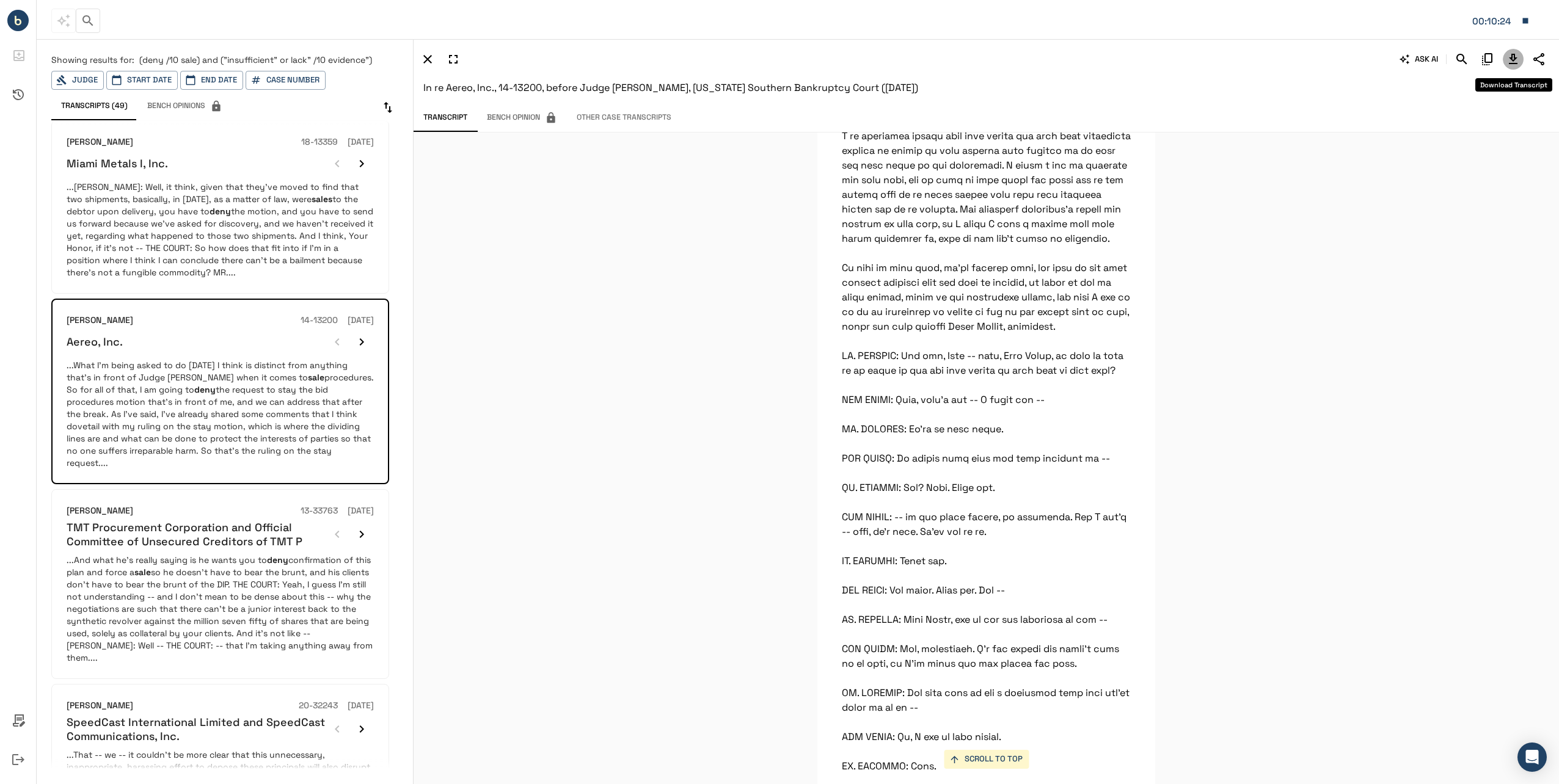
click at [1514, 58] on icon "Download Transcript" at bounding box center [1513, 59] width 8 height 10
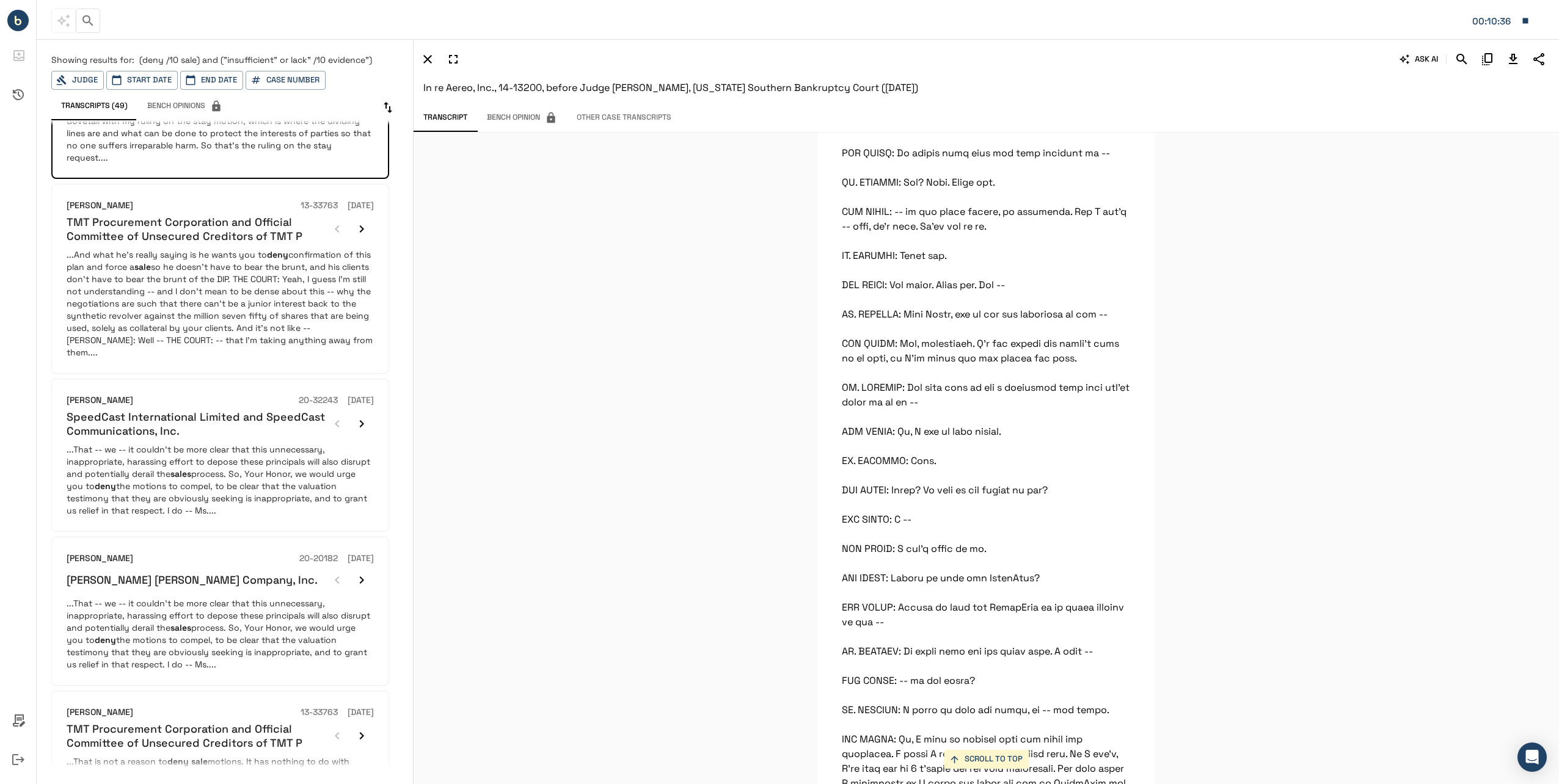
scroll to position [733, 0]
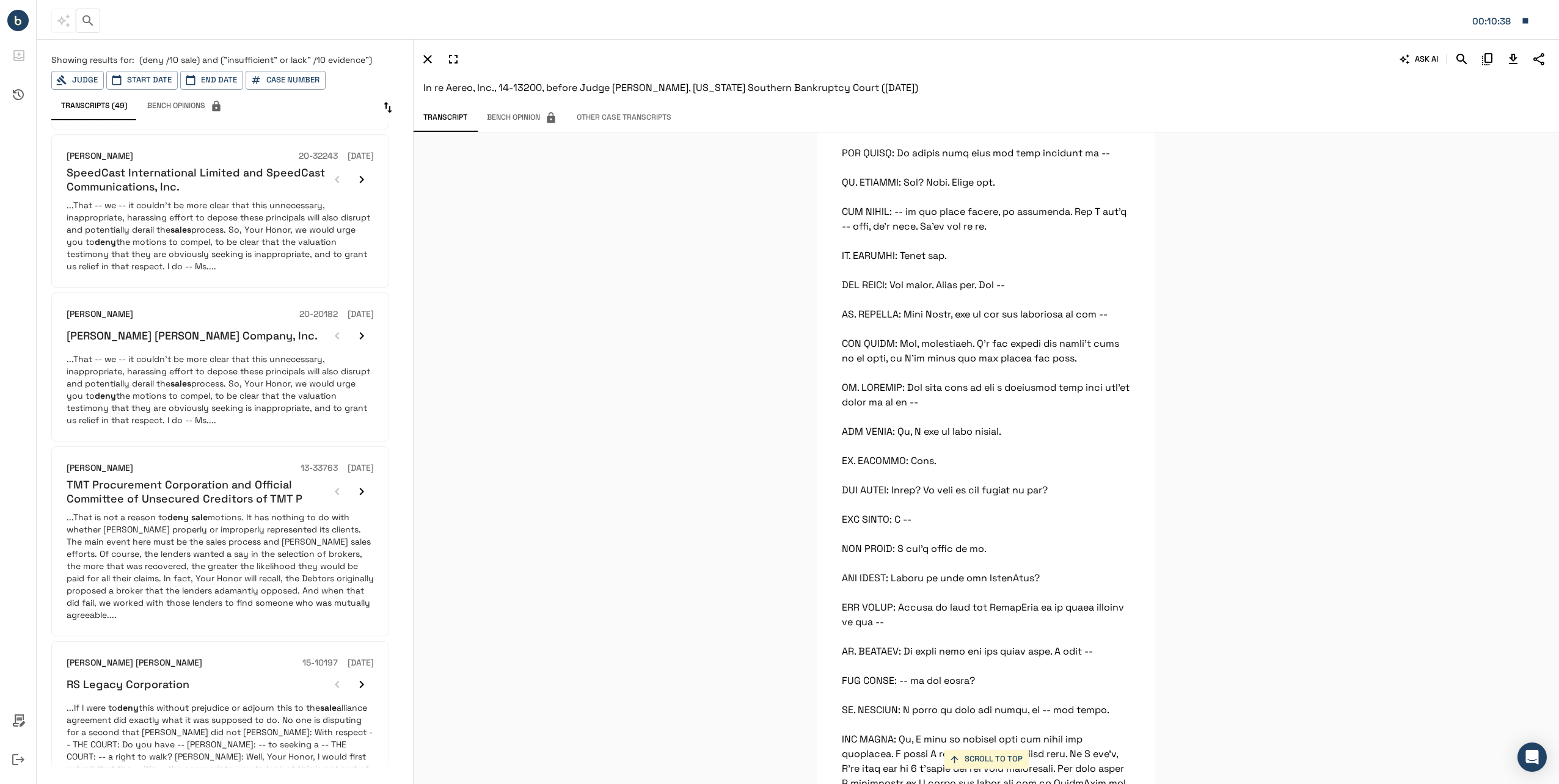
click at [167, 525] on p "...That is not a reason to deny sale motions. It has nothing to do with whether…" at bounding box center [220, 566] width 307 height 110
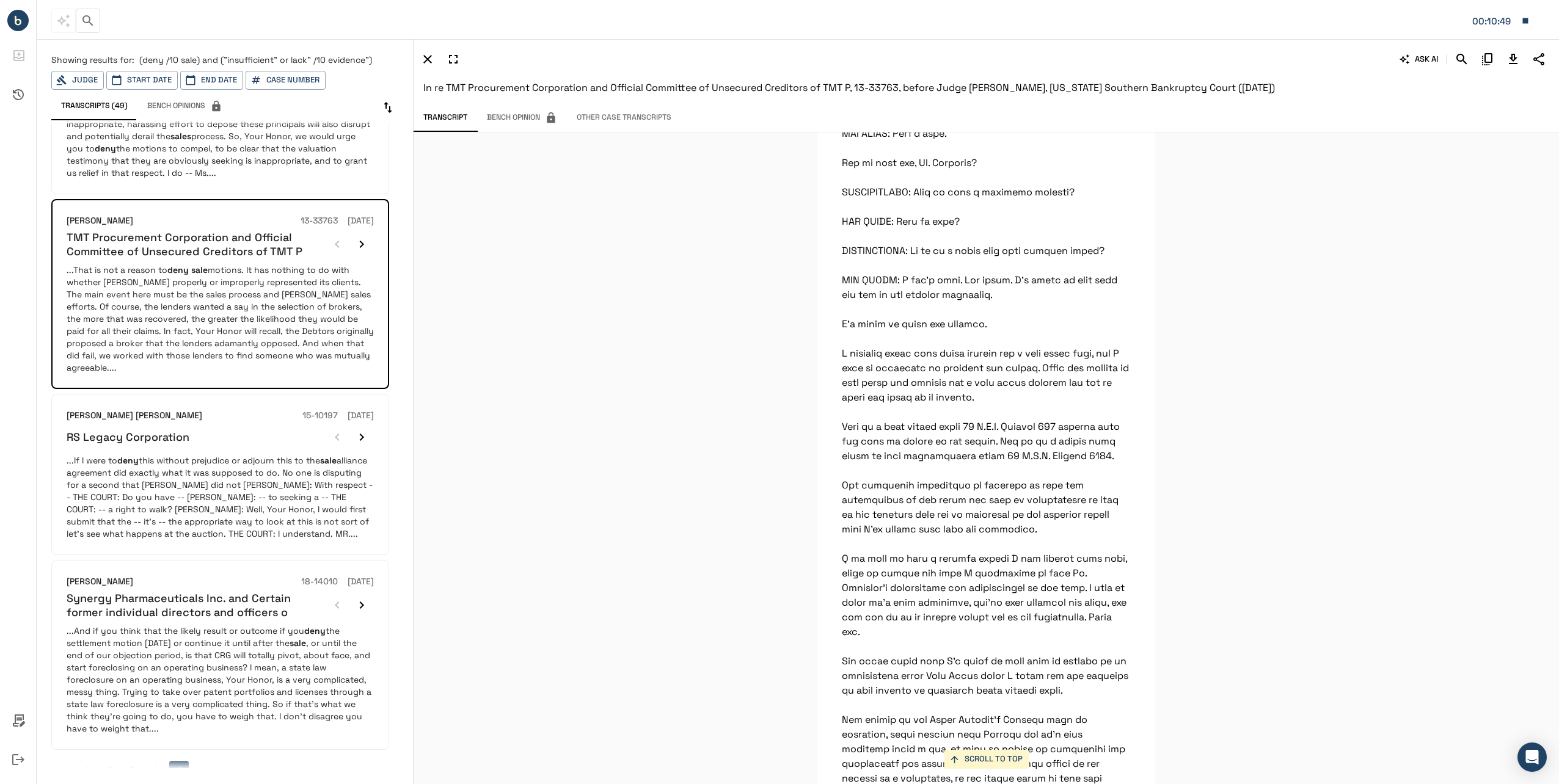
scroll to position [552, 0]
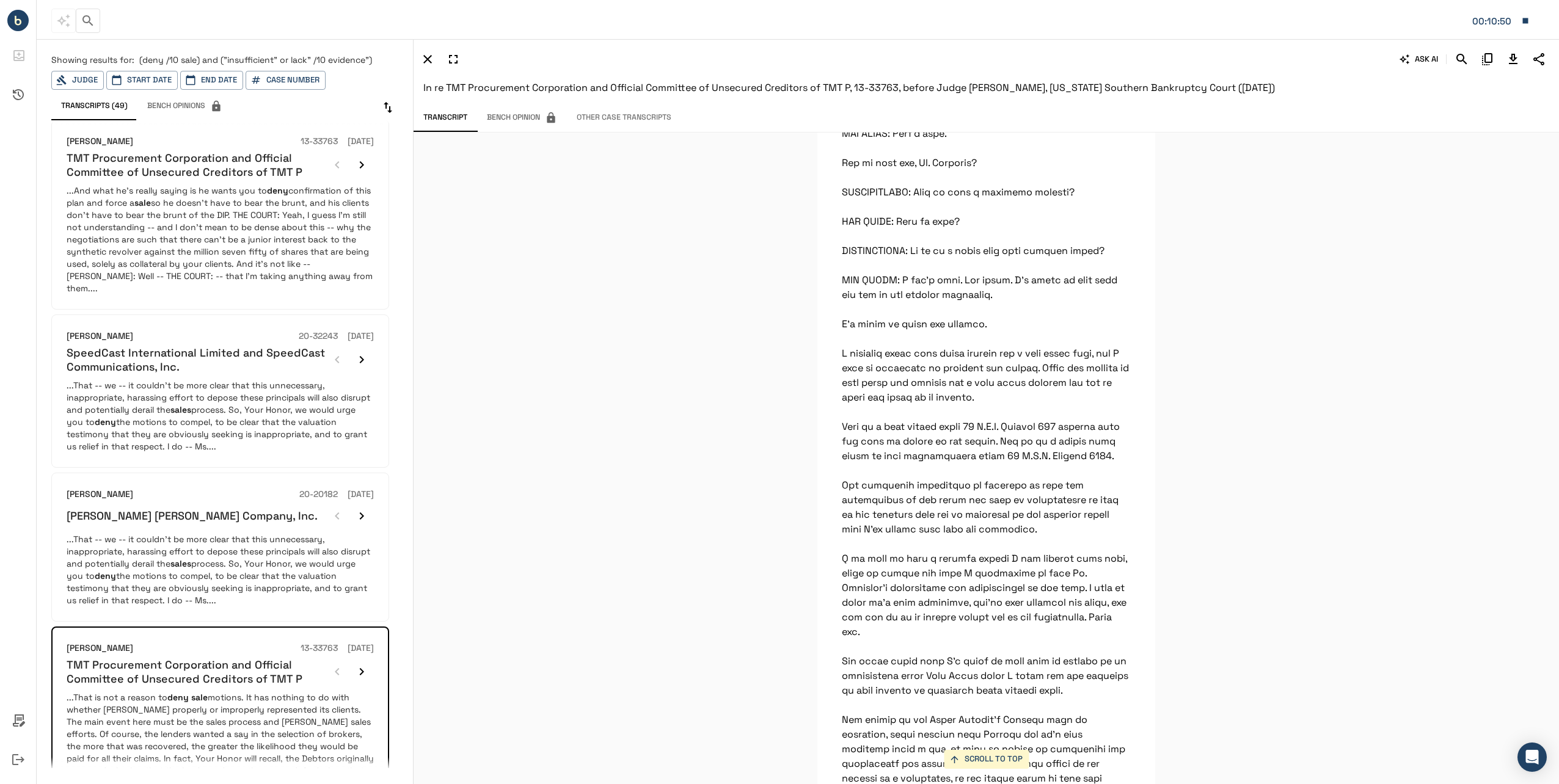
click at [193, 59] on span "(deny /10 sale) and ("insufficient" or lack" /10 evidence")" at bounding box center [256, 60] width 232 height 11
drag, startPoint x: 176, startPoint y: 61, endPoint x: 208, endPoint y: 58, distance: 32.1
click at [208, 58] on span "(deny /10 sale) and ("insufficient" or lack" /10 evidence")" at bounding box center [256, 60] width 232 height 11
drag, startPoint x: 208, startPoint y: 58, endPoint x: 181, endPoint y: 58, distance: 27.0
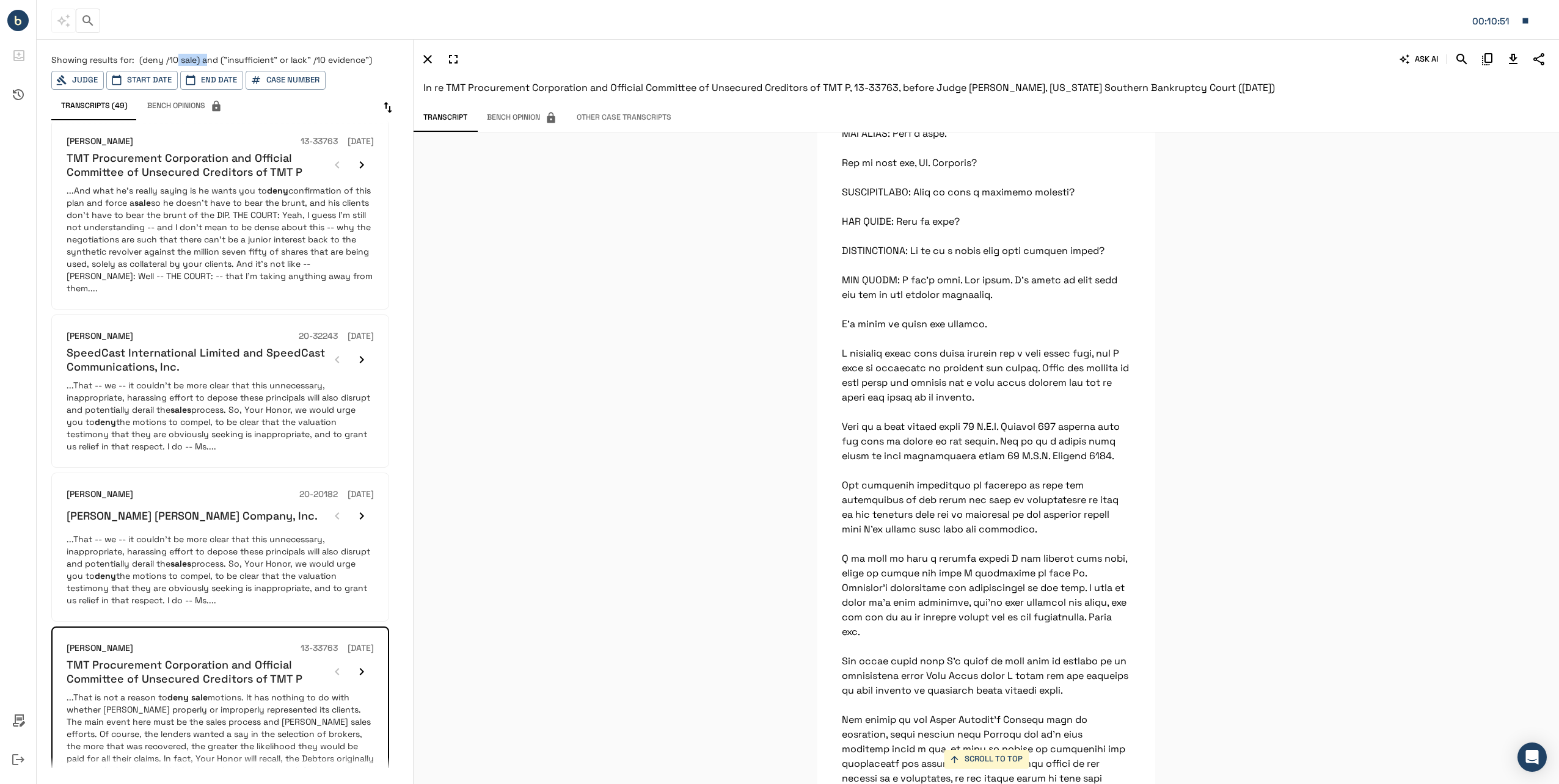
click at [181, 58] on span "(deny /10 sale) and ("insufficient" or lack" /10 evidence")" at bounding box center [256, 60] width 232 height 11
drag, startPoint x: 178, startPoint y: 58, endPoint x: 167, endPoint y: 61, distance: 11.4
click at [167, 61] on span "(deny /10 sale) and ("insufficient" or lack" /10 evidence")" at bounding box center [256, 60] width 232 height 11
drag, startPoint x: 167, startPoint y: 61, endPoint x: 149, endPoint y: 61, distance: 18.0
click at [149, 61] on span "(deny /10 sale) and ("insufficient" or lack" /10 evidence")" at bounding box center [256, 60] width 232 height 11
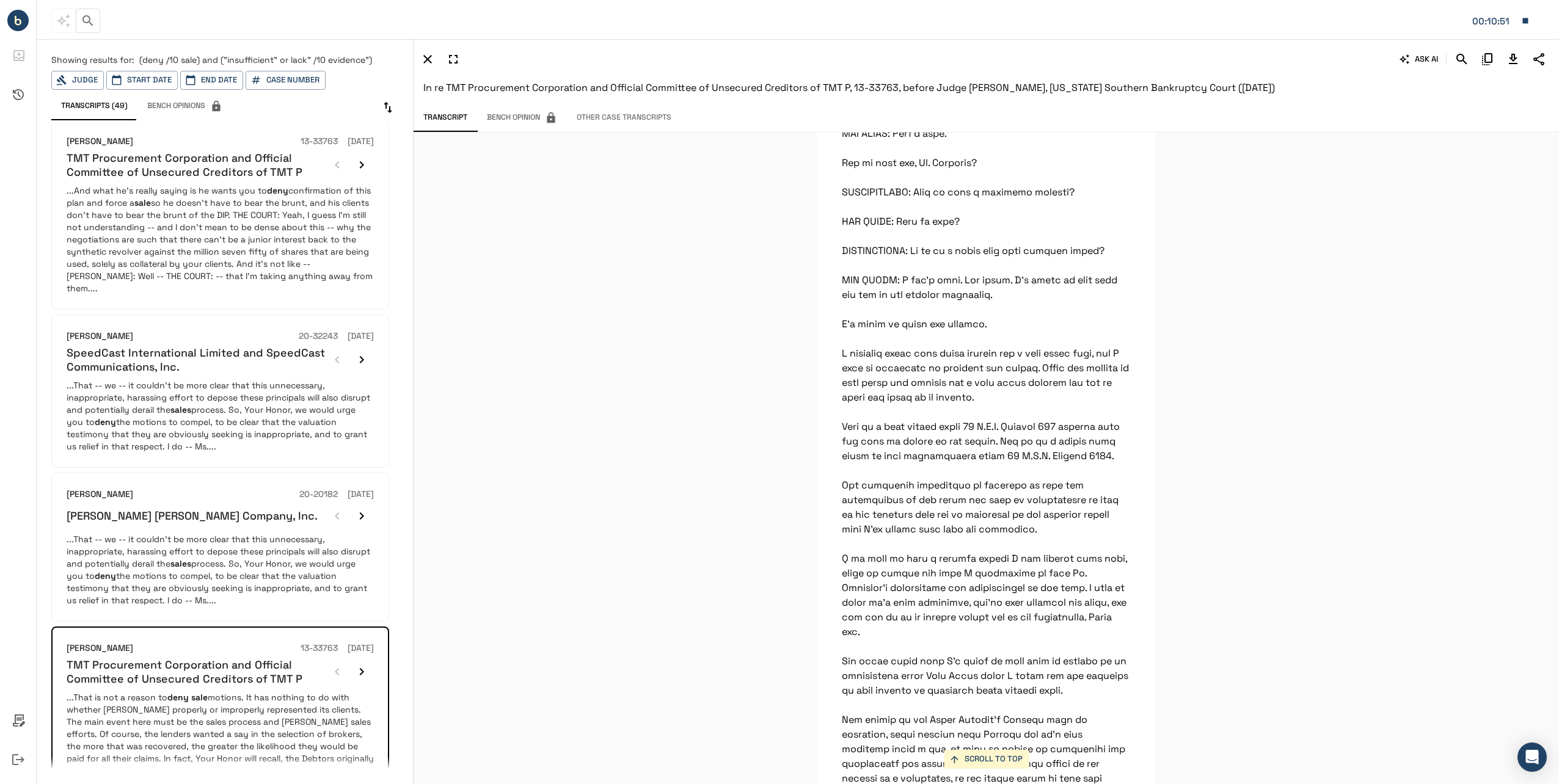
click at [217, 59] on span "(deny /10 sale) and ("insufficient" or lack" /10 evidence")" at bounding box center [256, 60] width 232 height 11
click at [219, 57] on span "(deny /10 sale) and ("insufficient" or lack" /10 evidence")" at bounding box center [256, 60] width 232 height 11
click at [222, 57] on span "(deny /10 sale) and ("insufficient" or lack" /10 evidence")" at bounding box center [256, 60] width 232 height 11
click at [219, 60] on span "(deny /10 sale) and ("insufficient" or lack" /10 evidence")" at bounding box center [256, 60] width 232 height 11
click at [100, 21] on div "00:10:54" at bounding box center [793, 21] width 1485 height 25
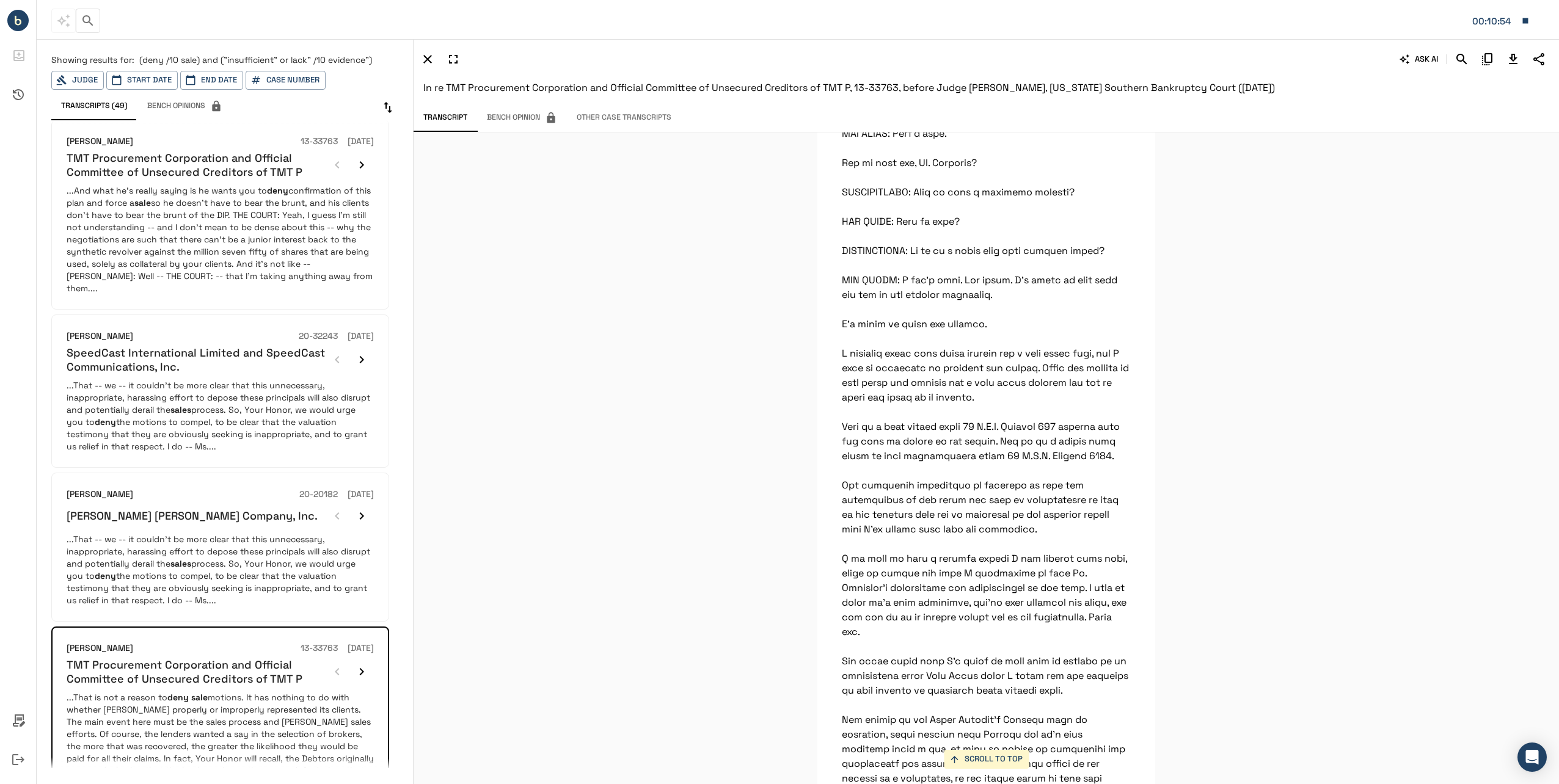
click at [89, 25] on icon "button" at bounding box center [88, 21] width 15 height 15
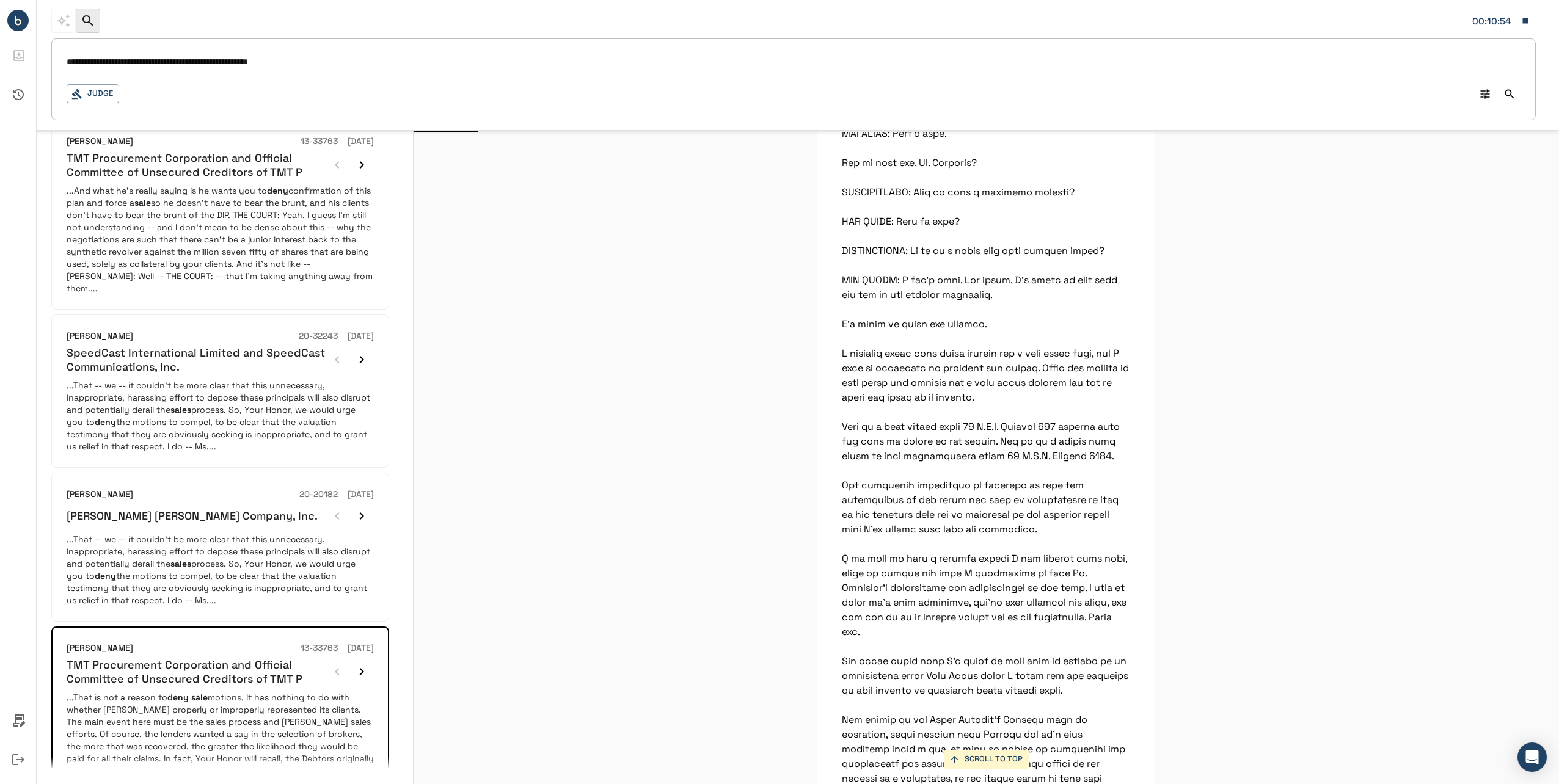
click at [352, 63] on input "**********" at bounding box center [793, 63] width 1454 height 18
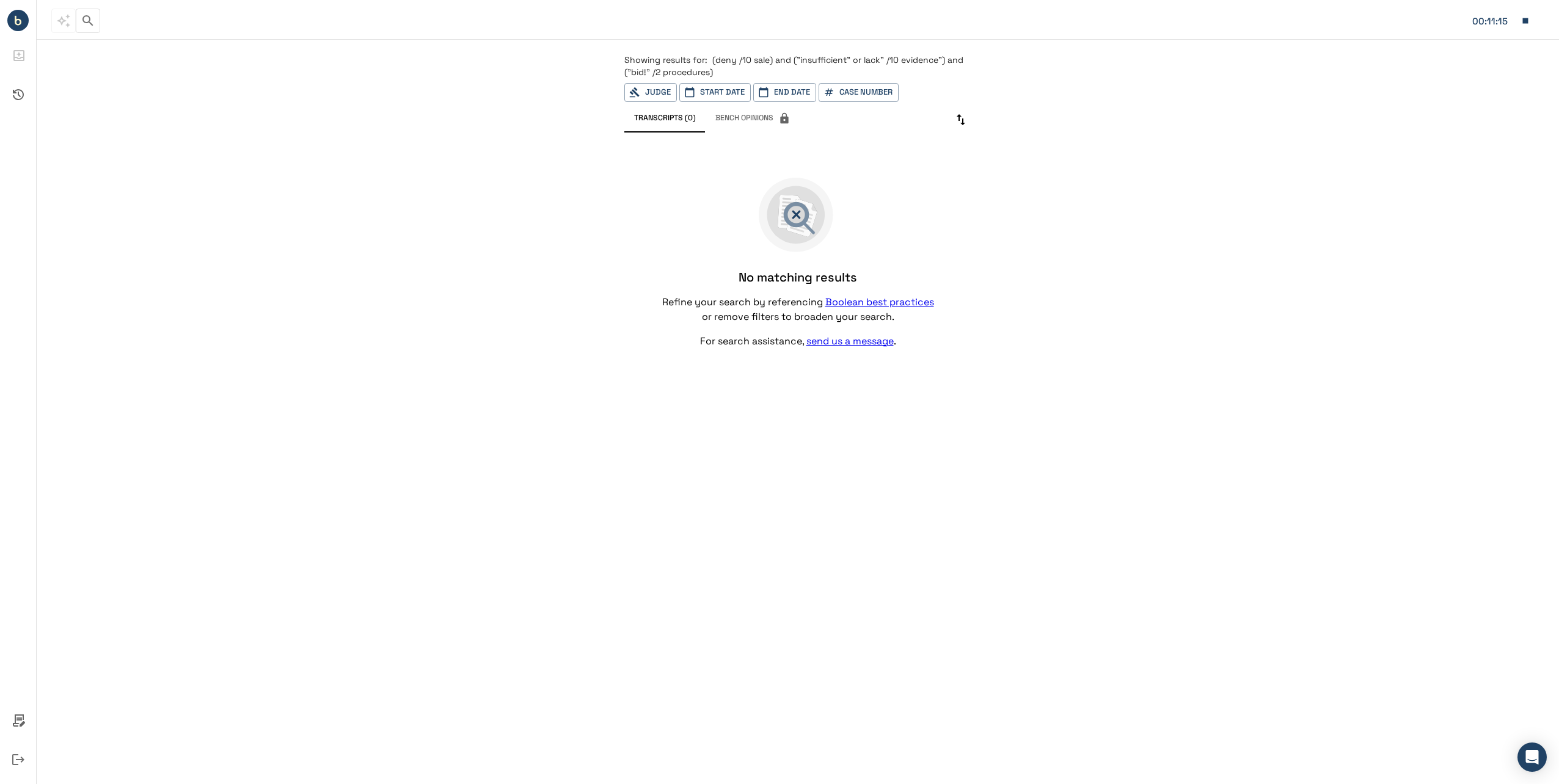
click at [691, 67] on span "(deny /10 sale) and ("insufficient" or lack" /10 evidence") and ("bid!" /2 proc…" at bounding box center [794, 66] width 339 height 23
click at [702, 64] on span "Showing results for:" at bounding box center [666, 60] width 83 height 11
click at [92, 20] on icon "button" at bounding box center [88, 21] width 15 height 15
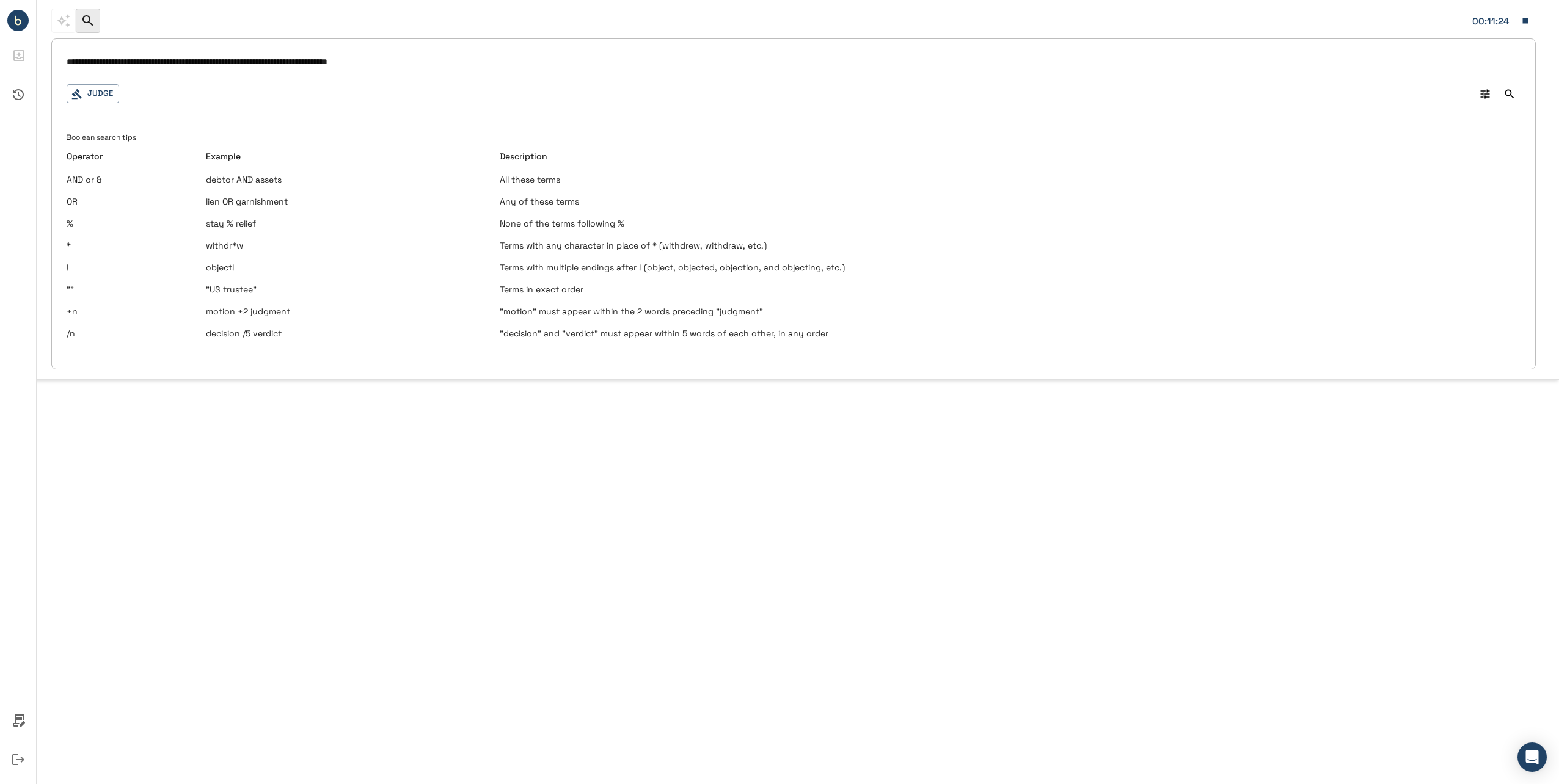
click at [493, 61] on input "**********" at bounding box center [793, 63] width 1454 height 18
type input "**********"
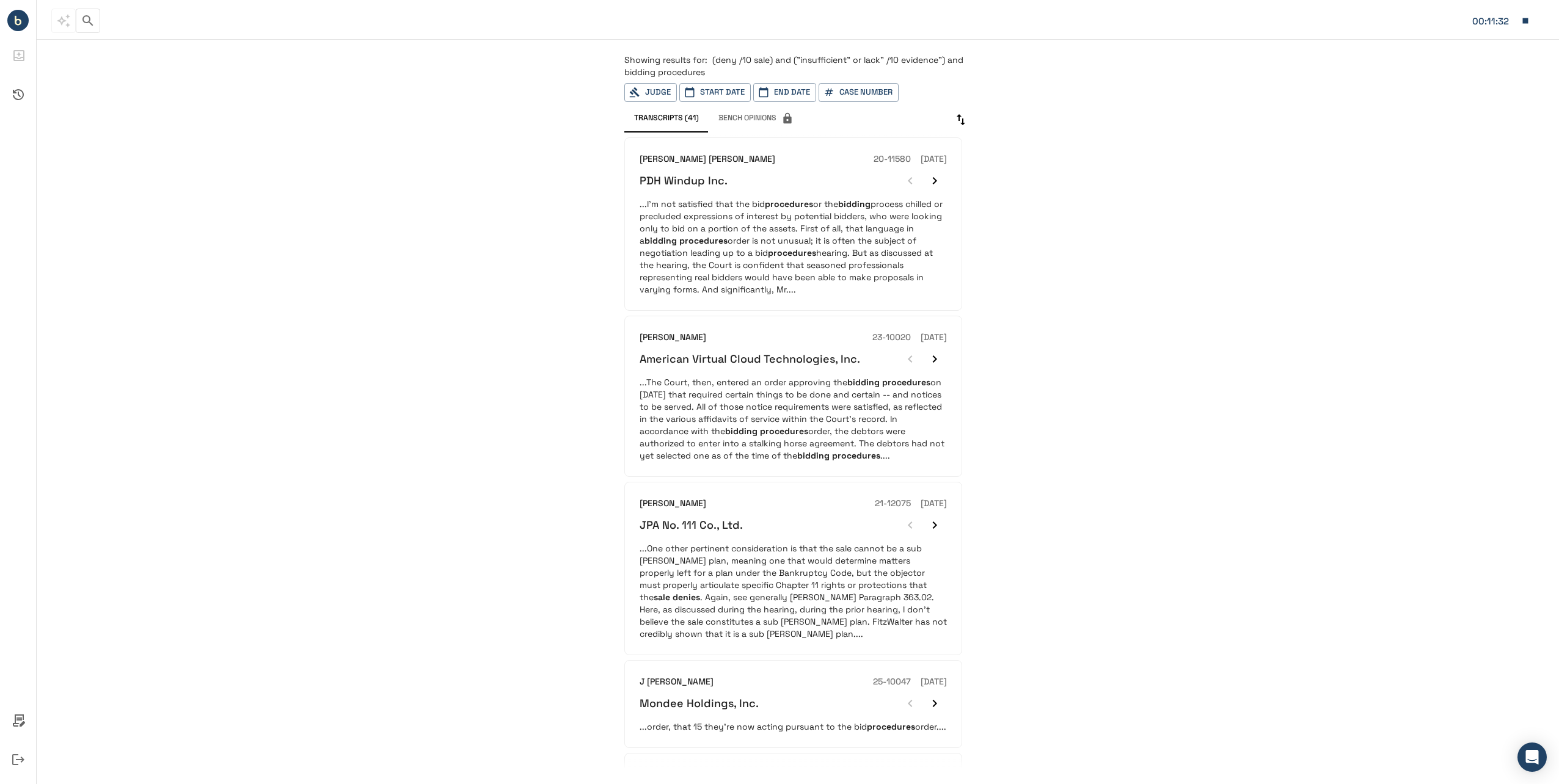
click at [779, 231] on p "...I'm not satisfied that the bid procedures or the bidding process chilled or …" at bounding box center [793, 247] width 307 height 97
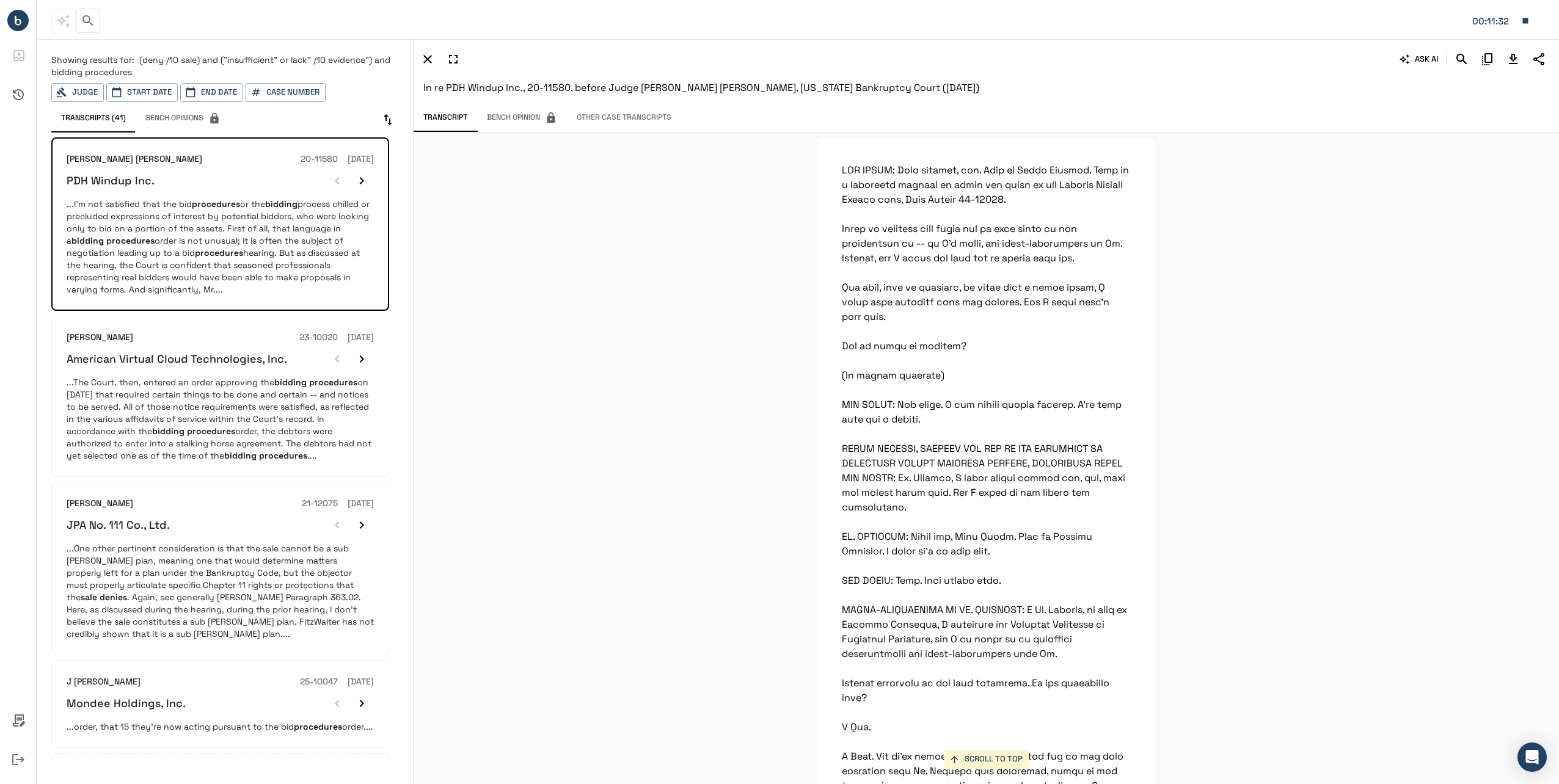
scroll to position [63026, 0]
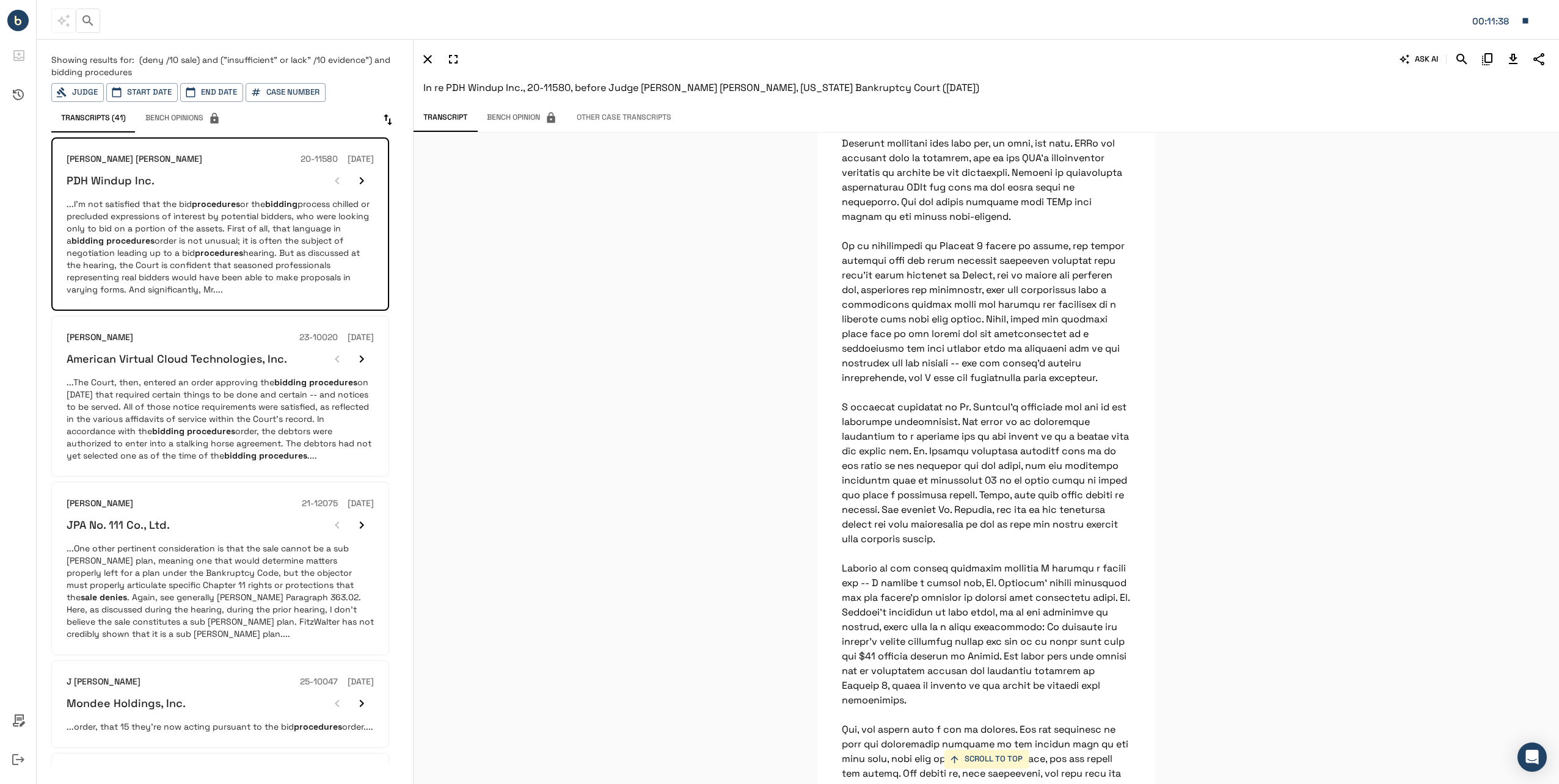
click at [156, 417] on p "...The Court, then, entered an order approving the bidding procedures on [DATE]…" at bounding box center [220, 419] width 307 height 85
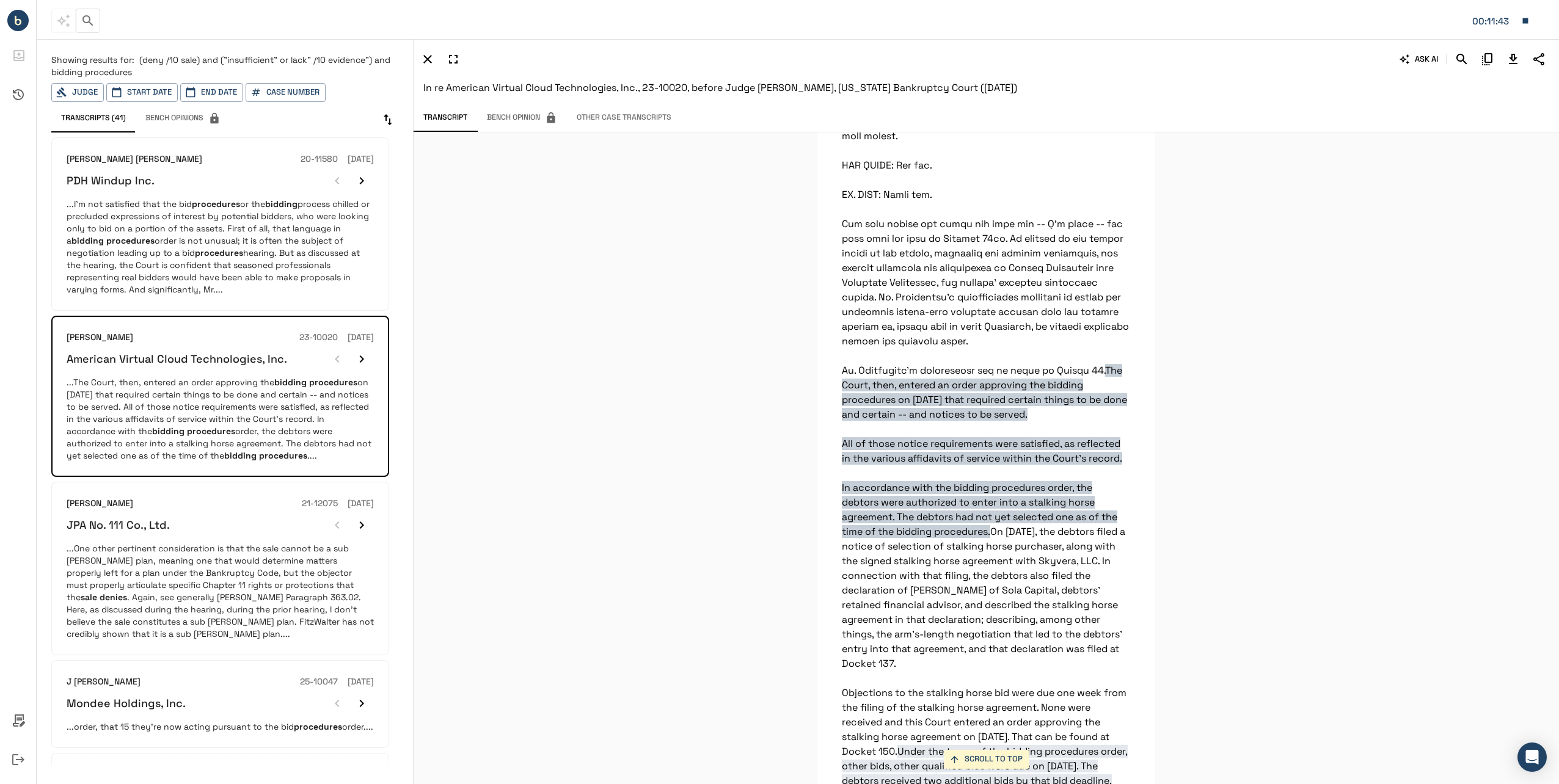
scroll to position [244, 0]
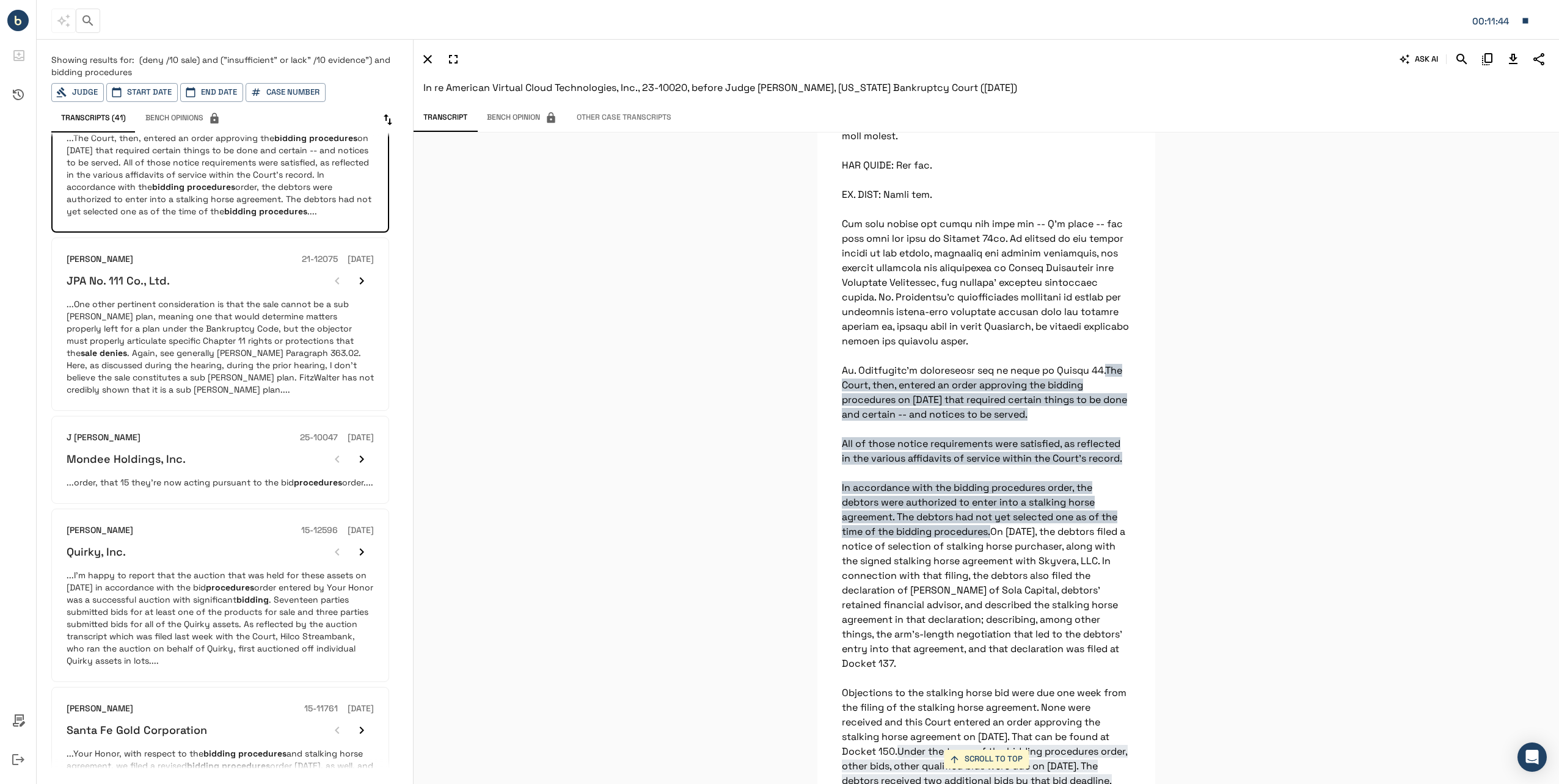
click at [178, 600] on p "...I’m happy to report that the auction that was held for these assets on [DATE…" at bounding box center [220, 618] width 307 height 97
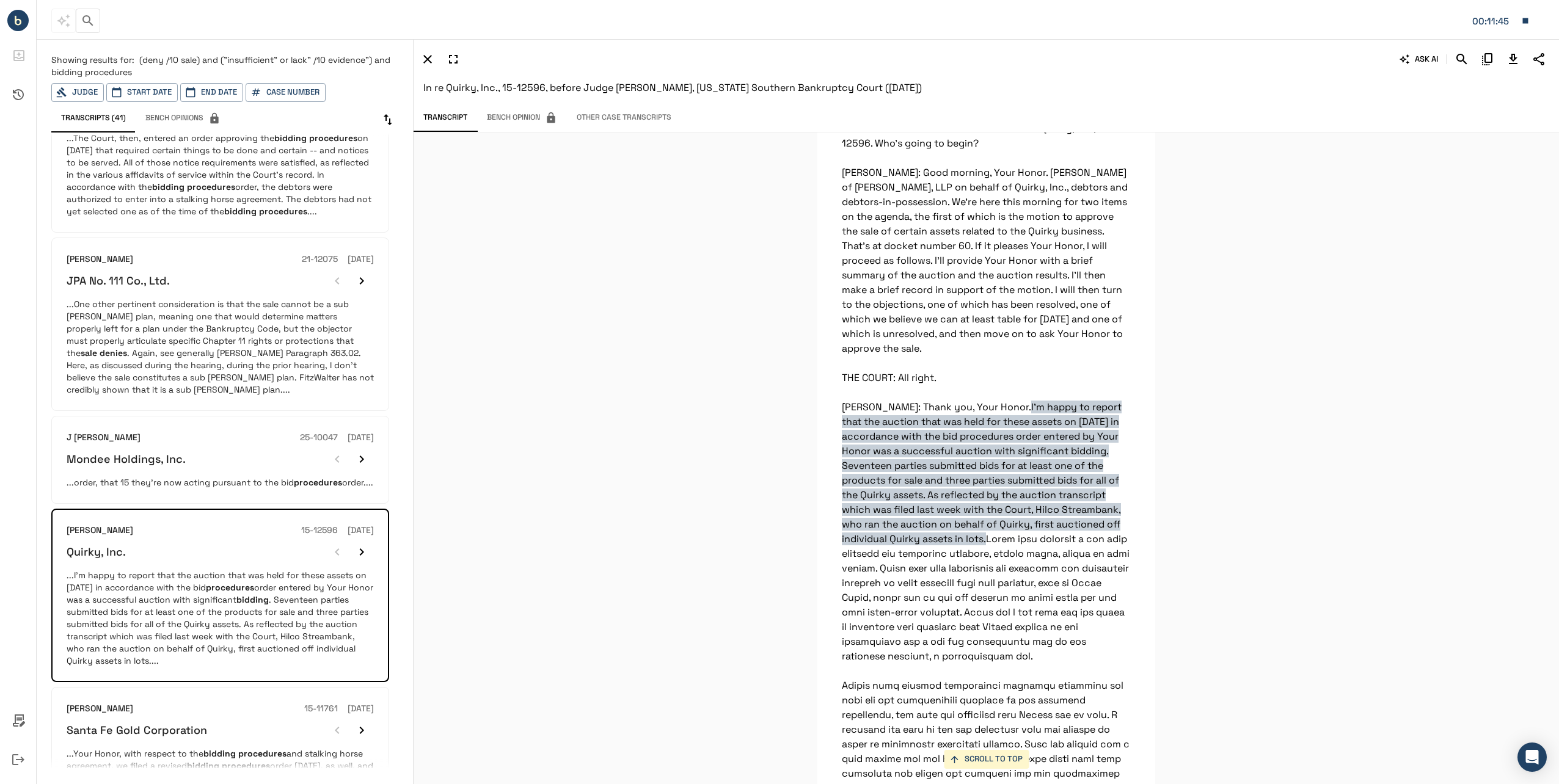
scroll to position [427, 0]
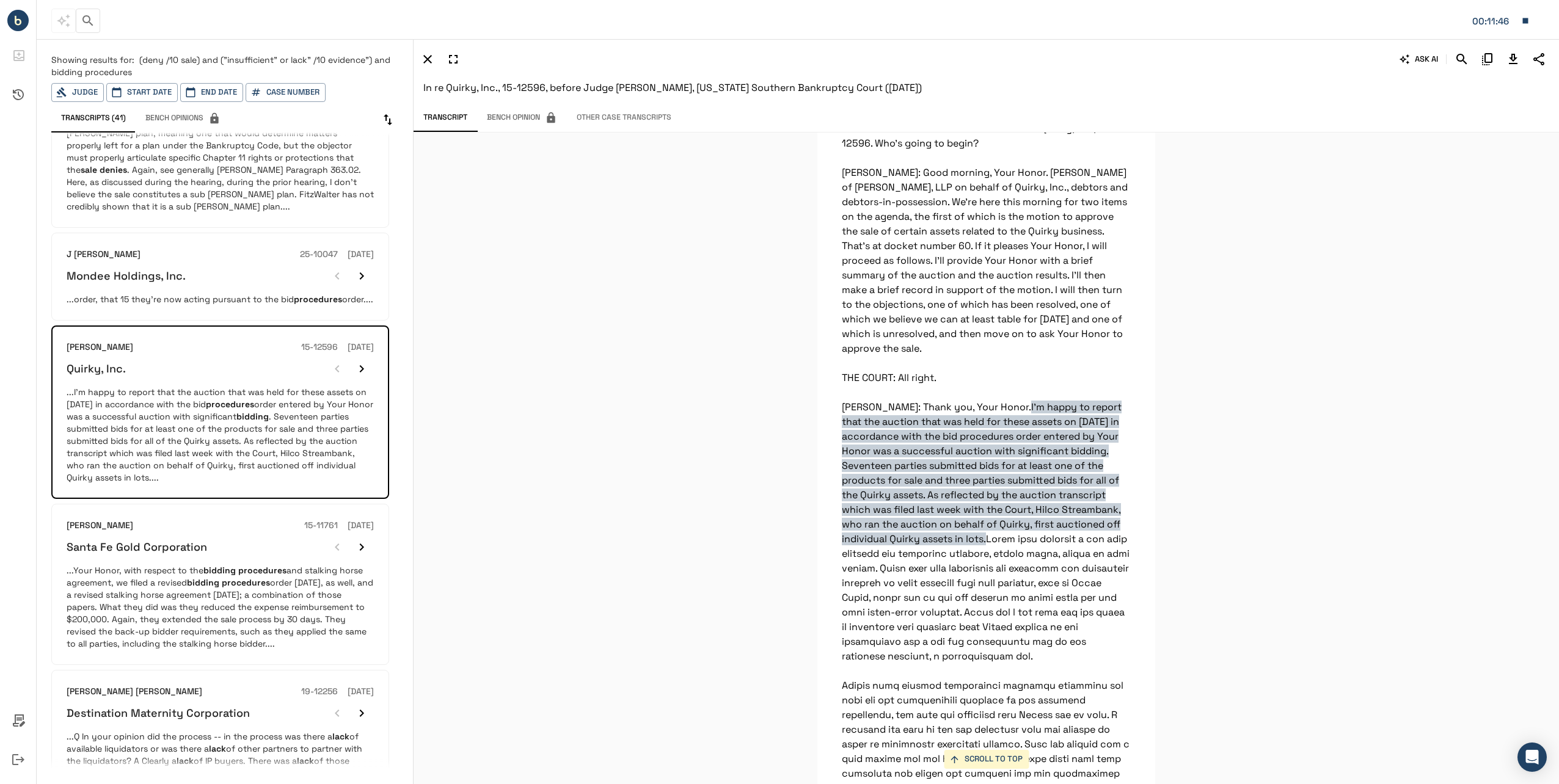
click at [211, 565] on em "bidding" at bounding box center [219, 570] width 32 height 11
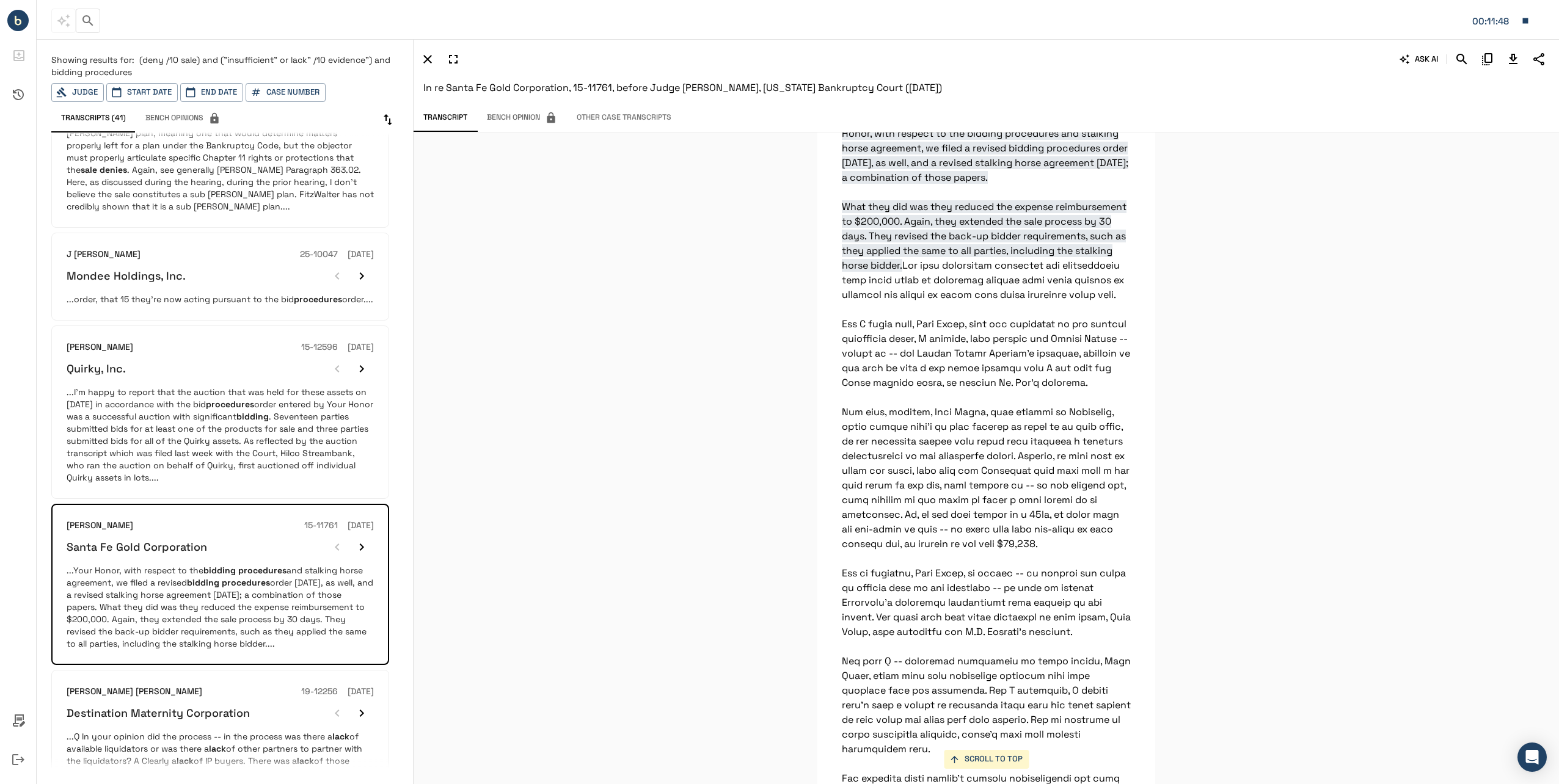
scroll to position [733, 0]
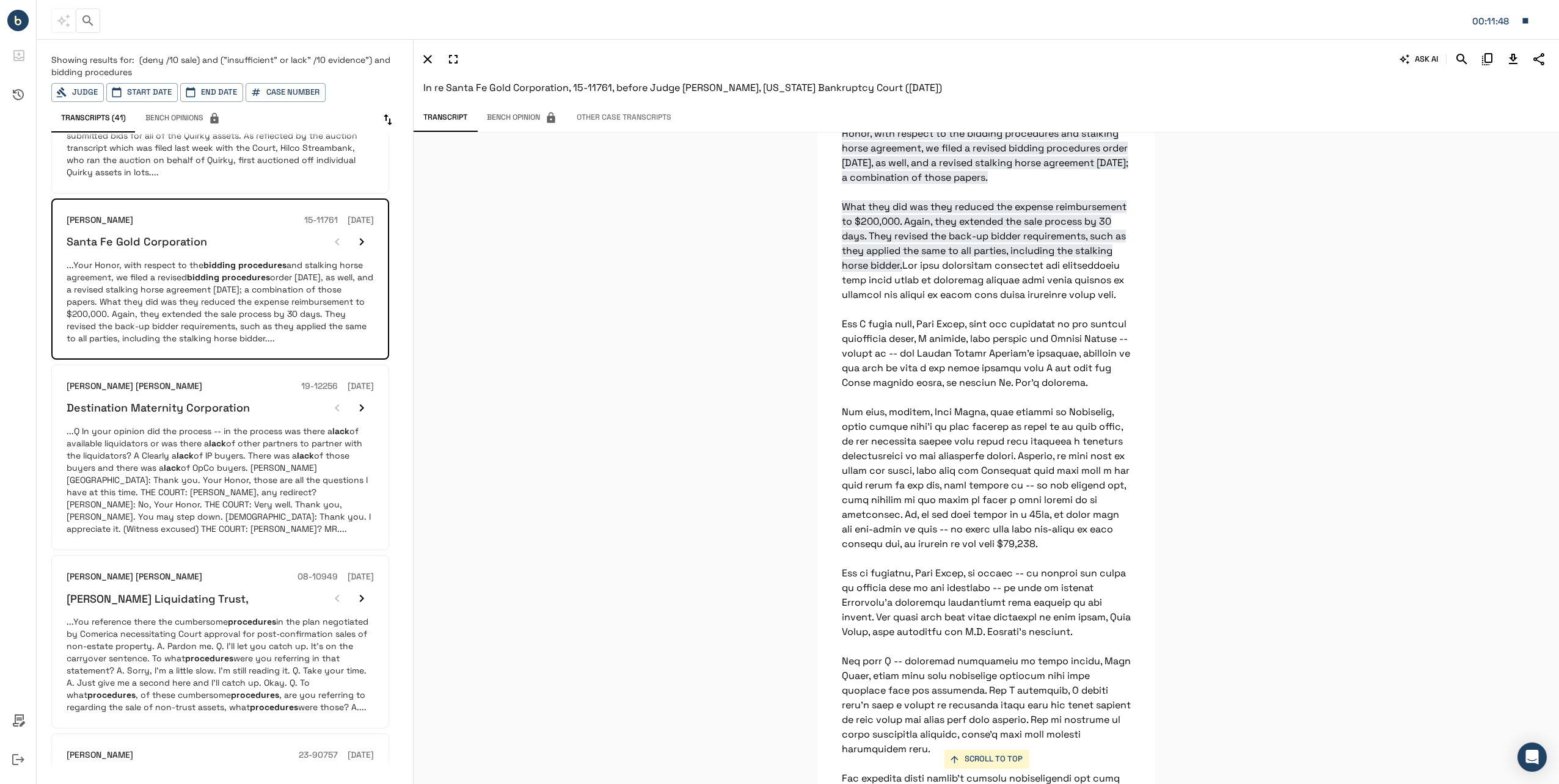
click at [190, 653] on em "procedures" at bounding box center [209, 658] width 48 height 11
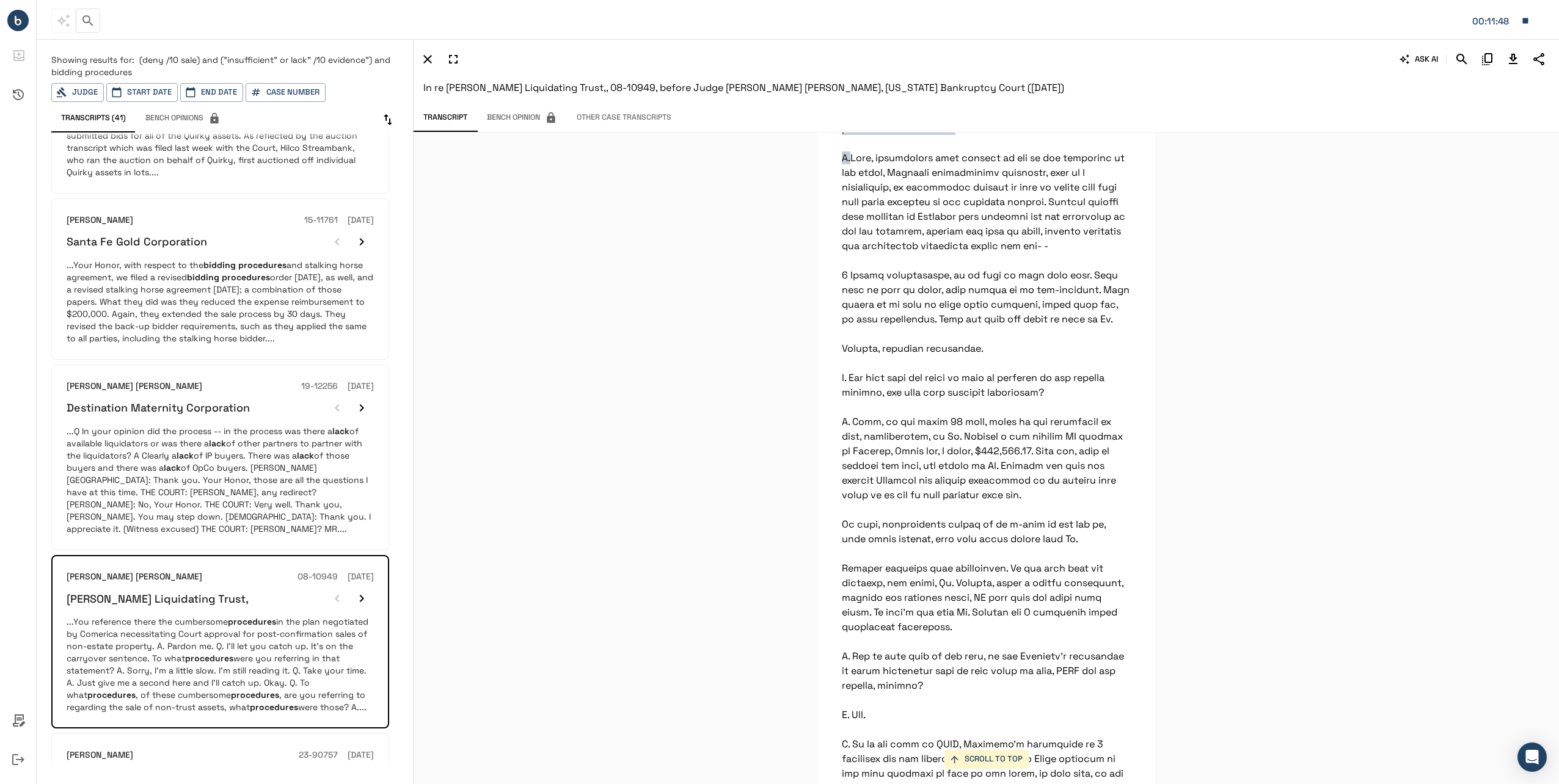
scroll to position [1038, 0]
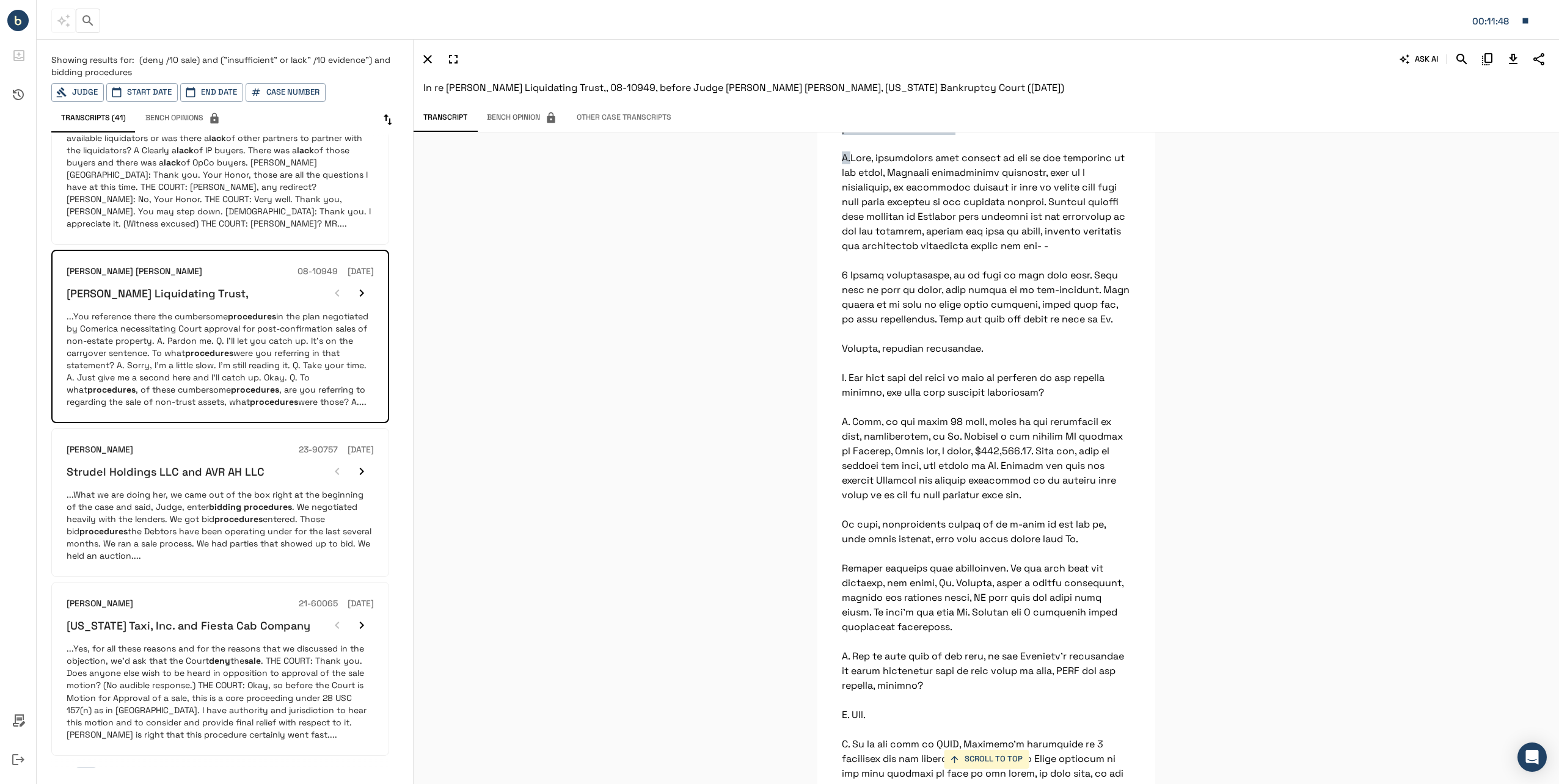
click at [247, 513] on em "procedures" at bounding box center [238, 519] width 48 height 11
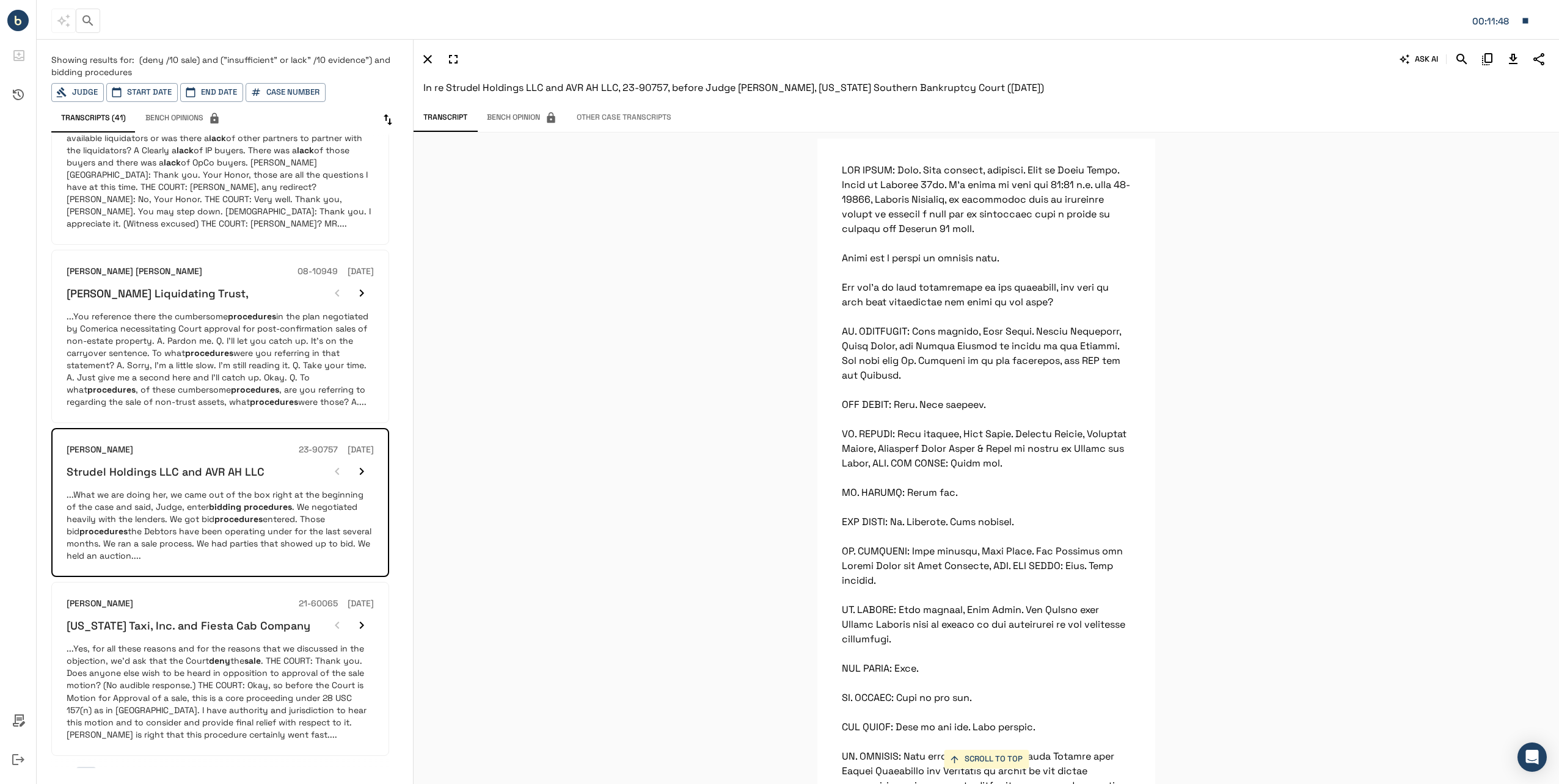
scroll to position [19510, 0]
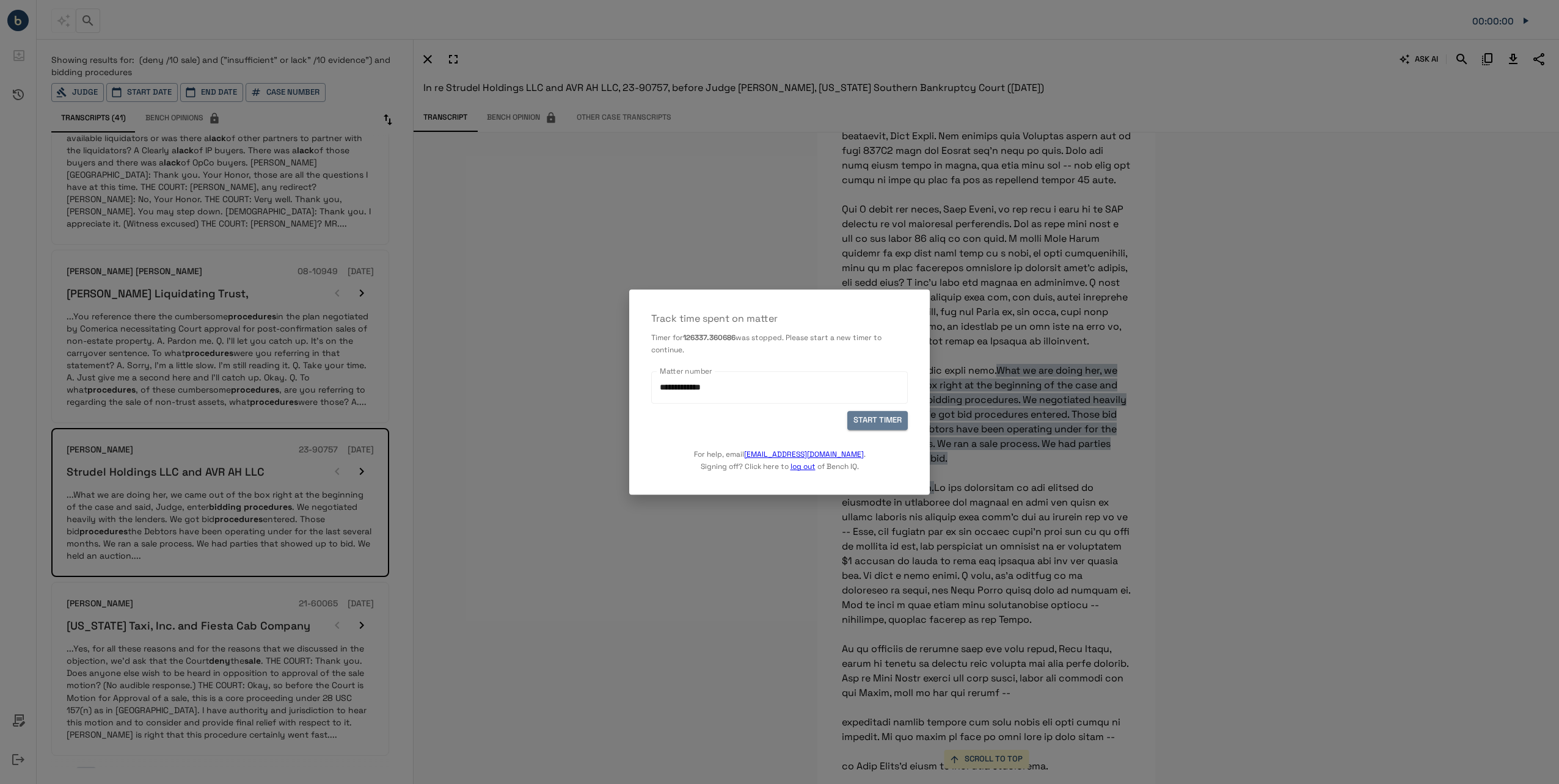
click at [875, 420] on button "START TIMER" at bounding box center [877, 420] width 61 height 19
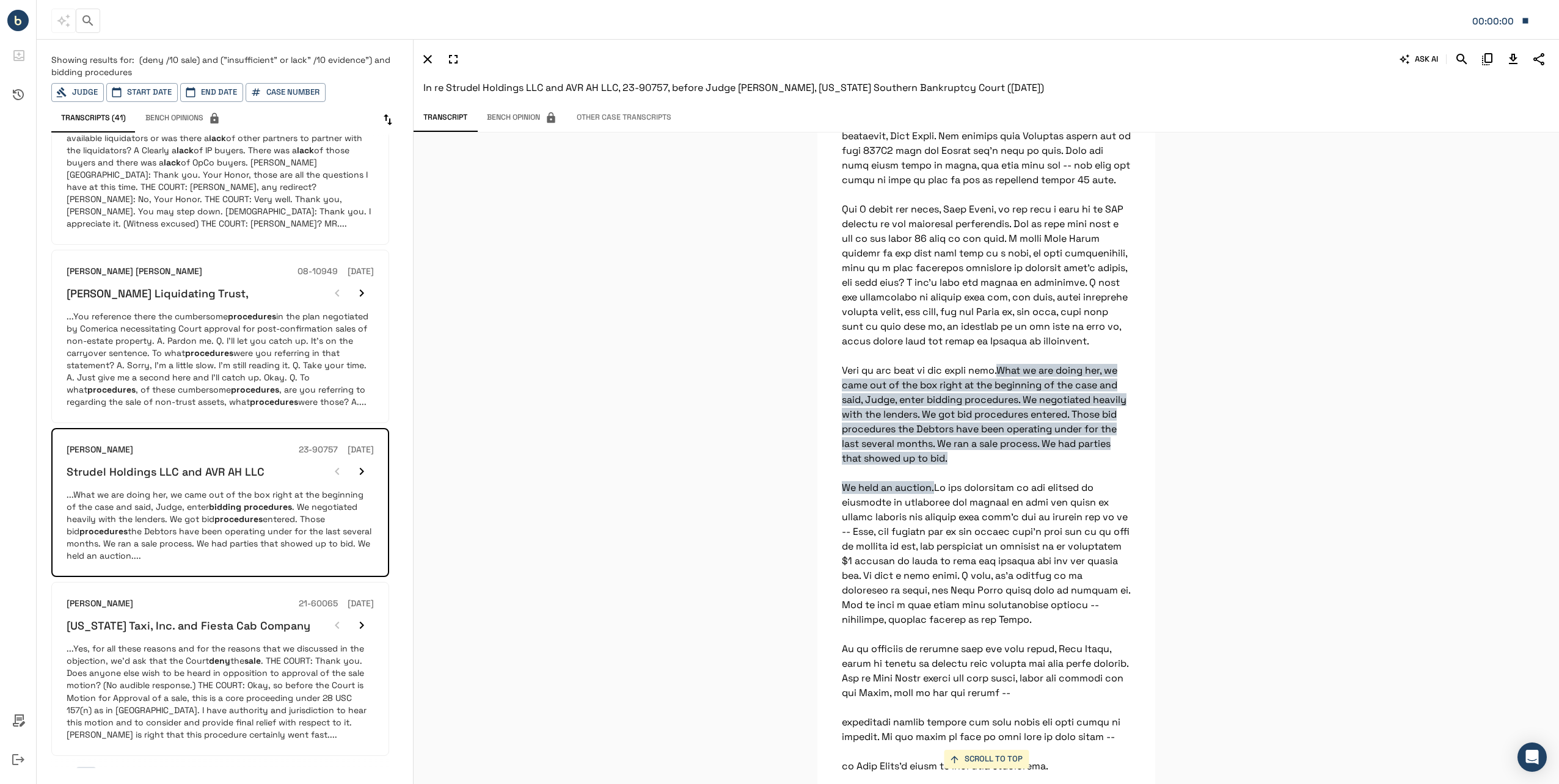
scroll to position [1044, 0]
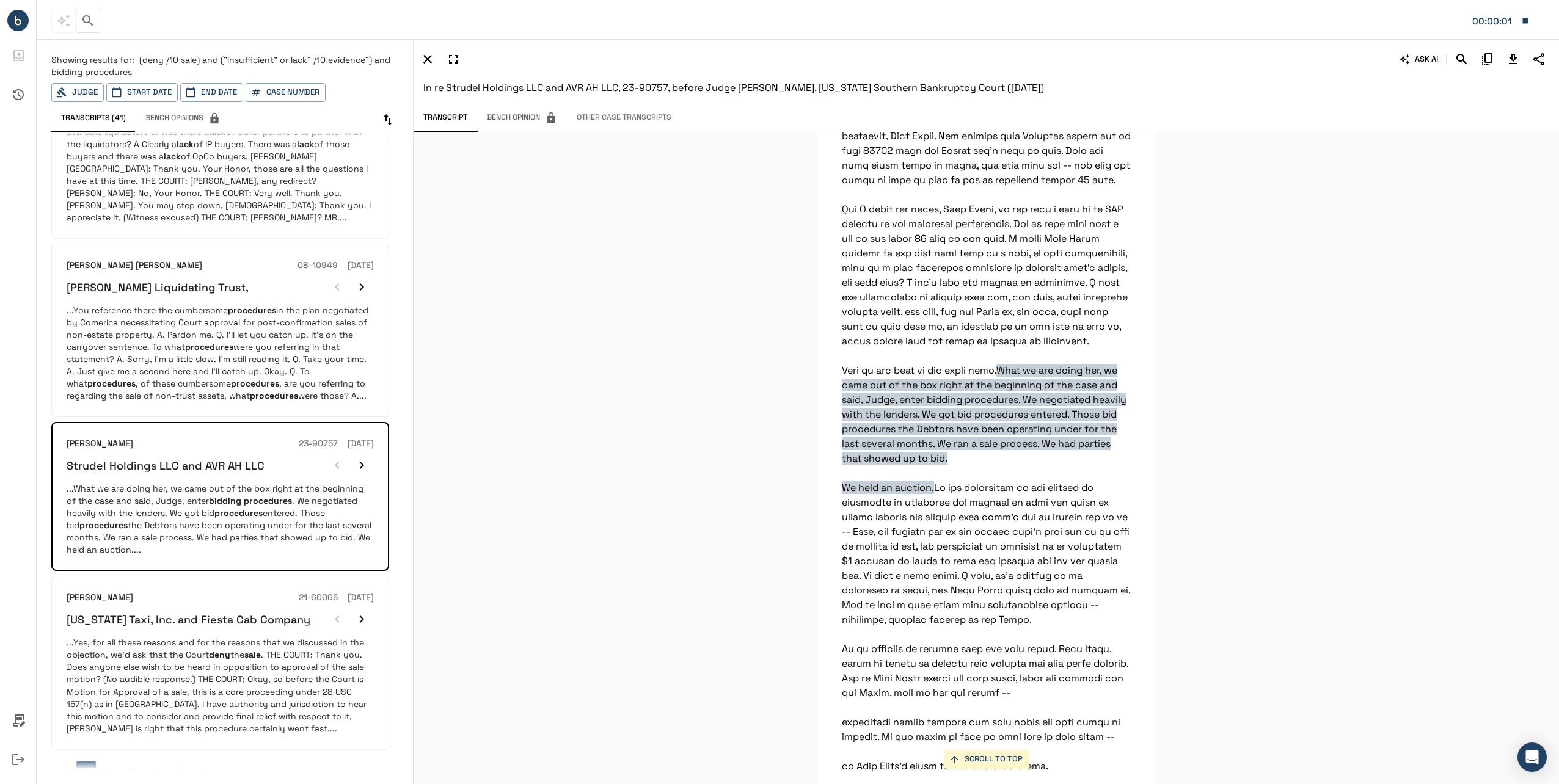
click at [115, 761] on button "2" at bounding box center [109, 771] width 19 height 19
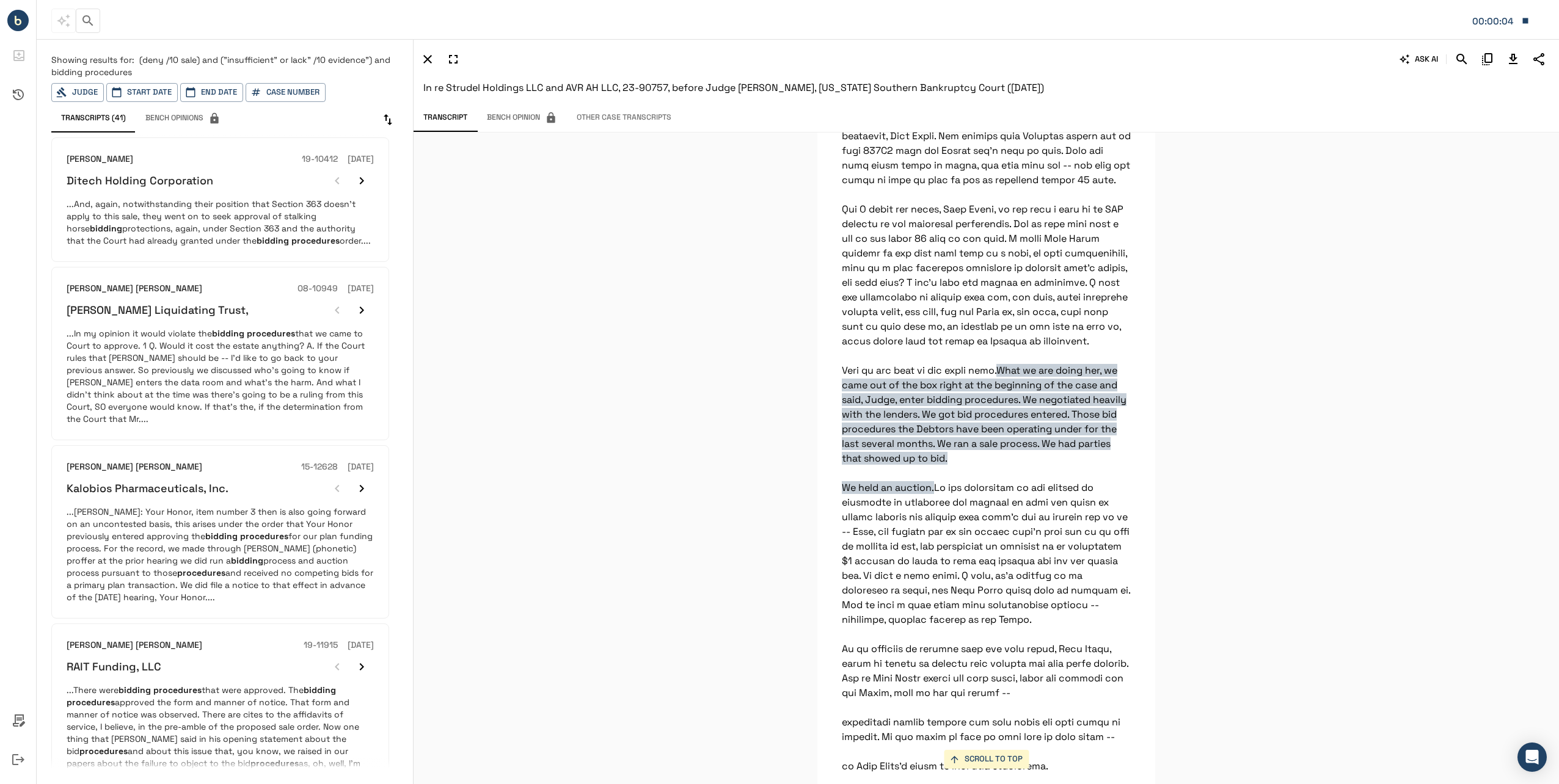
click at [190, 209] on p "...And, again, notwithstanding their position that Section 363 doesn't apply to…" at bounding box center [220, 222] width 307 height 49
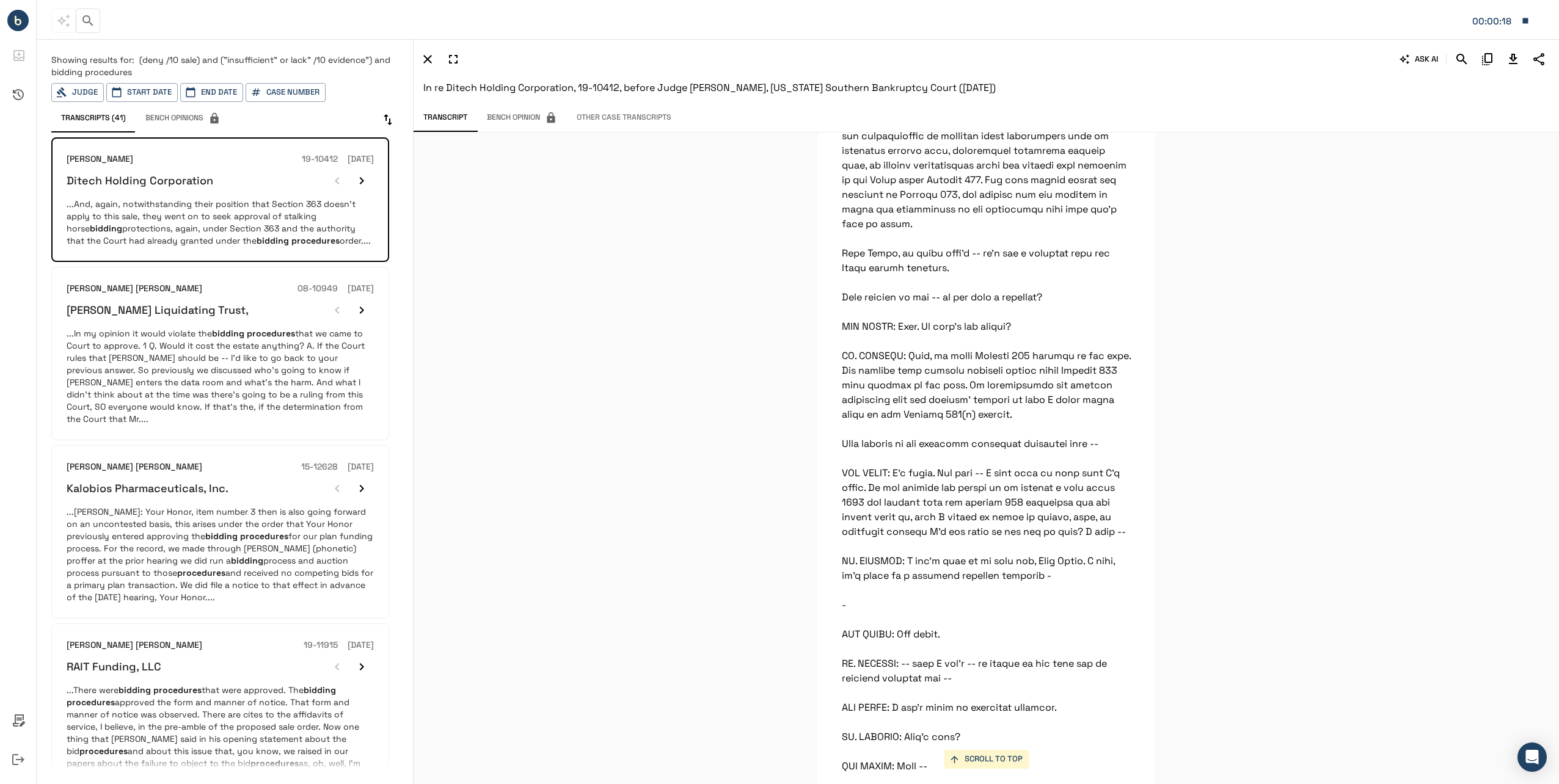
scroll to position [52987, 0]
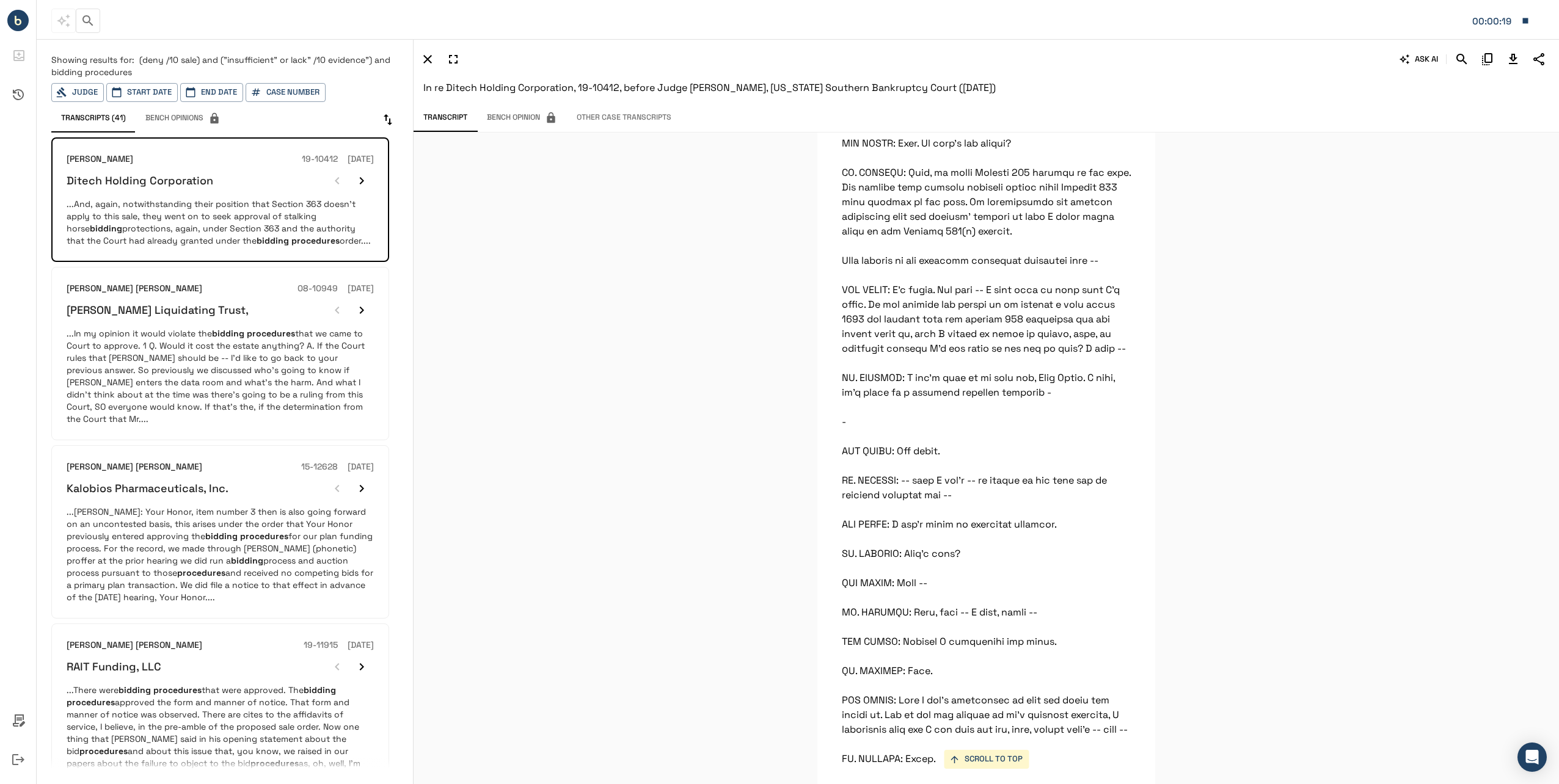
click at [1518, 55] on icon "Download Transcript" at bounding box center [1513, 59] width 15 height 15
click at [207, 298] on div "[PERSON_NAME] Liquidating Trust," at bounding box center [220, 310] width 307 height 25
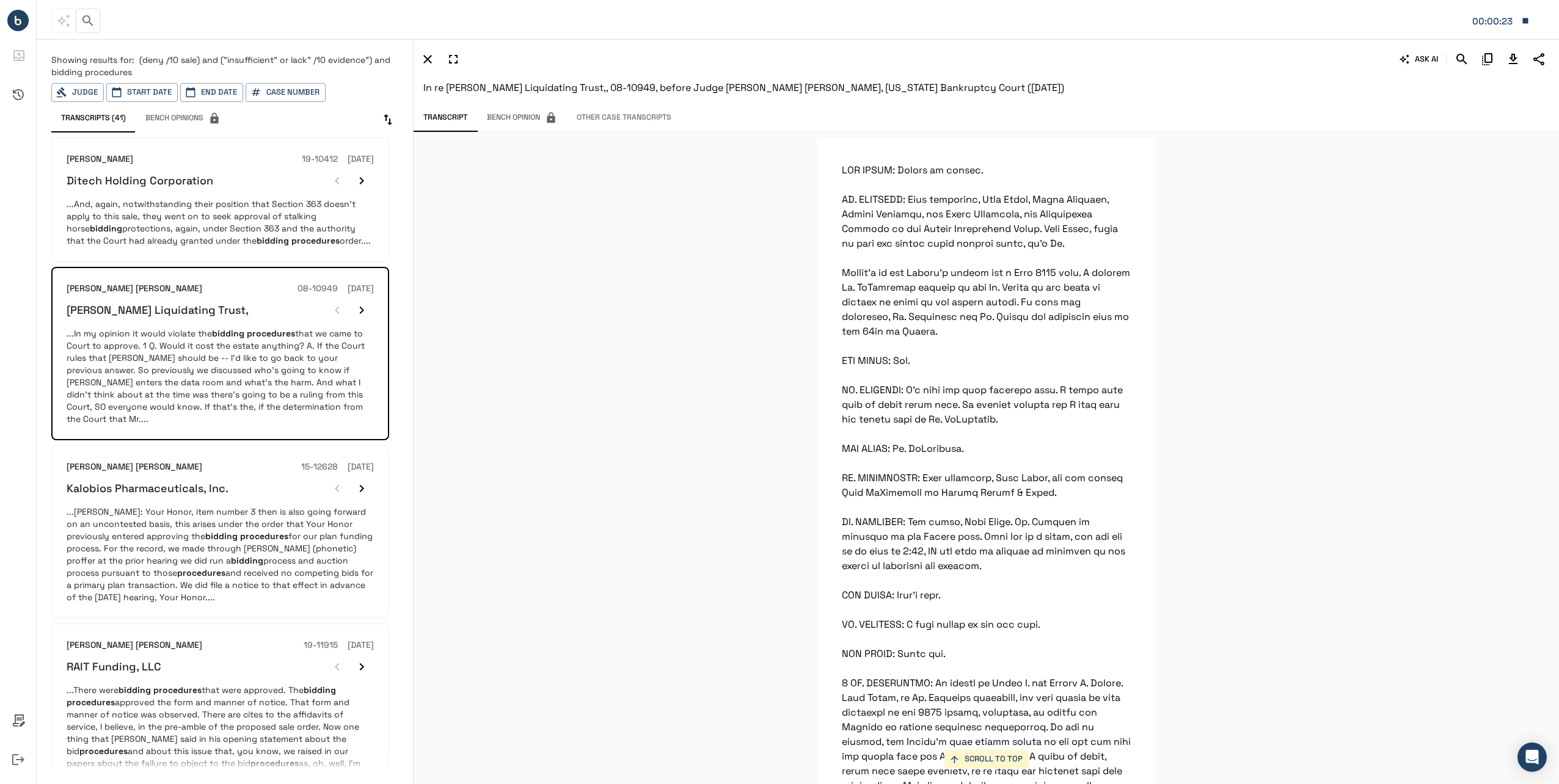
scroll to position [36809, 0]
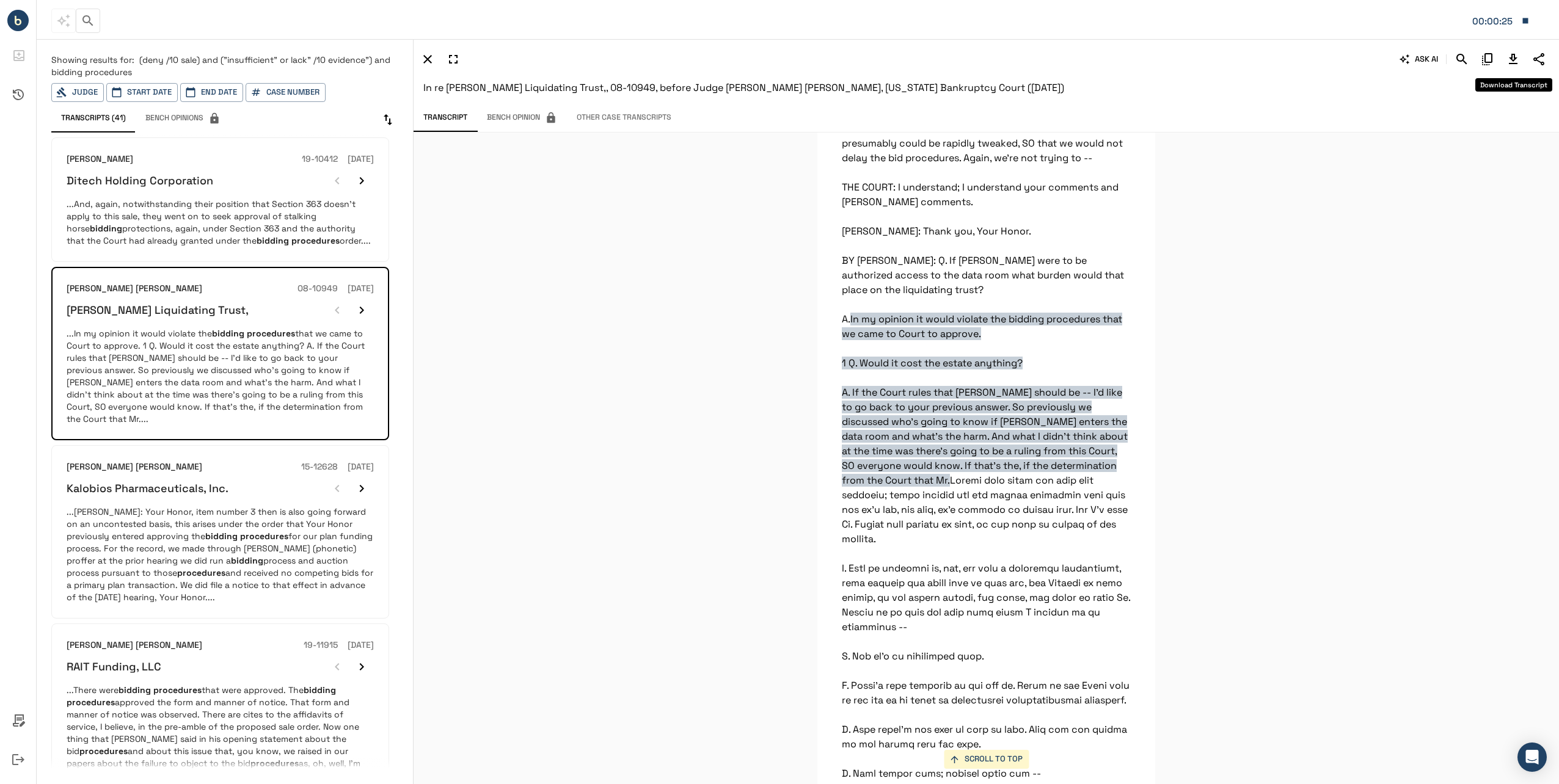
click at [1512, 61] on icon "Download Transcript" at bounding box center [1513, 59] width 15 height 15
click at [196, 512] on p "...[PERSON_NAME]: Your Honor, item number 3 then is also going forward on an un…" at bounding box center [220, 555] width 307 height 97
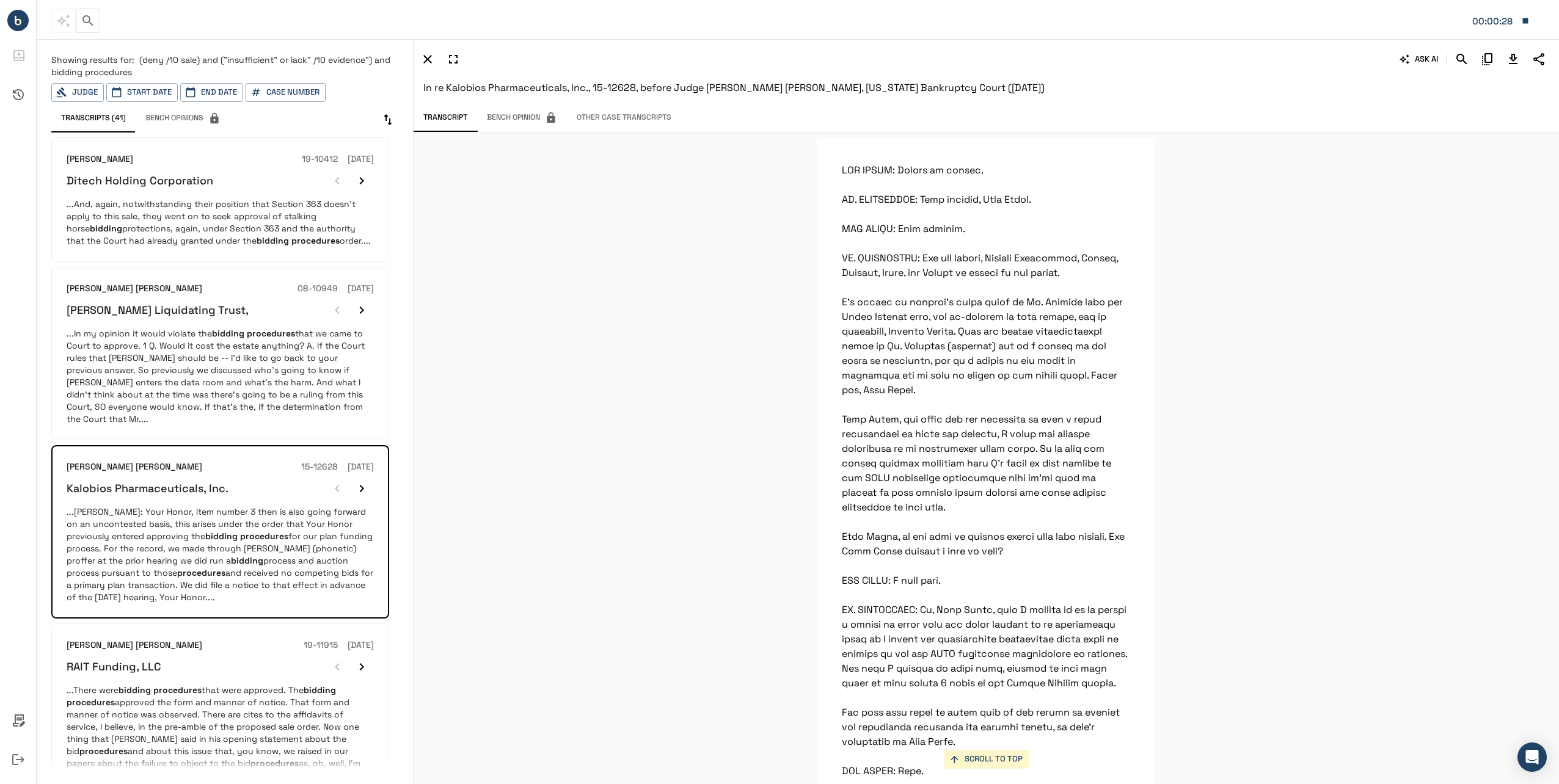
scroll to position [716, 0]
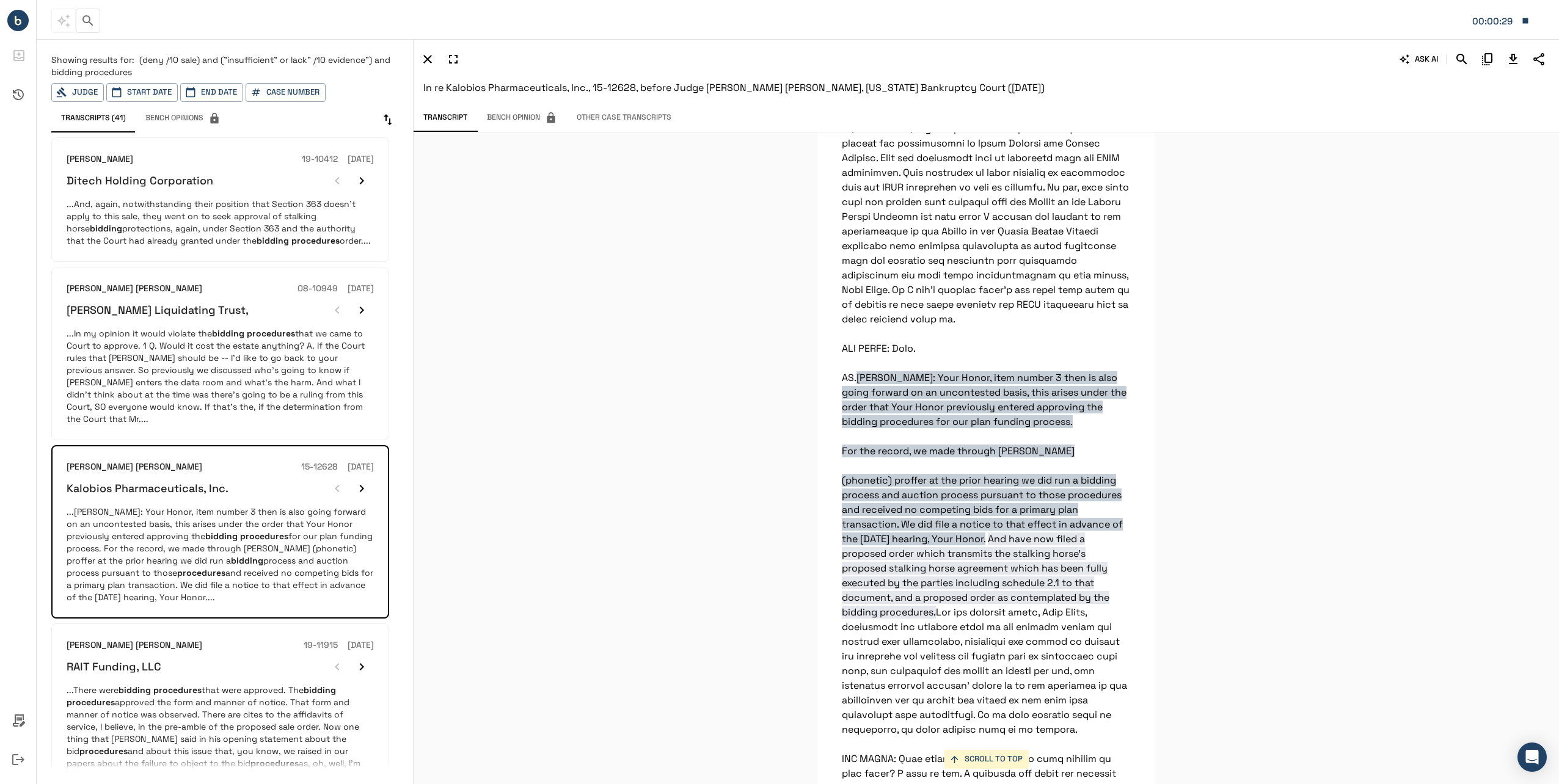
click at [1516, 60] on icon "Download Transcript" at bounding box center [1513, 59] width 15 height 15
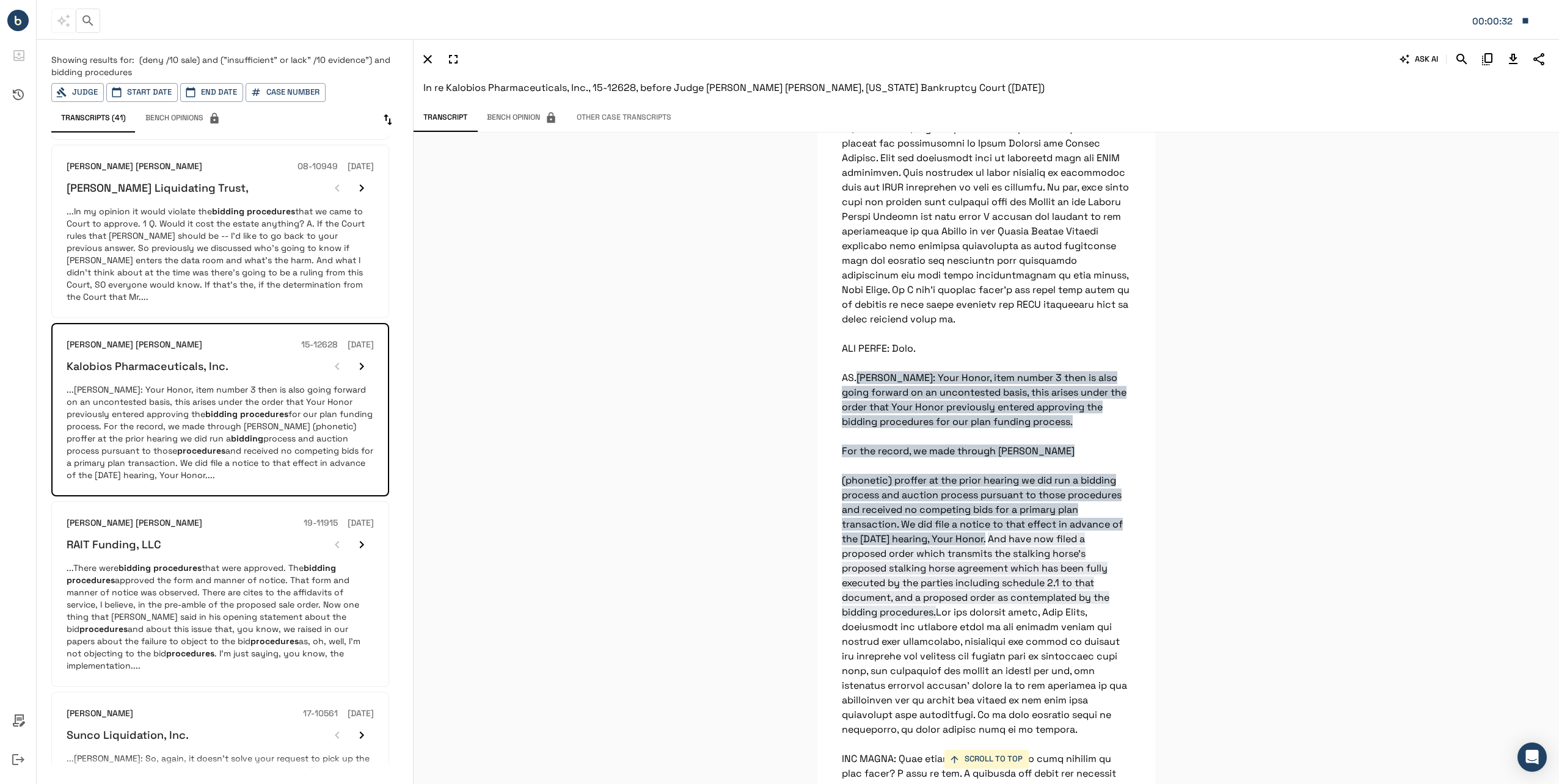
click at [195, 570] on p "...There were bidding procedures that were approved. The bidding procedures app…" at bounding box center [220, 616] width 307 height 110
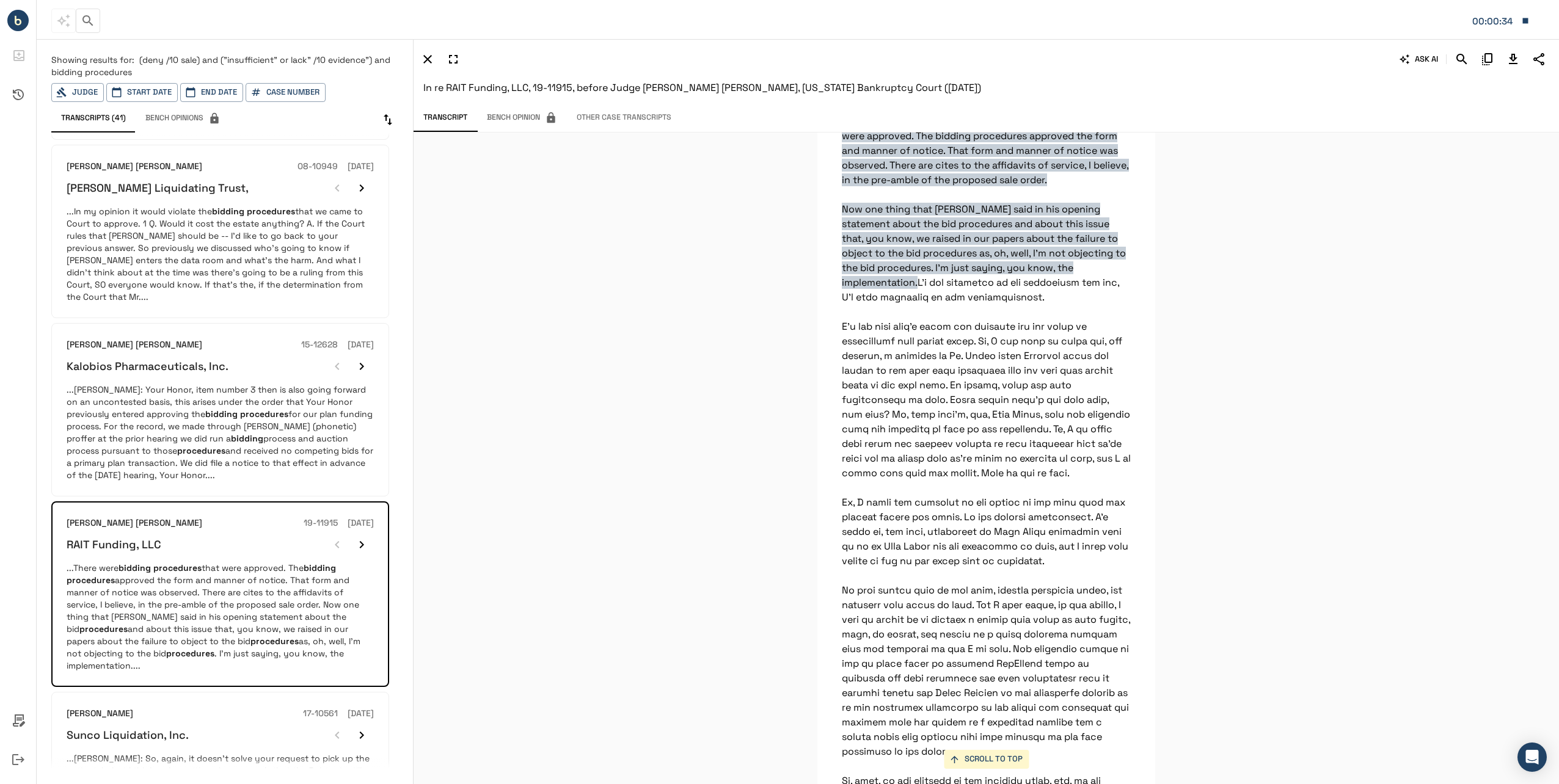
scroll to position [305, 0]
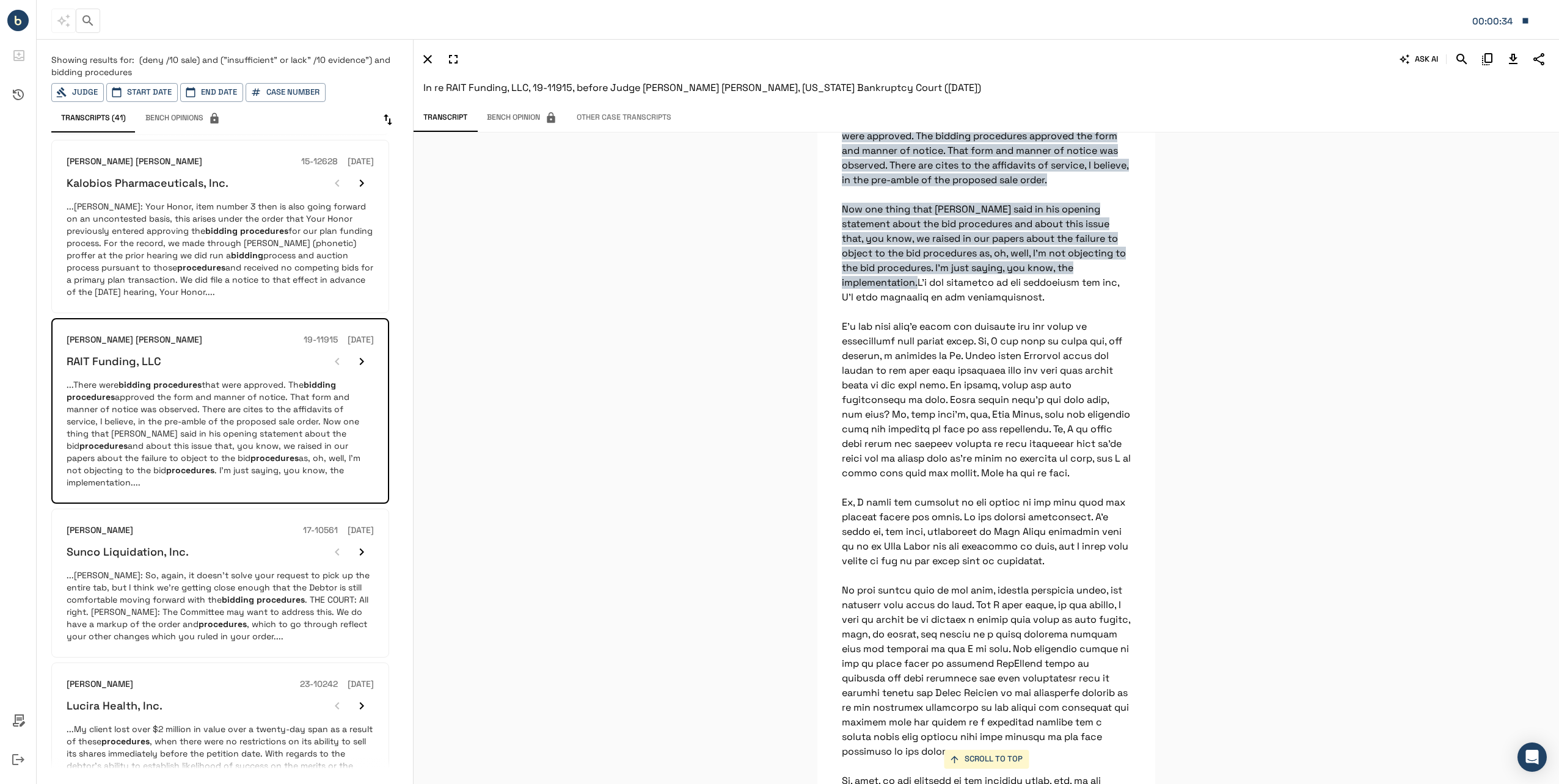
click at [155, 629] on p "...[PERSON_NAME]: So, again, it doesn't solve your request to pick up the entir…" at bounding box center [220, 606] width 307 height 73
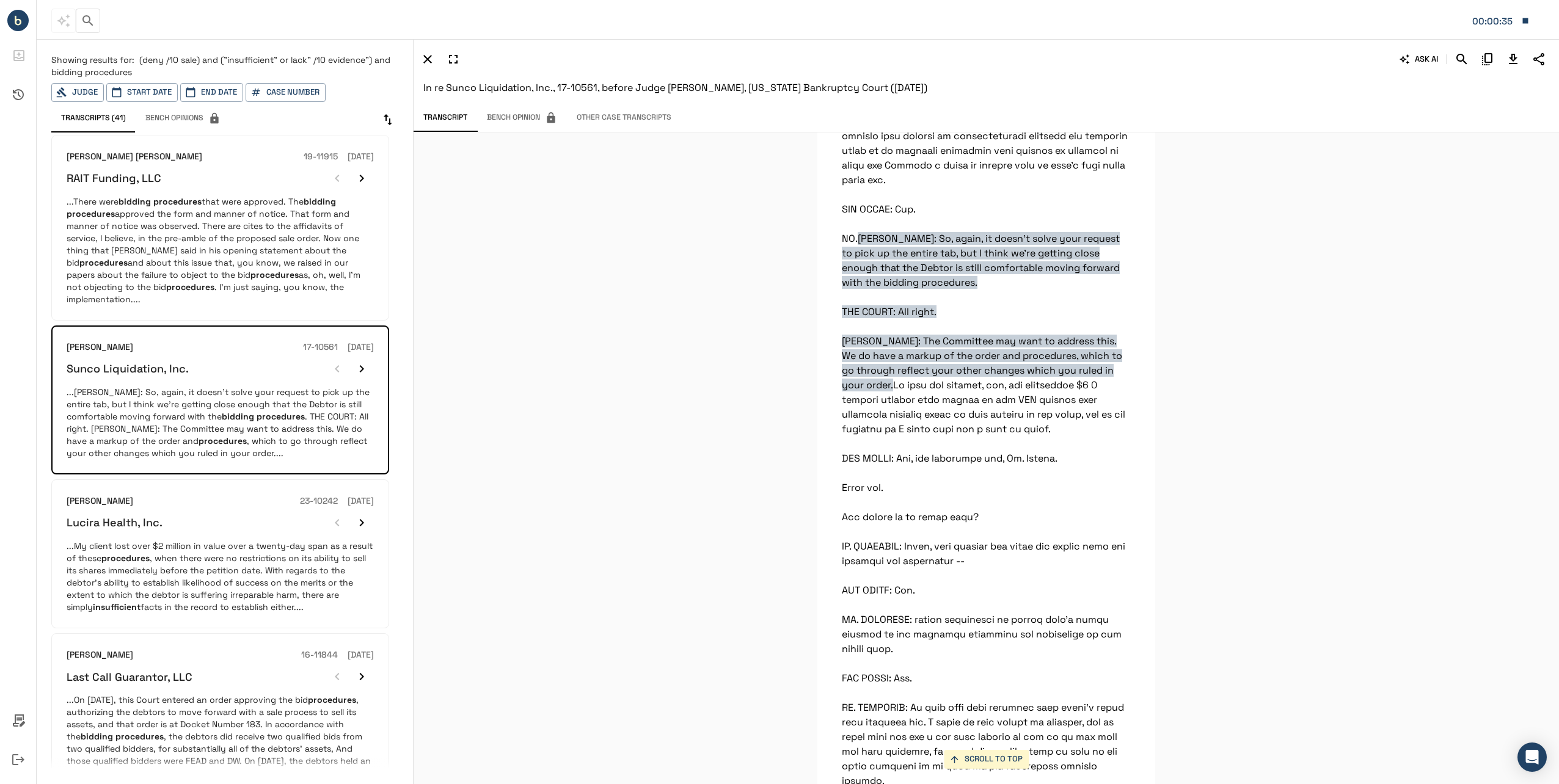
scroll to position [611, 0]
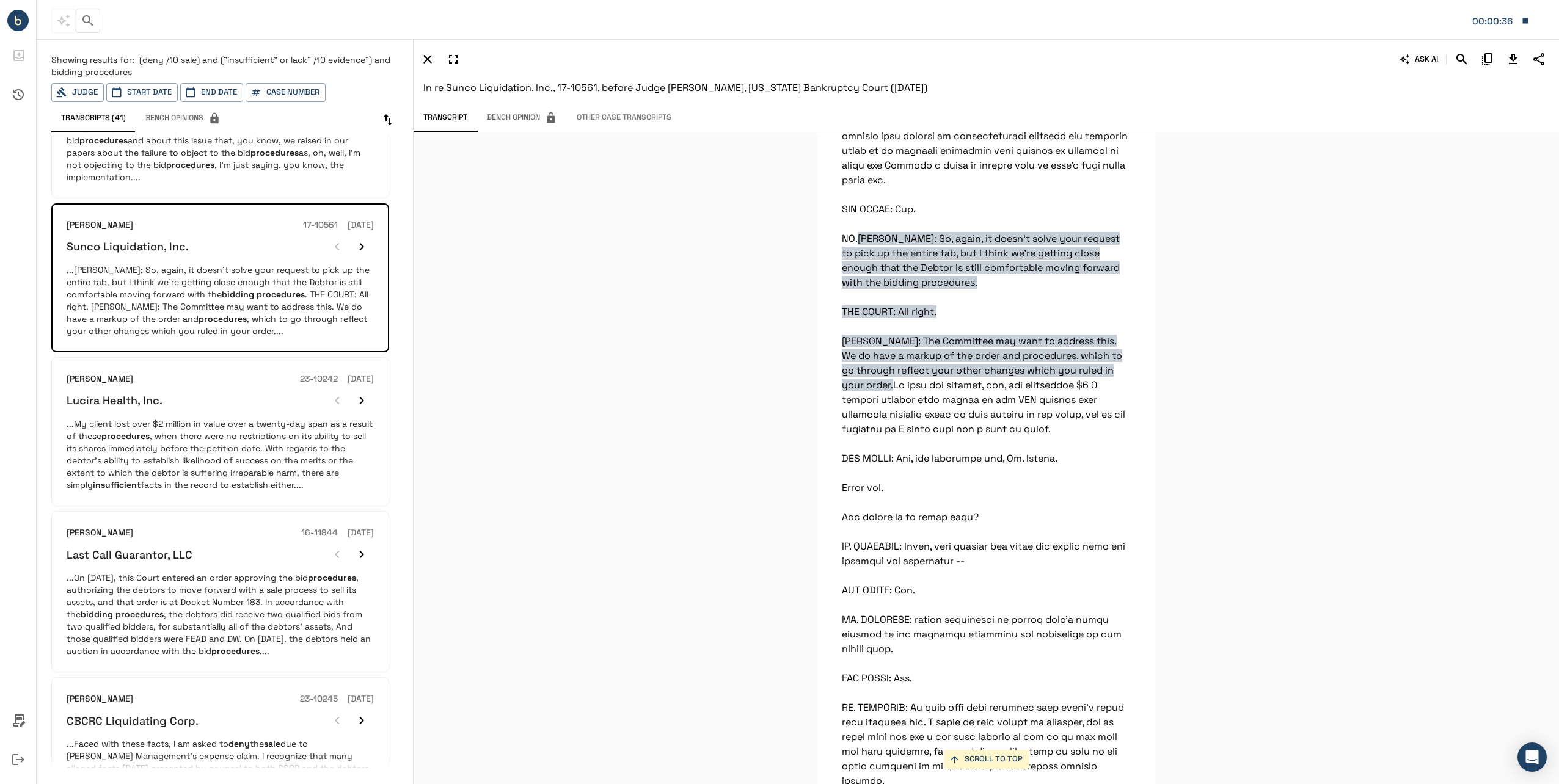
click at [242, 607] on p "...On [DATE], this Court entered an order approving the bid procedures , author…" at bounding box center [220, 615] width 307 height 85
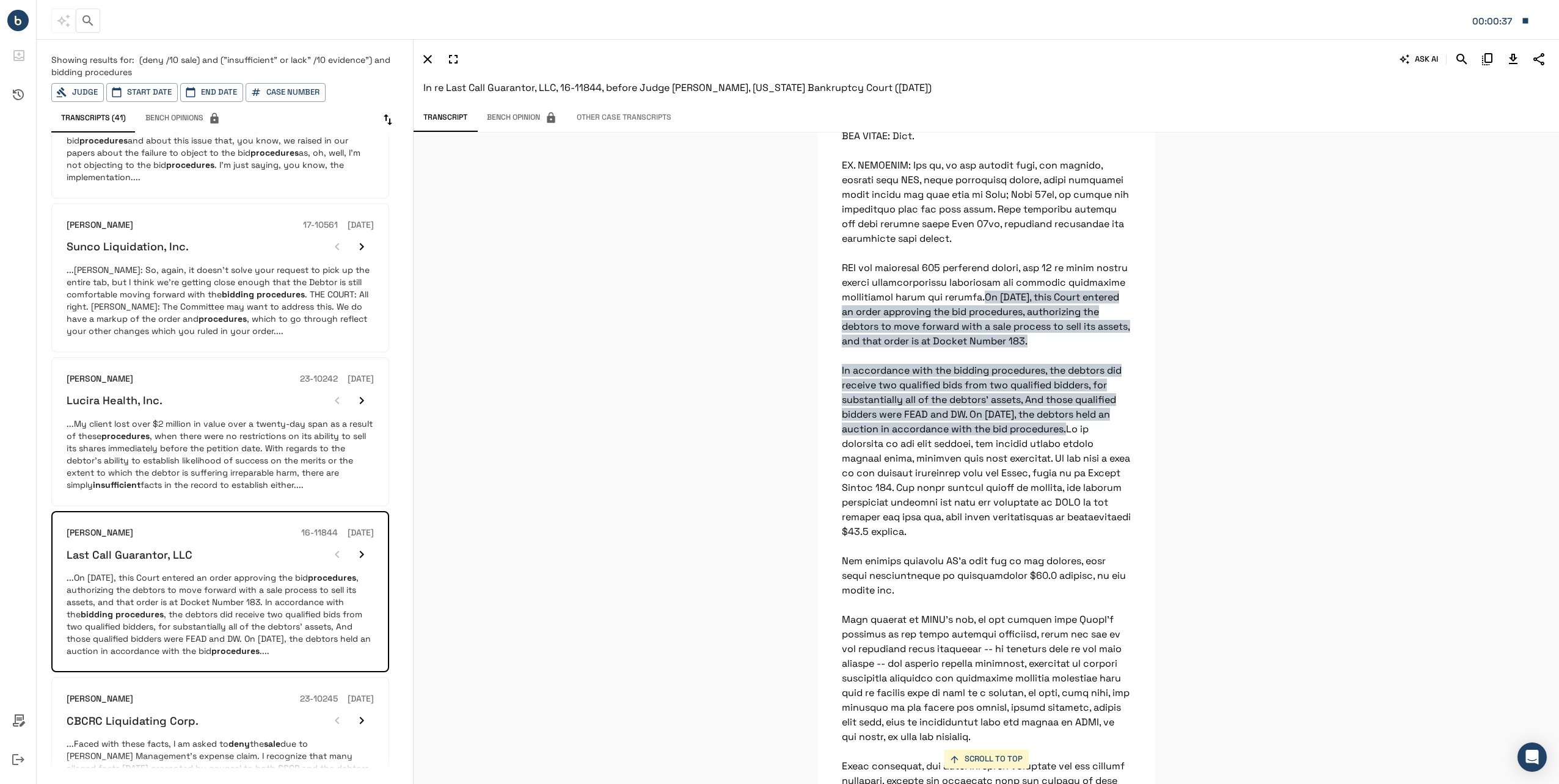
scroll to position [733, 0]
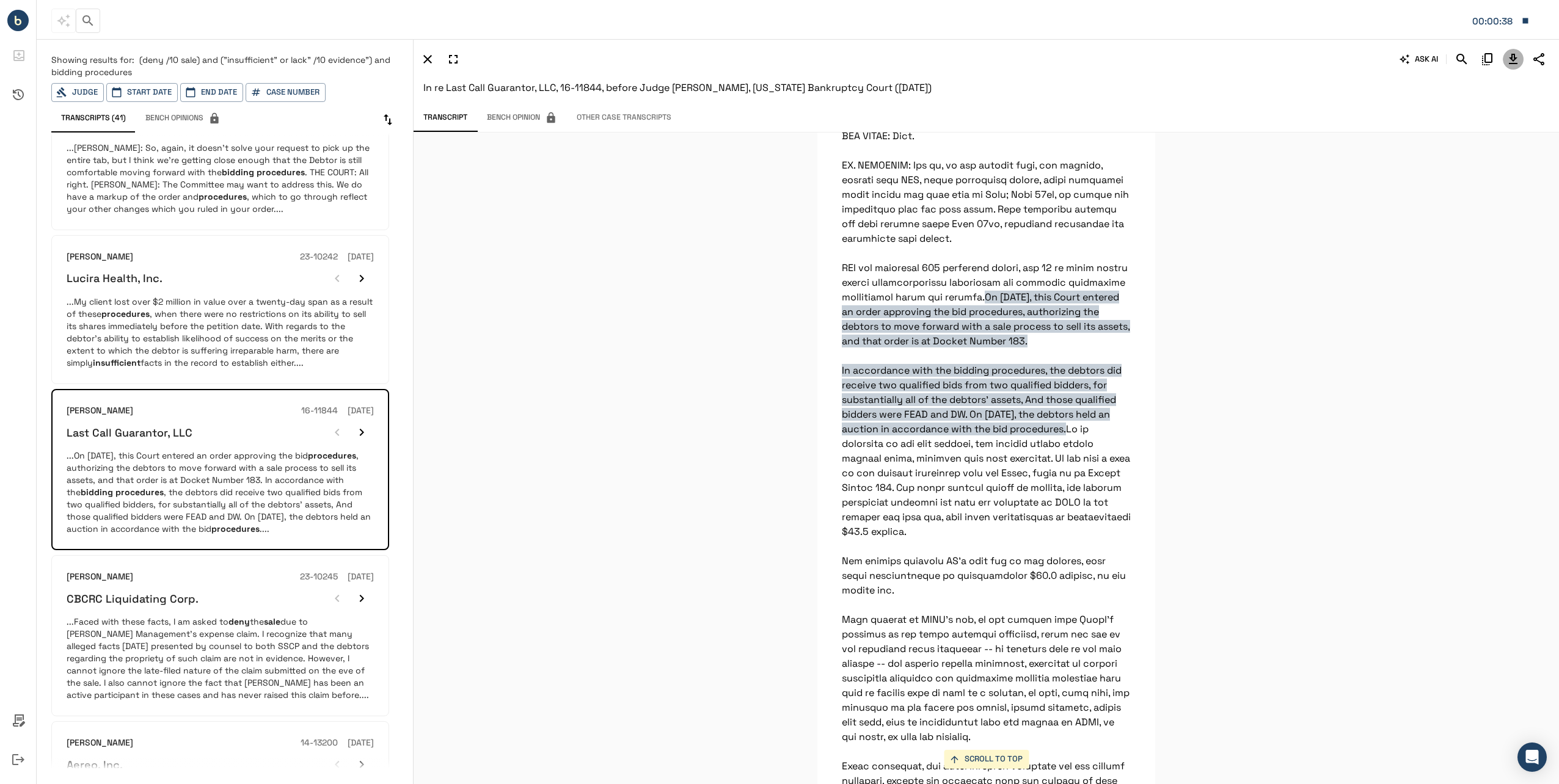
click at [1514, 53] on icon "Download Transcript" at bounding box center [1513, 59] width 15 height 15
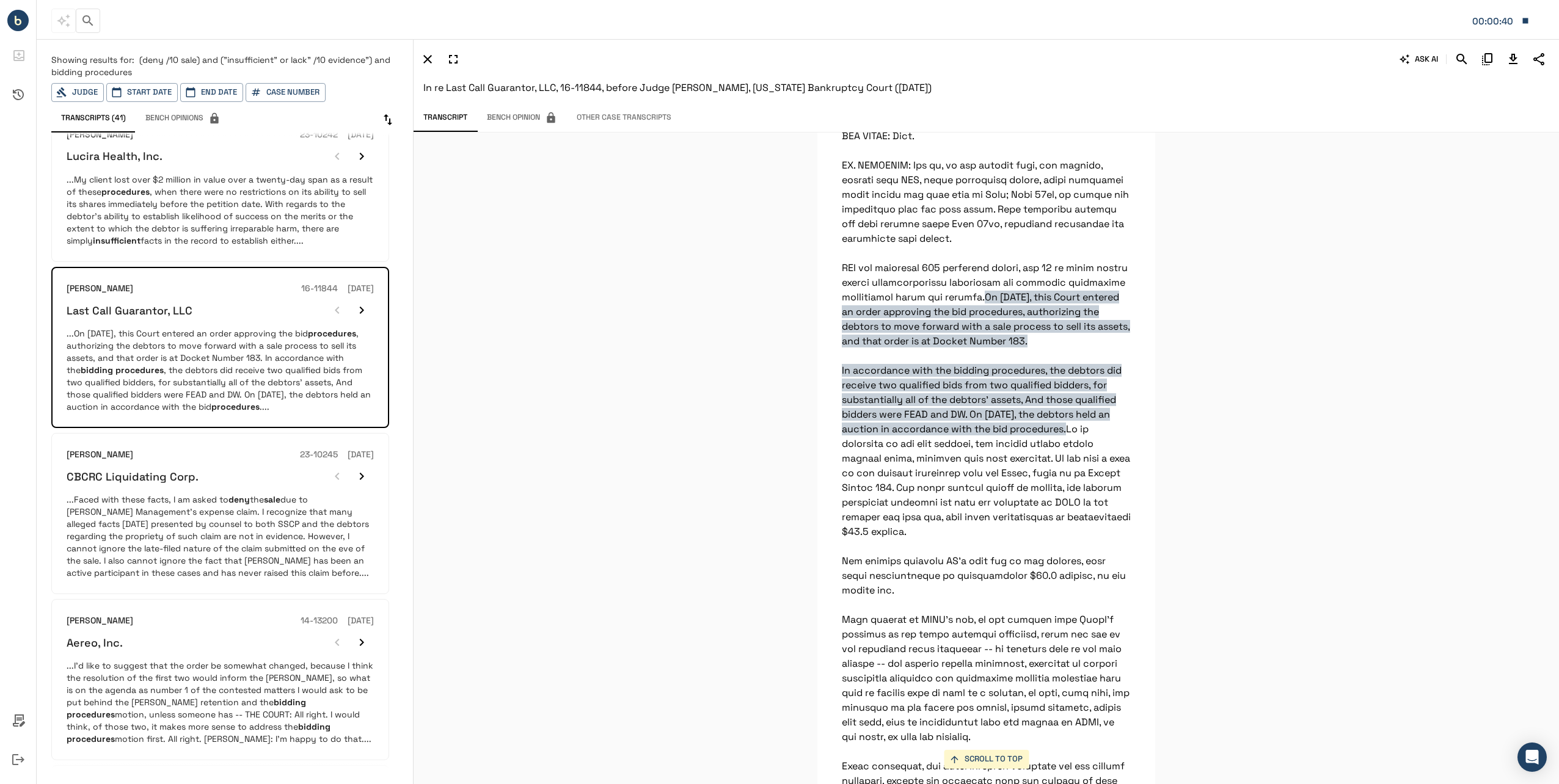
click at [235, 545] on p "...Faced with these facts, I am asked to deny the sale due to [PERSON_NAME] Man…" at bounding box center [220, 536] width 307 height 85
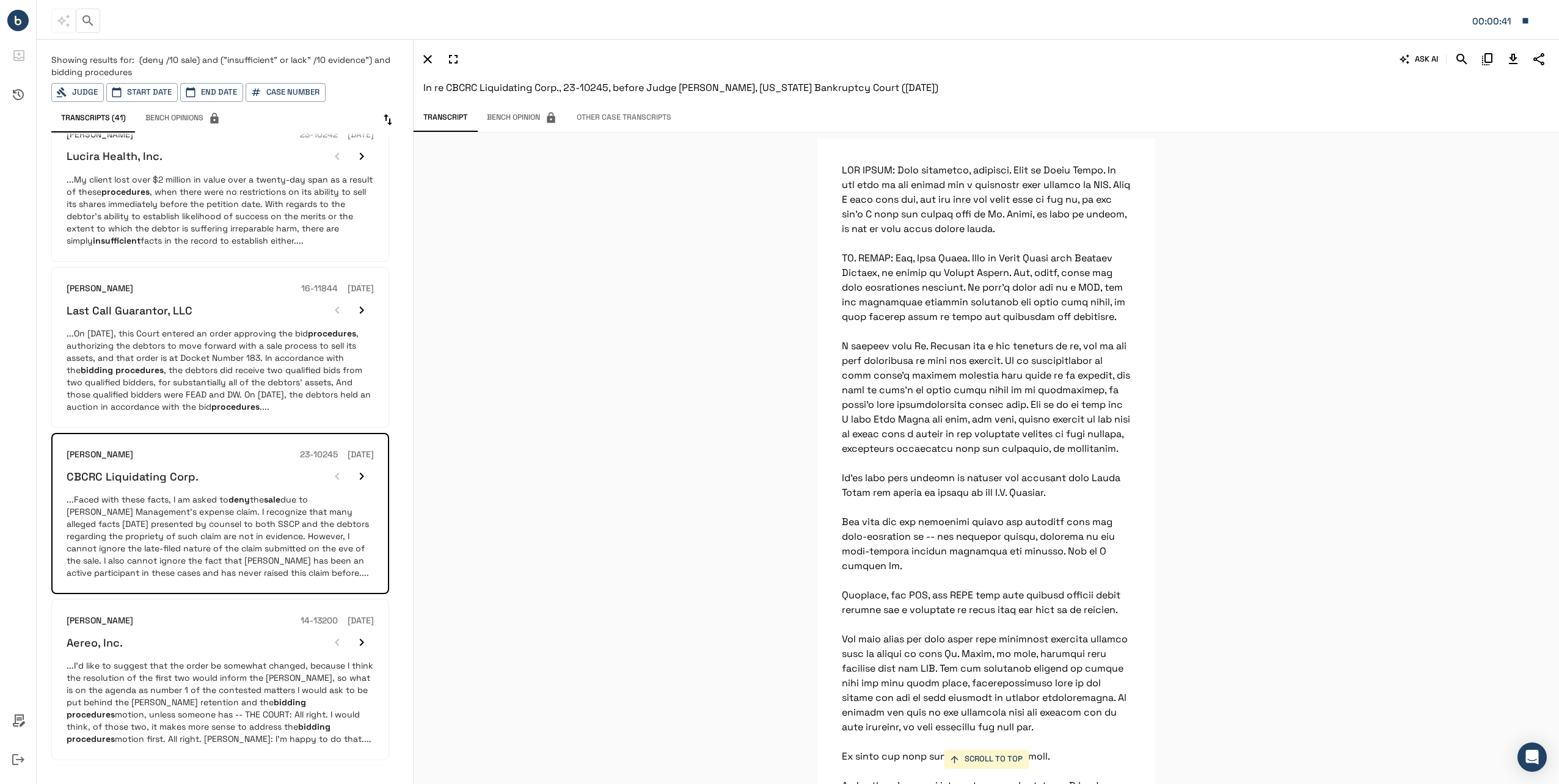
scroll to position [21232, 0]
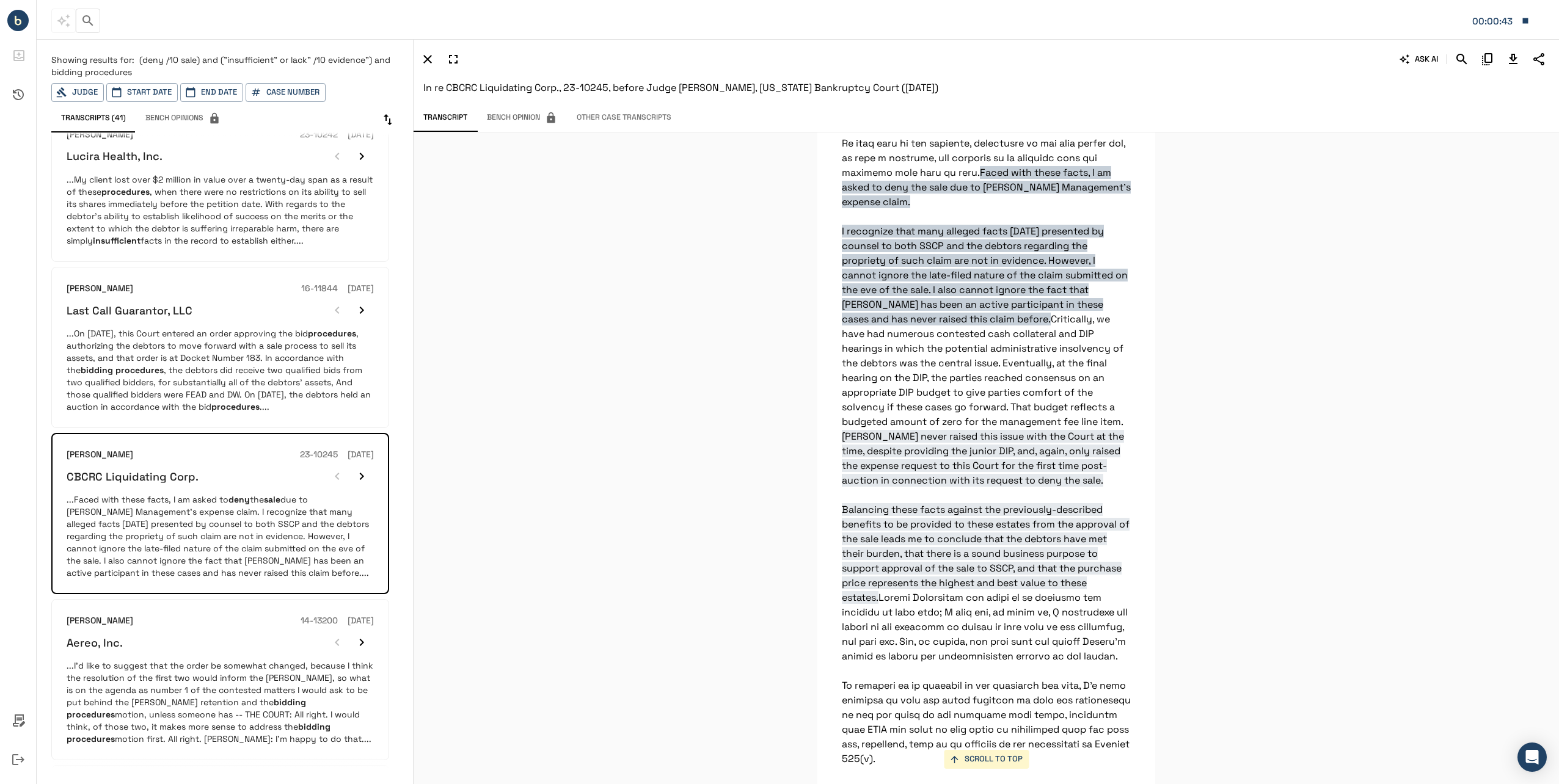
click at [1509, 56] on icon "Download Transcript" at bounding box center [1513, 59] width 15 height 15
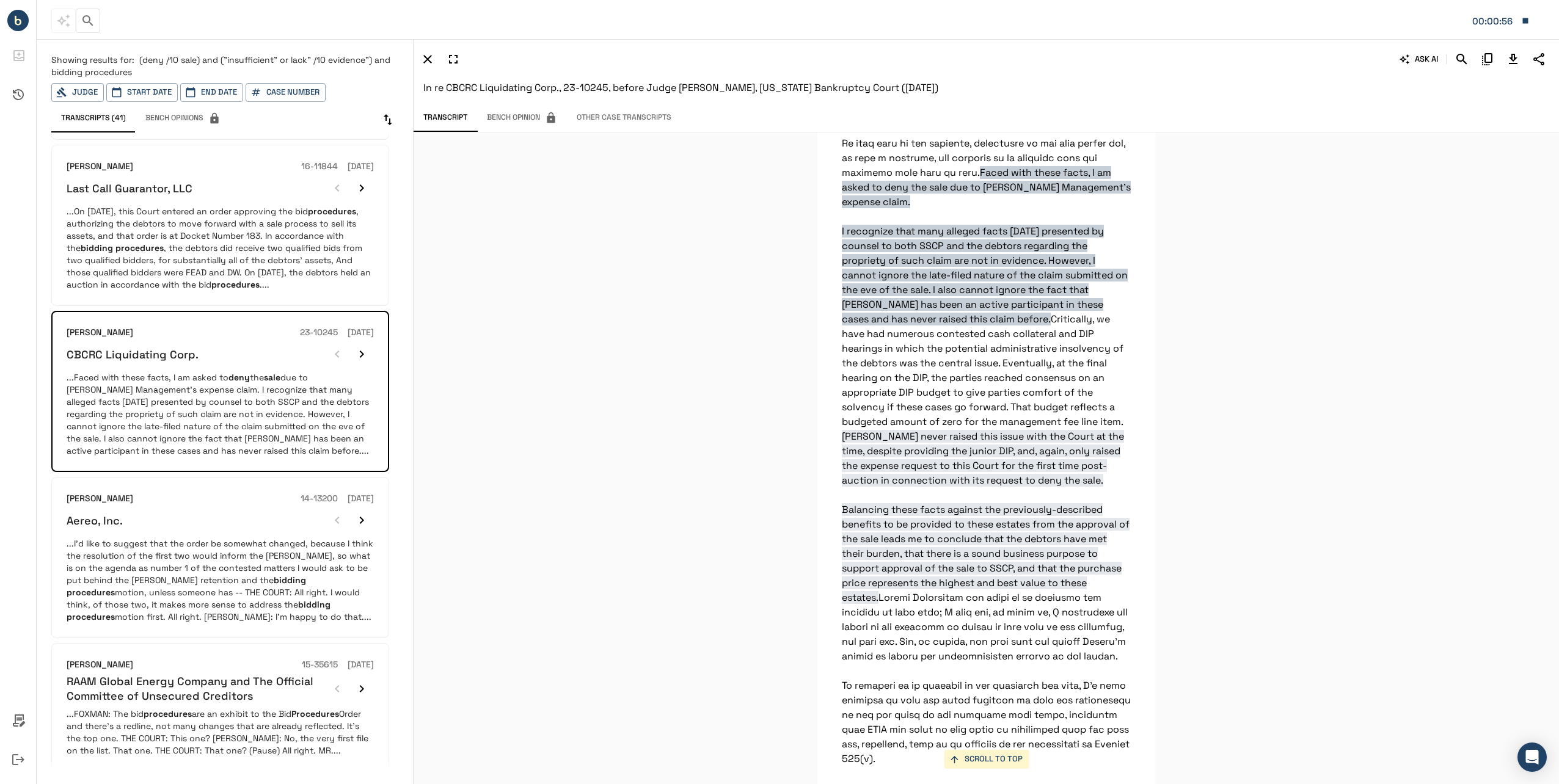
click at [233, 551] on p "...I'd like to suggest that the order be somewhat changed, because I think the …" at bounding box center [220, 580] width 307 height 85
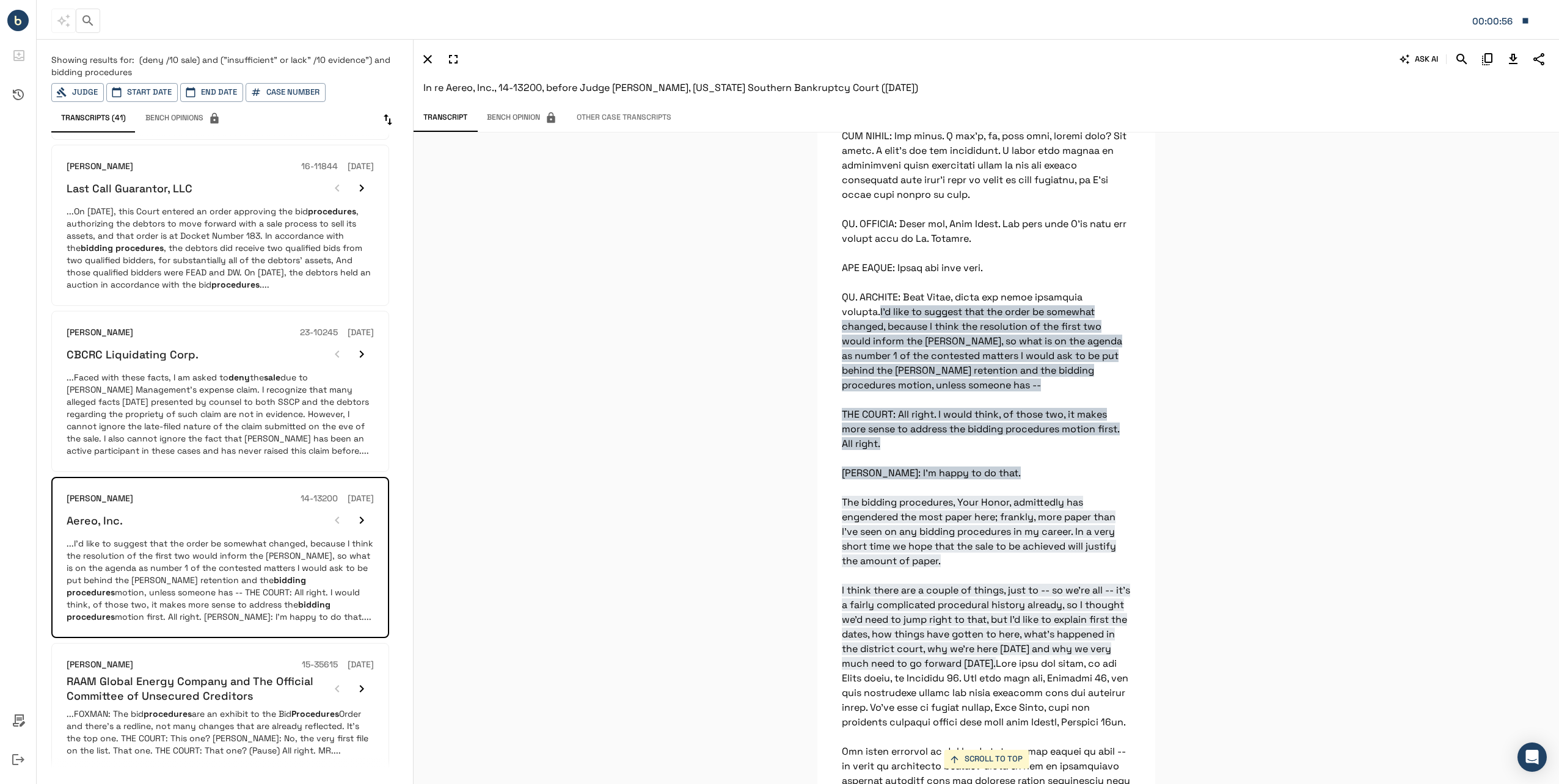
scroll to position [1011, 0]
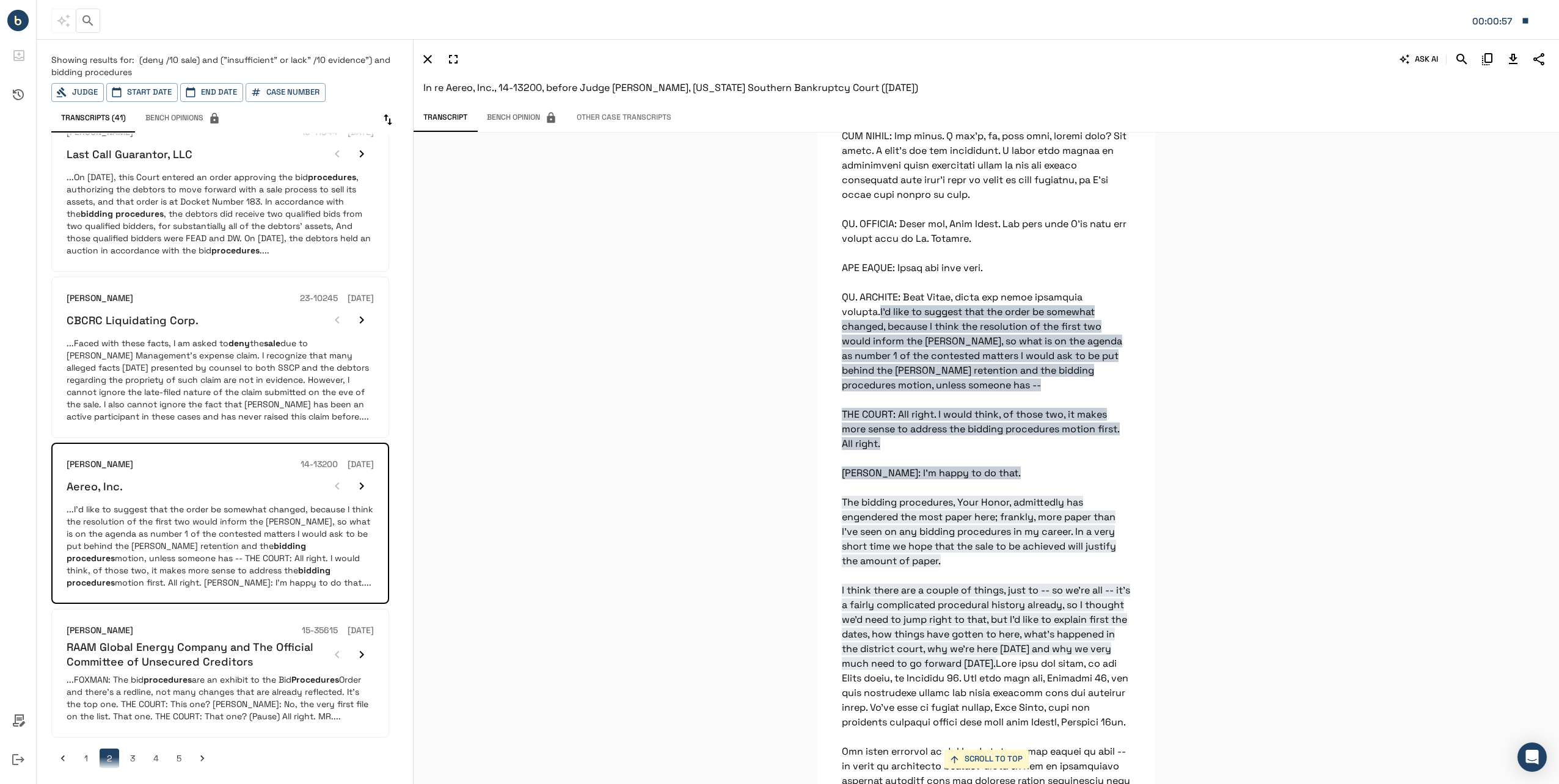
click at [185, 647] on h6 "RAAM Global Energy Company and The Official Committee of Unsecured Creditors" at bounding box center [196, 654] width 259 height 28
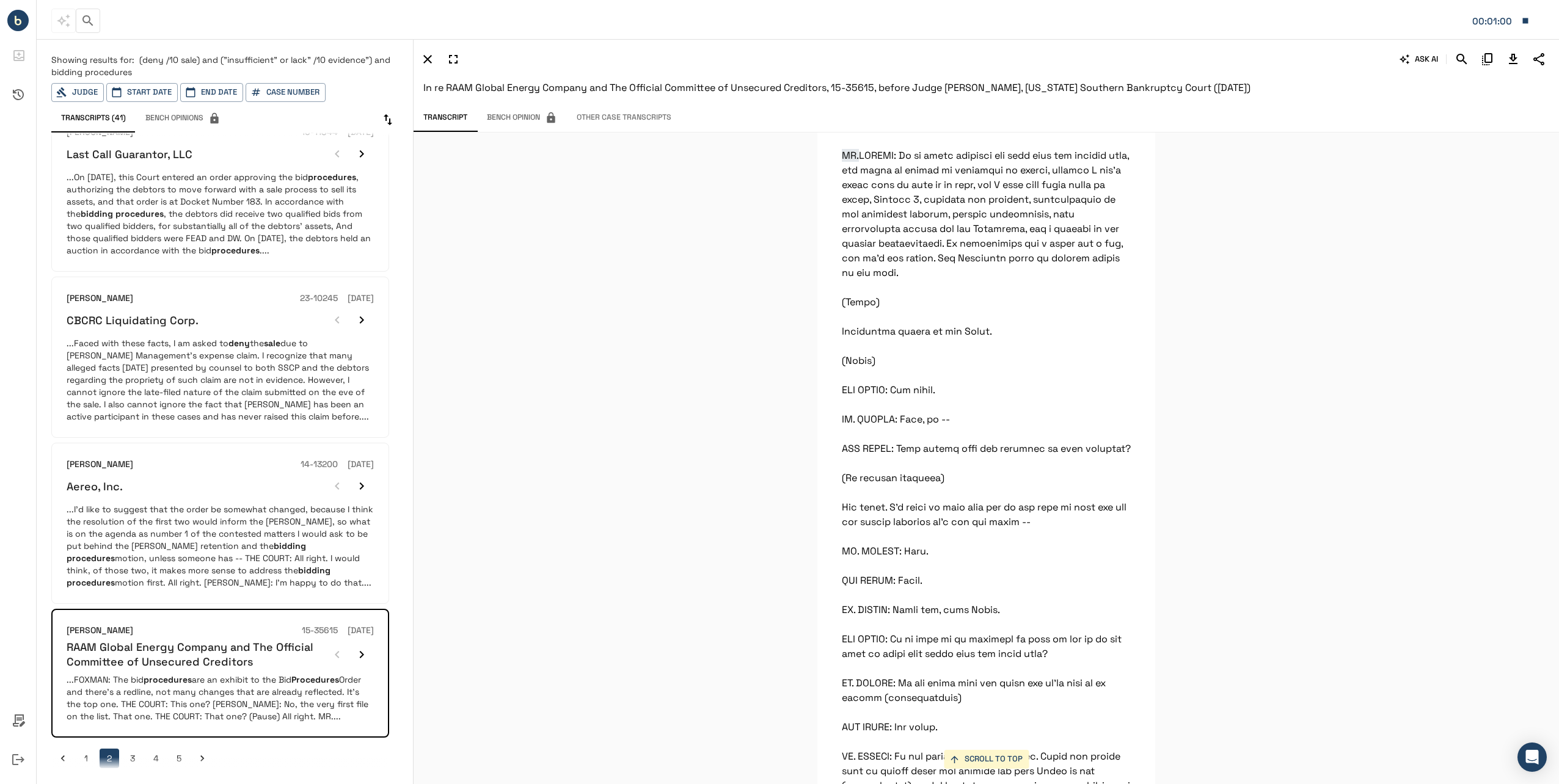
scroll to position [32848, 0]
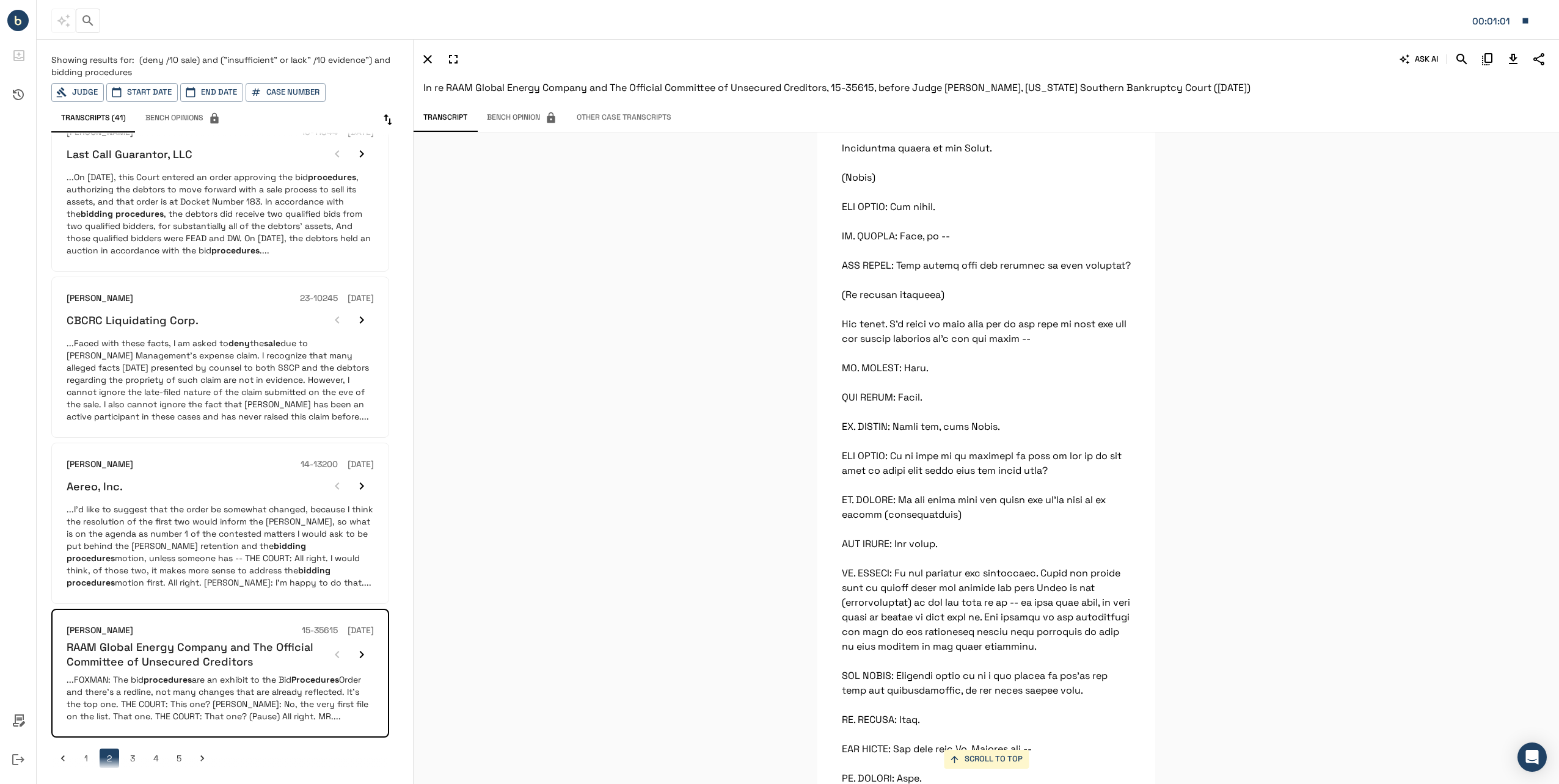
click at [130, 749] on button "3" at bounding box center [133, 759] width 19 height 19
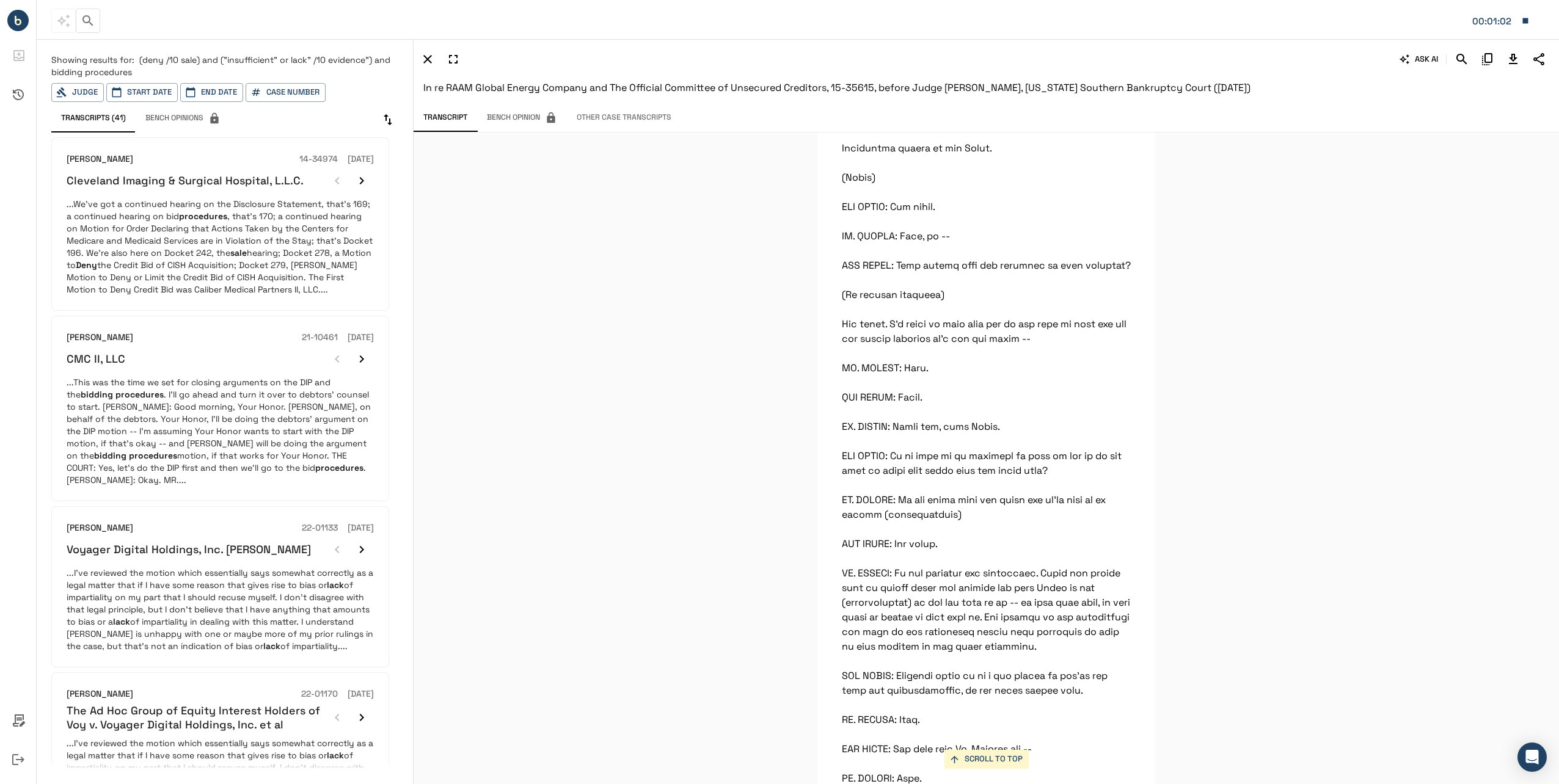
click at [249, 265] on p "...We've got a continued hearing on the Disclosure Statement, that's 169; a con…" at bounding box center [220, 247] width 307 height 97
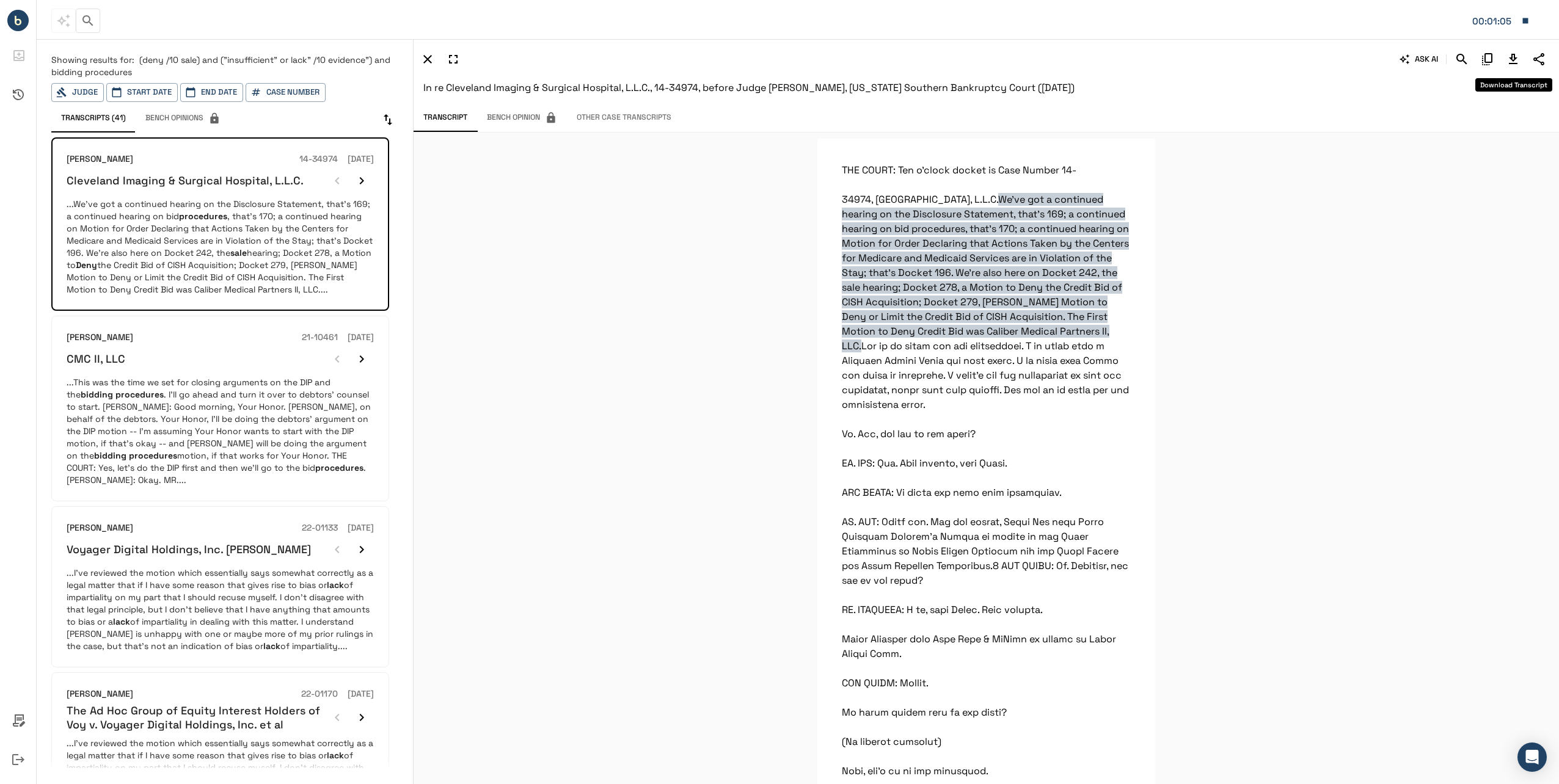
click at [1508, 58] on icon "Download Transcript" at bounding box center [1513, 59] width 15 height 15
click at [160, 387] on p "...This was the time we set for closing arguments on the DIP and the bidding pr…" at bounding box center [220, 431] width 307 height 110
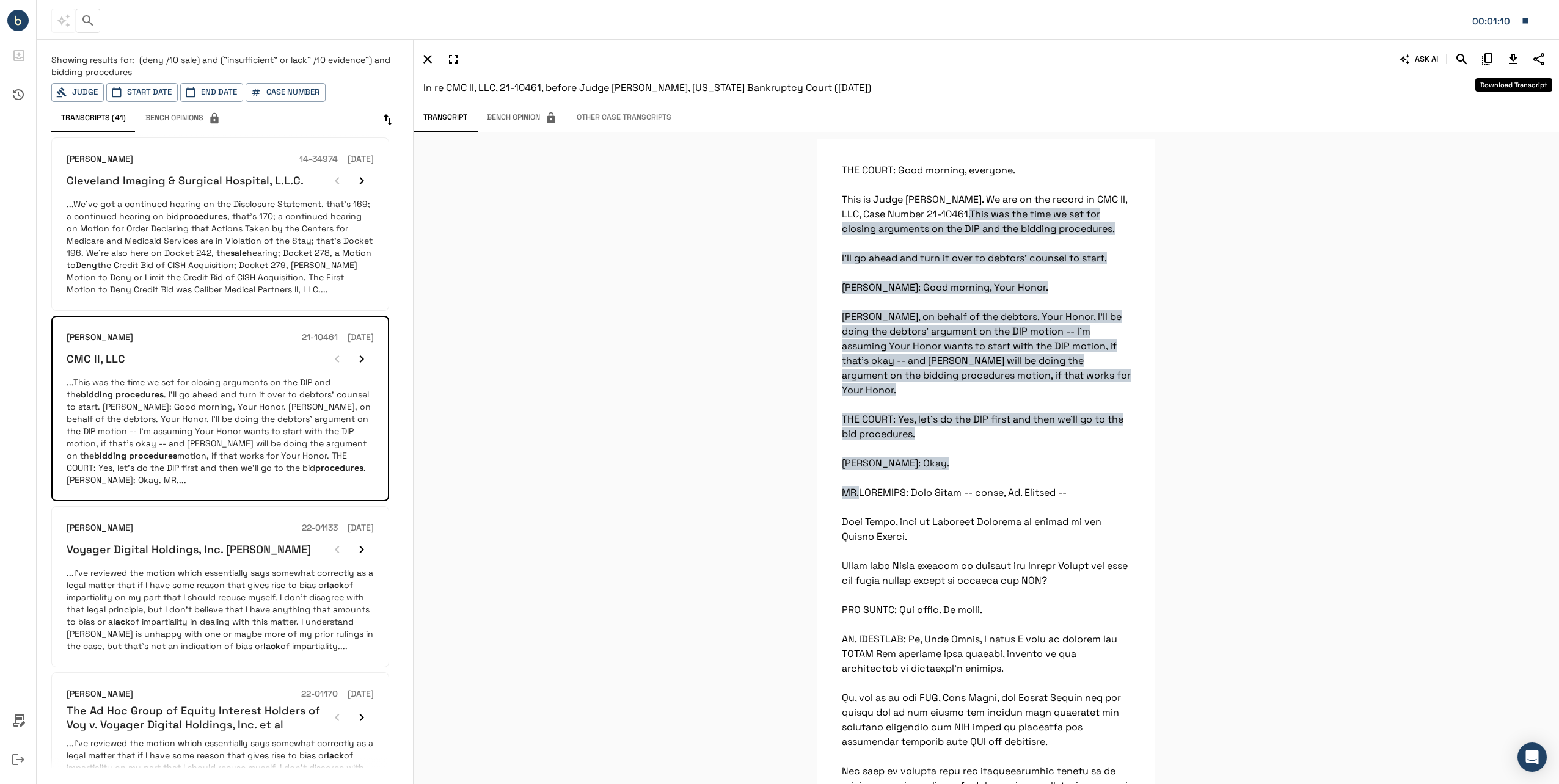
click at [1519, 58] on icon "Download Transcript" at bounding box center [1513, 59] width 15 height 15
click at [196, 585] on p "...I've reviewed the motion which essentially says somewhat correctly as a lega…" at bounding box center [220, 609] width 307 height 85
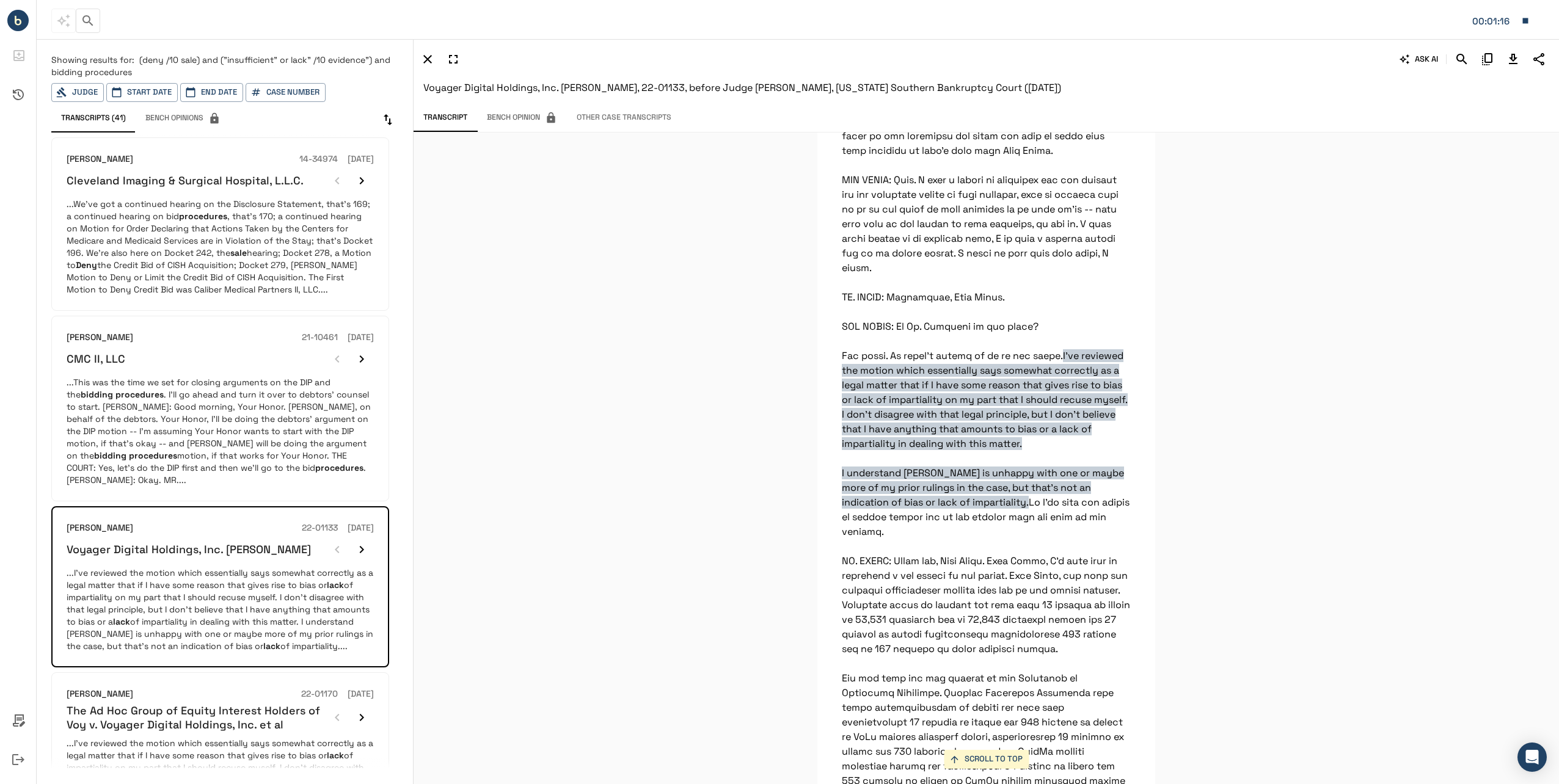
scroll to position [183, 0]
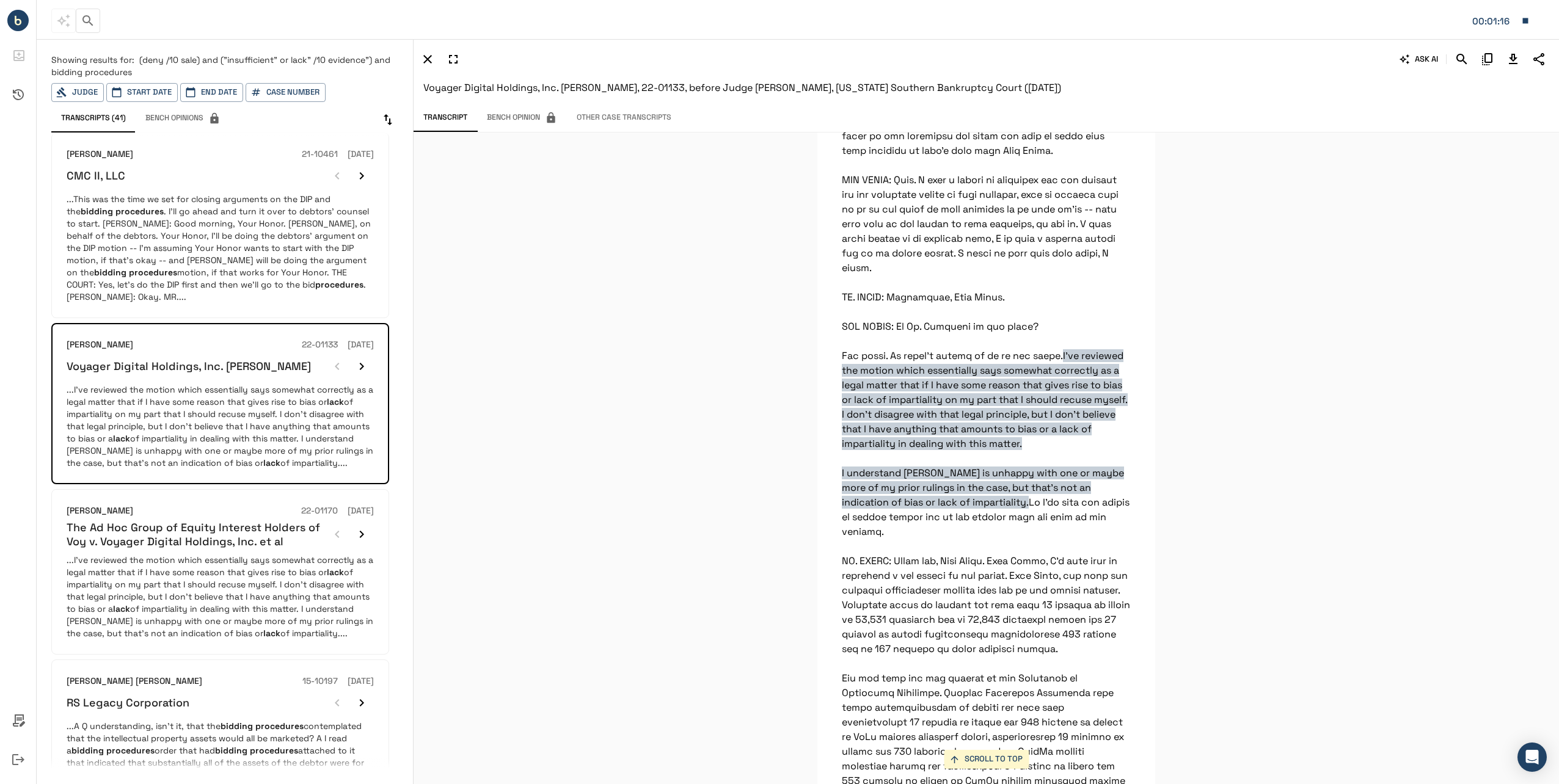
click at [160, 530] on h6 "The Ad Hoc Group of Equity Interest Holders of Voy v. Voyager Digital Holdings,…" at bounding box center [196, 534] width 259 height 28
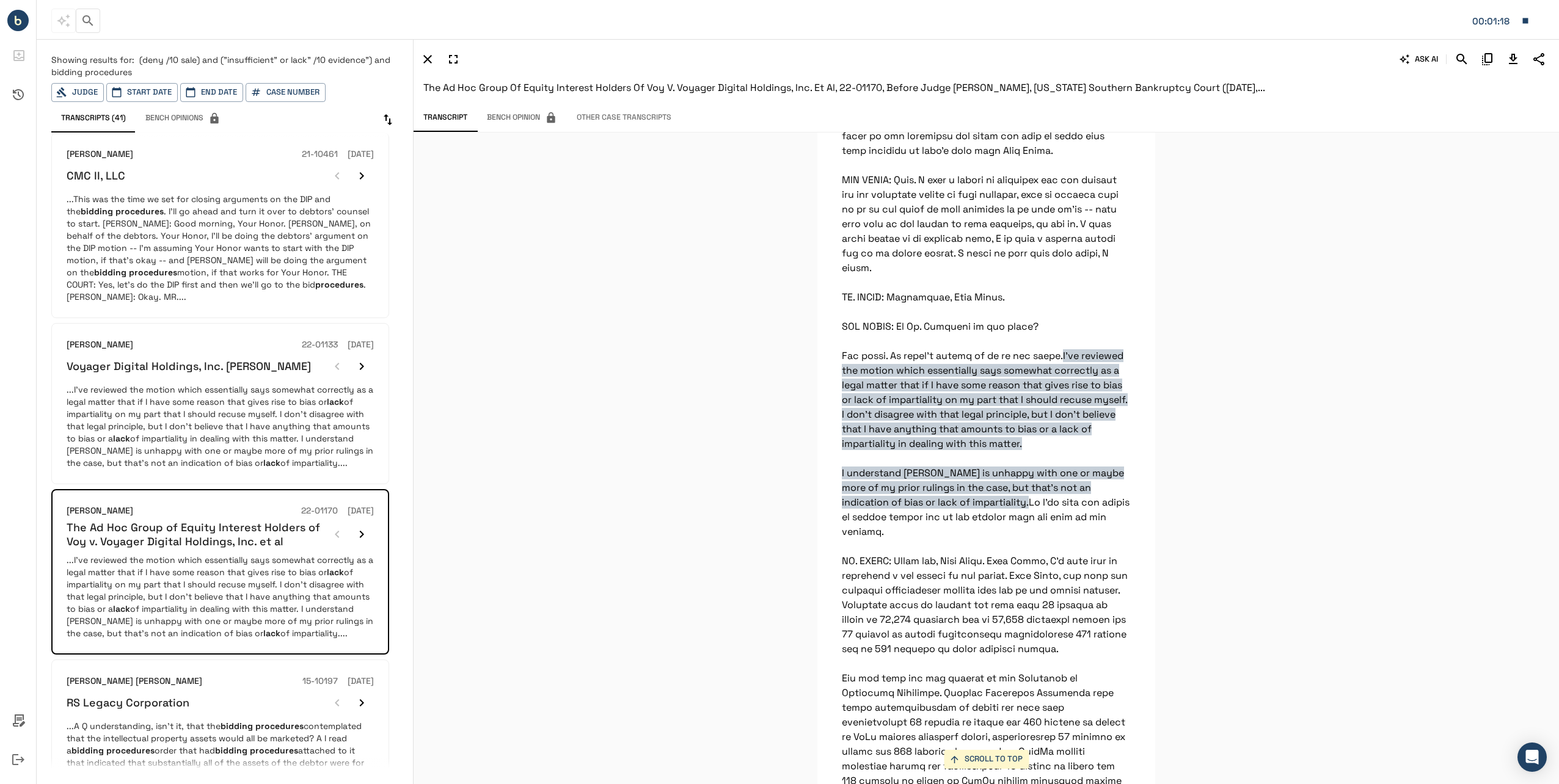
scroll to position [427, 0]
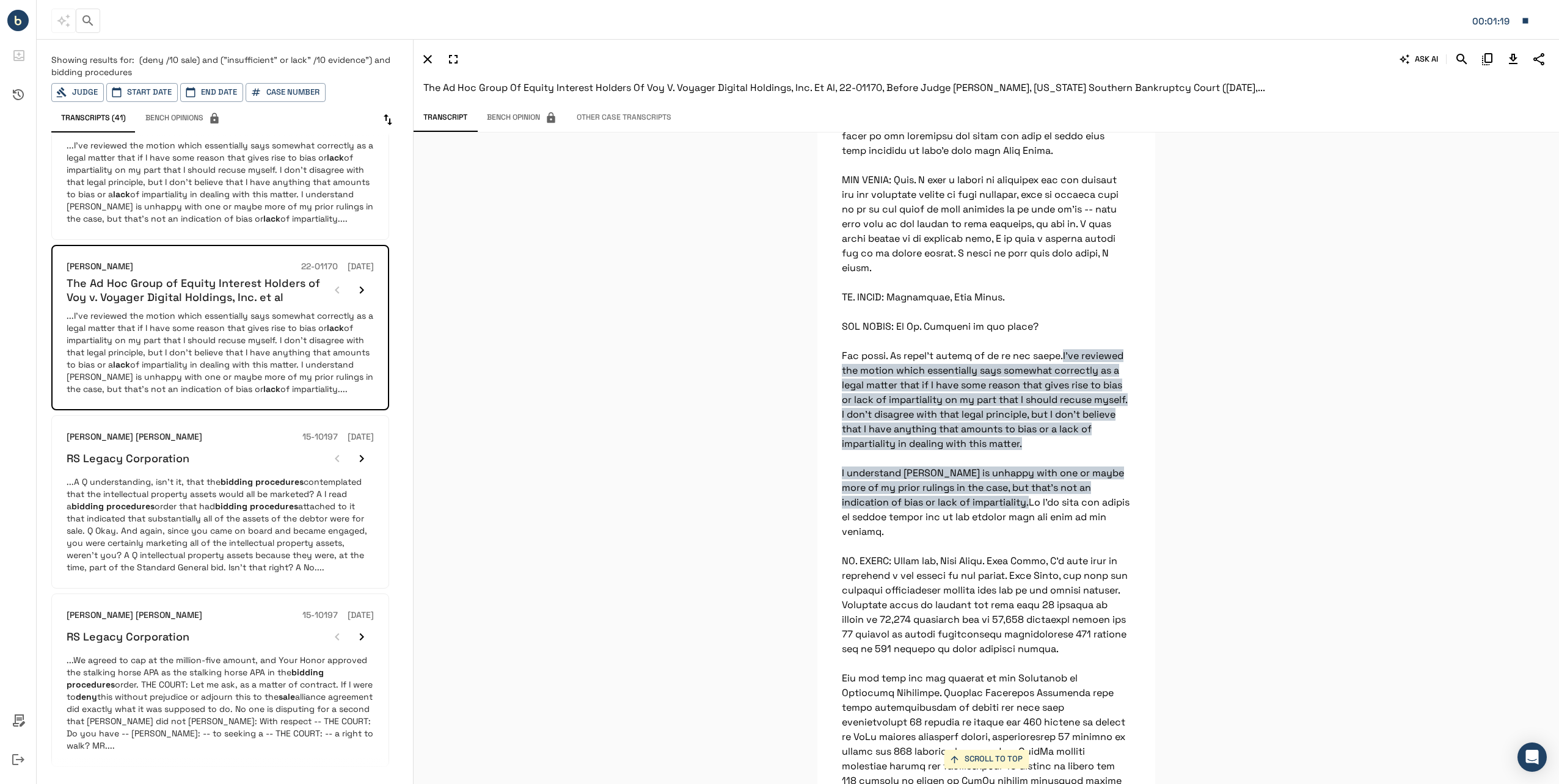
click at [190, 572] on p "...A Q understanding, isn't it, that the bidding procedures contemplated that t…" at bounding box center [220, 525] width 307 height 97
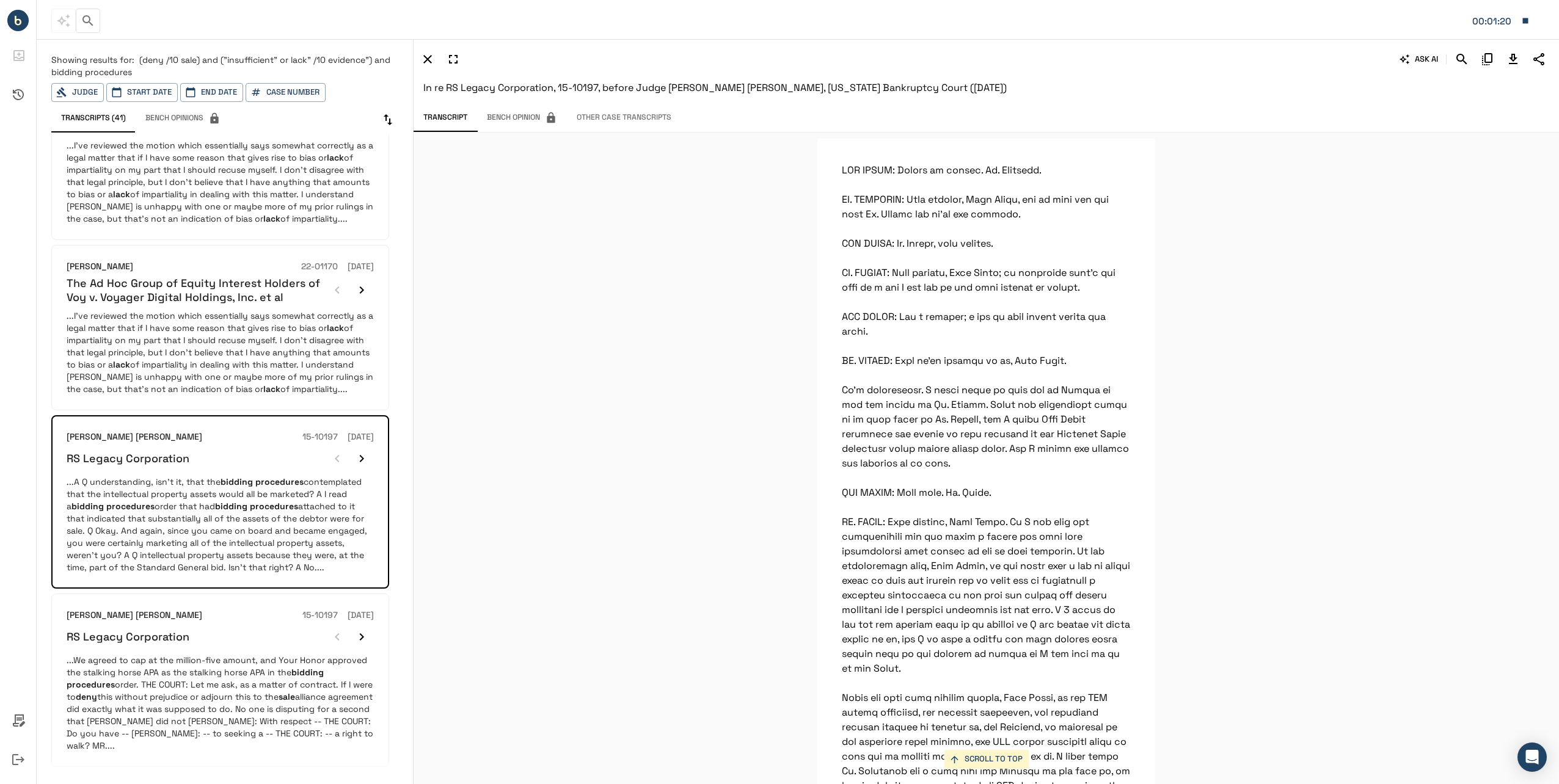
scroll to position [75878, 0]
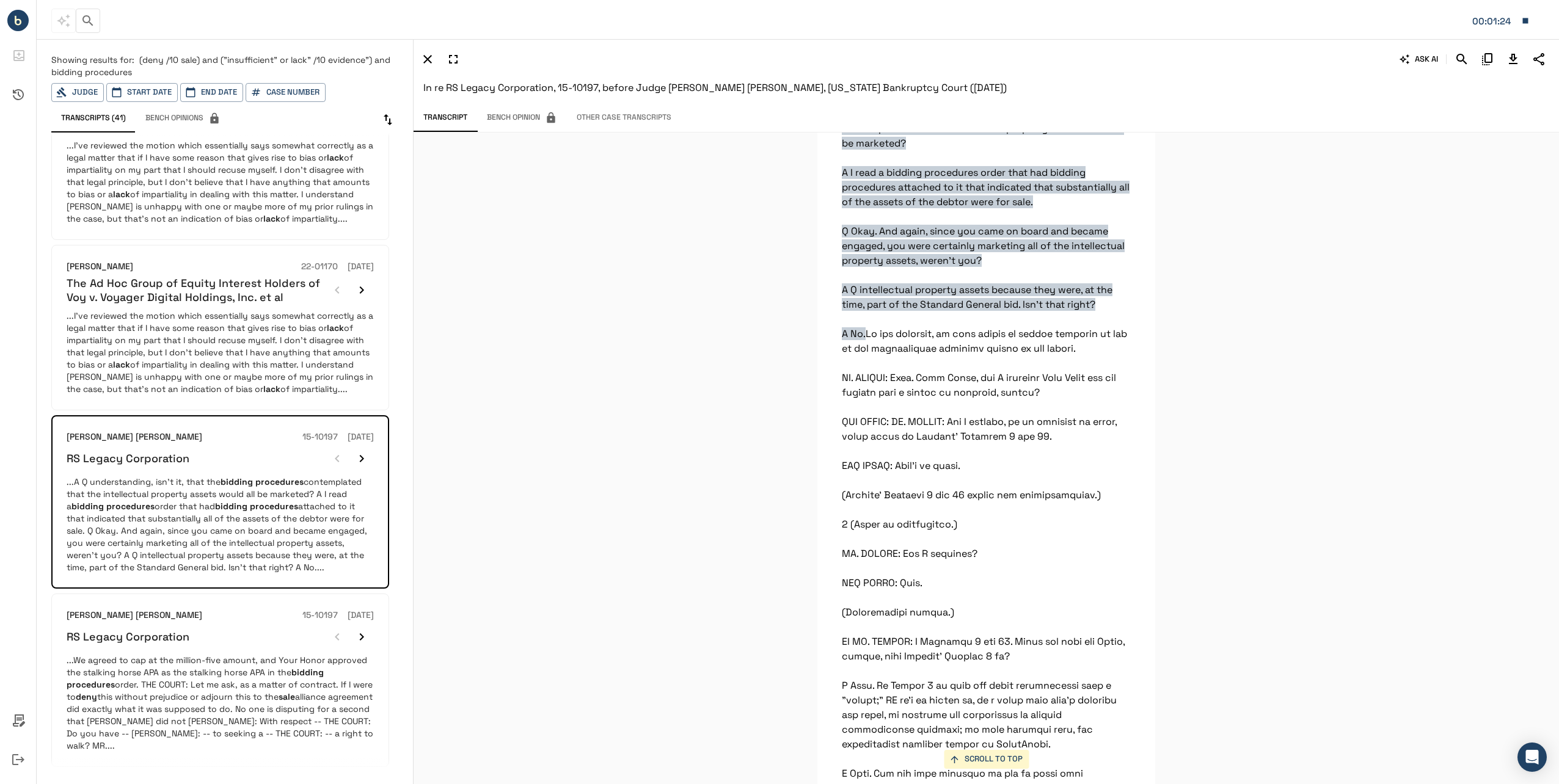
click at [1510, 61] on icon "Download Transcript" at bounding box center [1513, 59] width 15 height 15
click at [199, 654] on p "...We agreed to cap at the million-five amount, and Your Honor approved the sta…" at bounding box center [220, 702] width 307 height 97
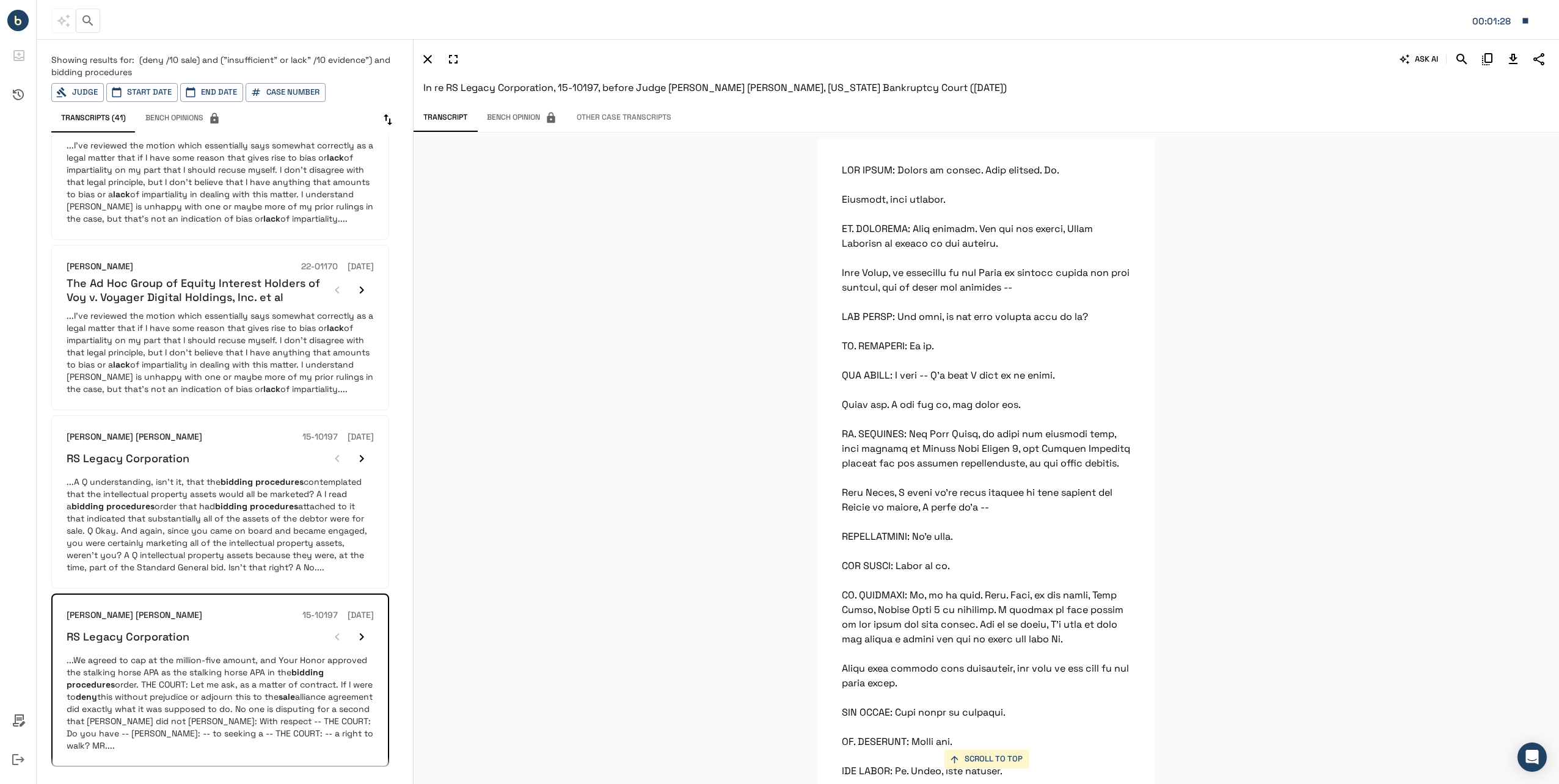
scroll to position [16857, 0]
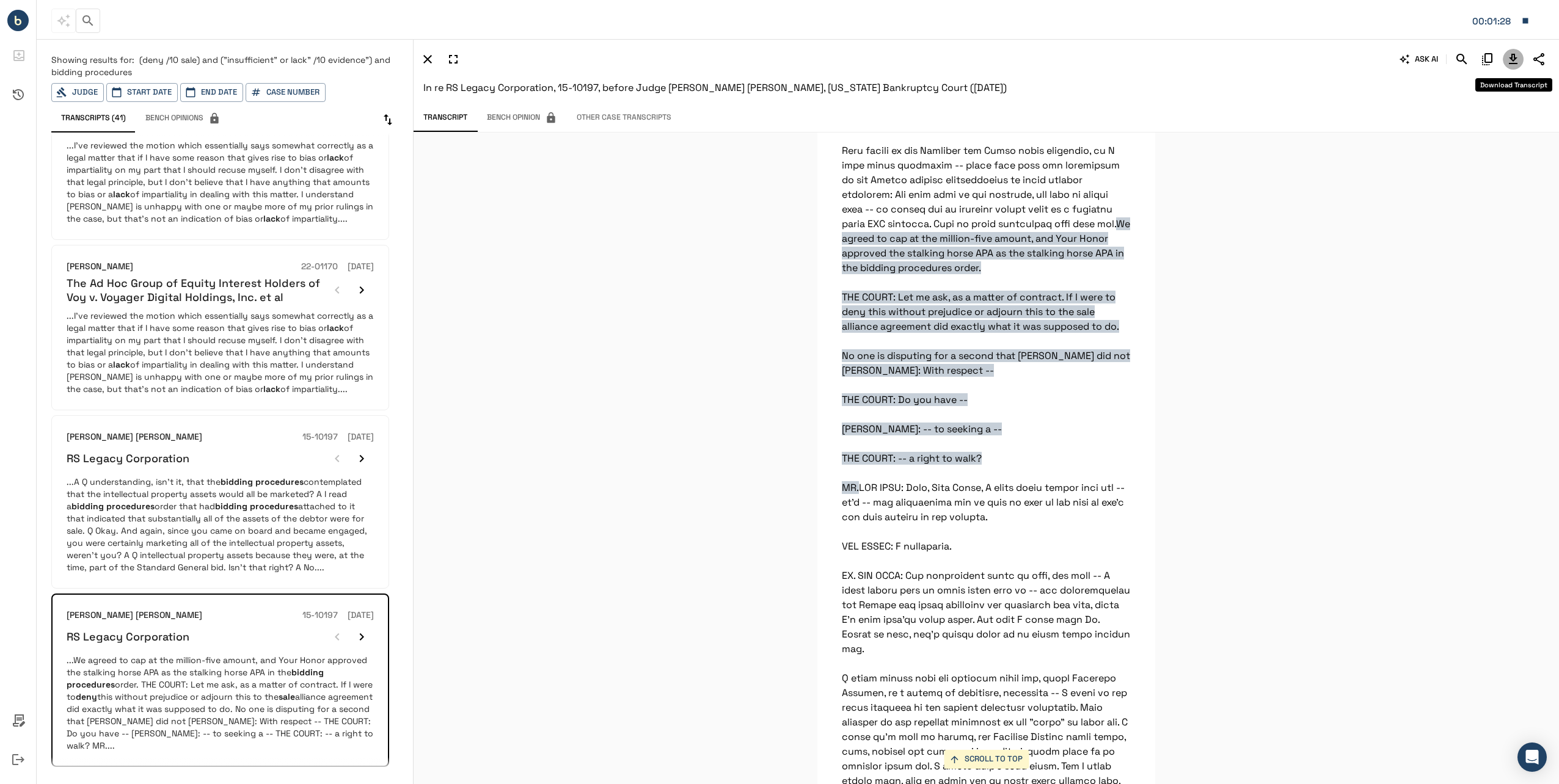
click at [1515, 51] on button "Download Transcript" at bounding box center [1513, 59] width 21 height 21
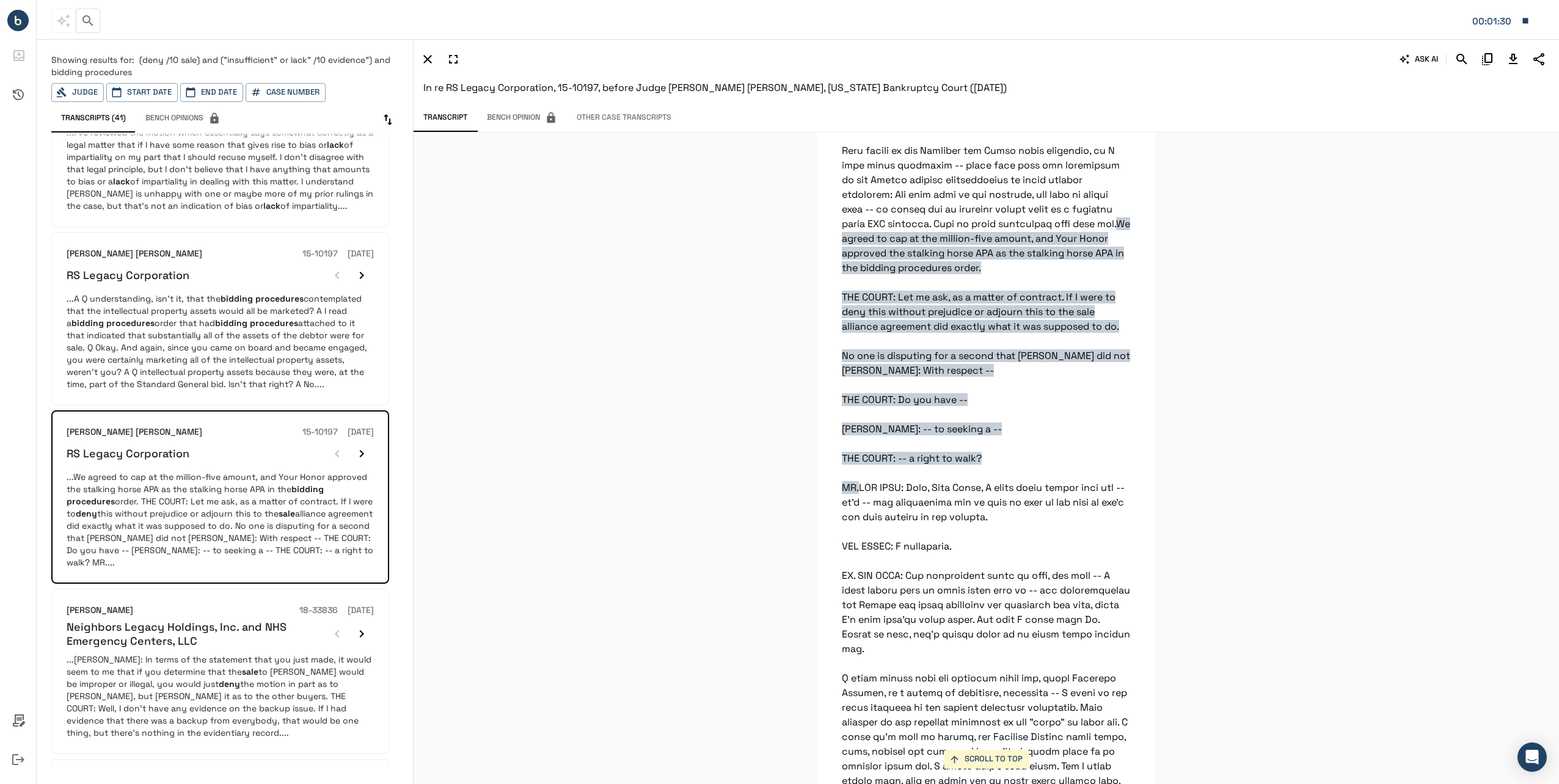
scroll to position [794, 0]
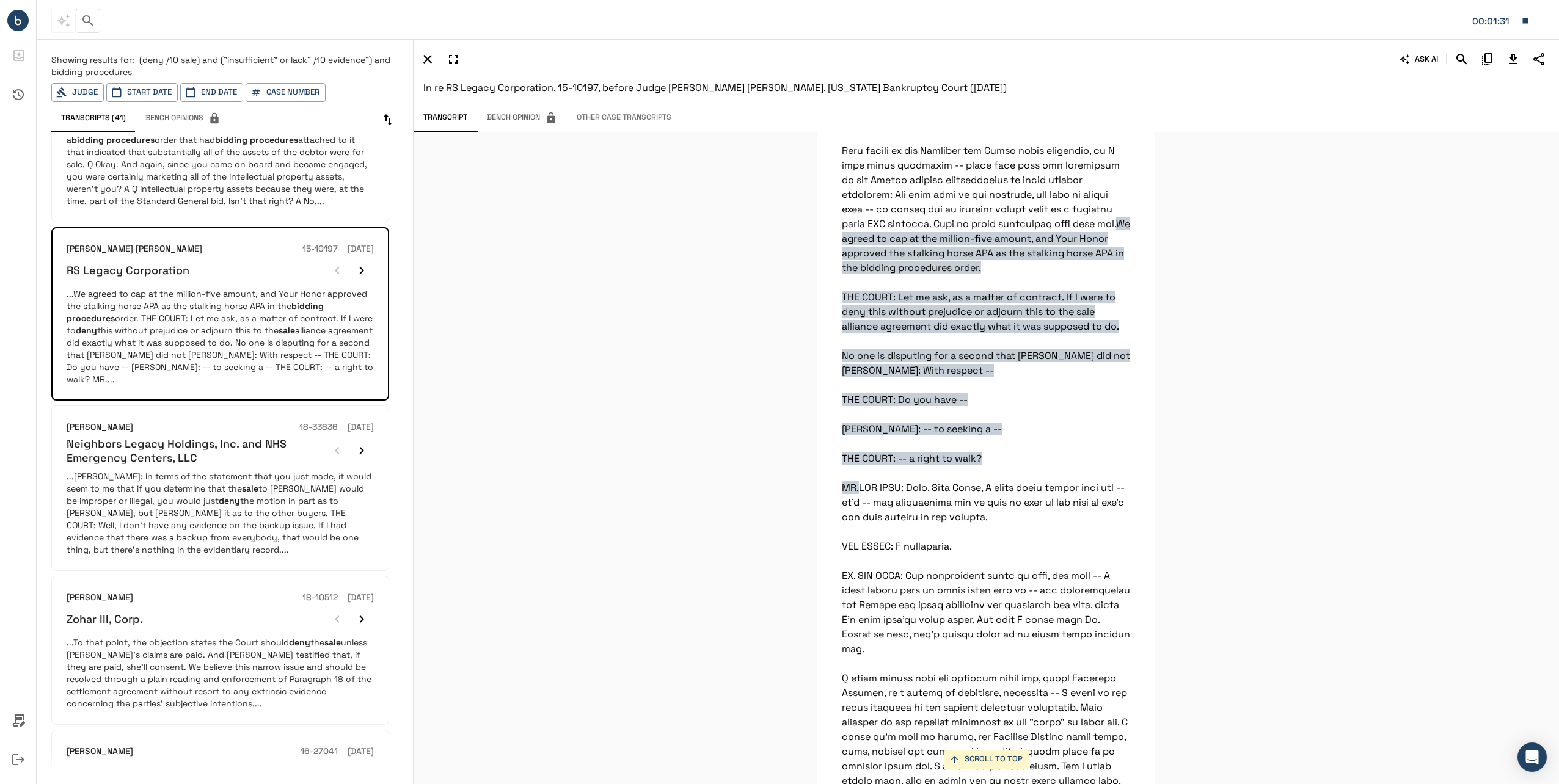
click at [260, 489] on p "...[PERSON_NAME]: In terms of the statement that you just made, it would seem t…" at bounding box center [220, 513] width 307 height 85
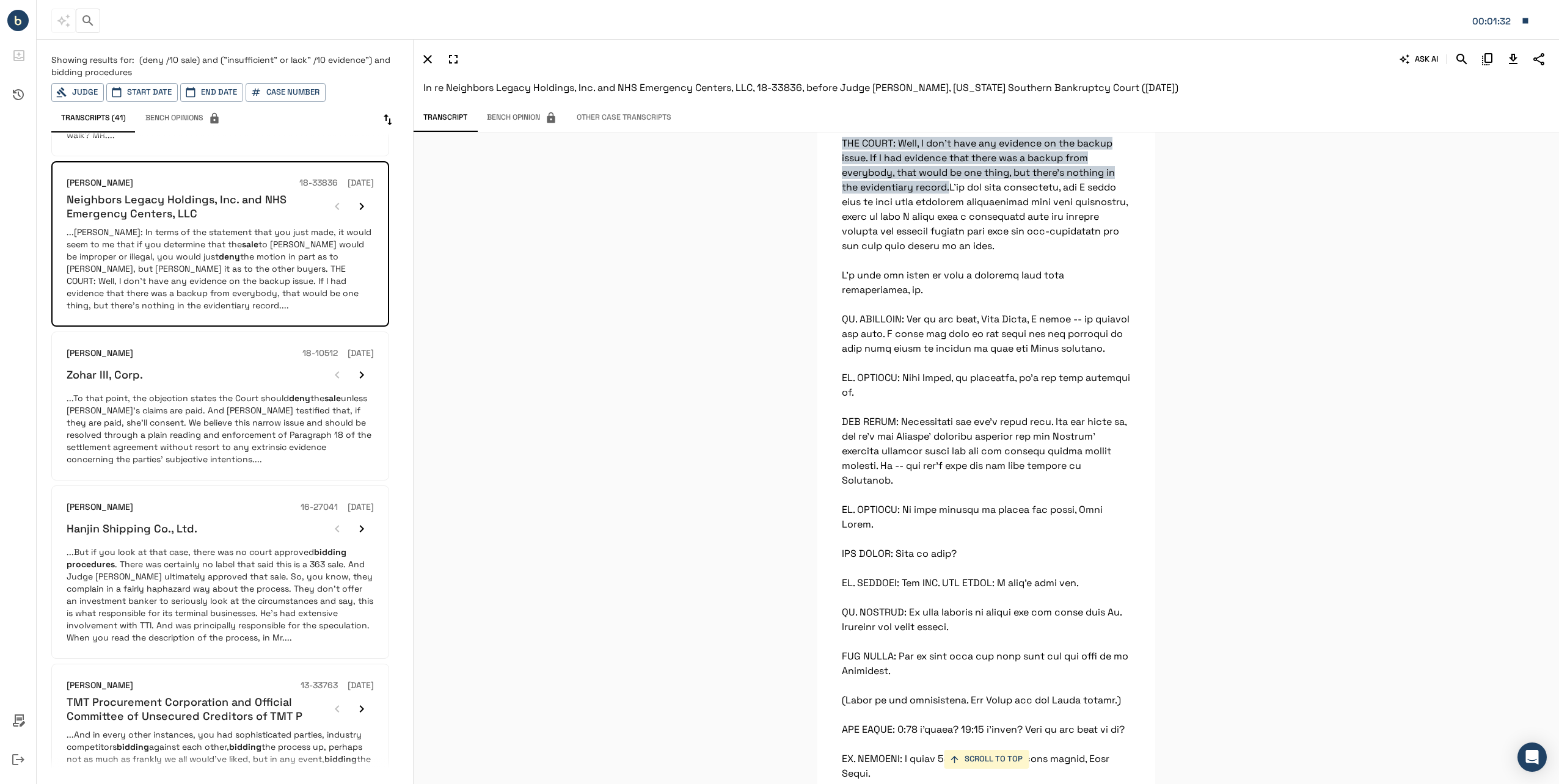
scroll to position [1099, 0]
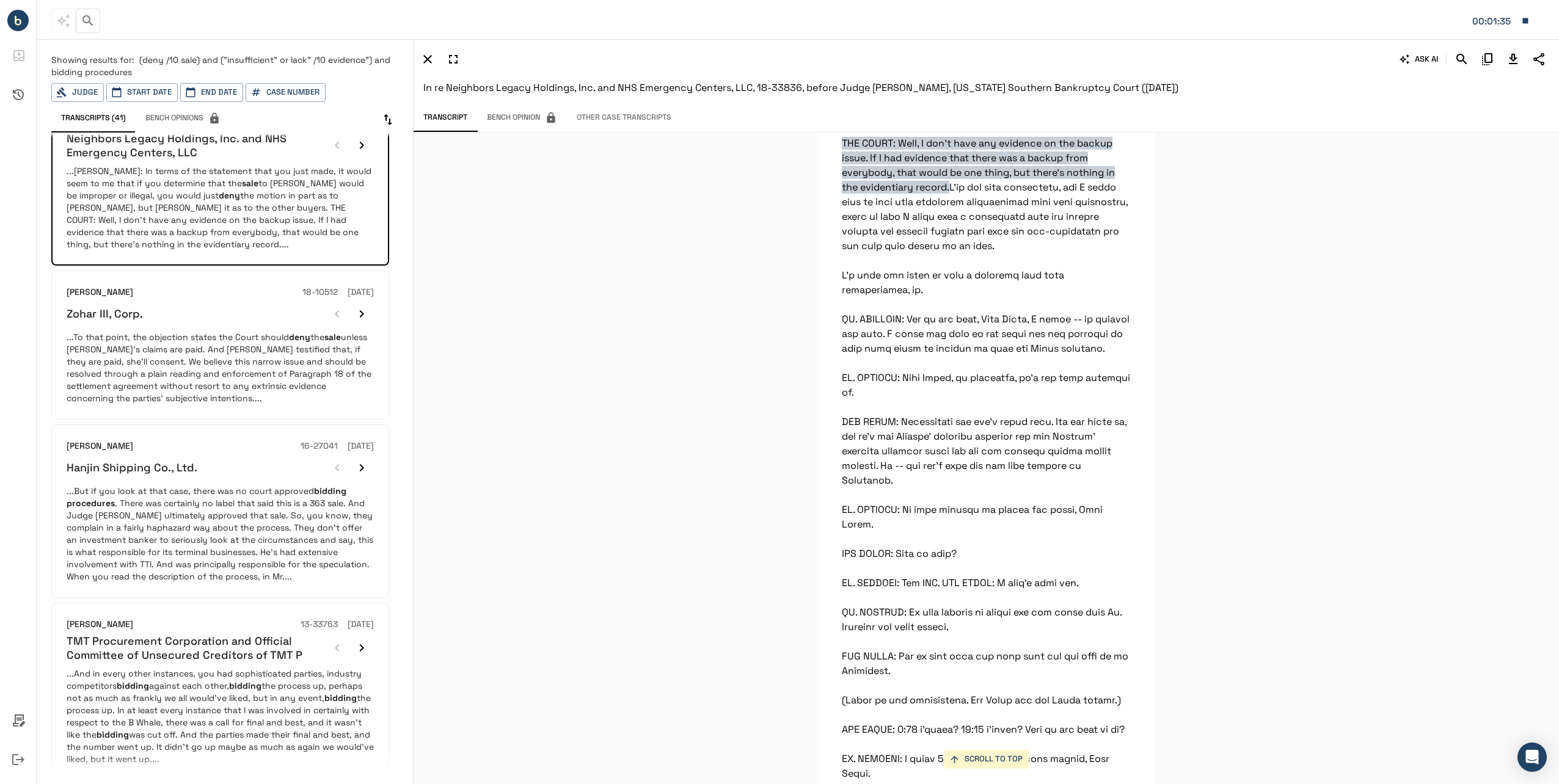
click at [216, 634] on h6 "TMT Procurement Corporation and Official Committee of Unsecured Creditors of TM…" at bounding box center [196, 648] width 259 height 28
